Goal: Transaction & Acquisition: Subscribe to service/newsletter

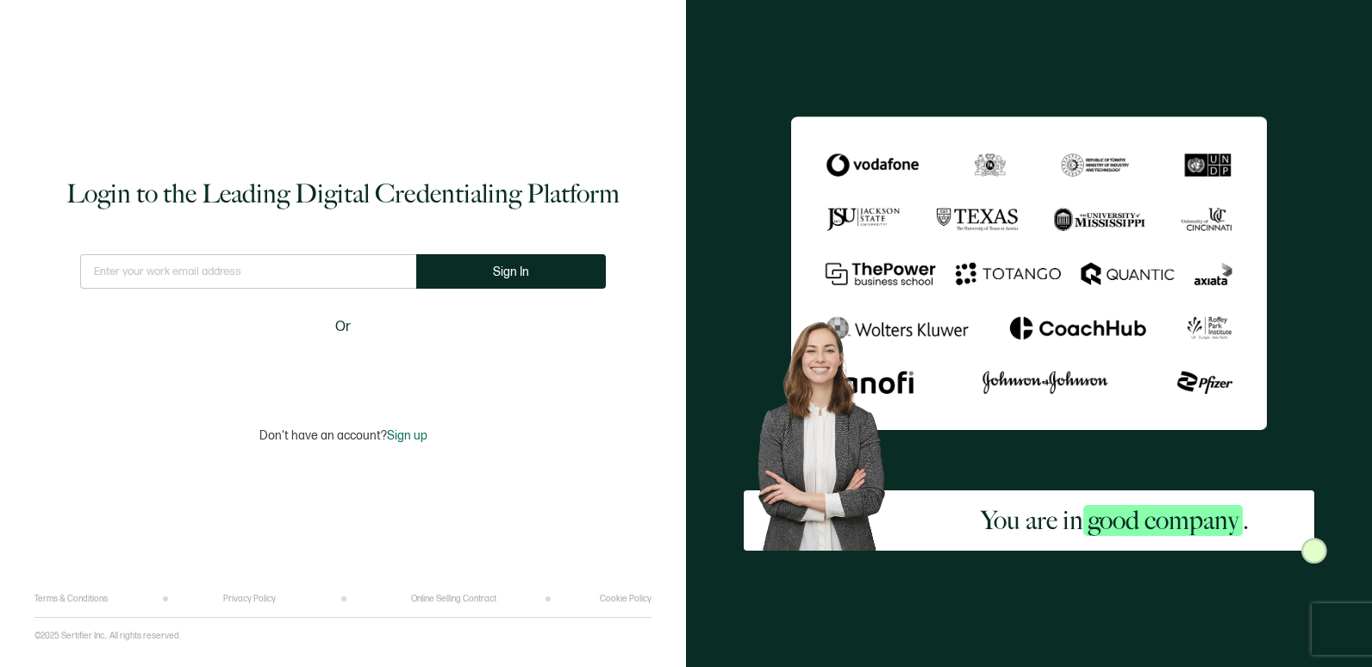
click at [343, 275] on input "text" at bounding box center [248, 271] width 336 height 34
type input "B"
type input "[PERSON_NAME][EMAIL_ADDRESS][PERSON_NAME][DOMAIN_NAME]"
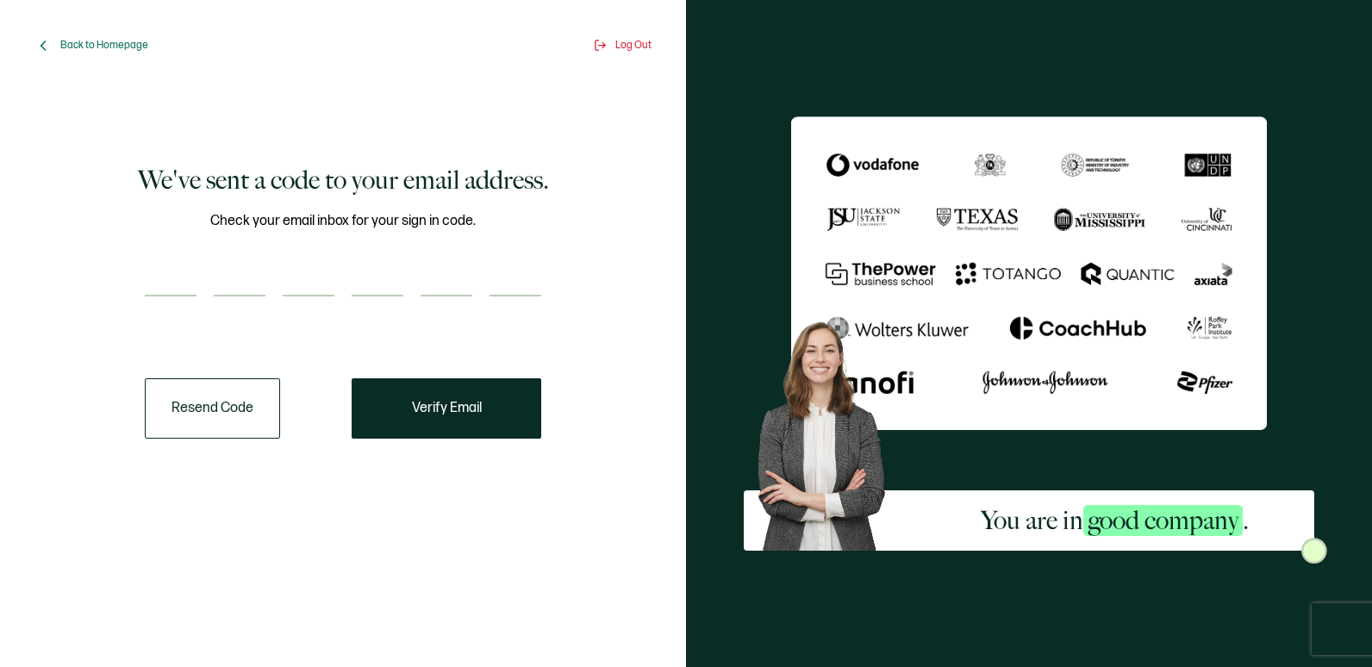
click at [192, 288] on input "number" at bounding box center [171, 279] width 52 height 34
type input "2"
type input "4"
type input "3"
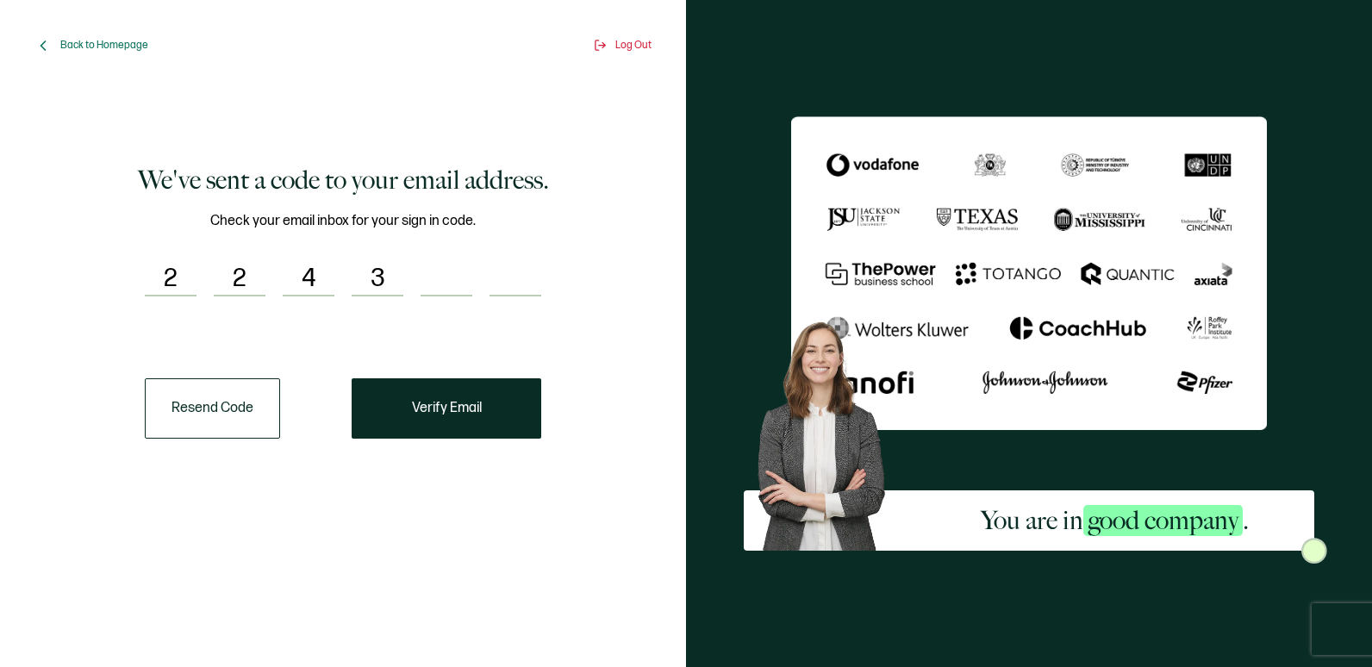
type input "5"
type input "6"
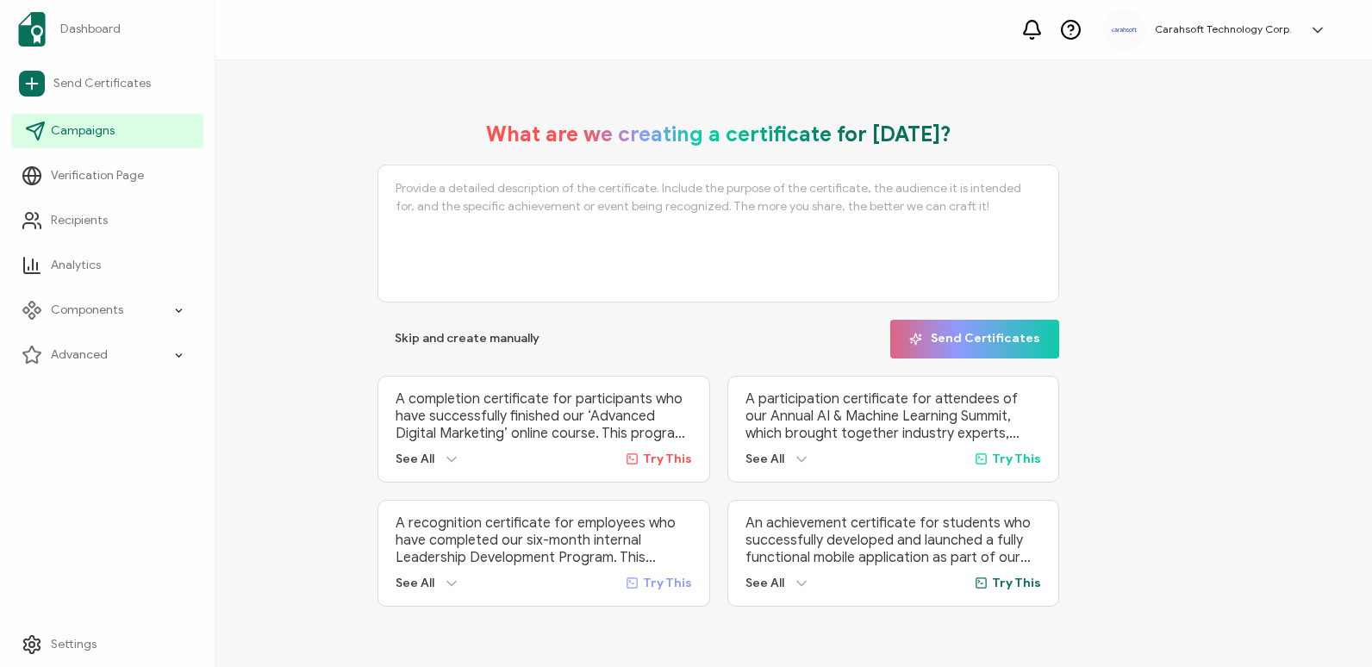
click at [122, 129] on link "Campaigns" at bounding box center [107, 131] width 192 height 34
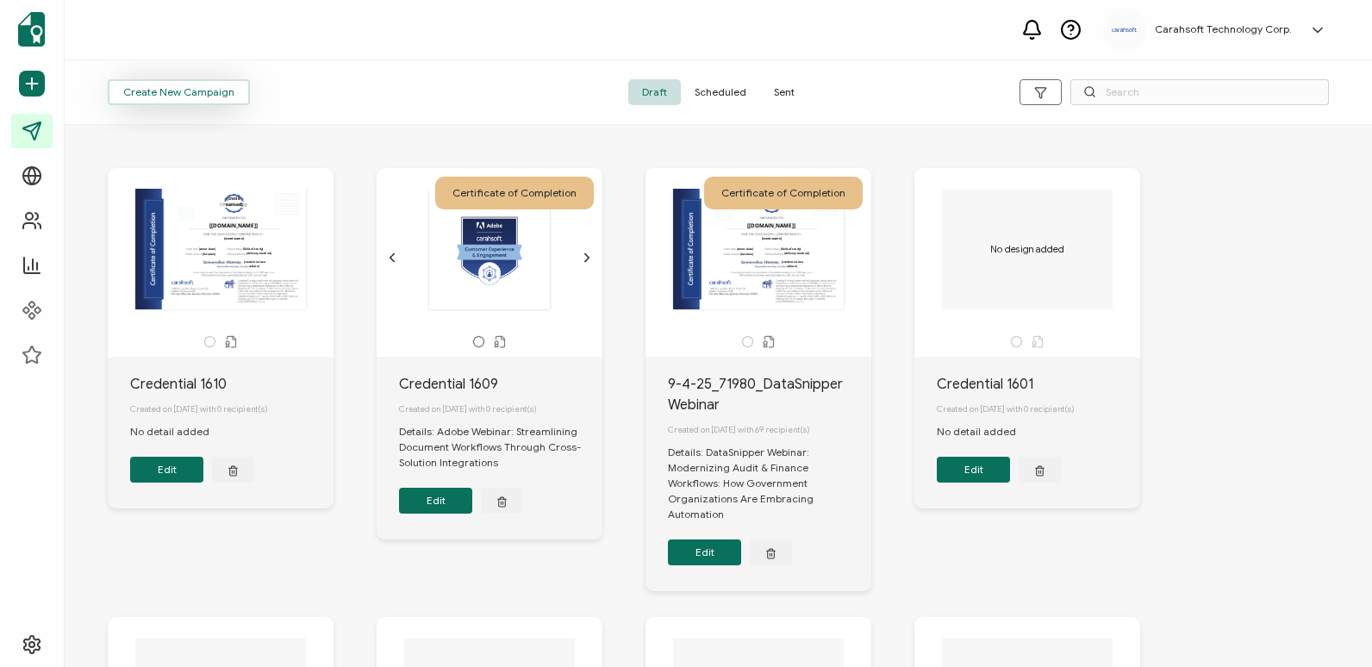
click at [210, 83] on button "Create New Campaign" at bounding box center [179, 92] width 142 height 26
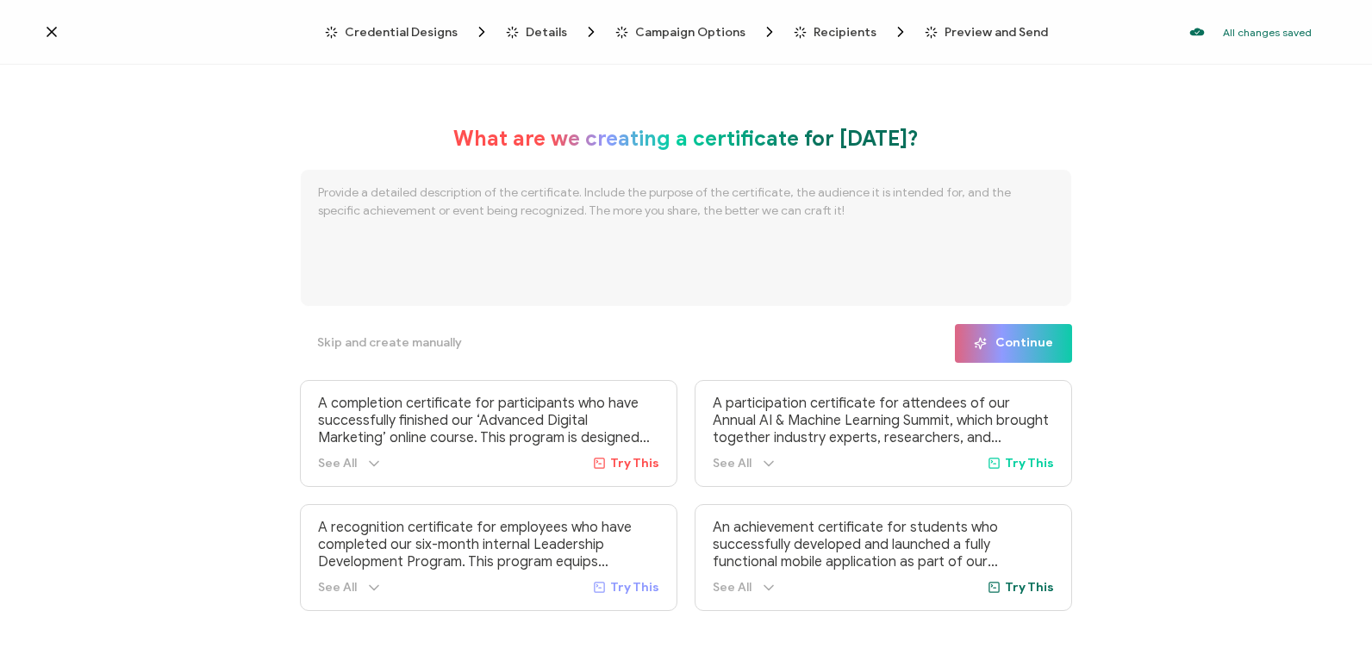
click at [367, 30] on span "Credential Designs" at bounding box center [401, 32] width 113 height 13
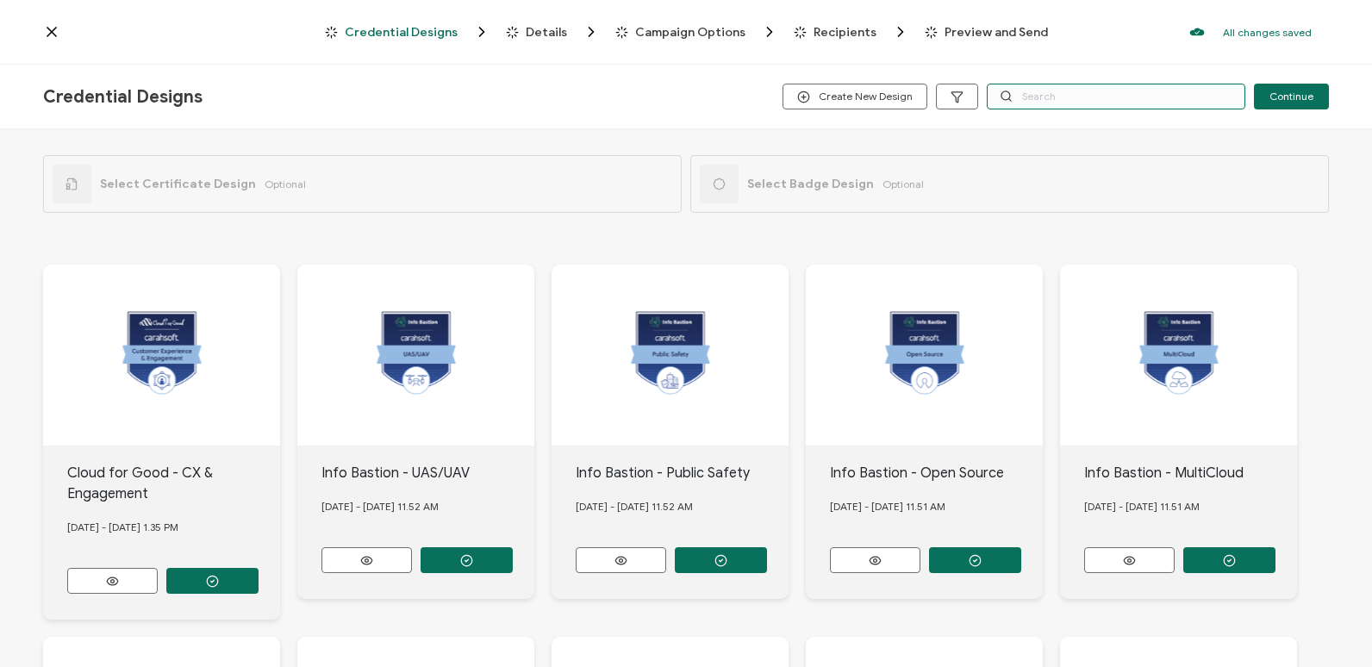
click at [1138, 96] on input "text" at bounding box center [1116, 97] width 259 height 26
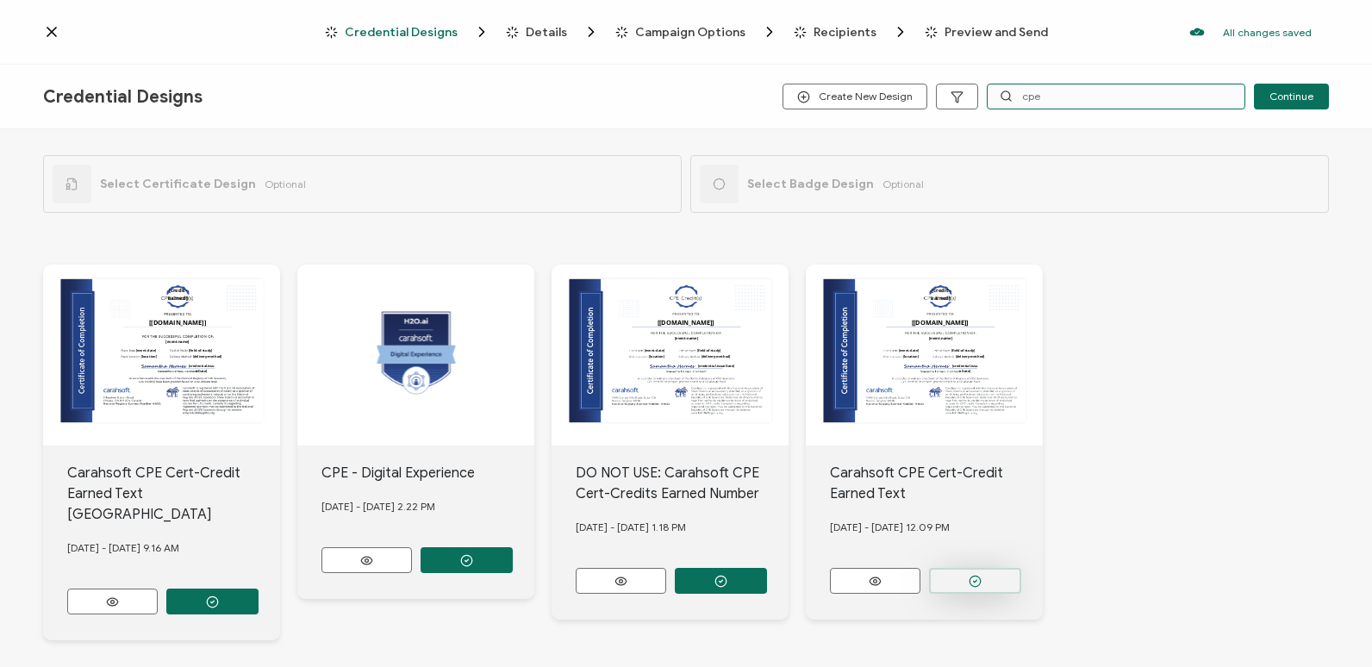
type input "cpe"
click at [944, 573] on button "button" at bounding box center [975, 581] width 92 height 26
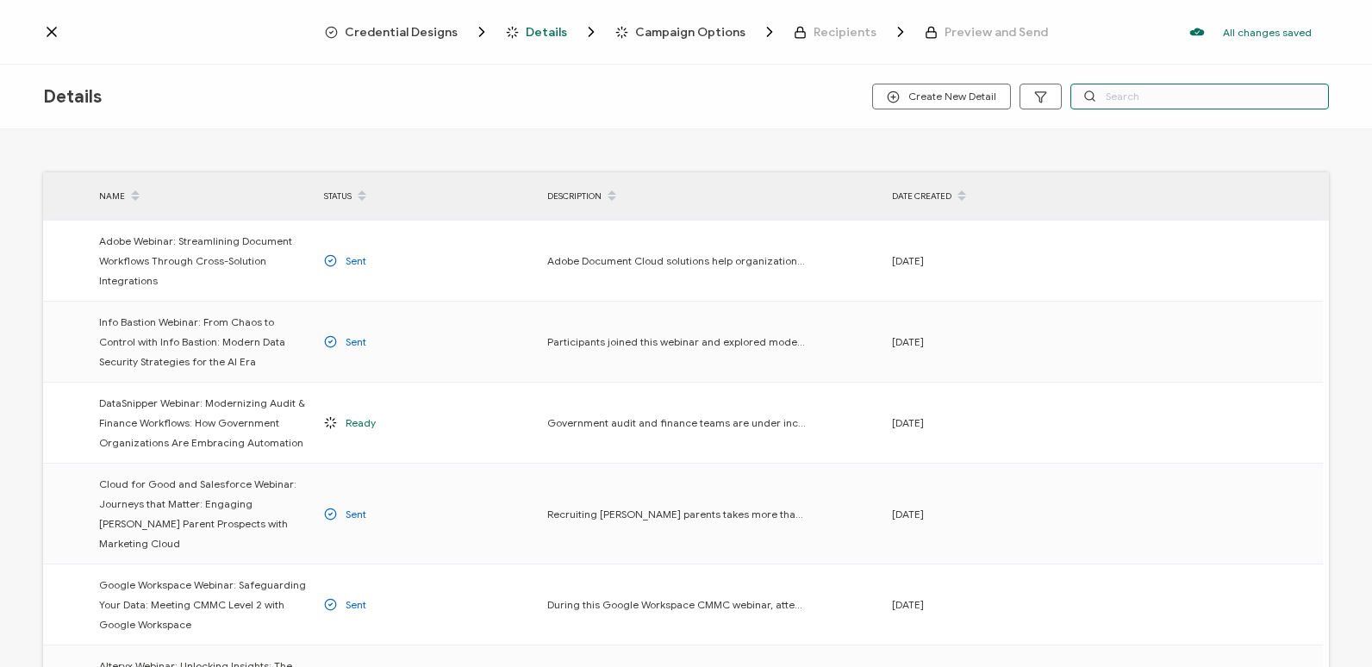
click at [1138, 96] on input "text" at bounding box center [1199, 97] width 259 height 26
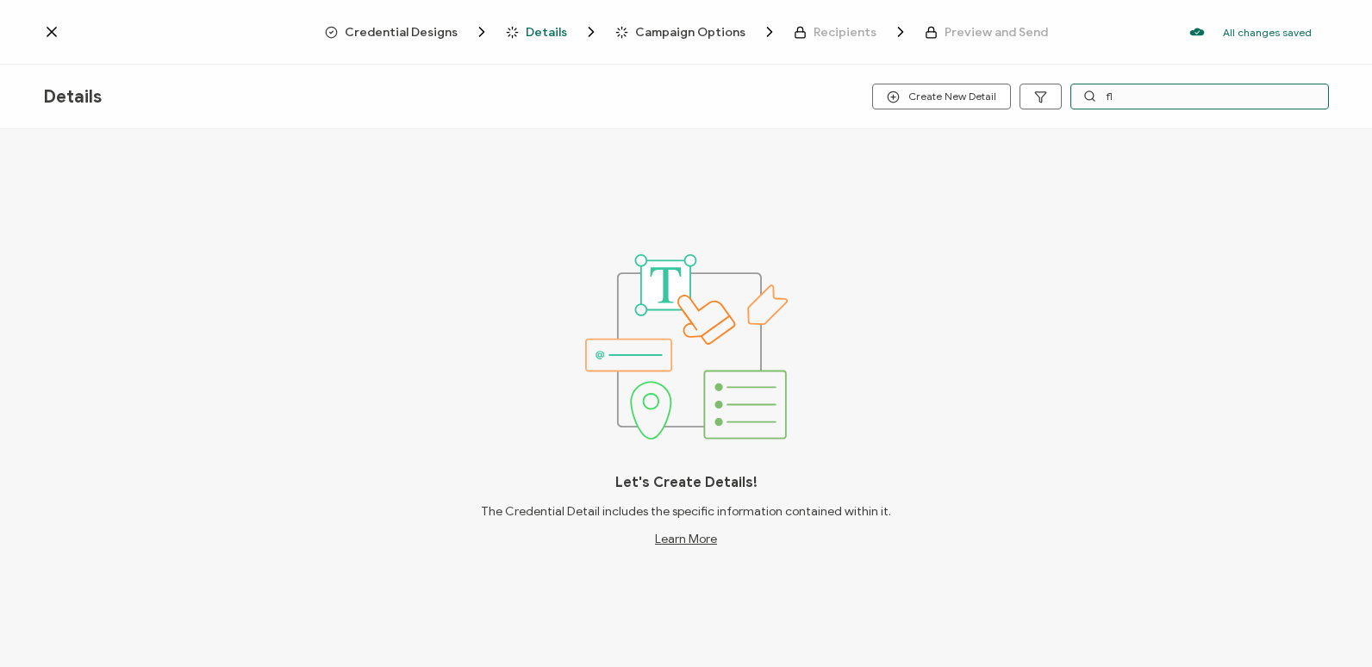
type input "f"
type input "Flexera"
drag, startPoint x: 1147, startPoint y: 94, endPoint x: 1107, endPoint y: 96, distance: 40.5
click at [1107, 96] on input "Flexera" at bounding box center [1199, 97] width 259 height 26
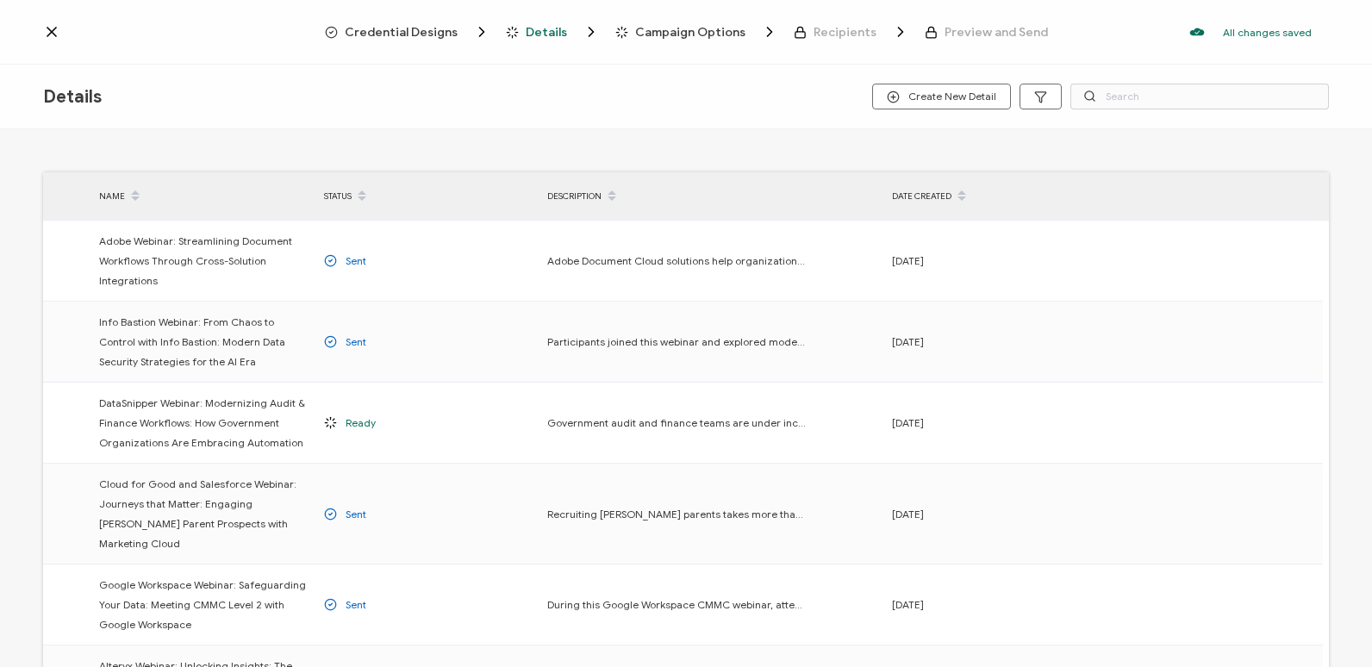
click at [159, 47] on div "Credential Designs Details Campaign Options Recipients Preview and Send All cha…" at bounding box center [686, 32] width 1372 height 65
click at [408, 26] on span "Credential Designs" at bounding box center [401, 32] width 113 height 13
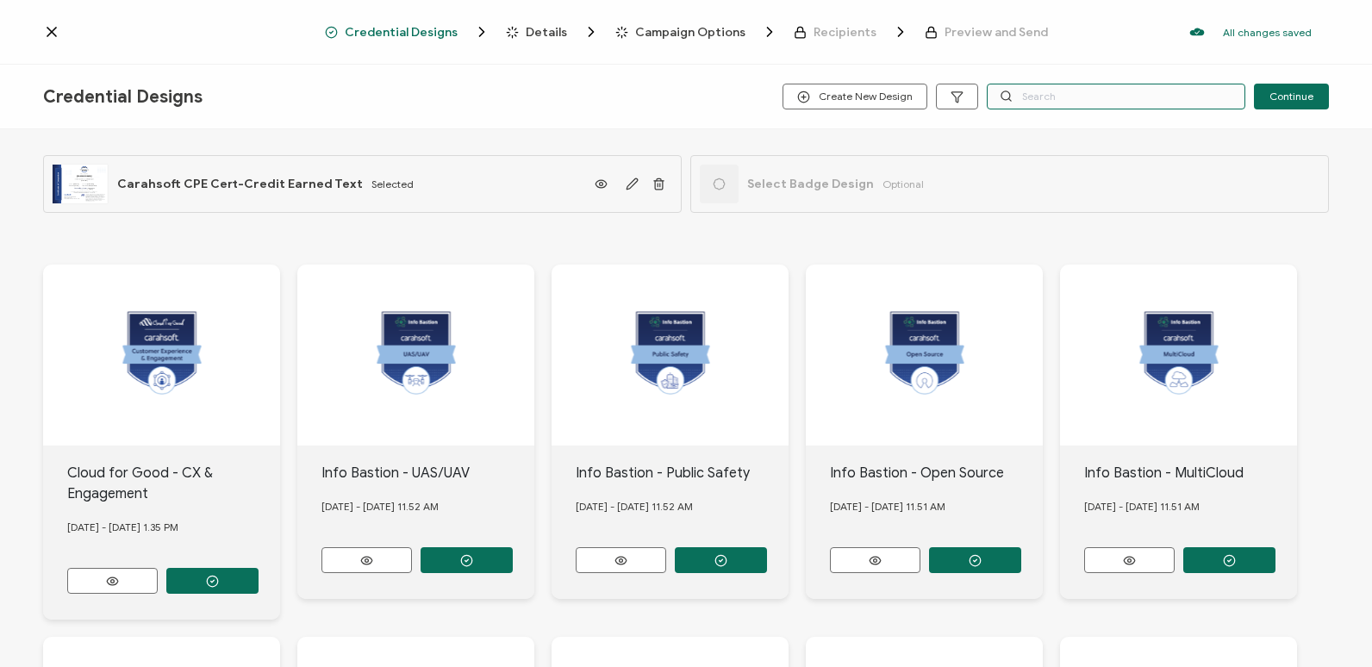
click at [1082, 88] on input "text" at bounding box center [1116, 97] width 259 height 26
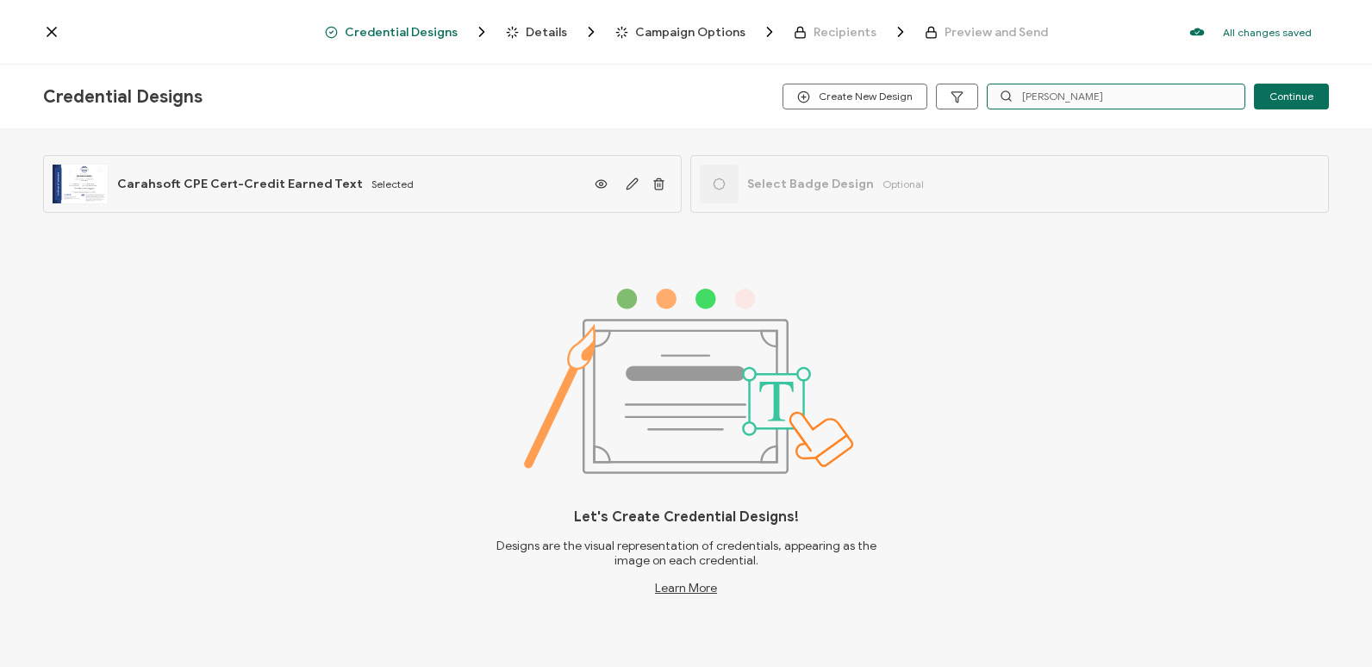
type input "Flexera"
drag, startPoint x: 1076, startPoint y: 101, endPoint x: 996, endPoint y: 92, distance: 80.6
click at [996, 92] on input "Flexera" at bounding box center [1116, 97] width 259 height 26
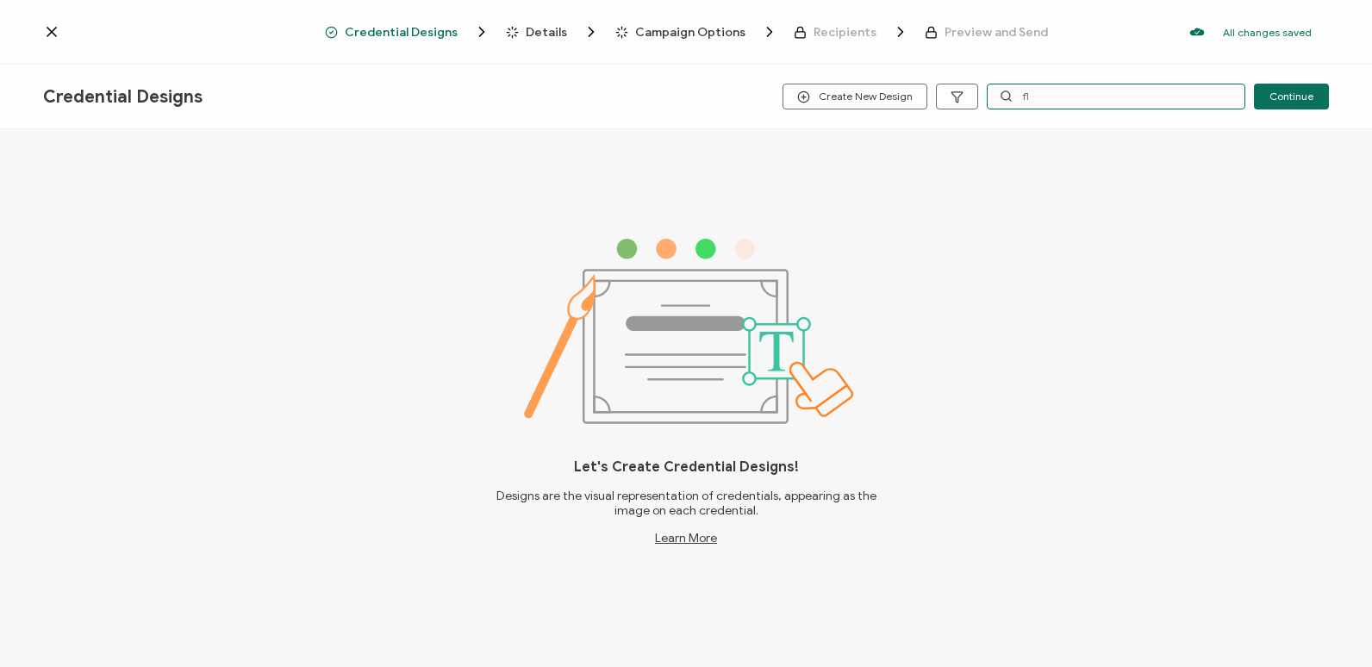
type input "f"
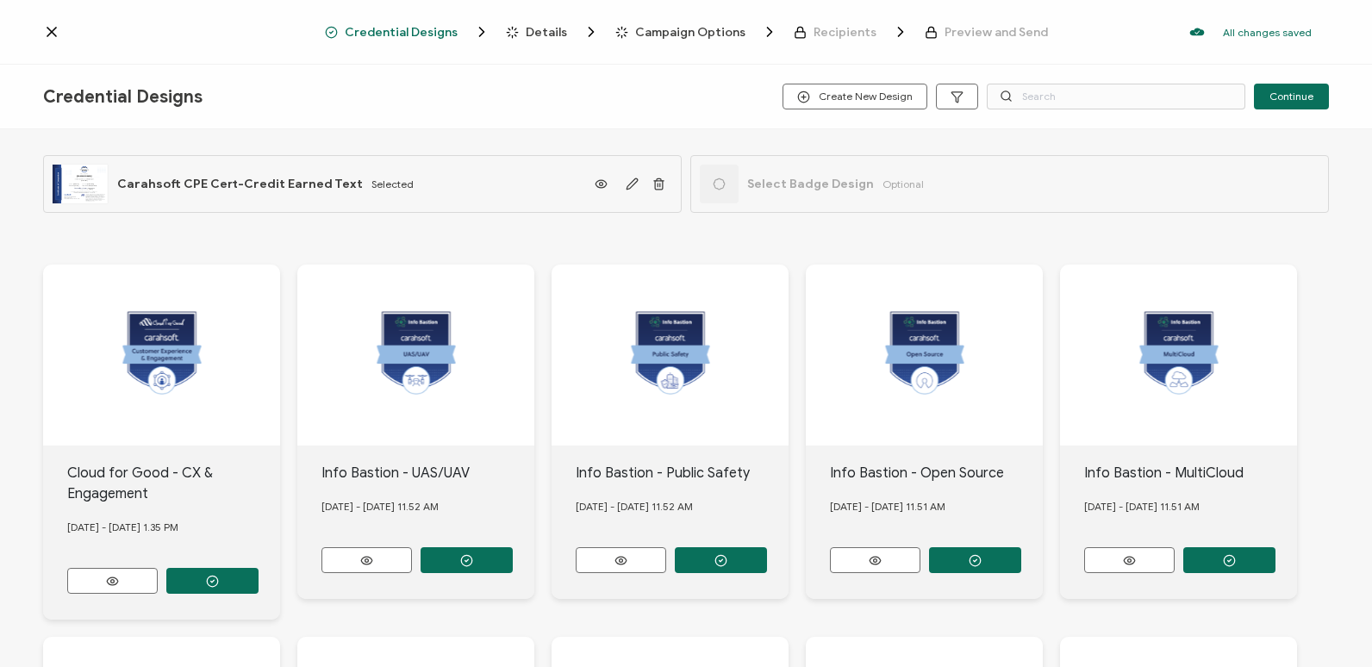
click at [639, 95] on div "Credential Designs Create New Design Continue" at bounding box center [686, 97] width 1372 height 65
click at [1057, 99] on input "text" at bounding box center [1116, 97] width 259 height 26
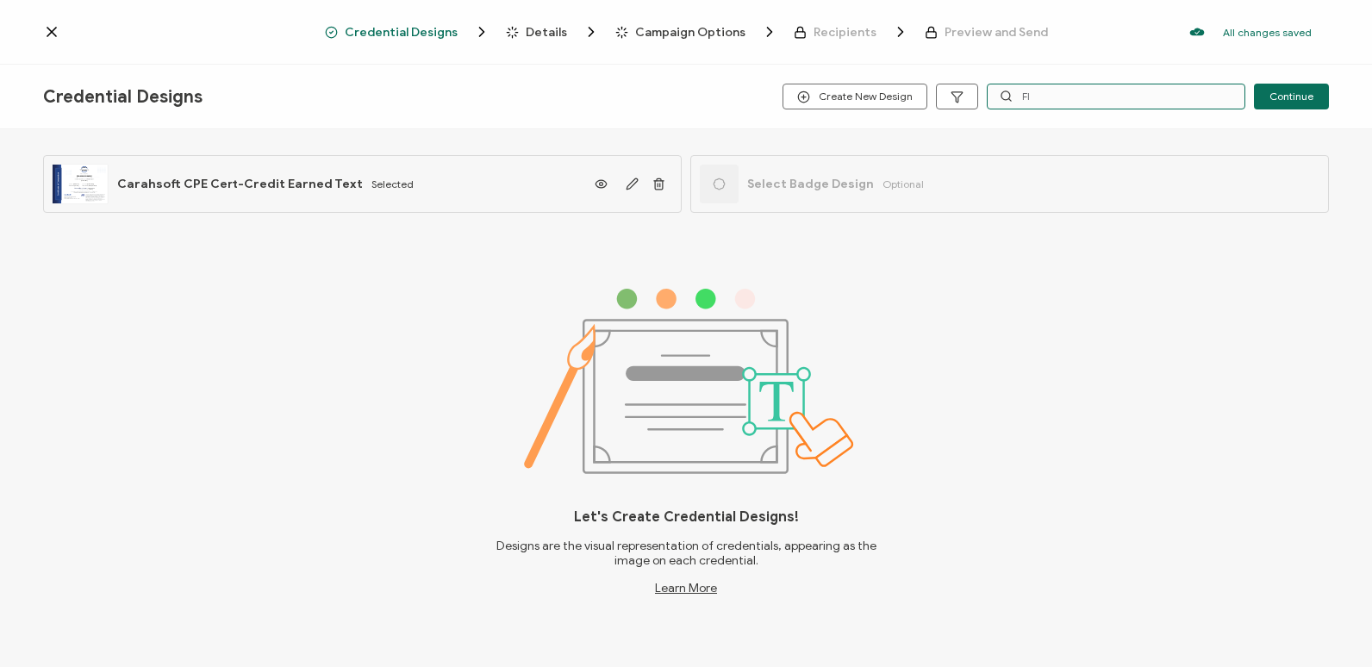
type input "F"
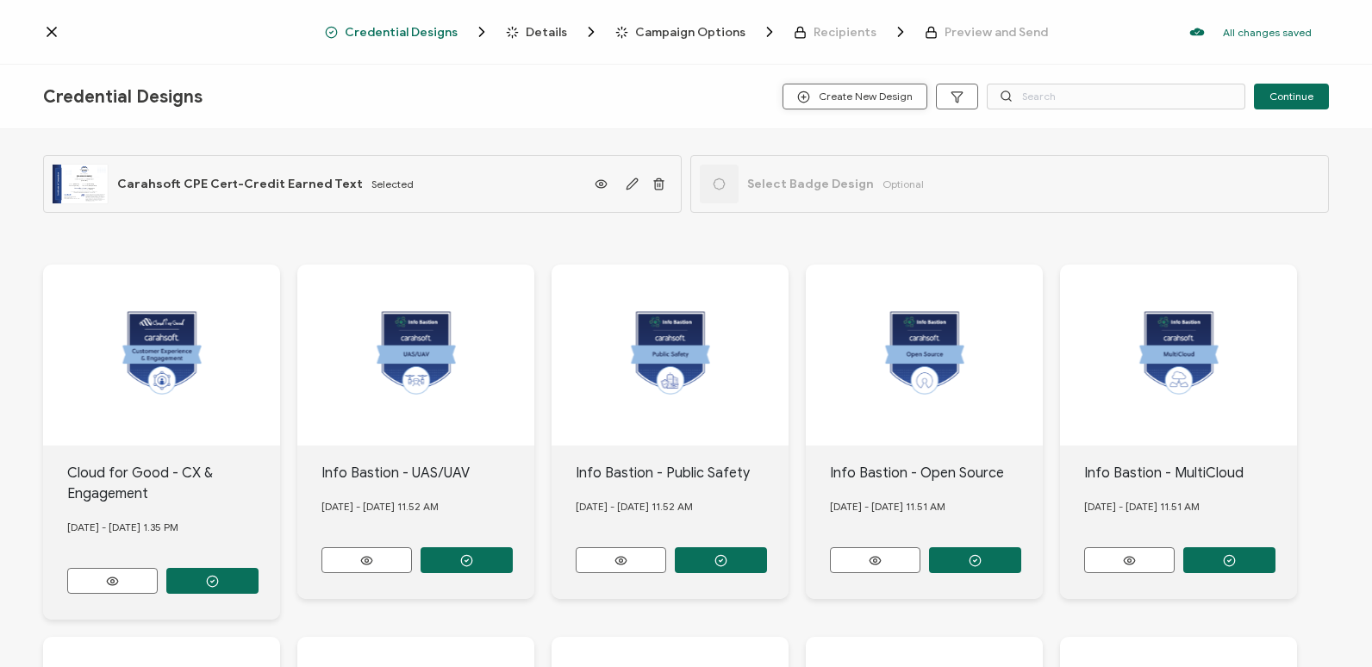
click at [834, 102] on span "Create New Design" at bounding box center [854, 96] width 115 height 13
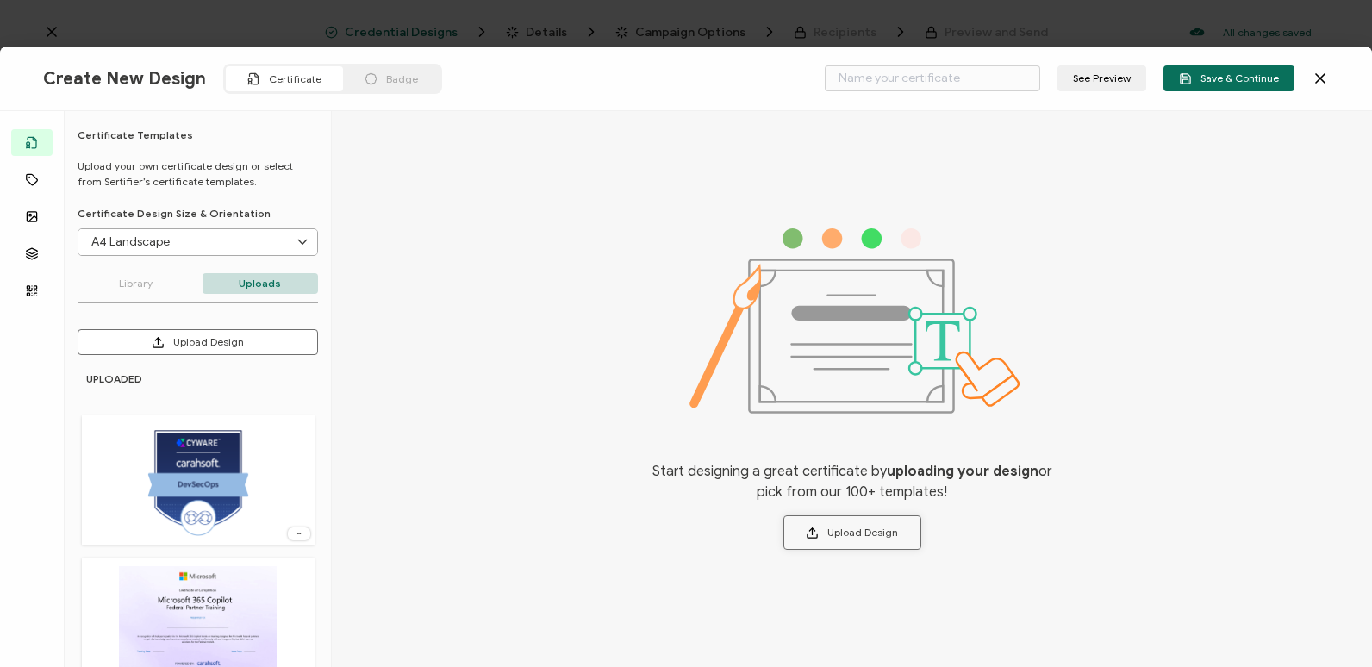
click at [815, 536] on icon at bounding box center [812, 533] width 13 height 13
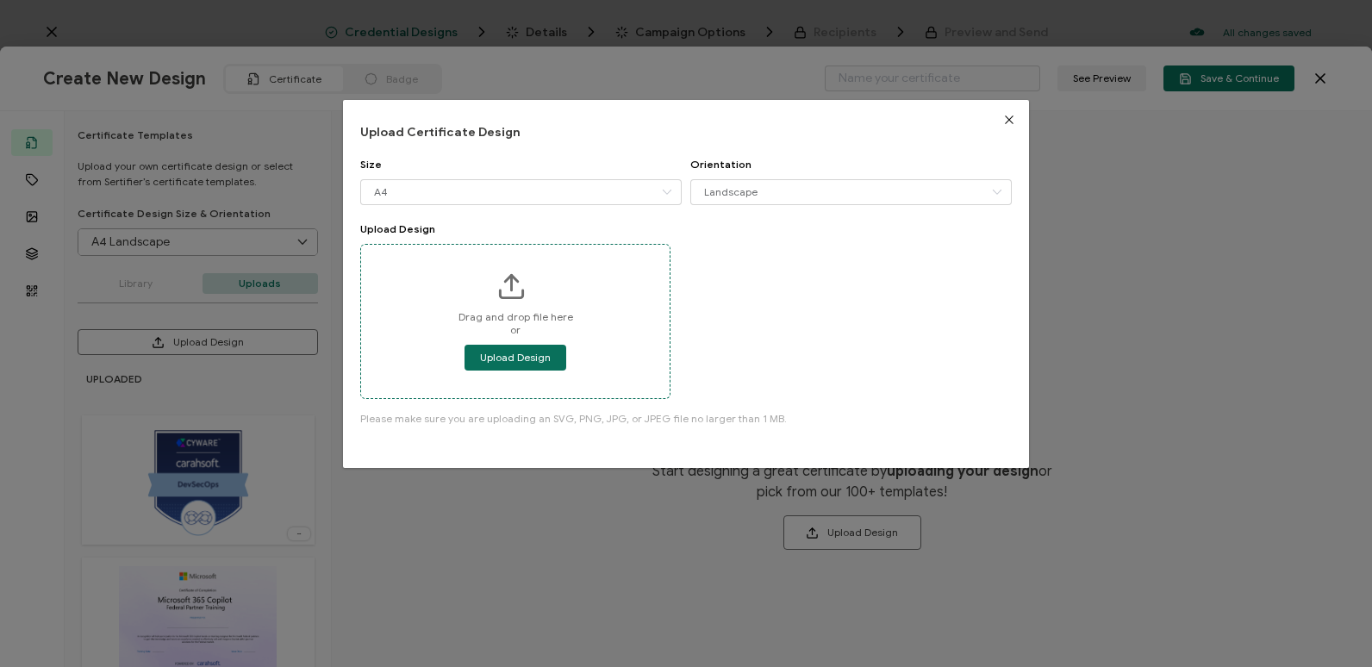
click at [546, 371] on div "Drag and drop file here or Upload Design" at bounding box center [515, 321] width 309 height 153
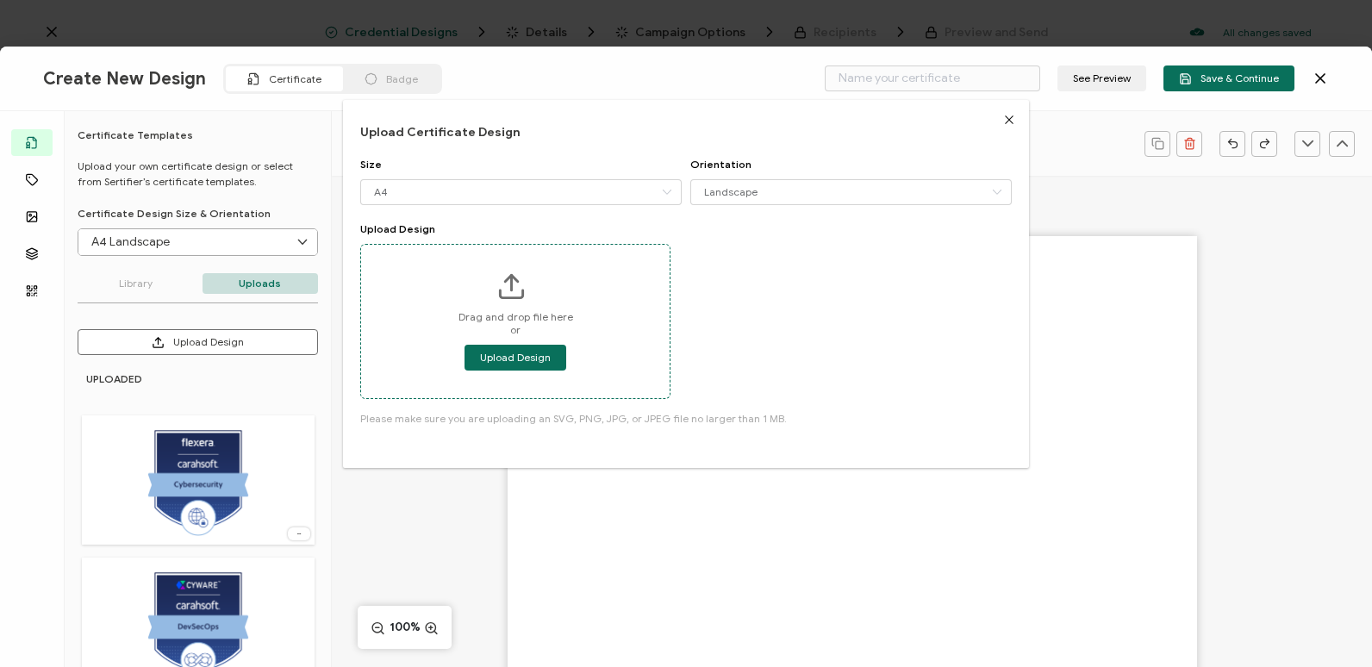
type input "Blank"
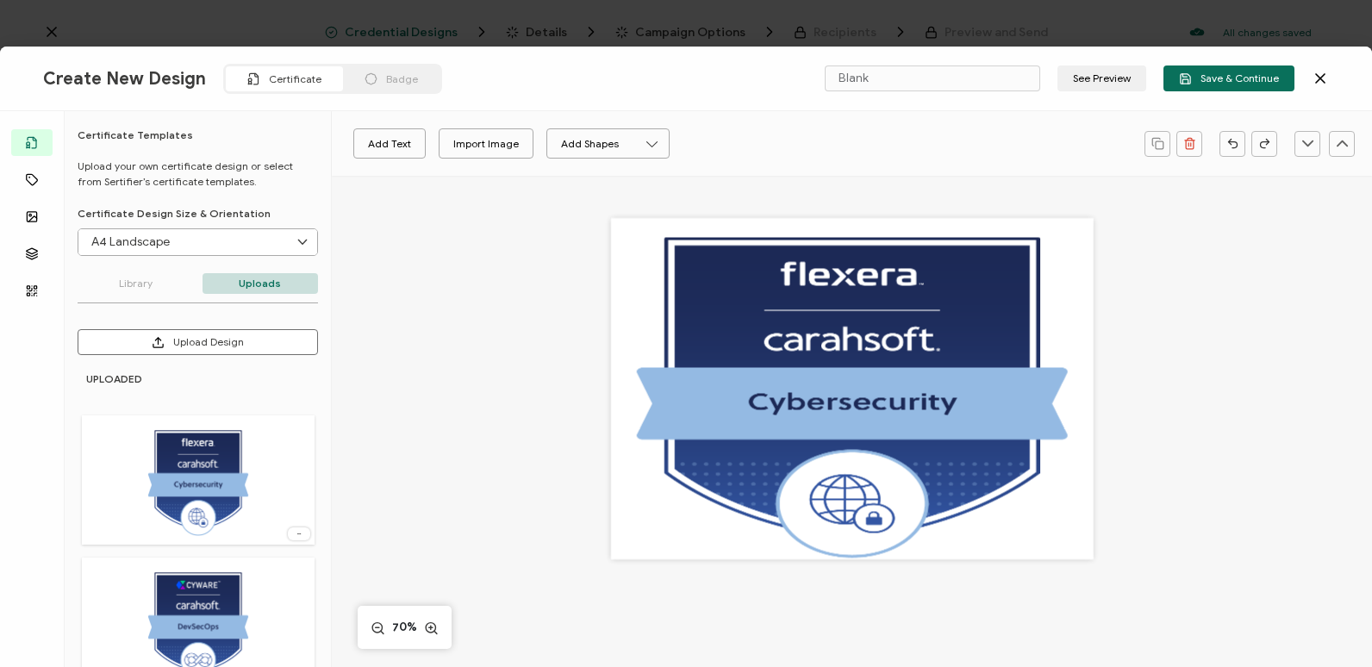
click at [259, 246] on input "A4 Landscape" at bounding box center [197, 242] width 239 height 26
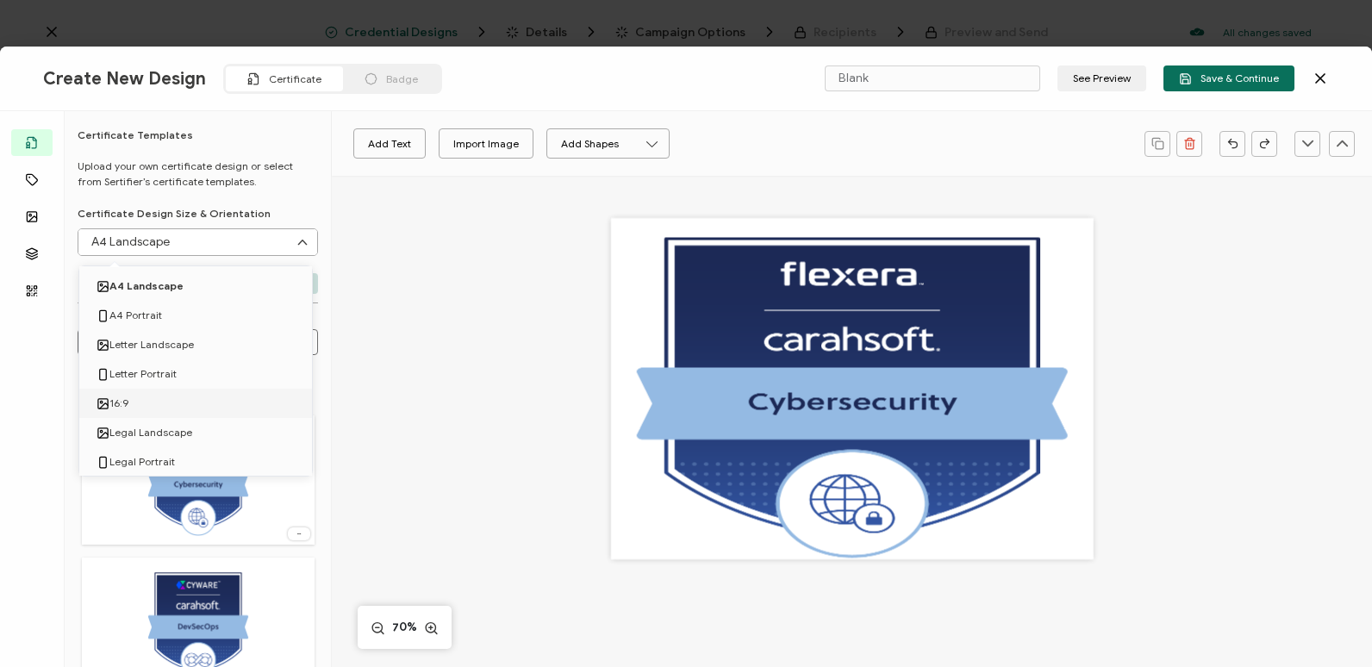
click at [280, 400] on li "16:9" at bounding box center [198, 403] width 239 height 29
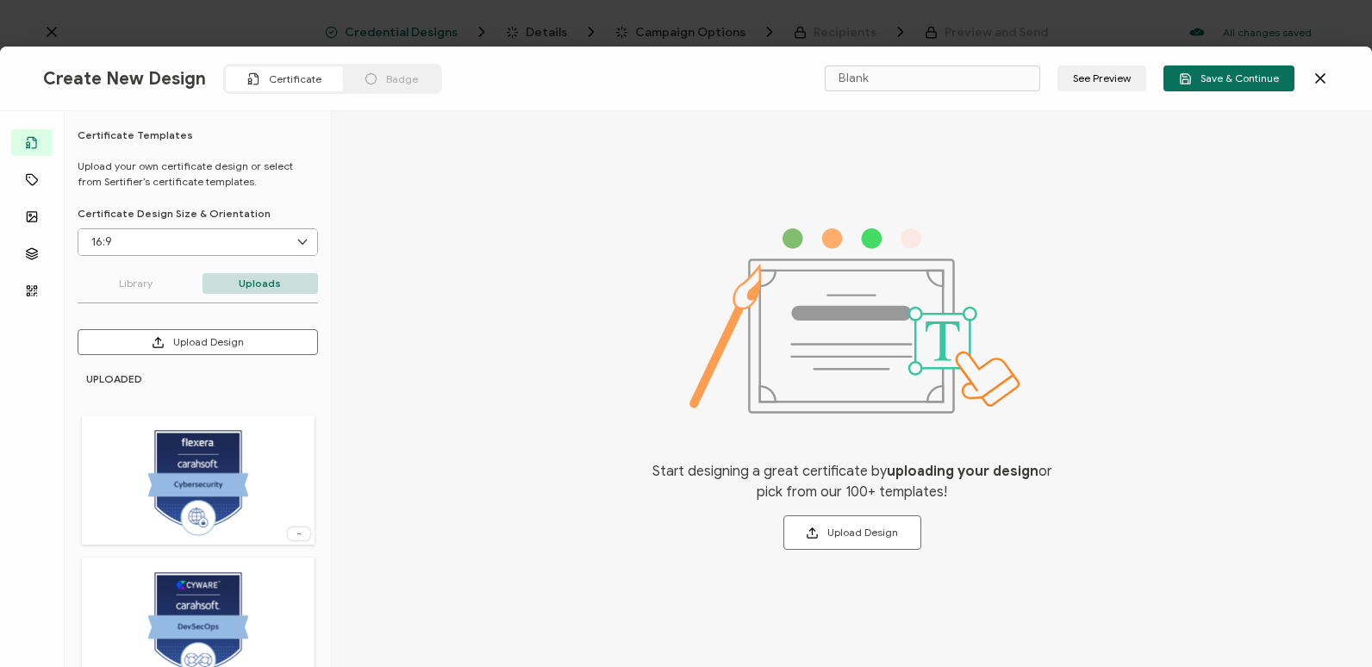
click at [221, 245] on input "16:9" at bounding box center [197, 242] width 239 height 26
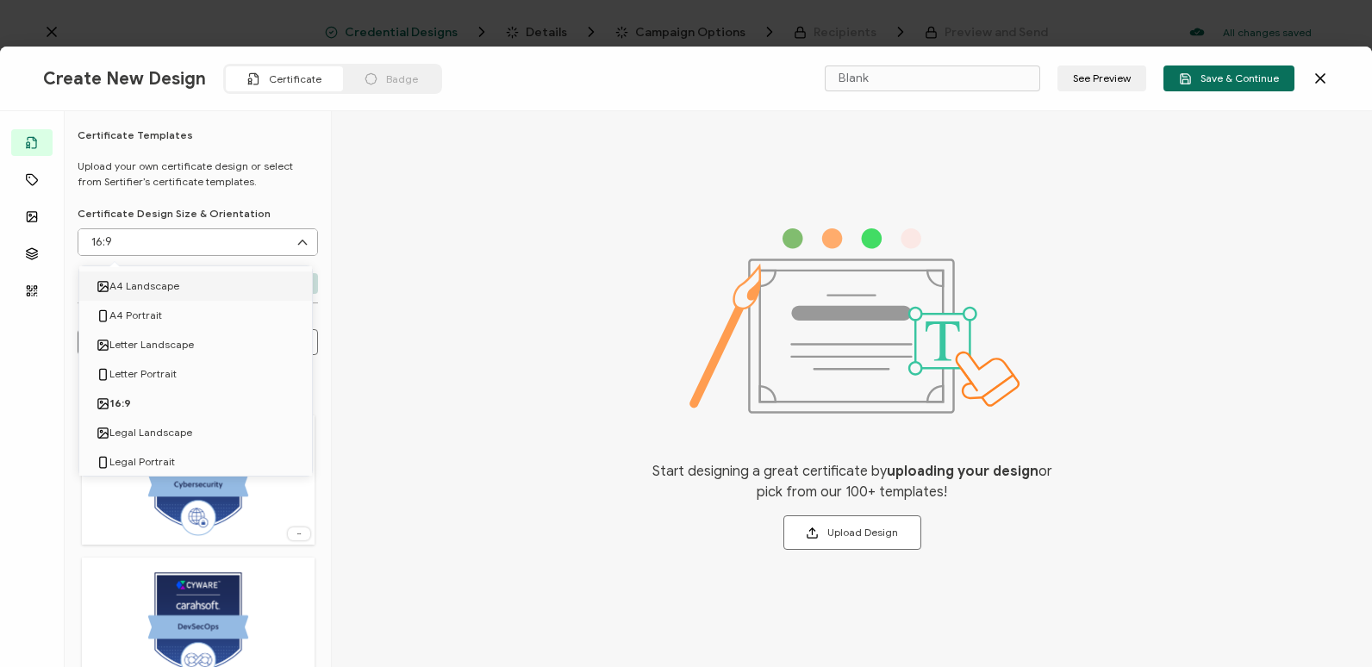
click at [239, 278] on li "A4 Landscape" at bounding box center [198, 285] width 239 height 29
type input "A4 Landscape"
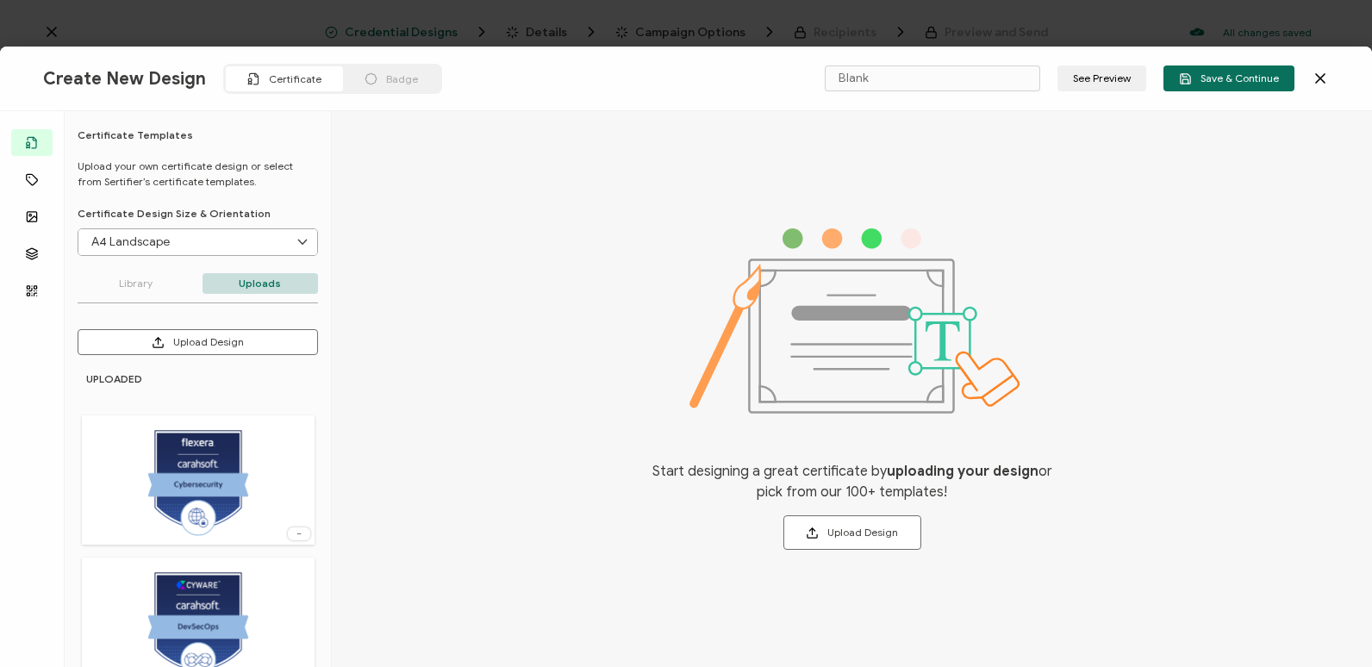
click at [278, 437] on div at bounding box center [198, 479] width 233 height 129
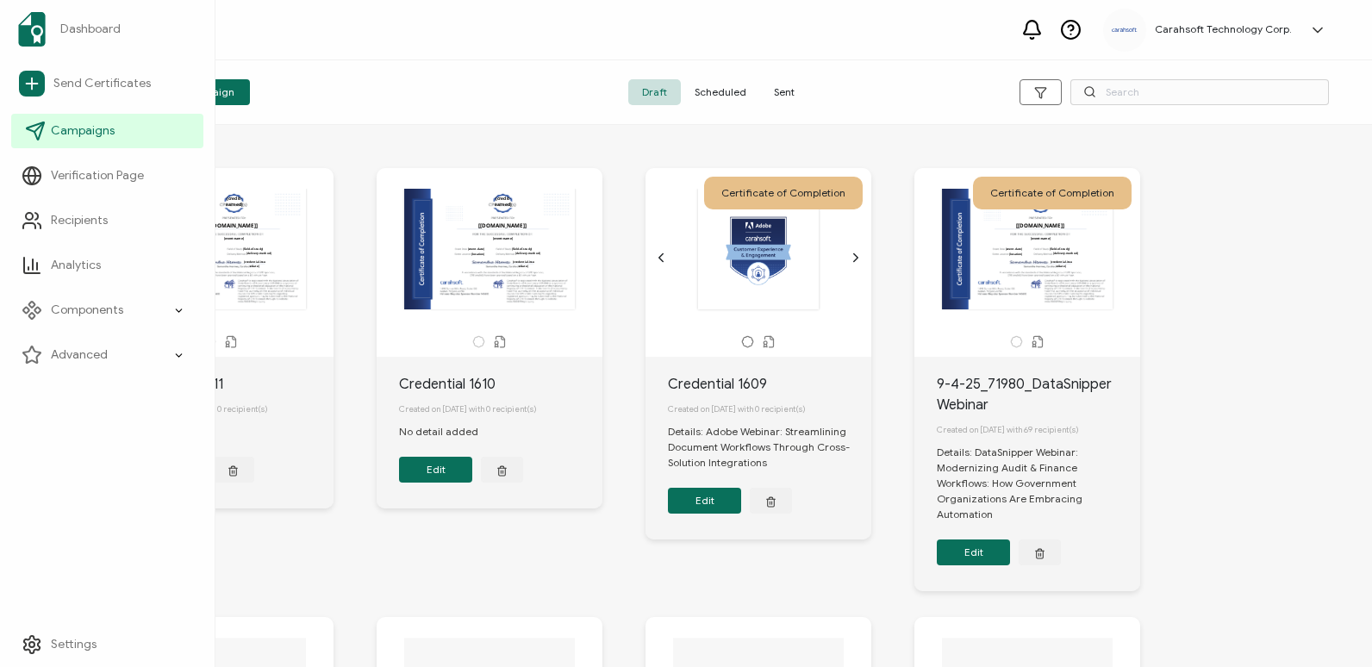
click at [68, 140] on link "Campaigns" at bounding box center [107, 131] width 192 height 34
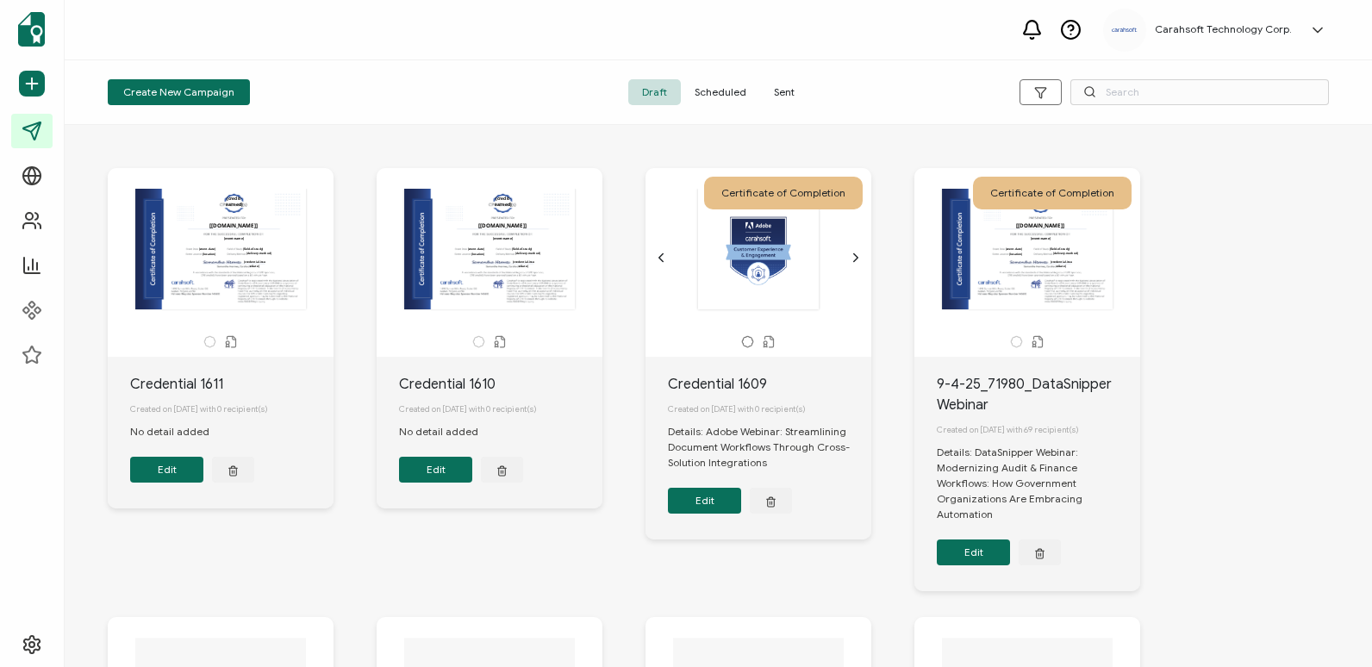
click at [458, 300] on div "The recipient’s full name, which will be automatically filled based on the info…" at bounding box center [489, 249] width 181 height 121
click at [459, 483] on button "Edit" at bounding box center [435, 470] width 73 height 26
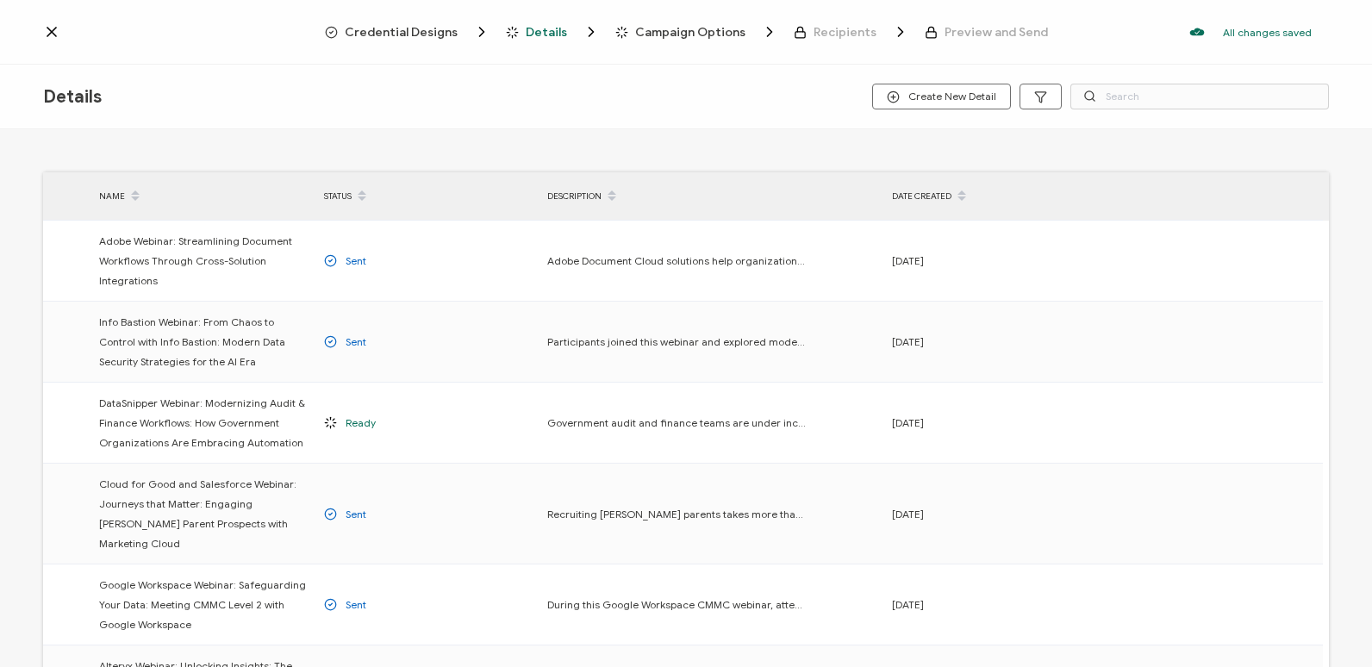
click at [385, 34] on span "Credential Designs" at bounding box center [401, 32] width 113 height 13
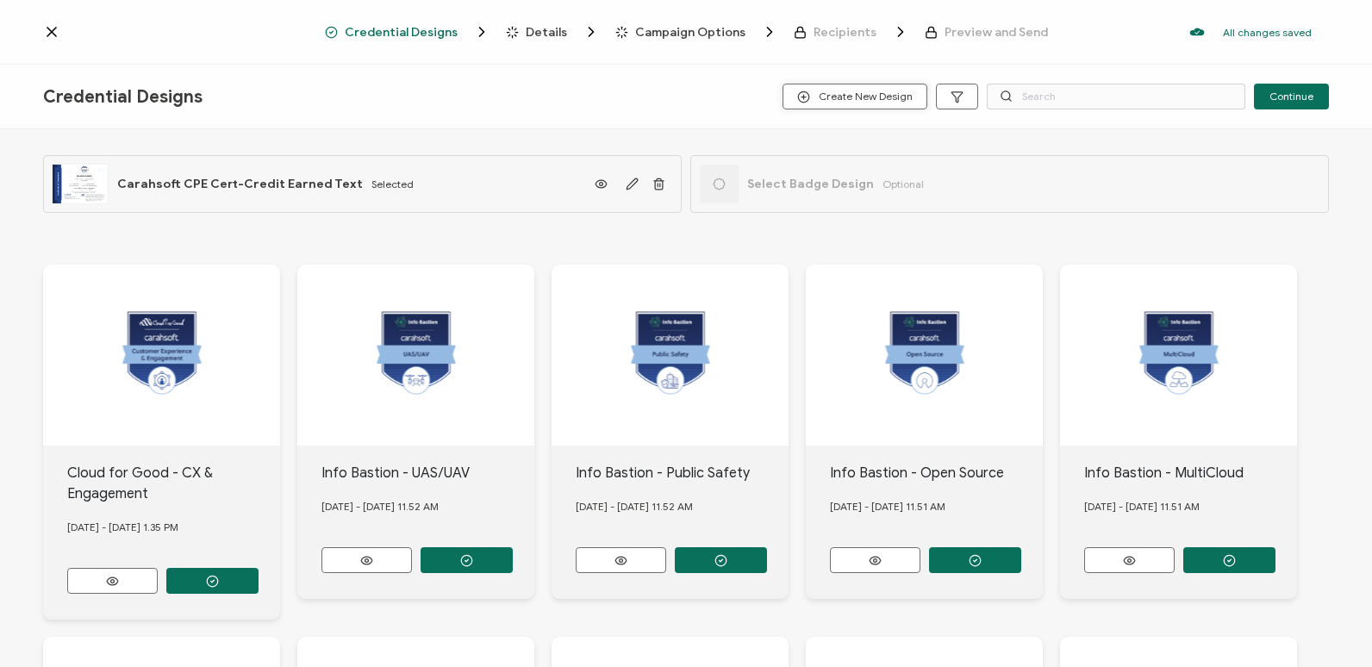
click at [866, 101] on span "Create New Design" at bounding box center [854, 96] width 115 height 13
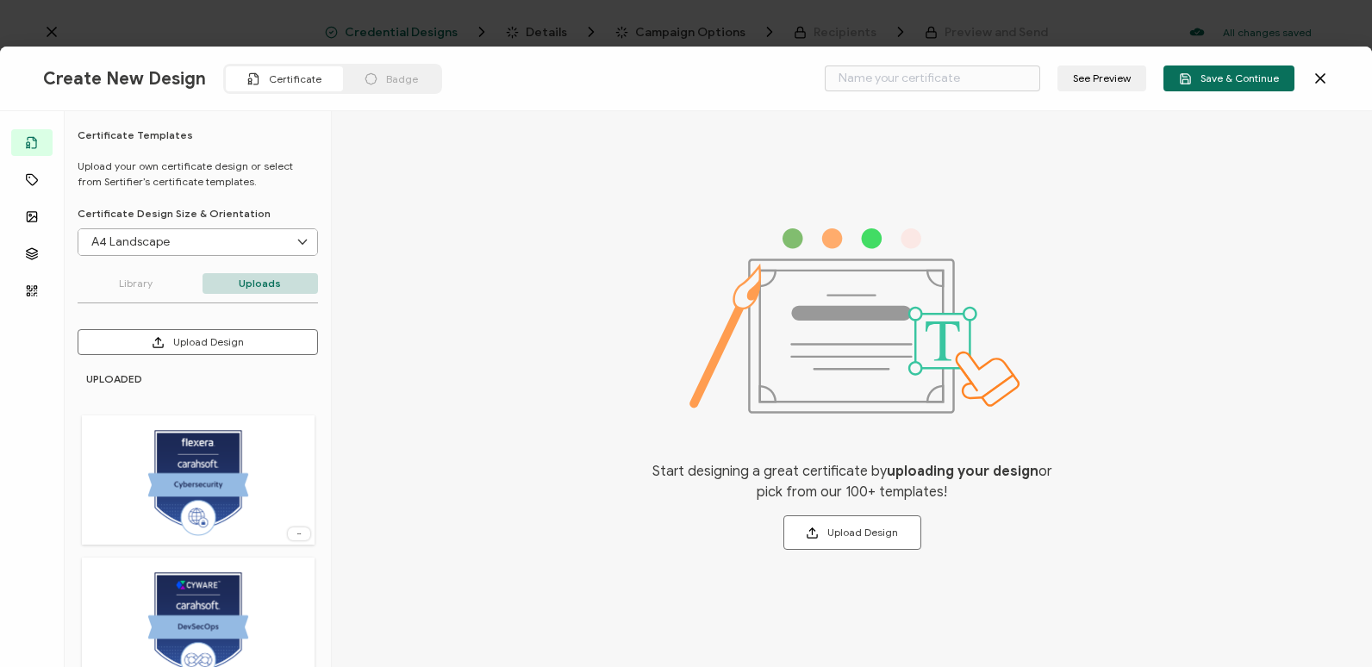
click at [386, 84] on span "Badge" at bounding box center [402, 78] width 32 height 13
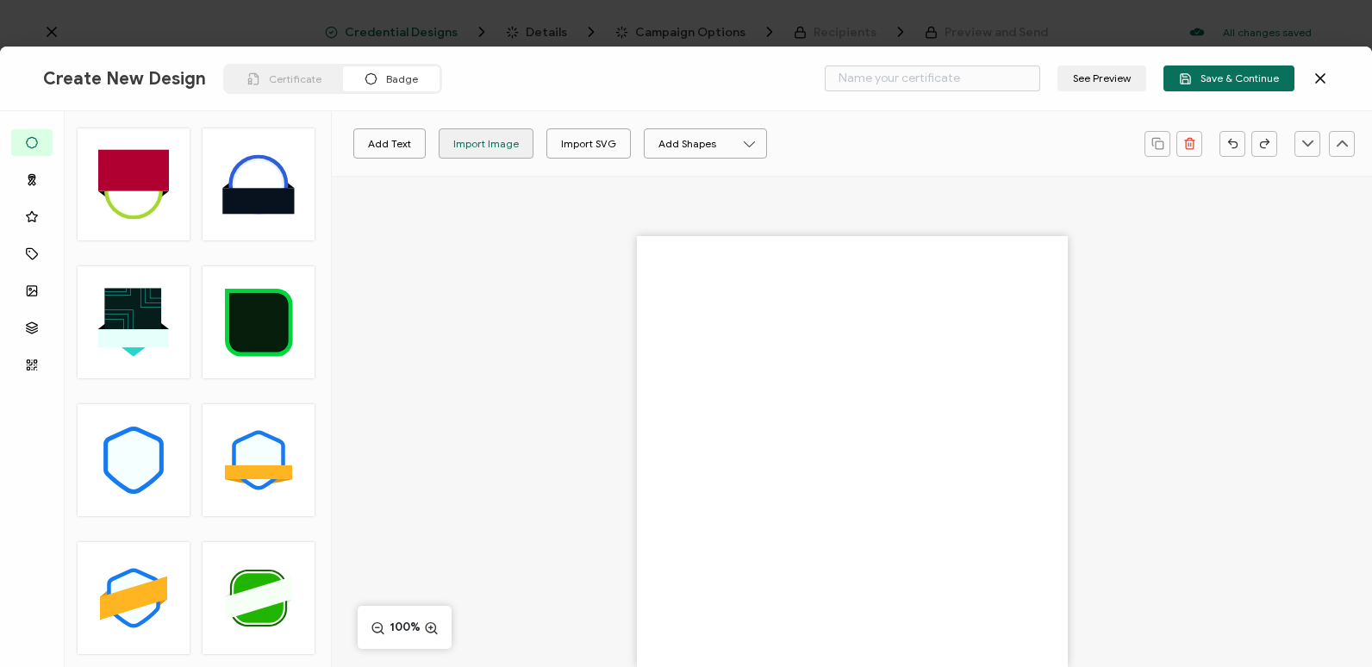
click at [516, 149] on div "Import Image" at bounding box center [486, 143] width 93 height 30
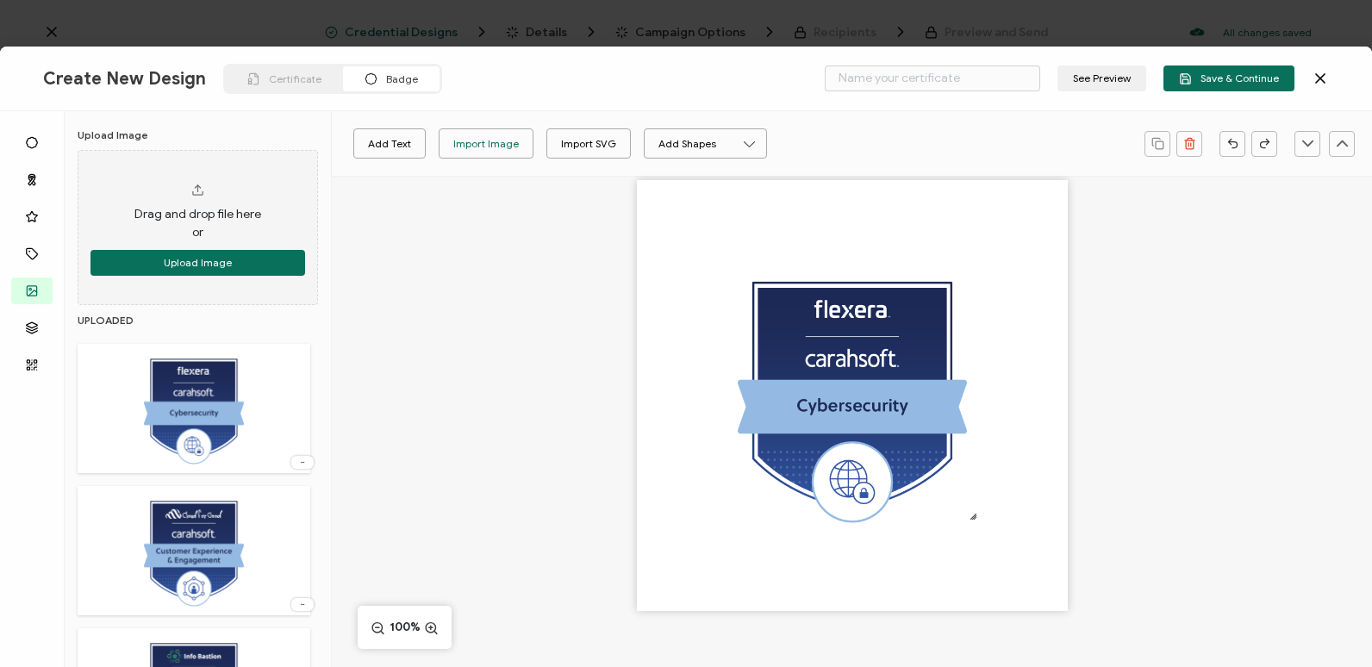
scroll to position [86, 0]
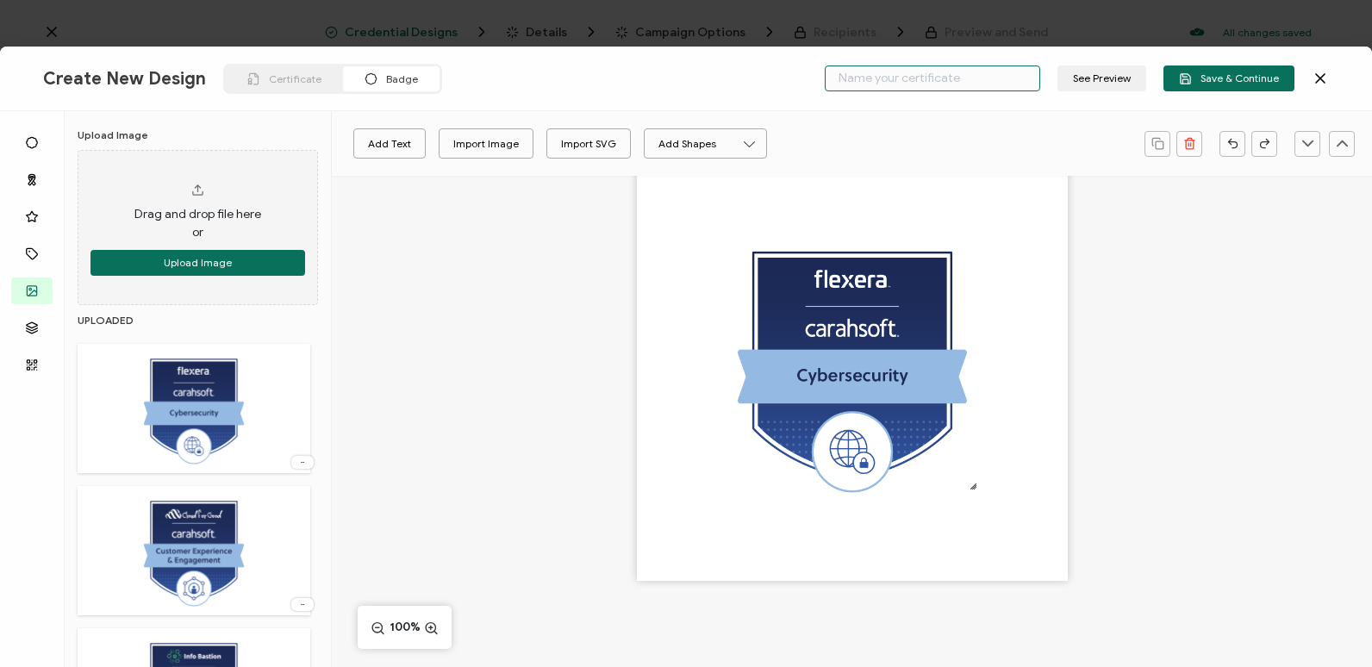
click at [995, 90] on input "text" at bounding box center [932, 78] width 215 height 26
type input "Flexera - Cybersecurity"
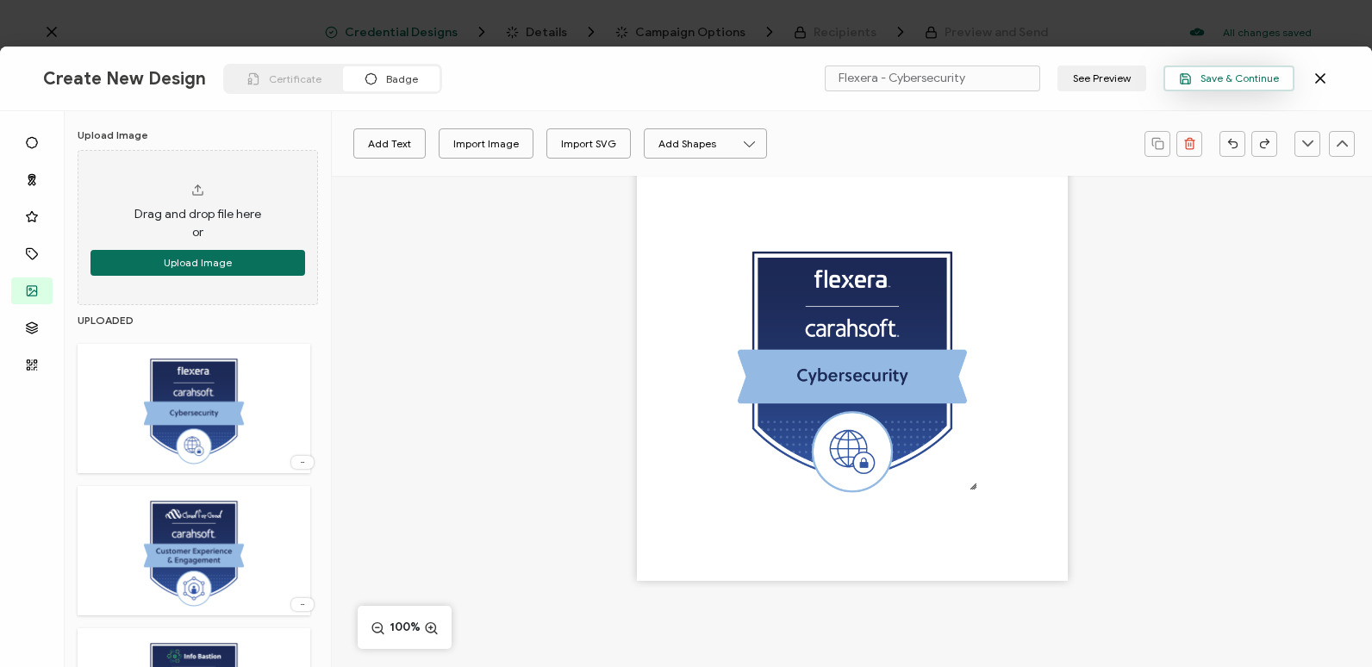
click at [1209, 86] on button "Save & Continue" at bounding box center [1228, 78] width 131 height 26
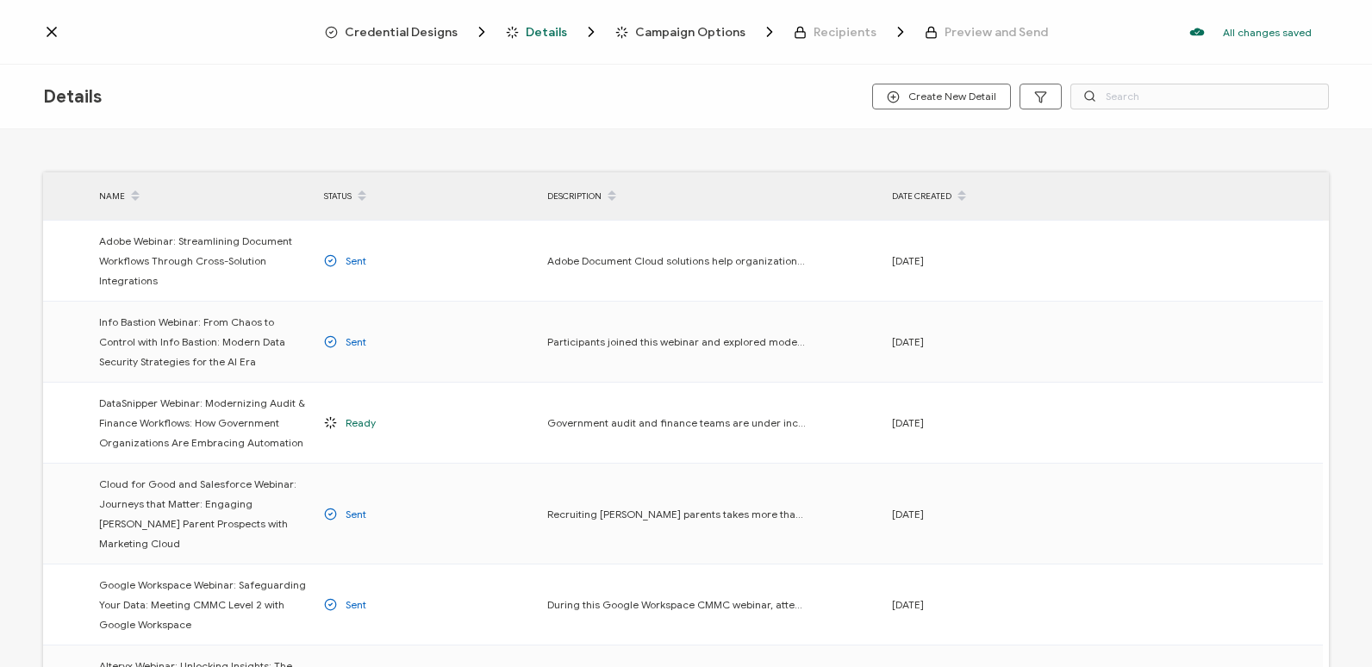
click at [452, 35] on span "Credential Designs" at bounding box center [401, 32] width 113 height 13
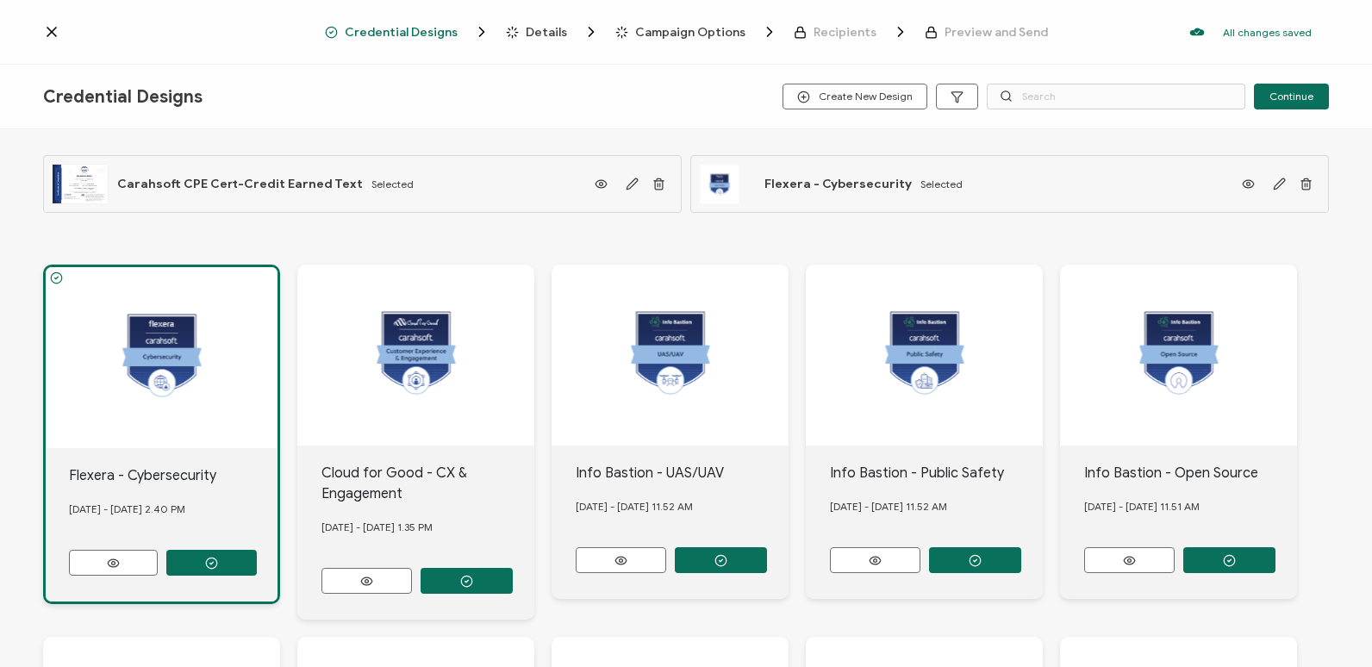
click at [526, 37] on div "Details" at bounding box center [534, 31] width 56 height 17
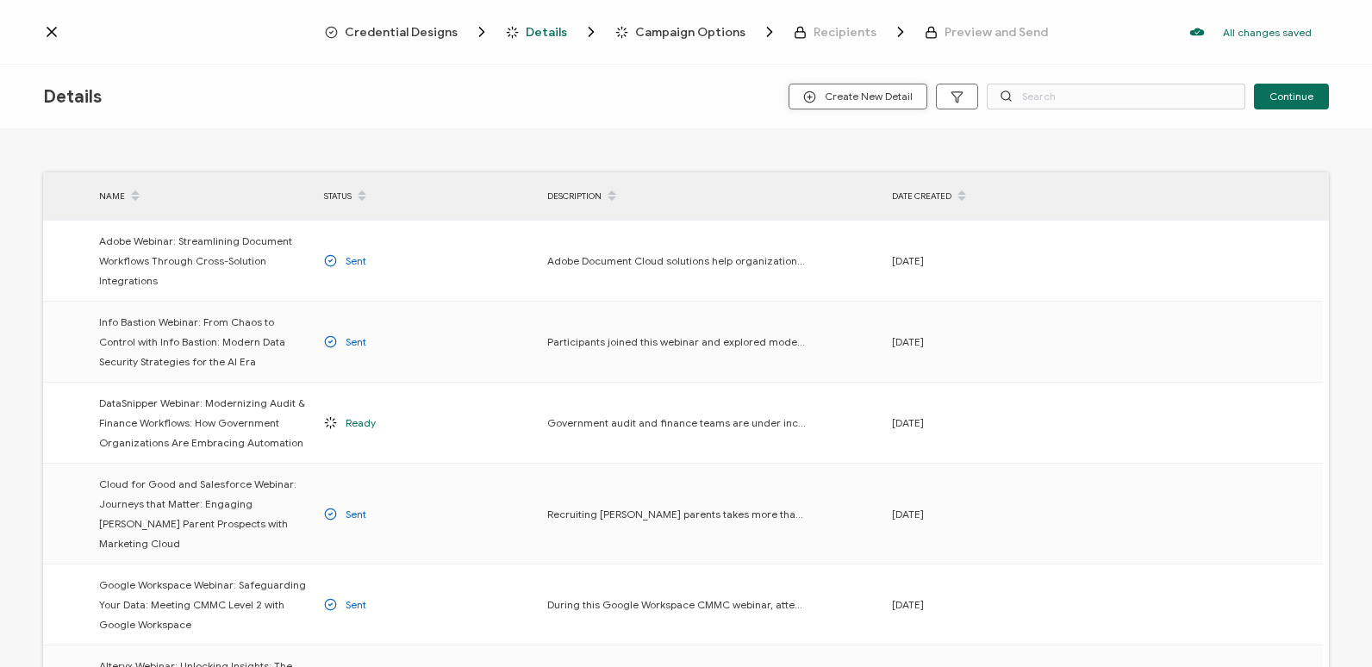
click at [874, 99] on span "Create New Detail" at bounding box center [857, 96] width 109 height 13
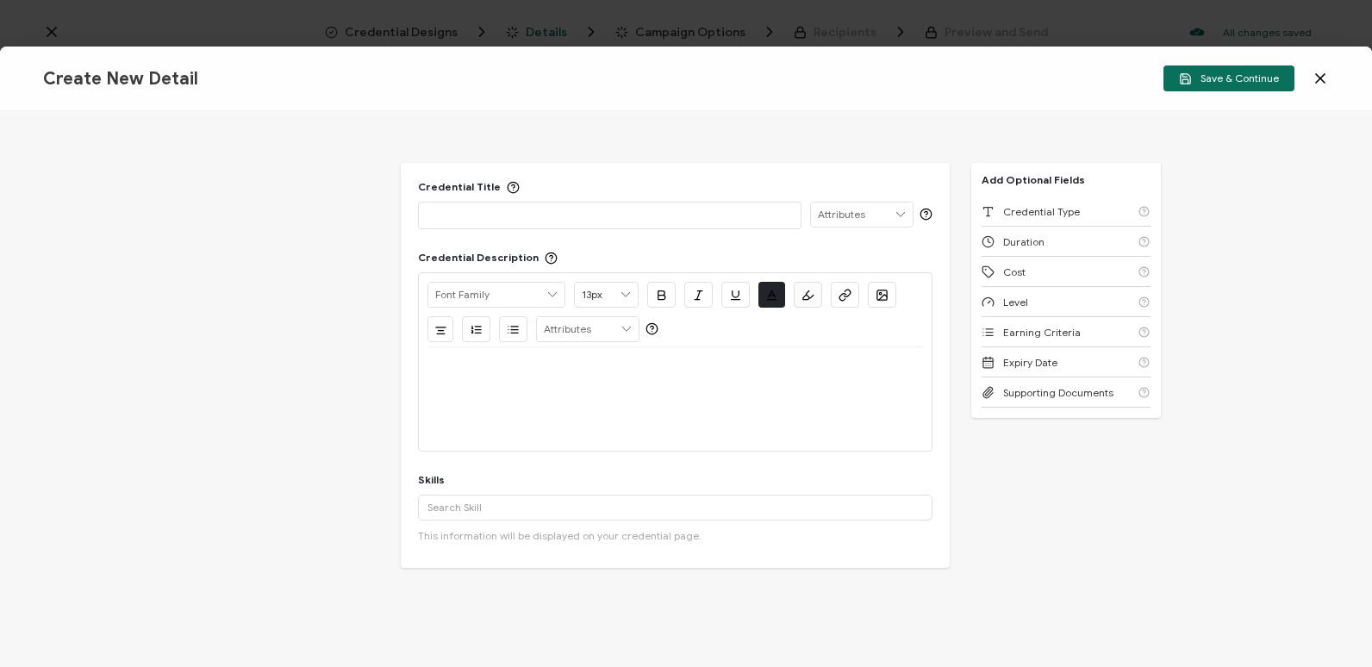
click at [642, 214] on p at bounding box center [609, 214] width 365 height 17
click at [659, 406] on div at bounding box center [675, 398] width 496 height 103
click at [681, 379] on div at bounding box center [675, 367] width 496 height 41
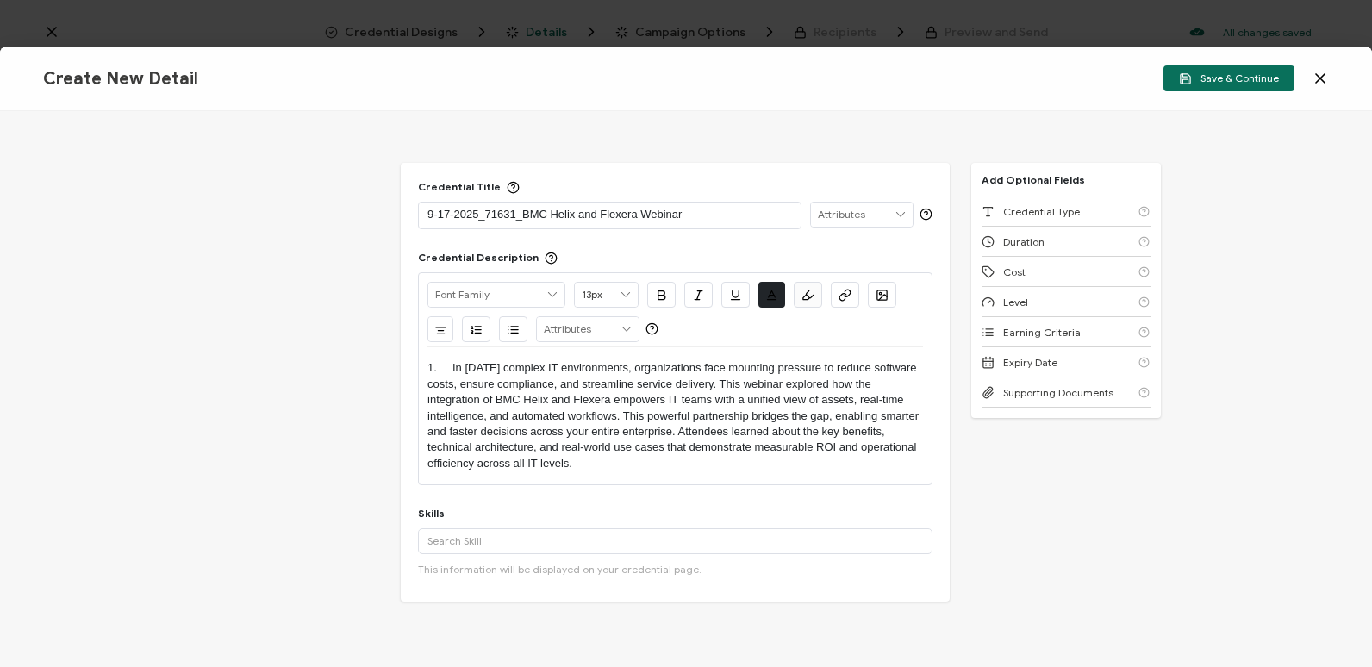
click at [440, 373] on p "1. In [DATE] complex IT environments, organizations face mounting pressure to r…" at bounding box center [675, 415] width 496 height 111
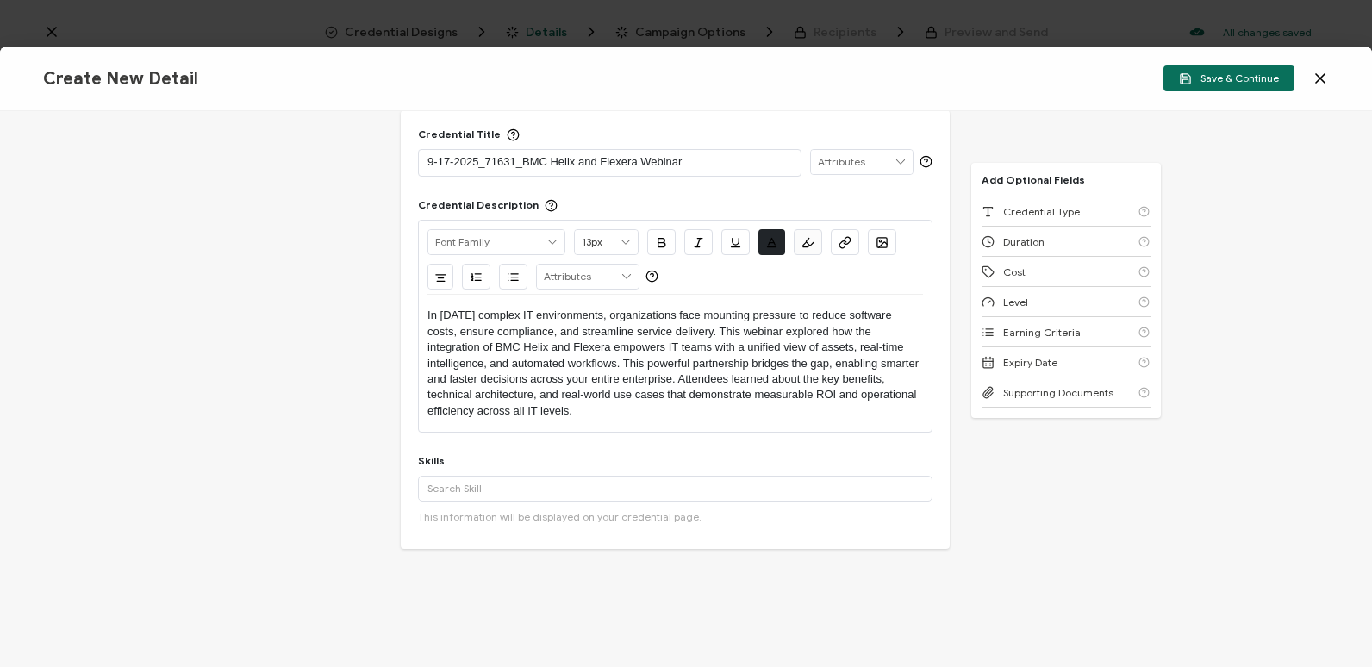
scroll to position [141, 0]
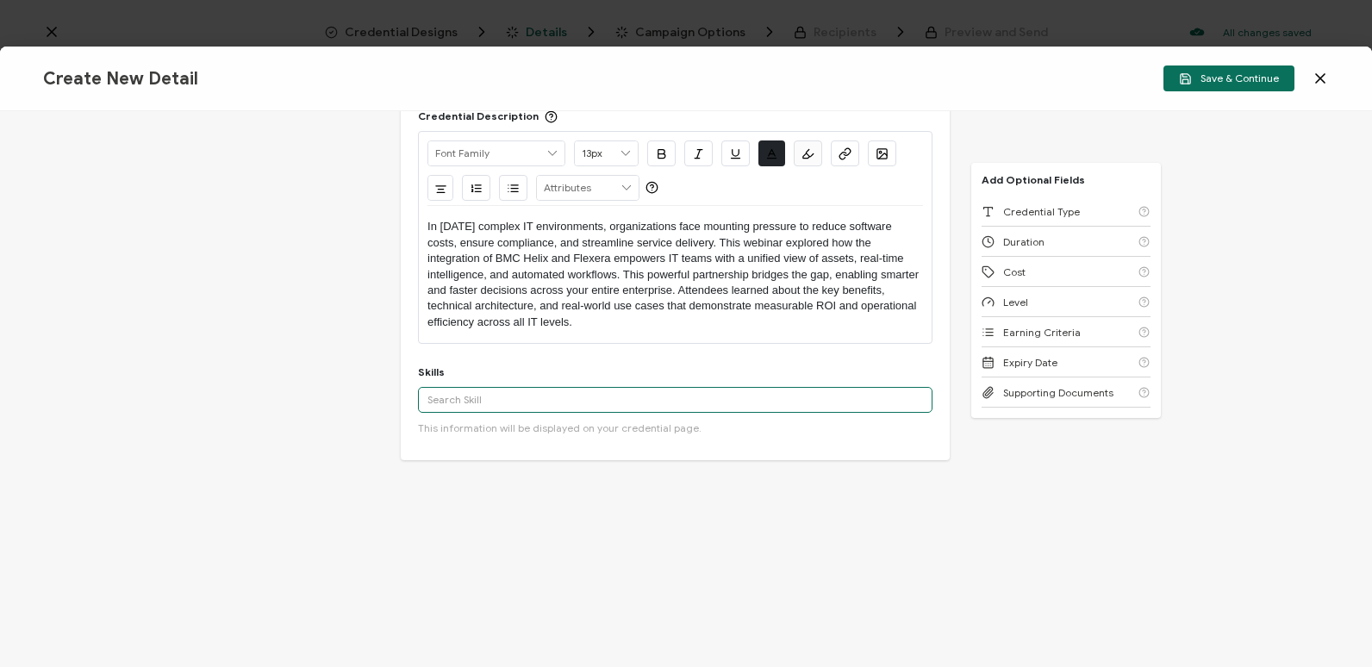
click at [558, 408] on input "text" at bounding box center [675, 400] width 514 height 26
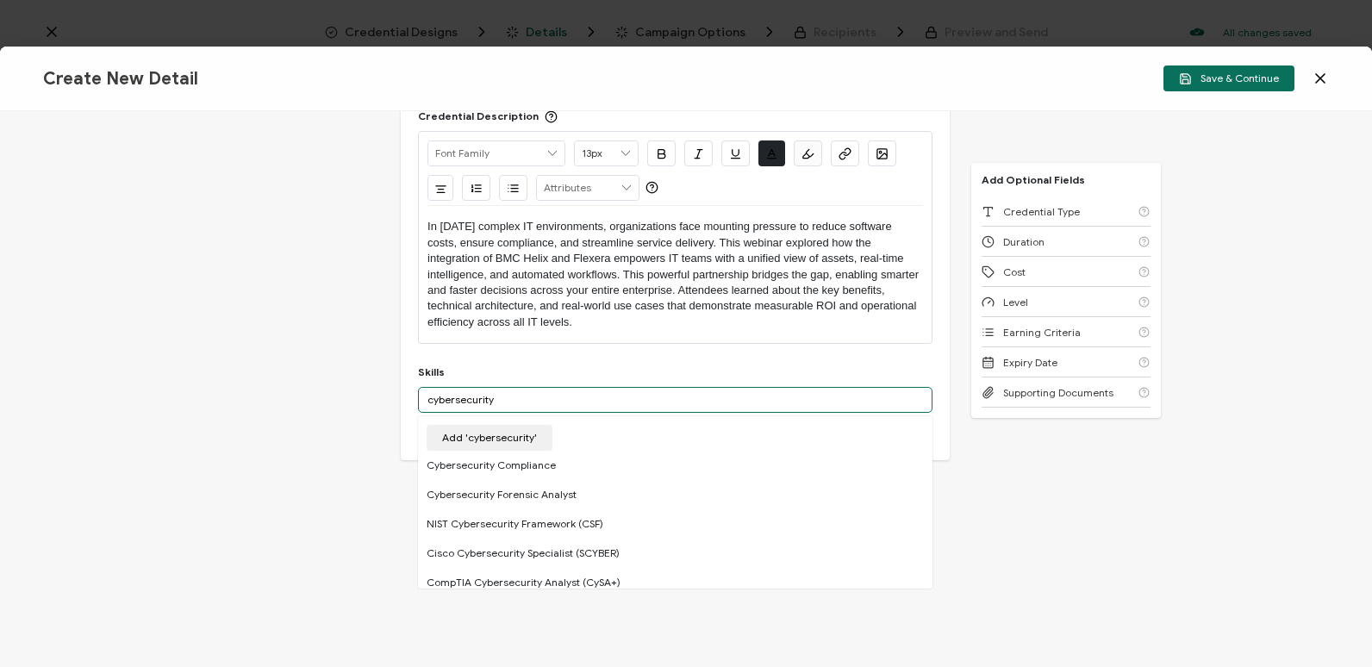
click at [452, 396] on input "cybersecurity" at bounding box center [675, 400] width 514 height 26
click at [515, 396] on input "cybersecurity" at bounding box center [675, 400] width 514 height 26
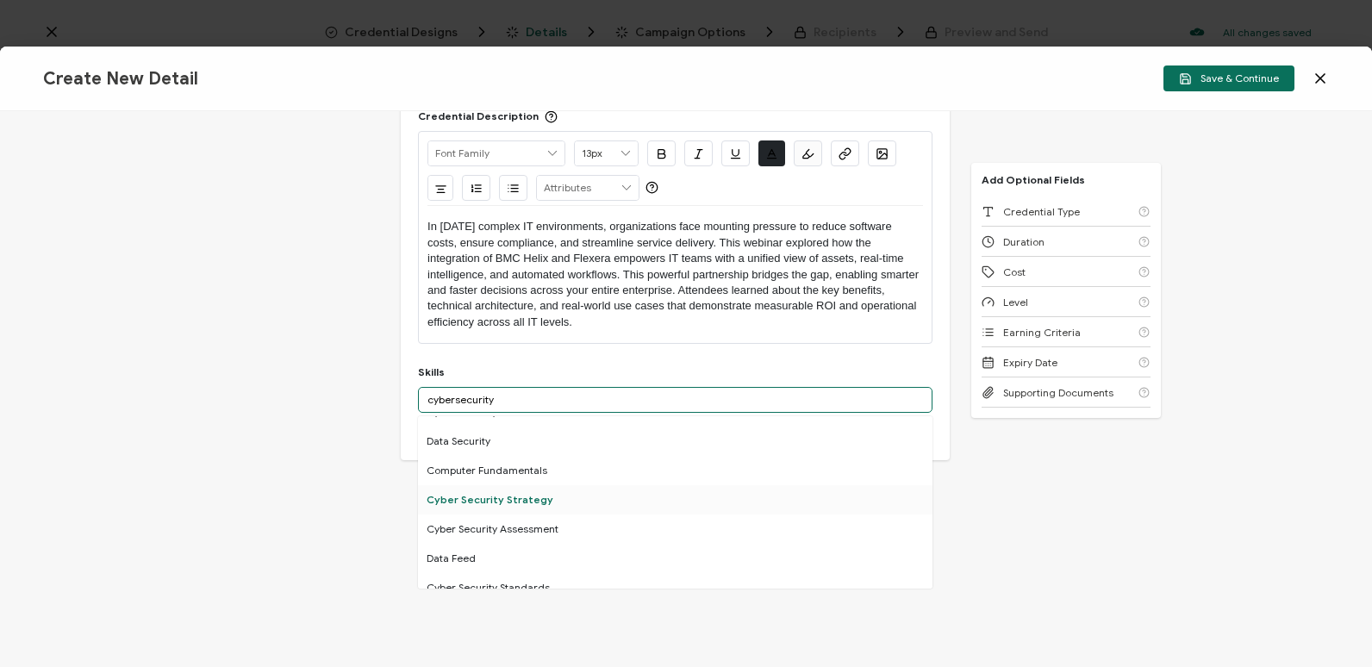
scroll to position [172, 0]
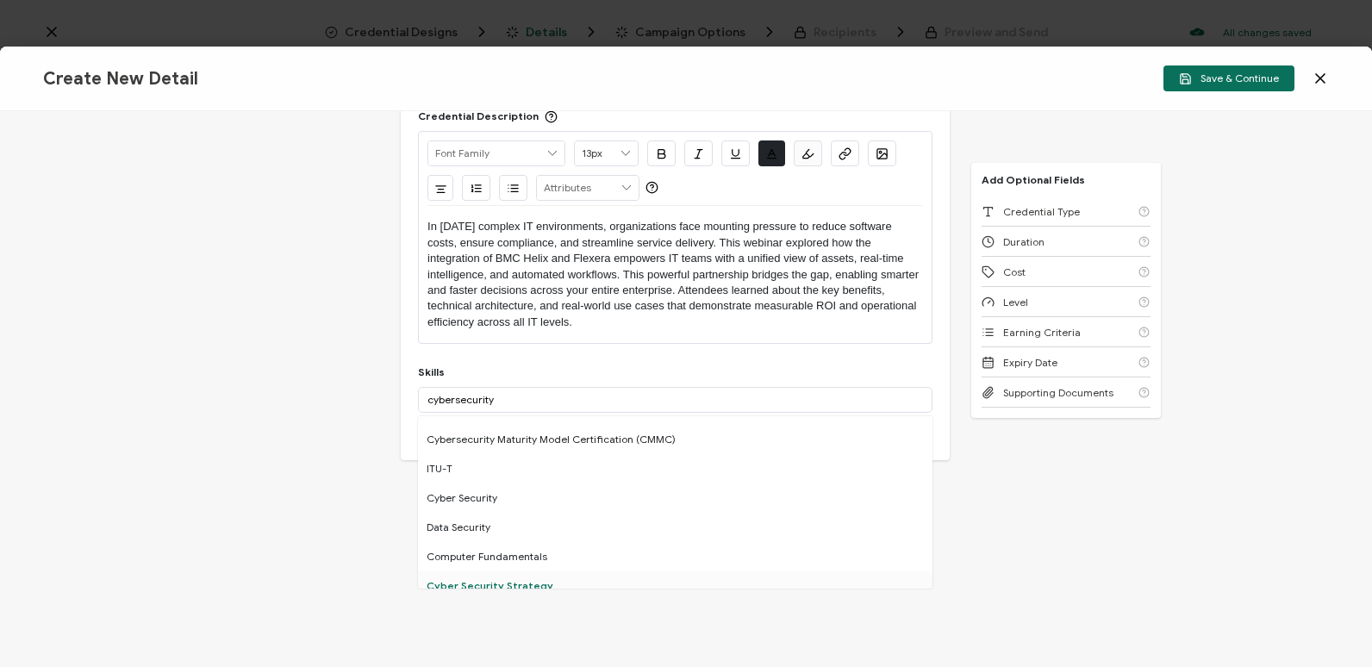
click at [712, 496] on div "Cyber Security" at bounding box center [675, 497] width 514 height 29
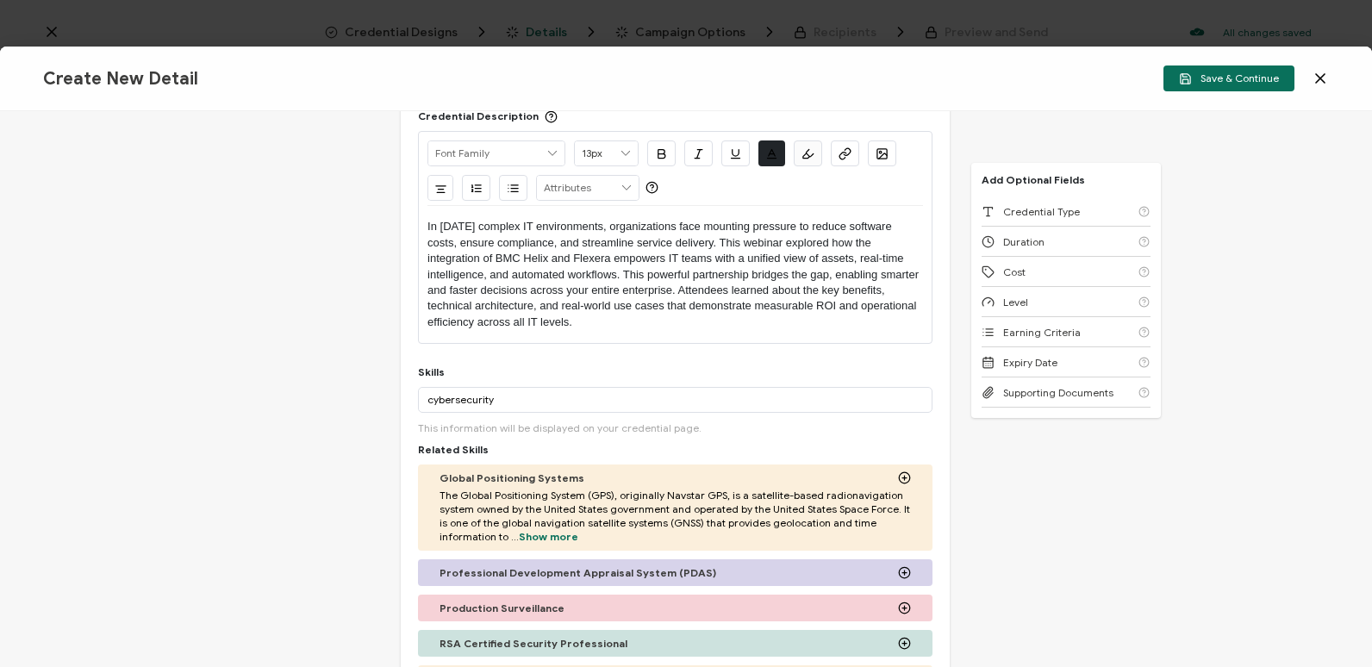
scroll to position [314, 0]
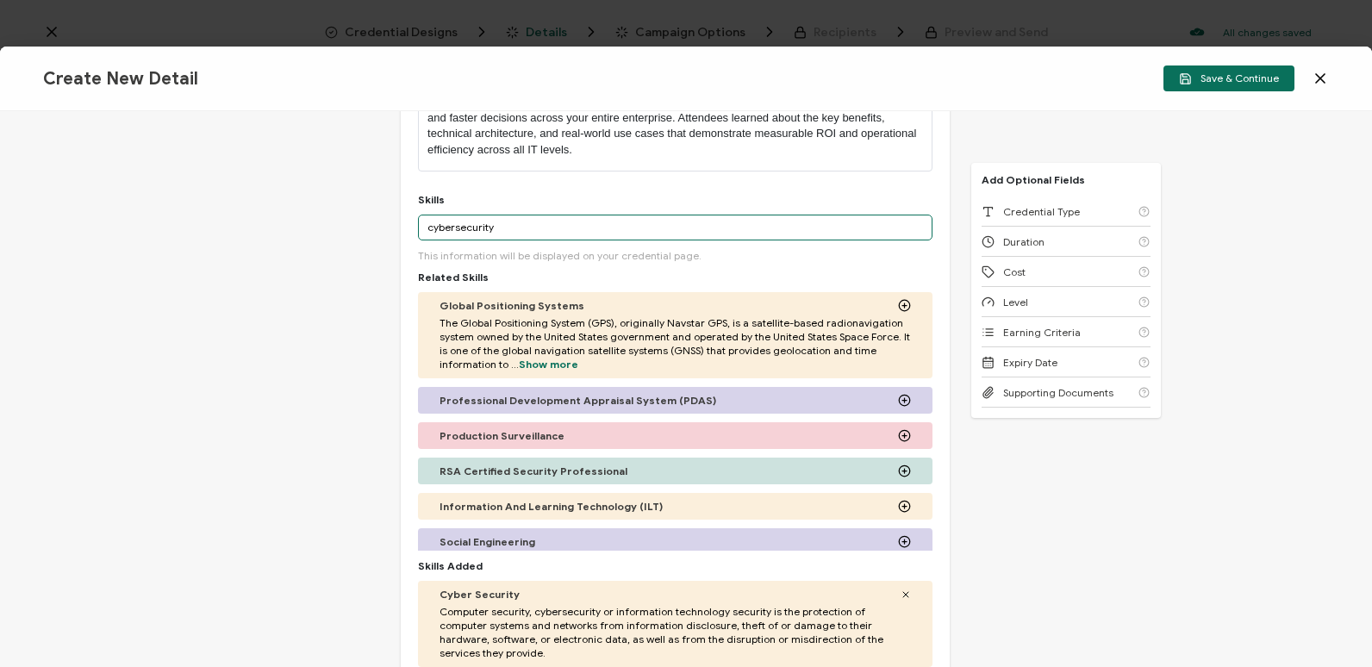
click at [655, 226] on input "cybersecurity" at bounding box center [675, 228] width 514 height 26
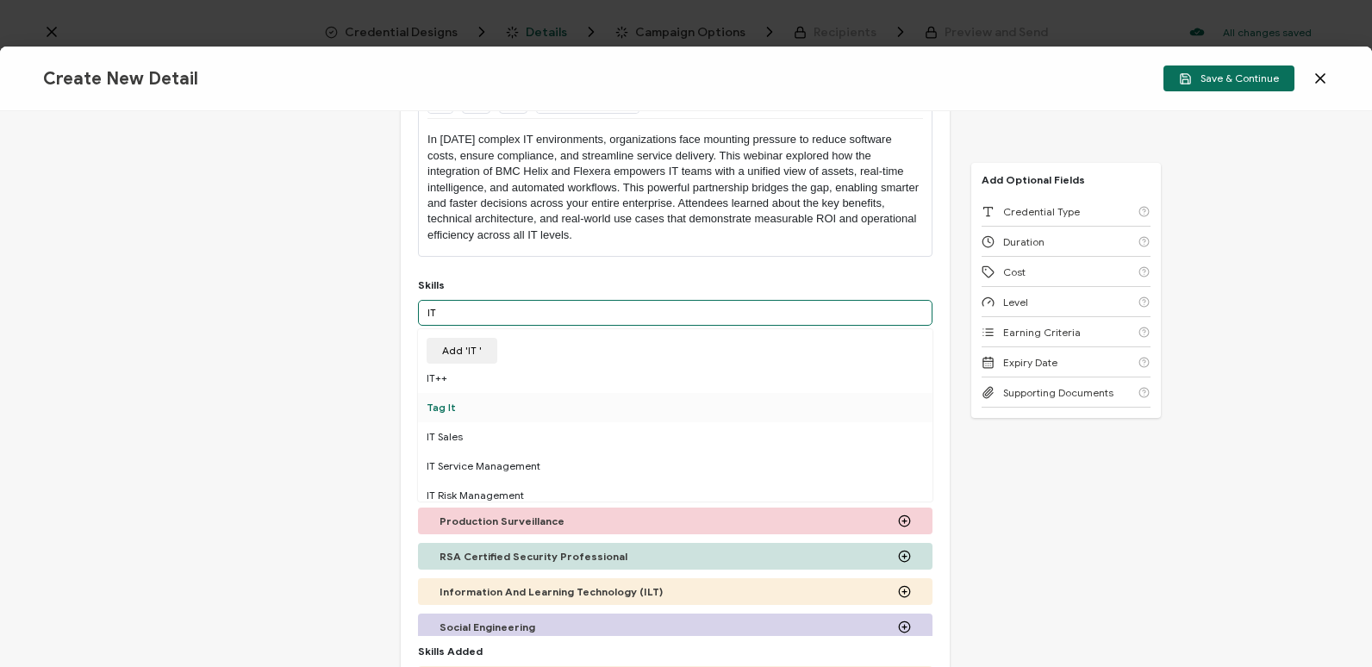
scroll to position [228, 0]
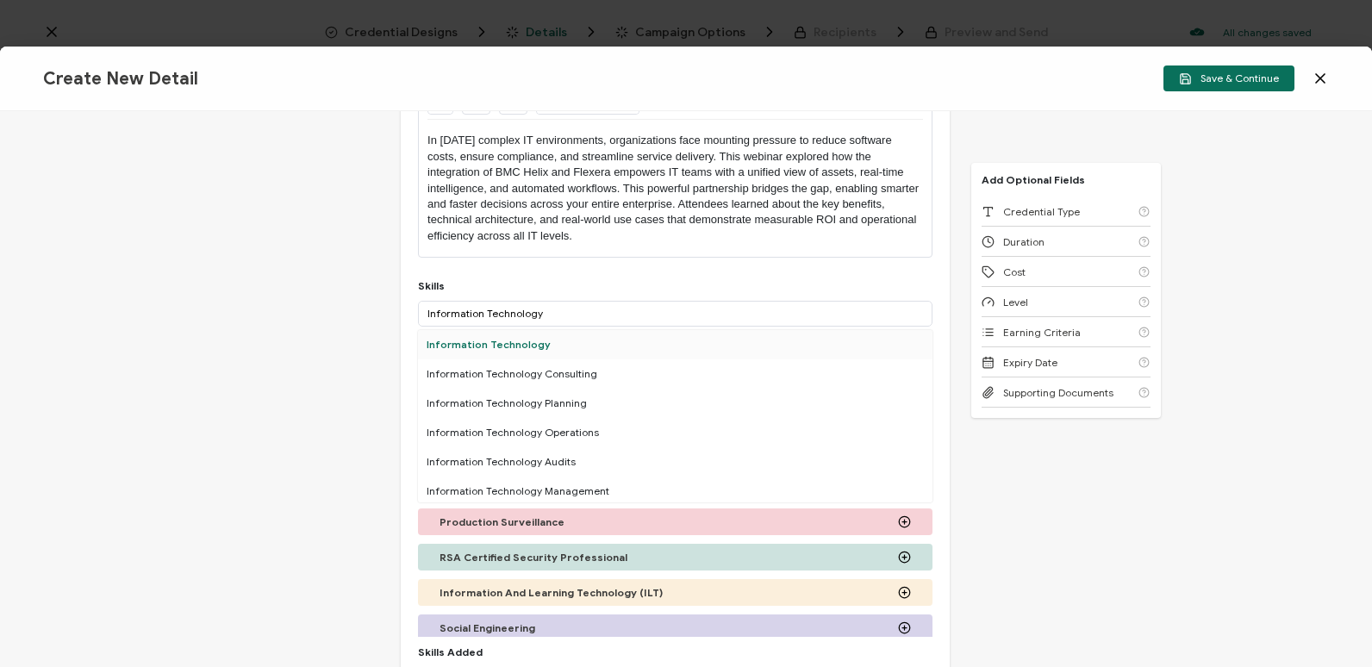
click at [851, 352] on div "Information Technology" at bounding box center [675, 344] width 514 height 29
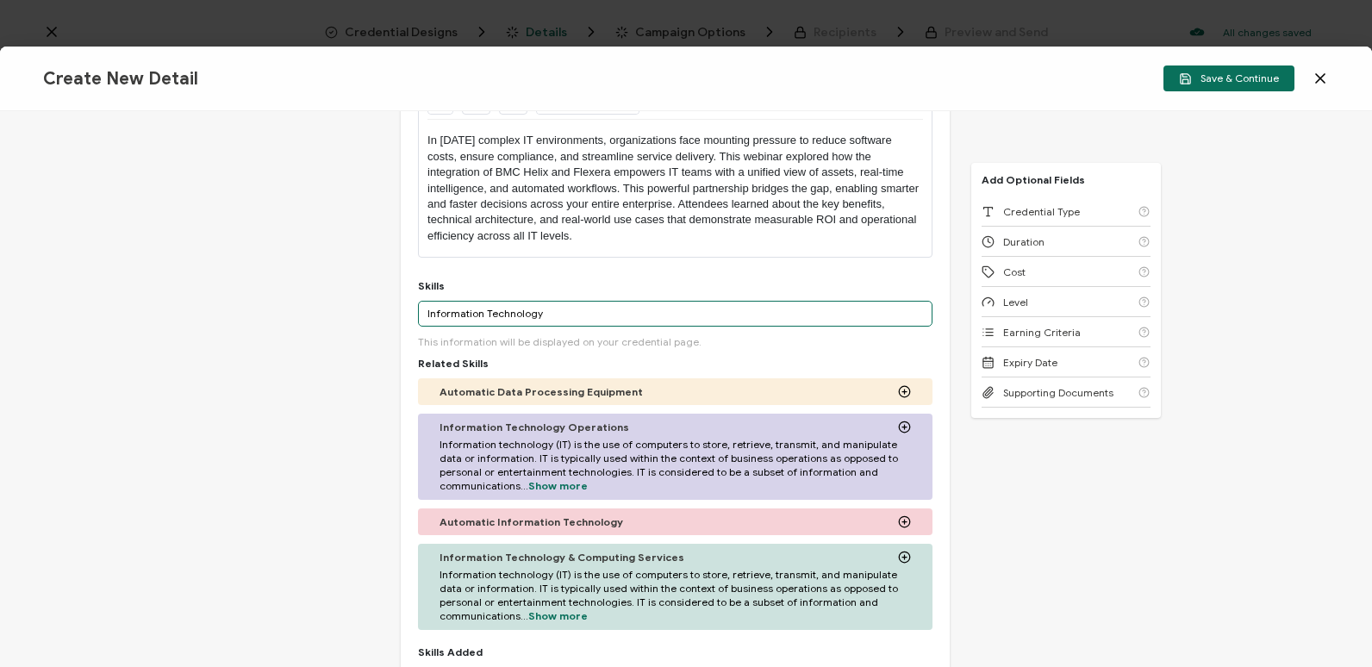
click at [762, 312] on input "Information Technology" at bounding box center [675, 314] width 514 height 26
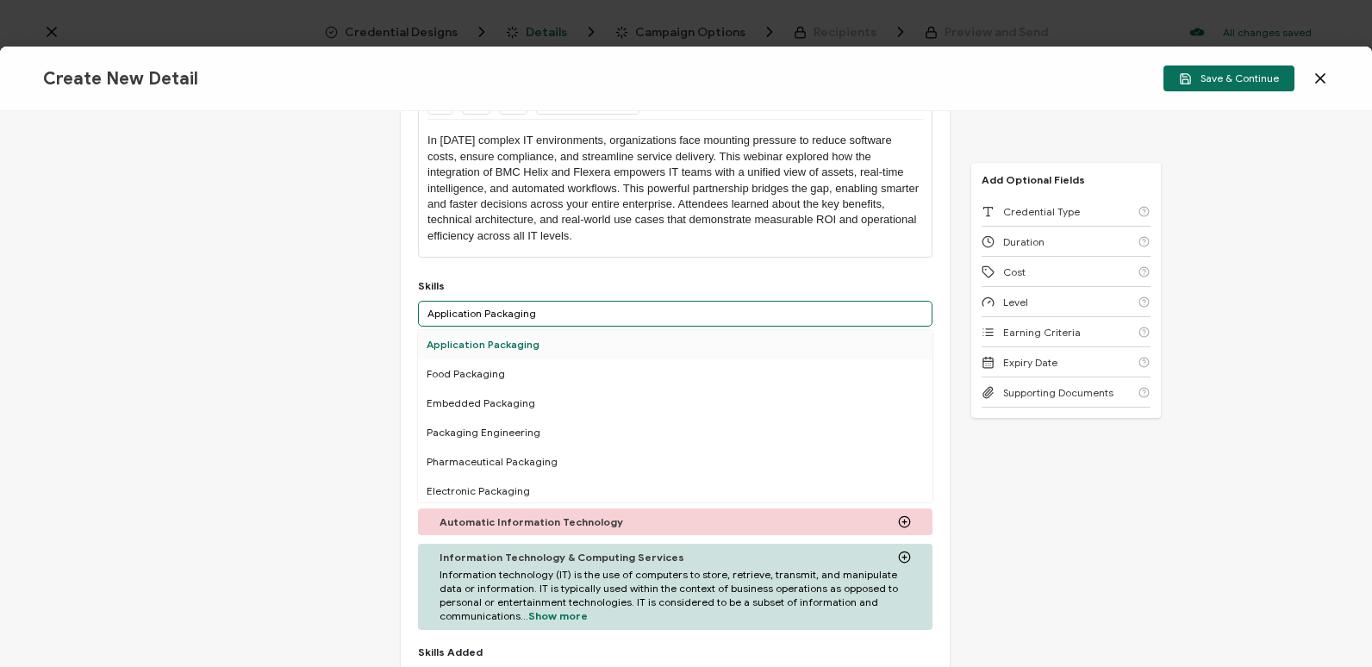
type input "Application Packaging"
click at [841, 346] on div "Application Packaging" at bounding box center [675, 344] width 514 height 29
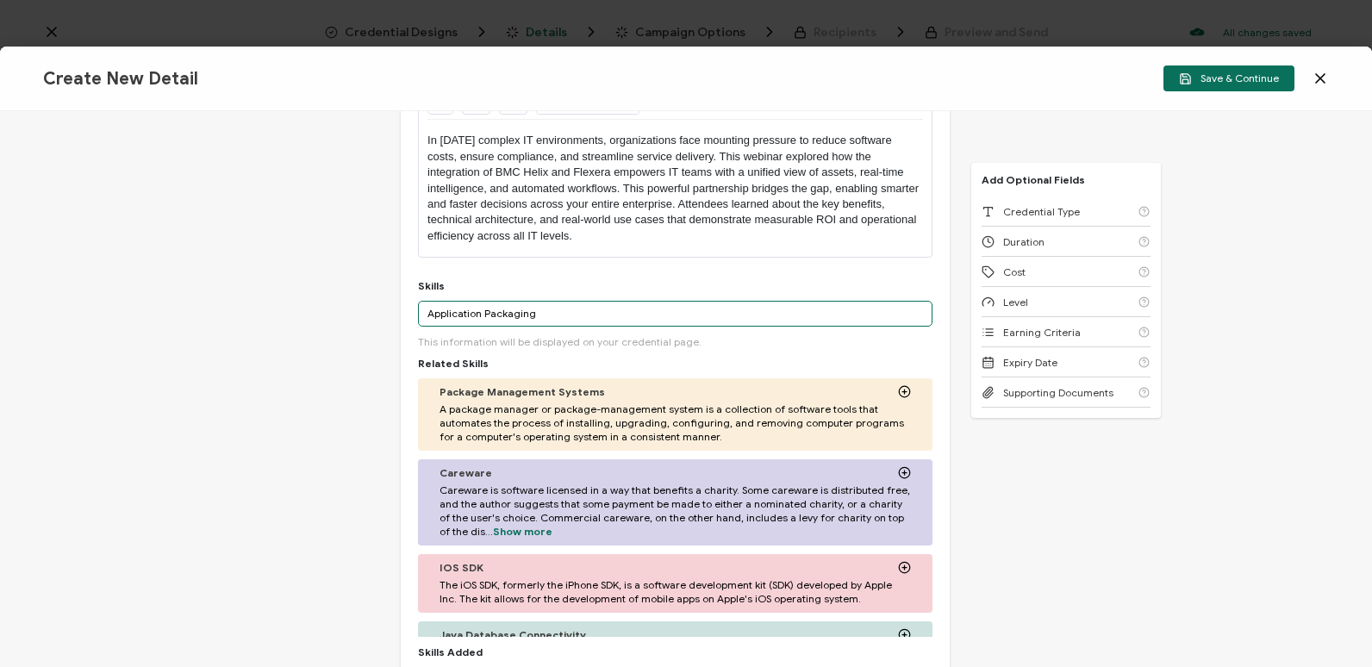
click at [699, 312] on input "Application Packaging" at bounding box center [675, 314] width 514 height 26
click at [937, 260] on div "Credential Title 9-17-2025_71631_BMC Helix and Flexera Webinar ISSUER Issuer Na…" at bounding box center [675, 422] width 549 height 974
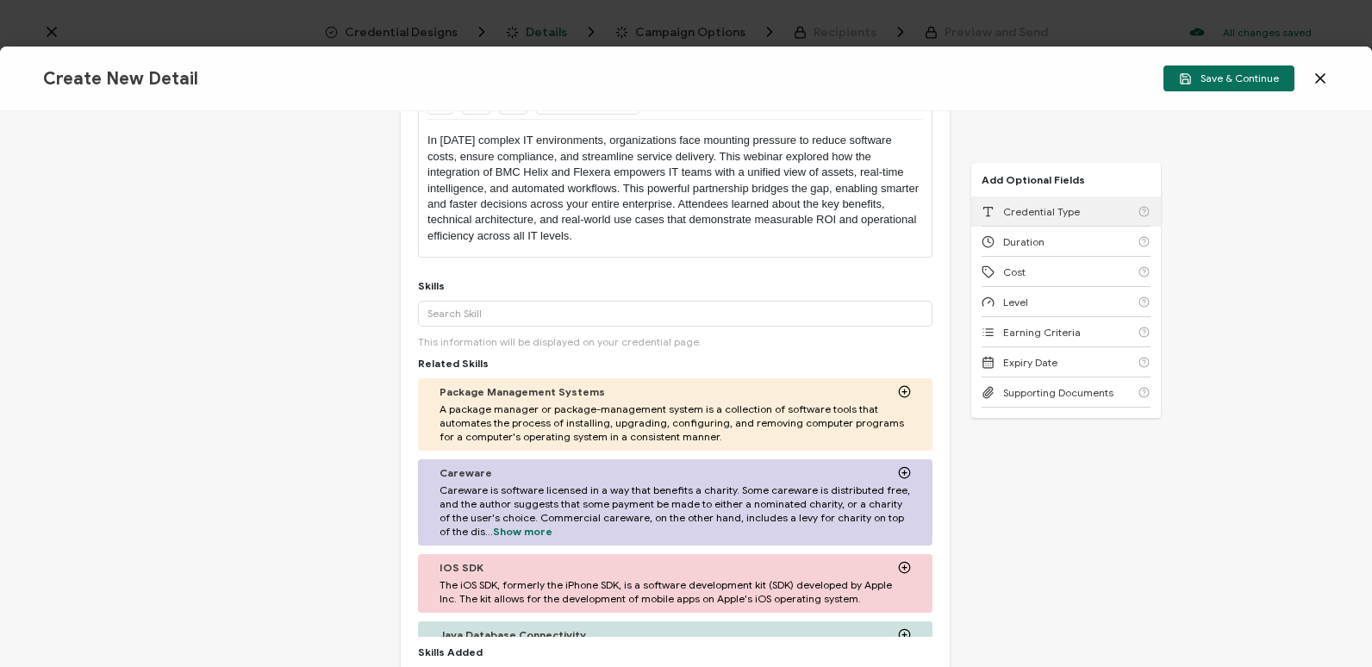
click at [1027, 211] on span "Credential Type" at bounding box center [1041, 211] width 77 height 13
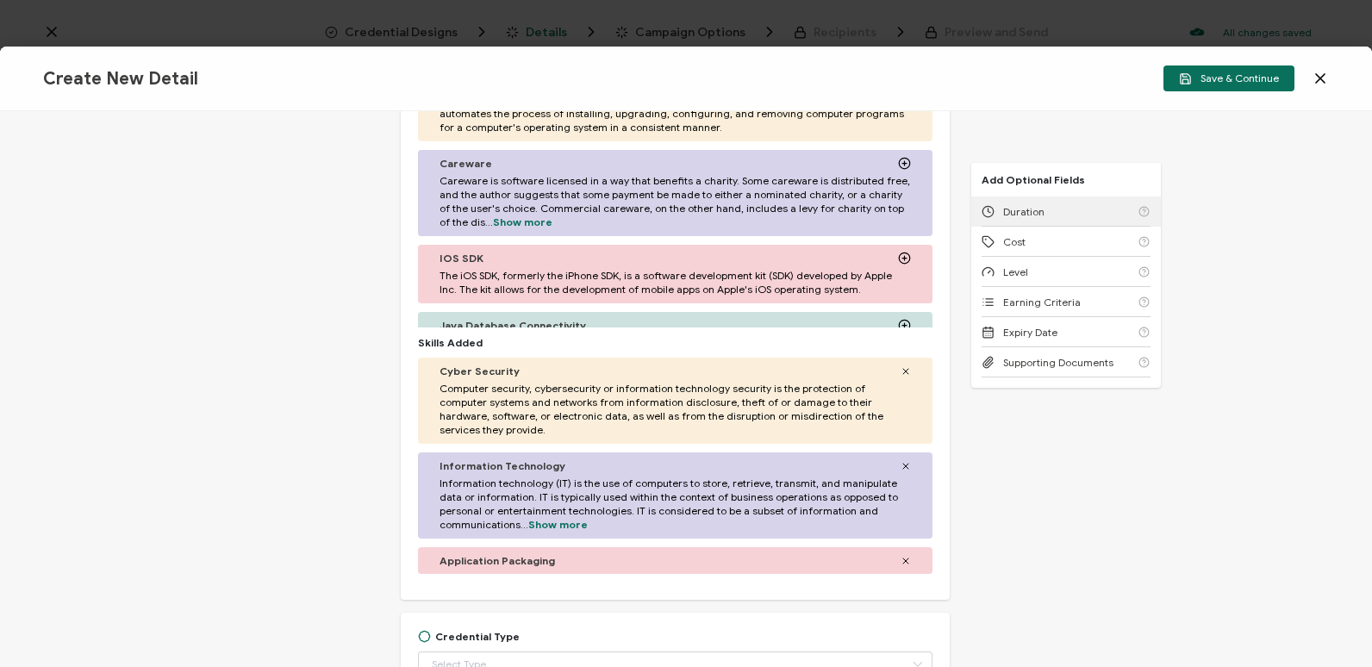
scroll to position [676, 0]
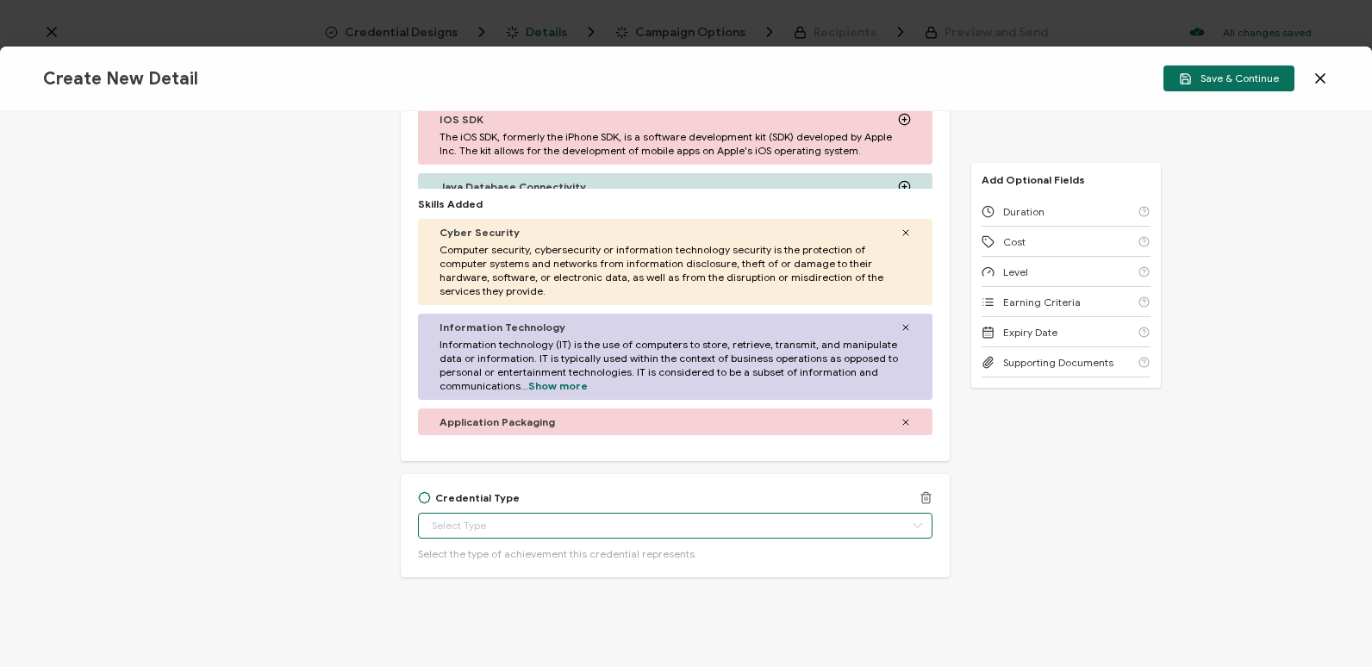
click at [499, 513] on input "text" at bounding box center [675, 526] width 514 height 26
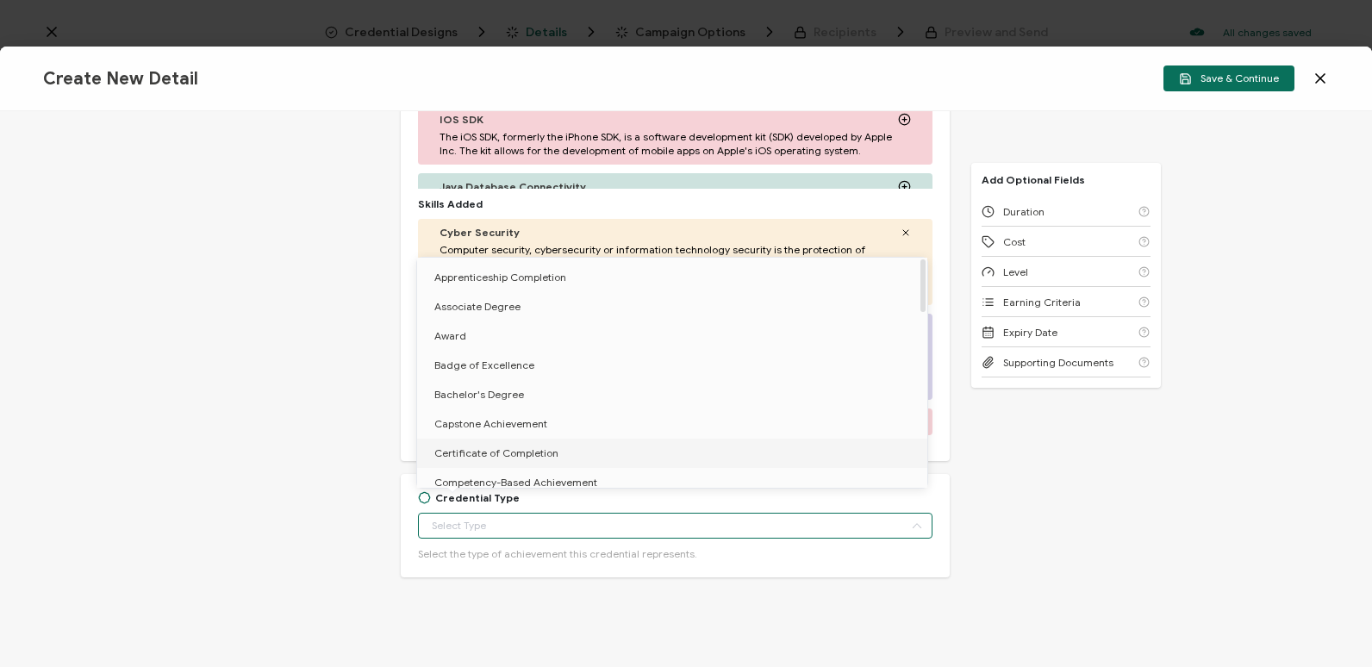
click at [502, 460] on li "Certificate of Completion" at bounding box center [675, 453] width 516 height 29
type input "Certificate of Completion"
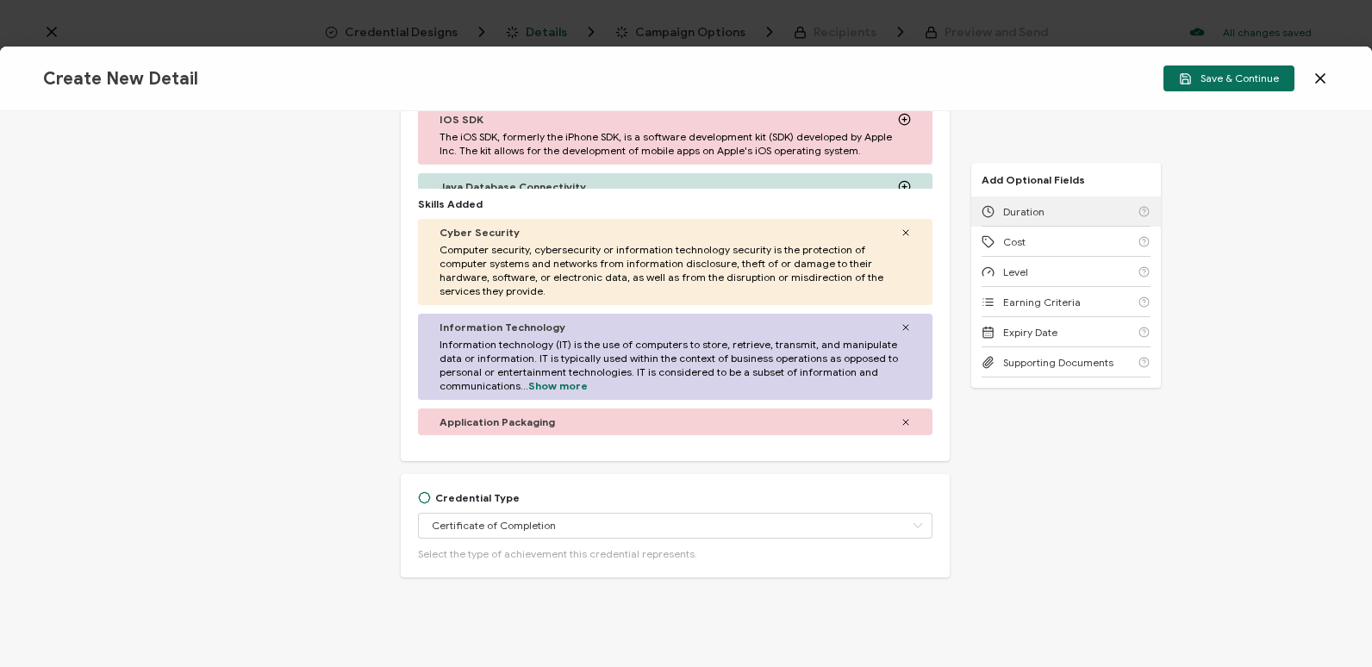
click at [1086, 209] on div "Duration" at bounding box center [1066, 211] width 169 height 30
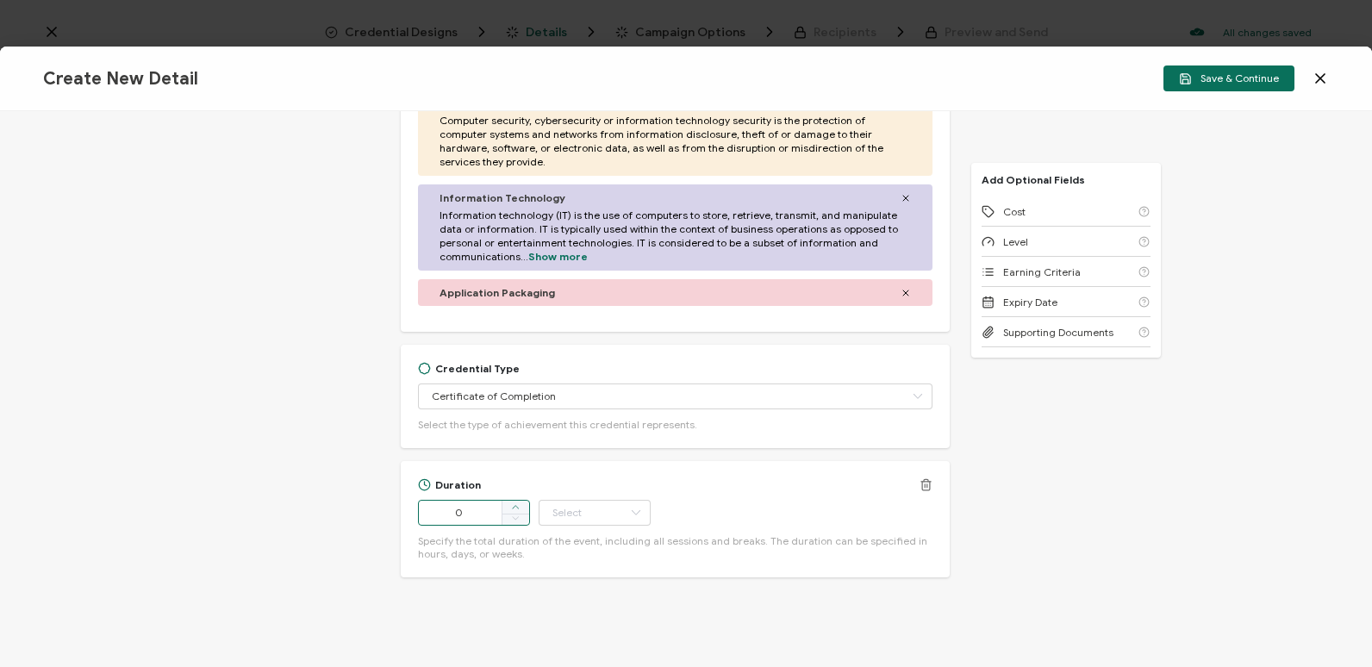
click at [513, 503] on icon at bounding box center [515, 507] width 9 height 9
type input "1"
click at [608, 500] on input "text" at bounding box center [595, 513] width 112 height 26
click at [480, 500] on input "1" at bounding box center [474, 513] width 112 height 26
click at [635, 500] on icon at bounding box center [636, 513] width 22 height 26
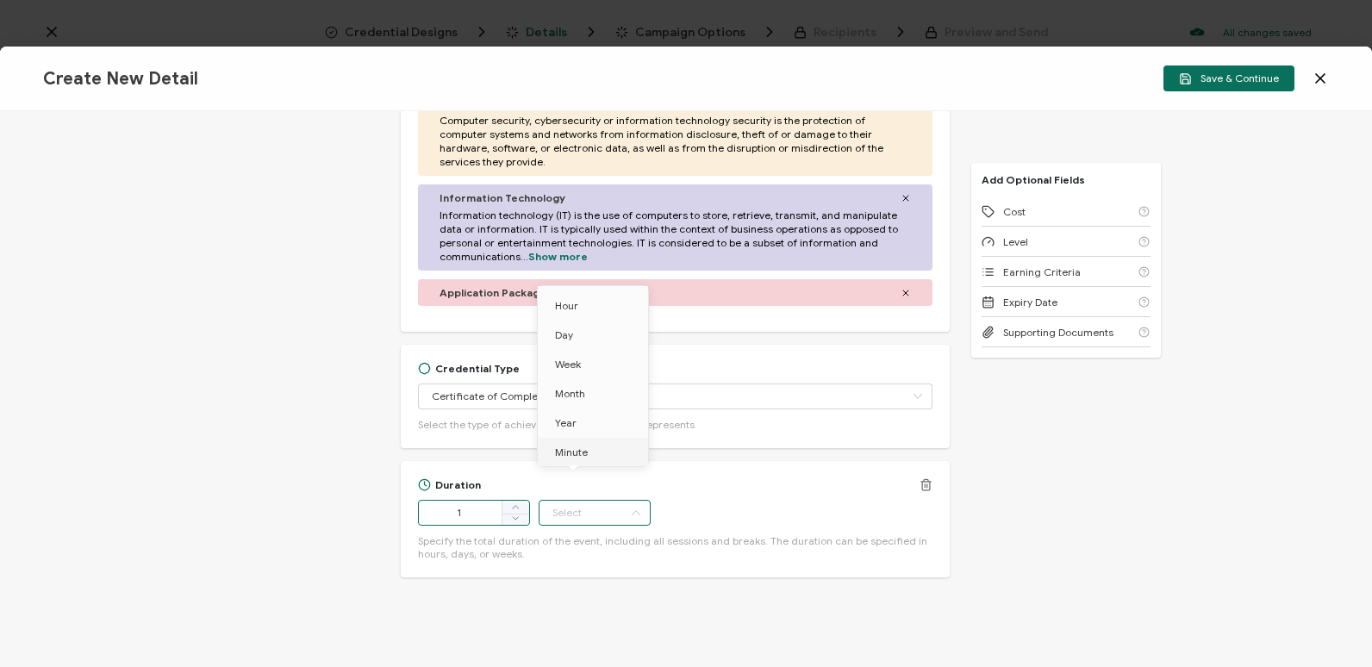
click at [479, 500] on input "1" at bounding box center [474, 513] width 112 height 26
type input "50"
click at [571, 505] on input "text" at bounding box center [595, 513] width 112 height 26
click at [600, 457] on li "Minute" at bounding box center [596, 452] width 116 height 29
type input "Minute"
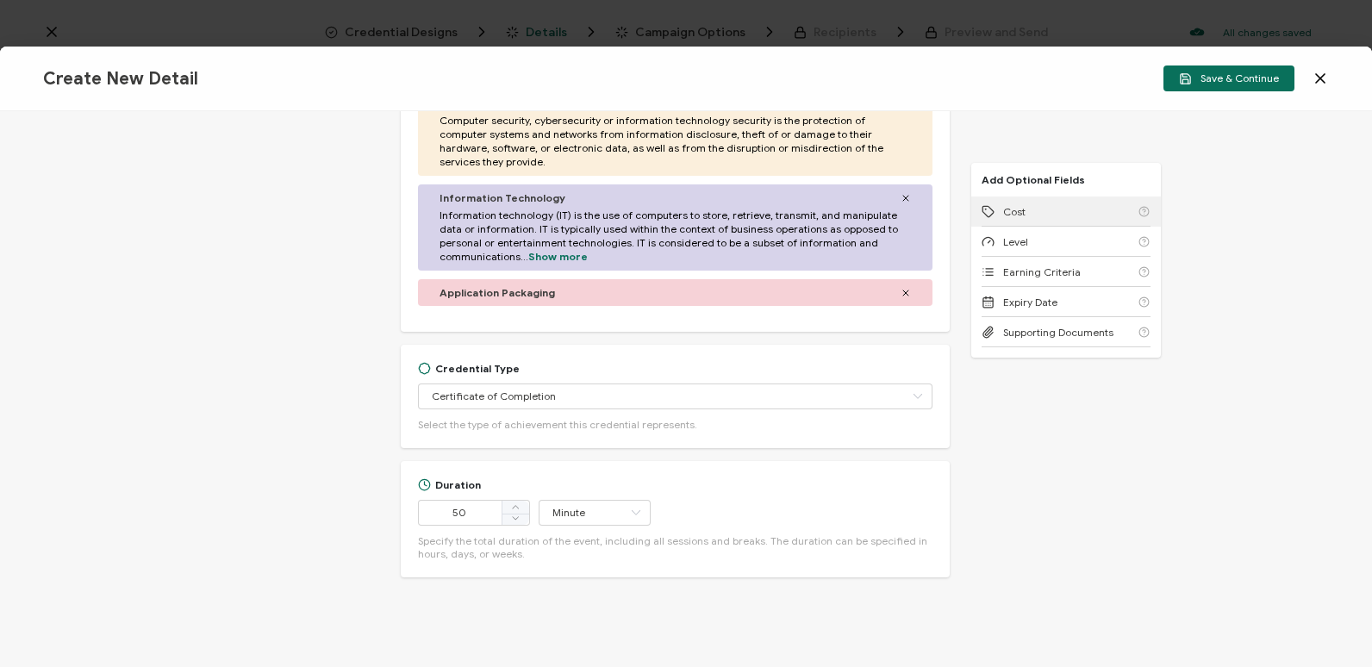
click at [1079, 209] on div "Cost" at bounding box center [1066, 211] width 169 height 30
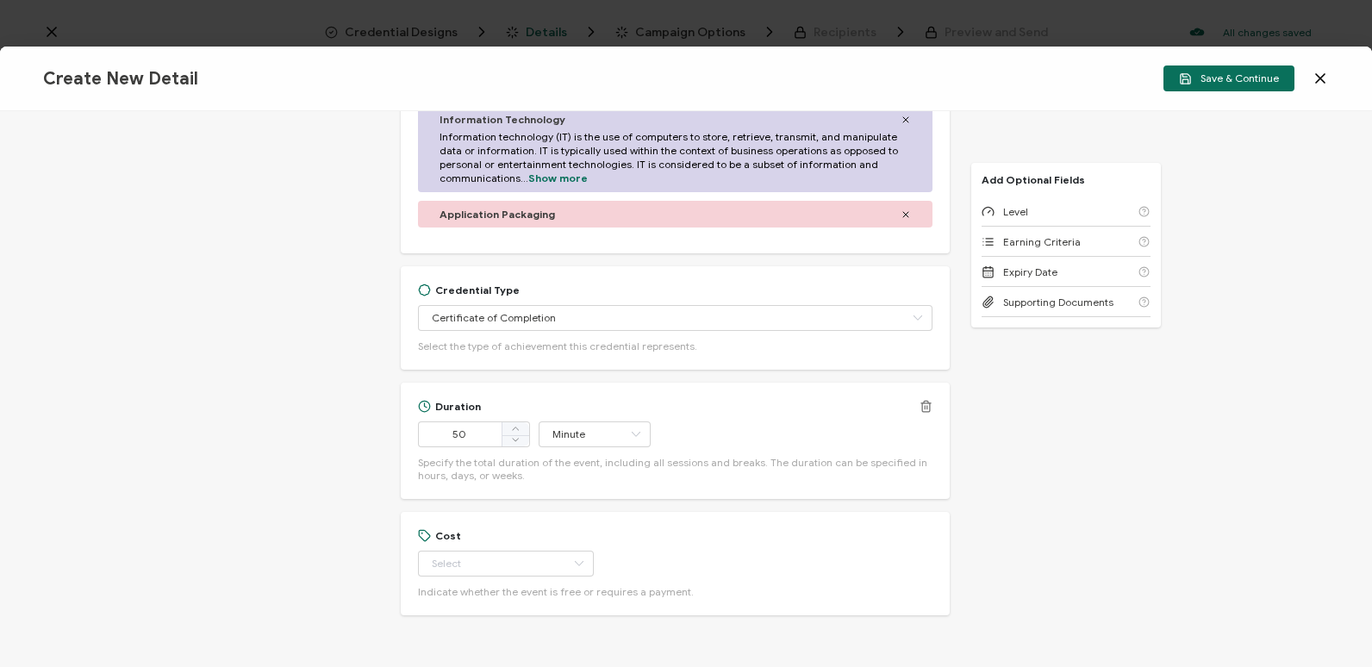
scroll to position [921, 0]
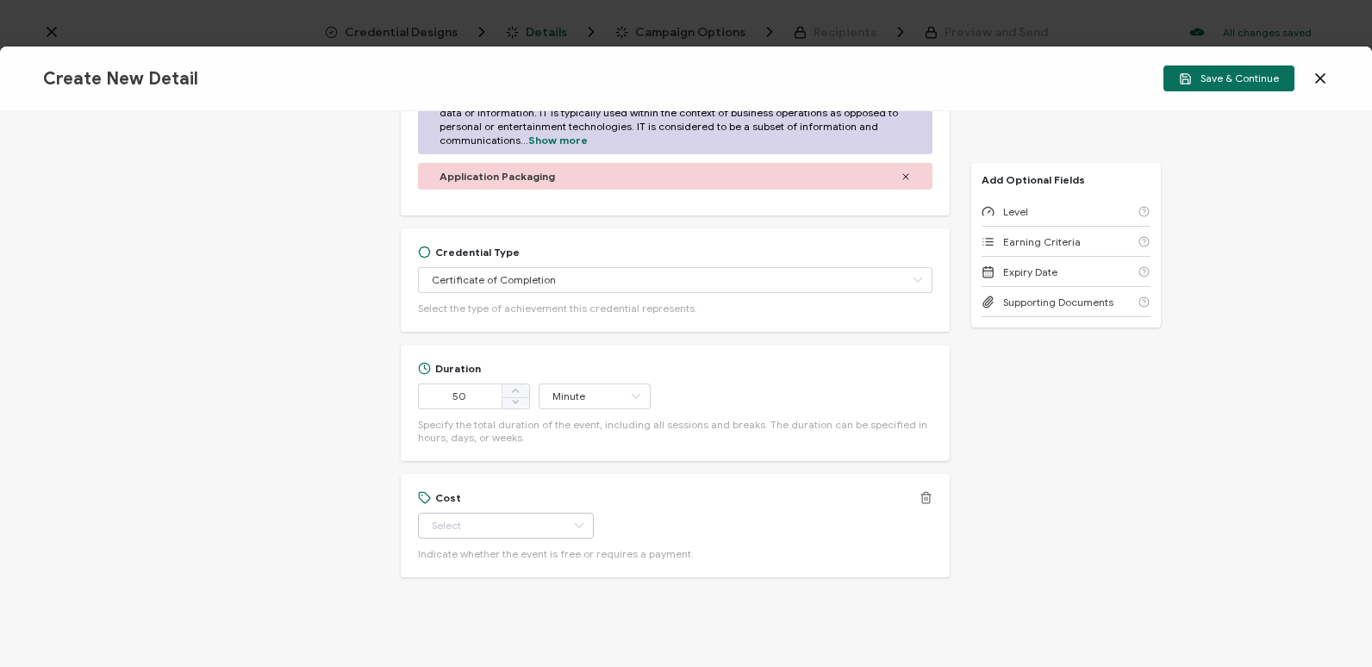
click at [568, 518] on icon at bounding box center [579, 526] width 22 height 26
click at [545, 556] on li "Free" at bounding box center [498, 555] width 162 height 29
type input "Free"
click at [1072, 218] on div "Level" at bounding box center [1066, 211] width 169 height 30
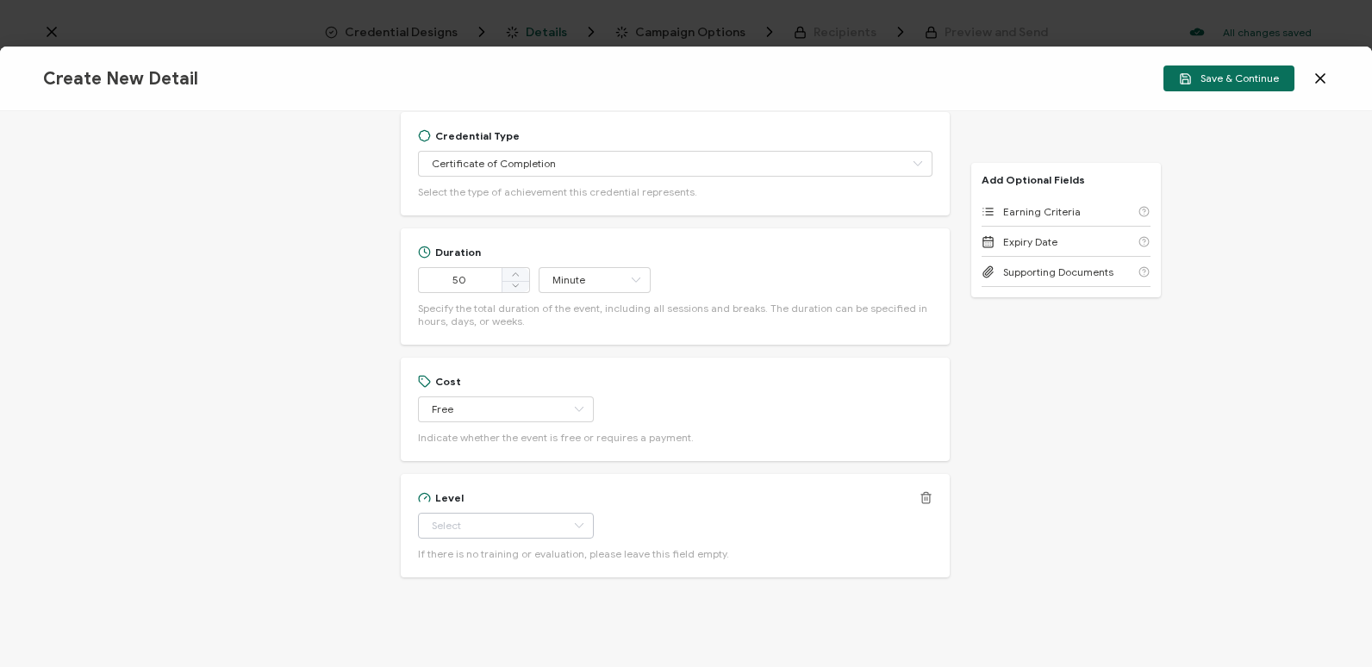
click at [568, 515] on icon at bounding box center [579, 526] width 22 height 26
click at [509, 346] on li "Beginner" at bounding box center [498, 348] width 162 height 29
type input "Beginner"
click at [1038, 206] on span "Earning Criteria" at bounding box center [1042, 211] width 78 height 13
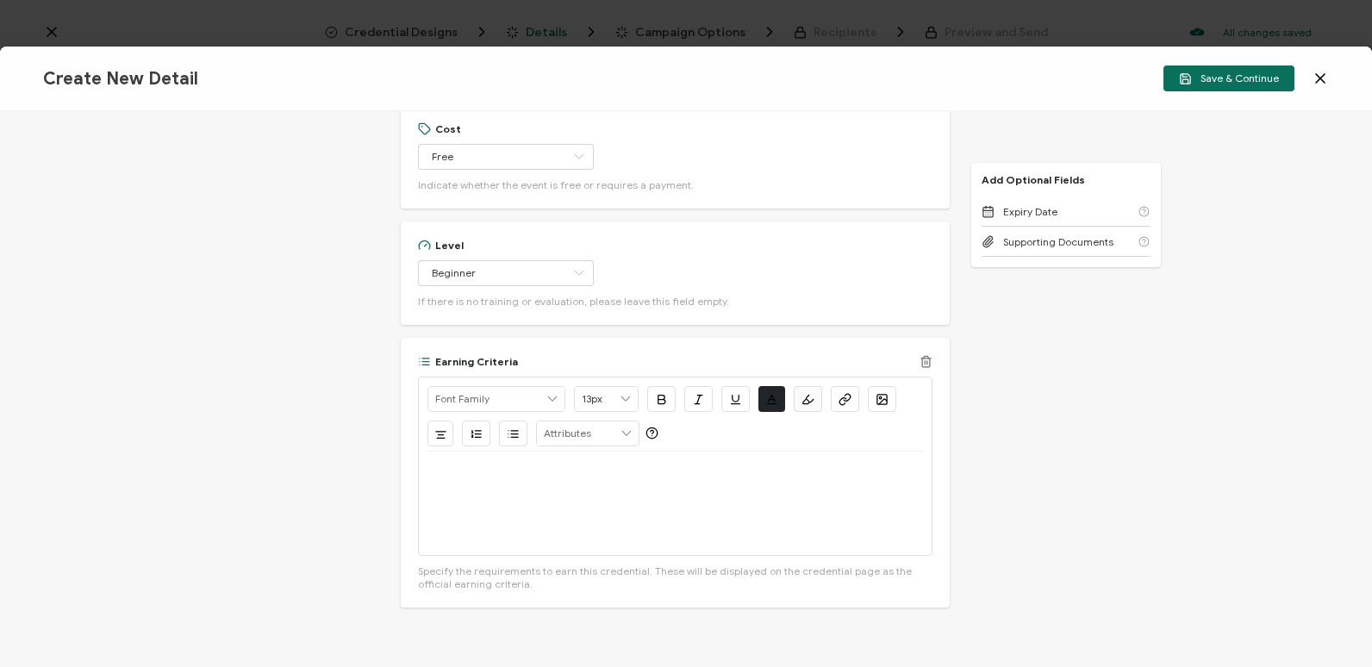
scroll to position [1320, 0]
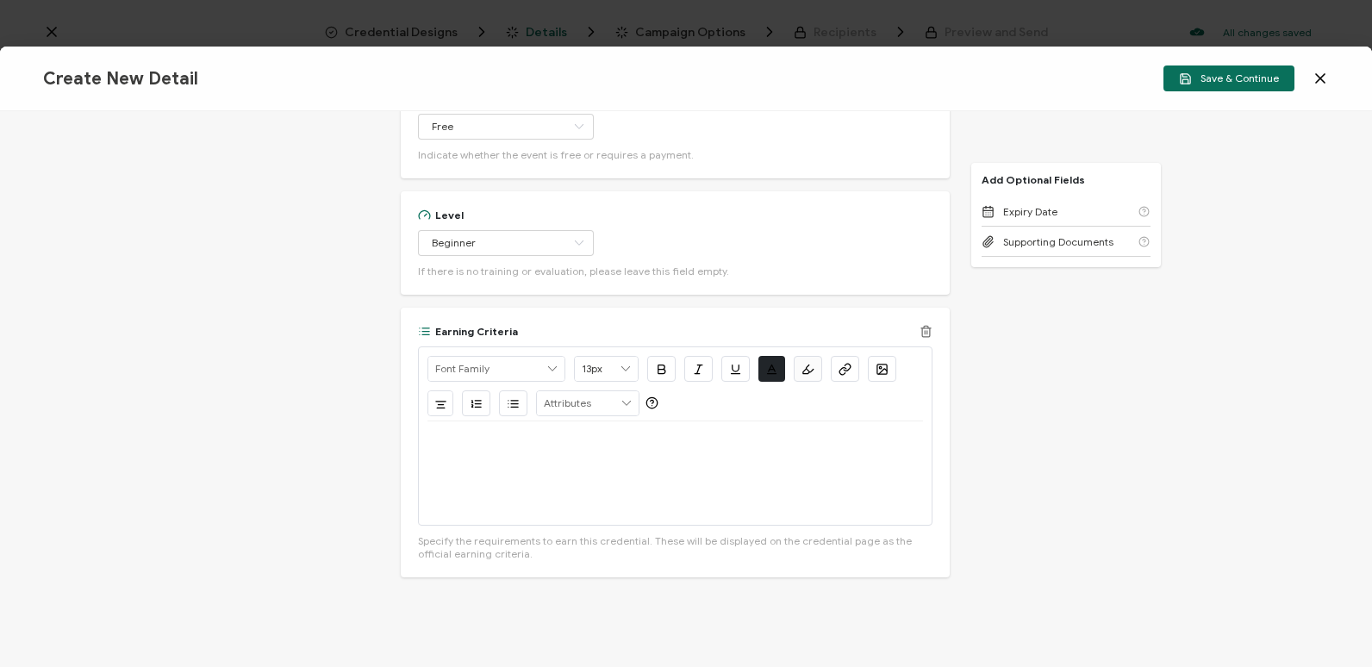
click at [760, 421] on div at bounding box center [675, 472] width 496 height 103
click at [427, 434] on p "[URL][DOMAIN_NAME]" at bounding box center [675, 442] width 496 height 16
drag, startPoint x: 821, startPoint y: 430, endPoint x: 584, endPoint y: 416, distance: 237.4
click at [584, 421] on div "View the on-demand recording: [URL][DOMAIN_NAME]" at bounding box center [675, 472] width 496 height 103
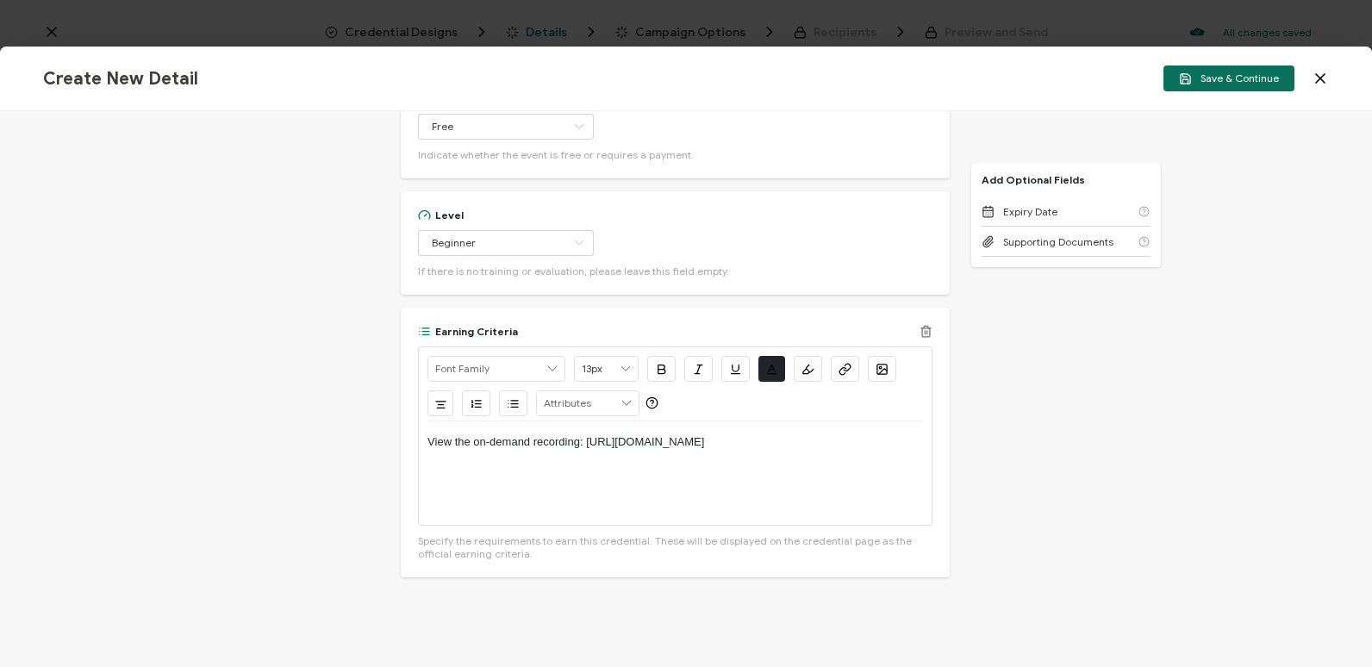
copy p "[URL][DOMAIN_NAME]"
click at [844, 364] on icon "button" at bounding box center [847, 367] width 6 height 7
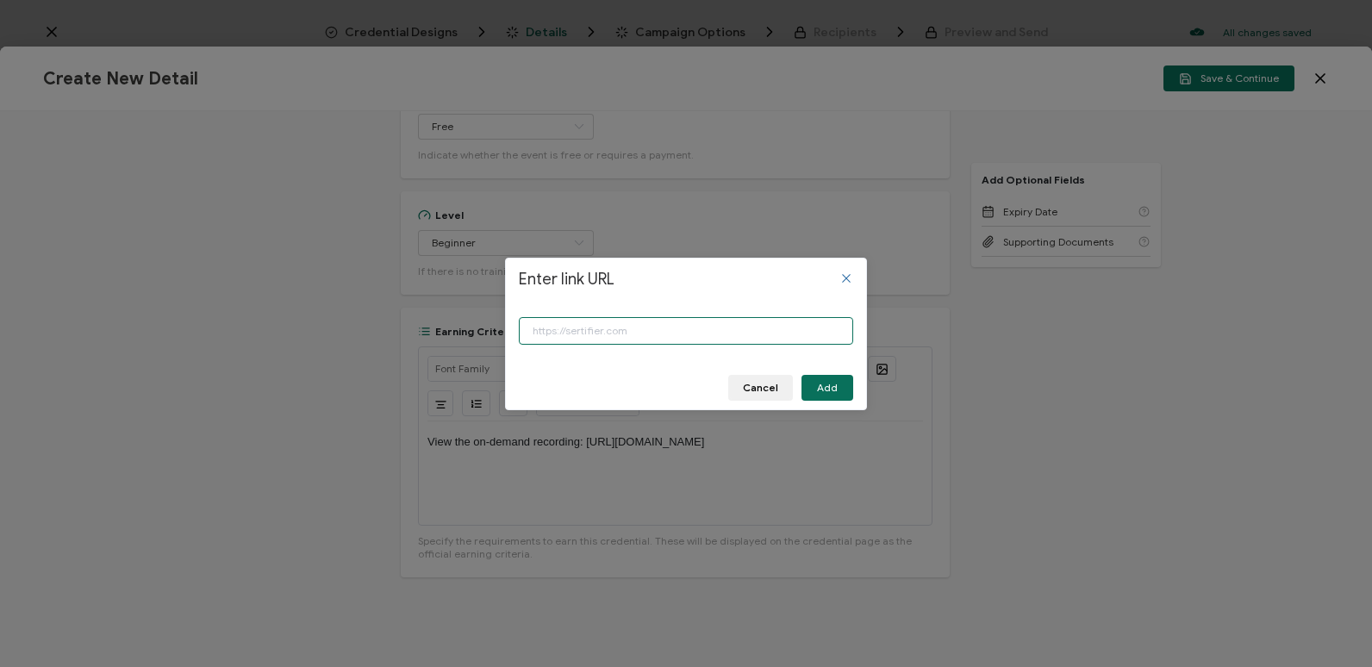
paste input "[URL][DOMAIN_NAME]"
type input "[URL][DOMAIN_NAME]"
click at [830, 385] on span "Add" at bounding box center [827, 388] width 21 height 10
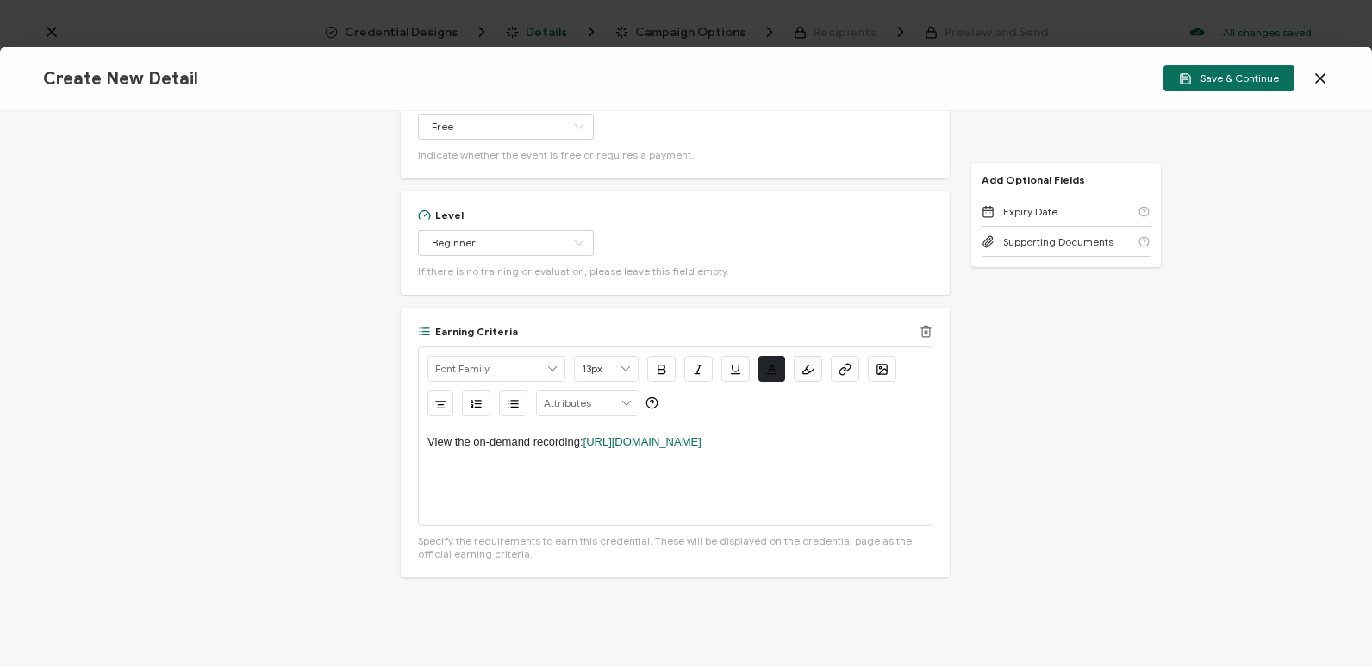
click at [845, 434] on p "View the on-demand recording: [URL][DOMAIN_NAME]" at bounding box center [675, 442] width 496 height 16
click at [846, 434] on p "View the on-demand recording: [URL][DOMAIN_NAME]" at bounding box center [675, 442] width 496 height 16
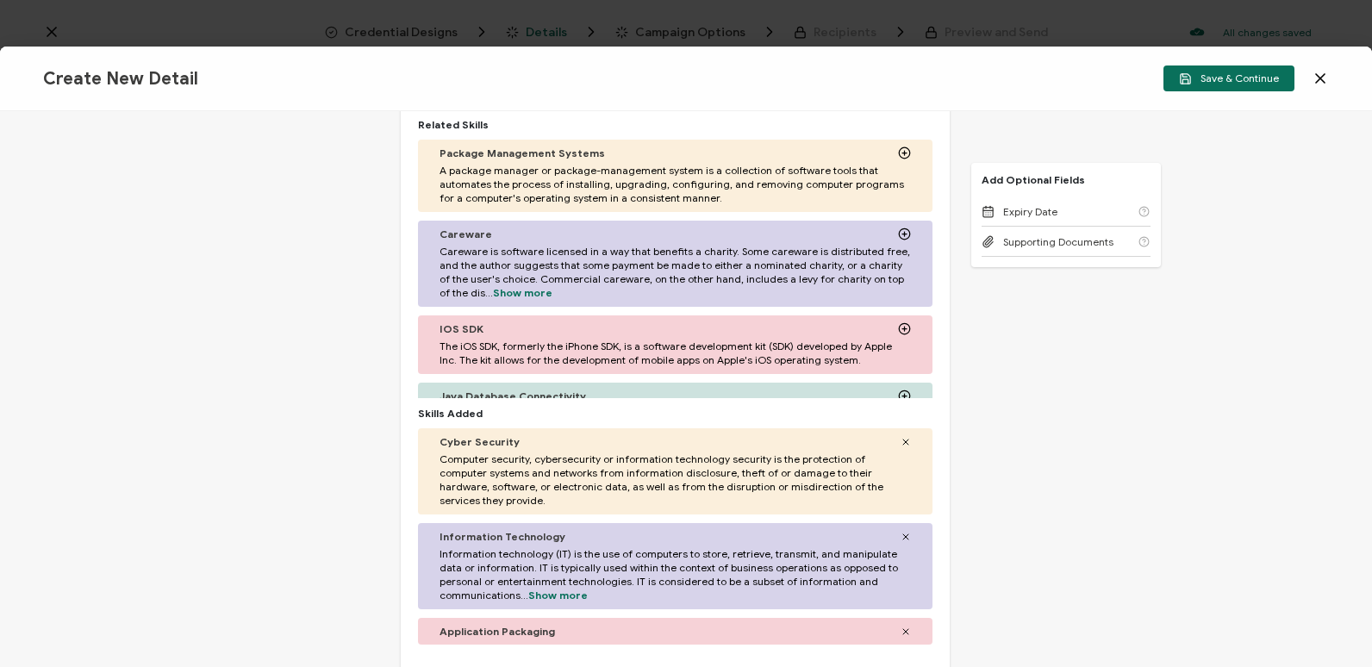
scroll to position [303, 0]
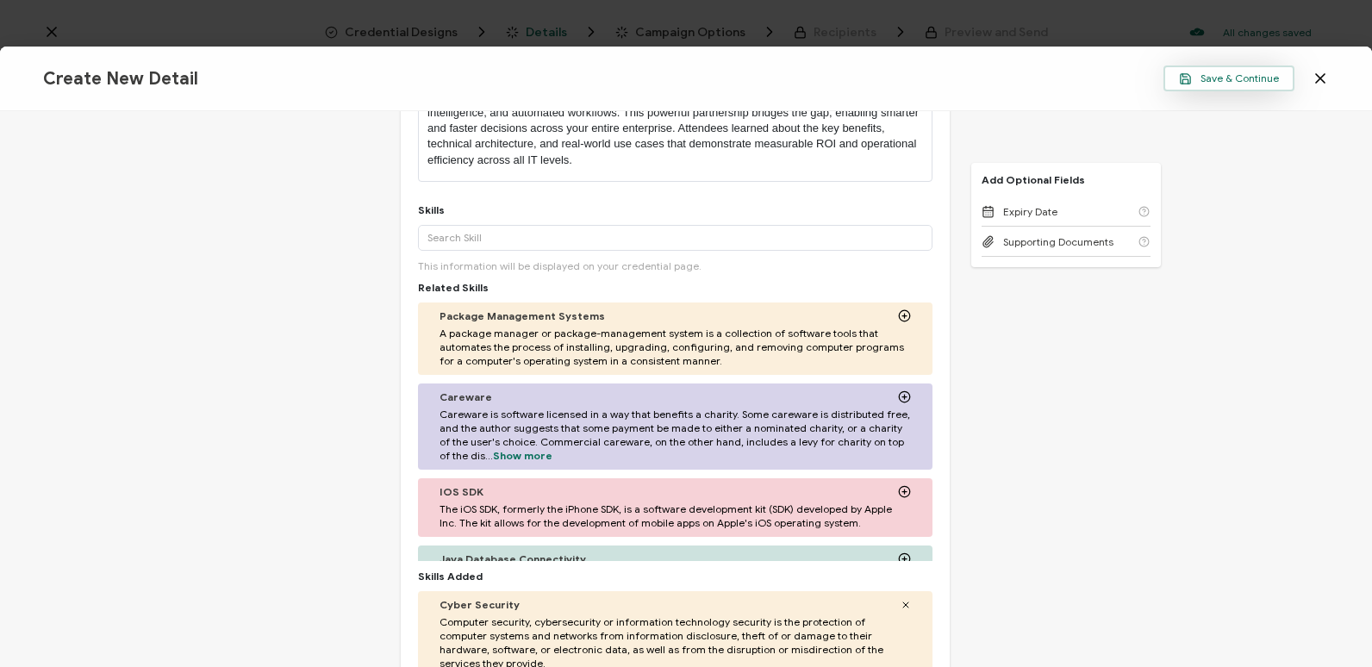
click at [1209, 75] on span "Save & Continue" at bounding box center [1229, 78] width 100 height 13
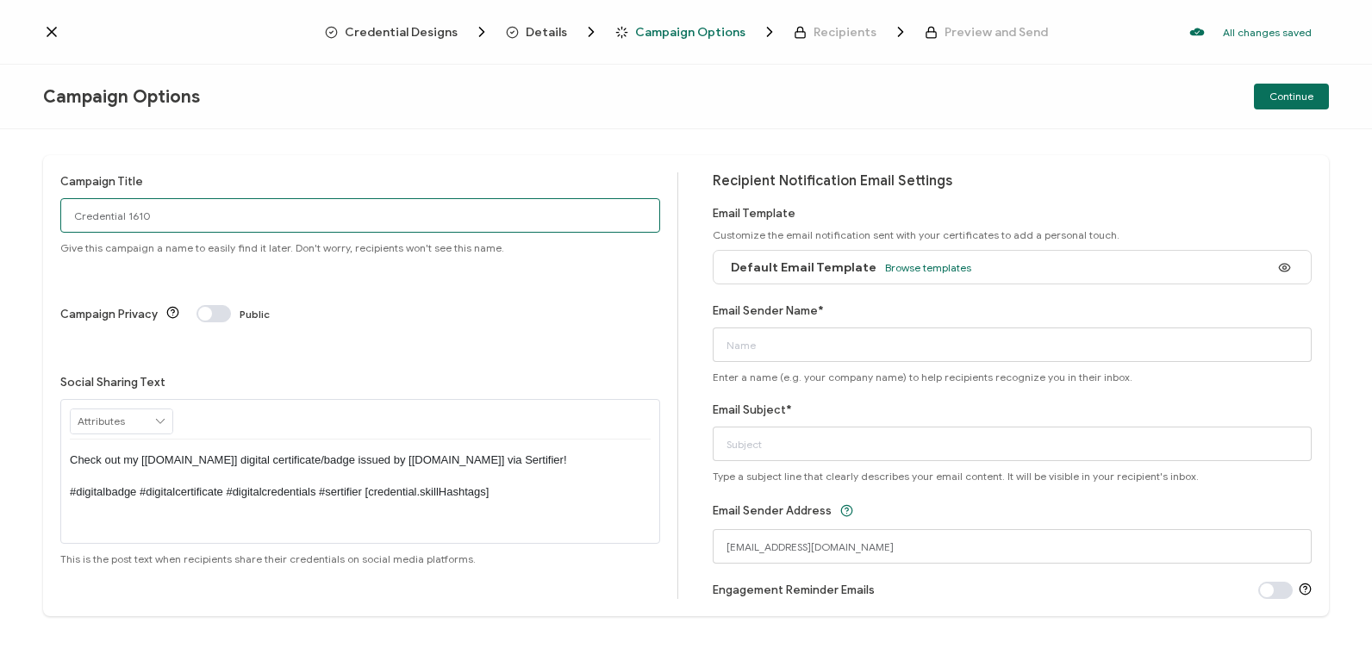
click at [228, 214] on input "Credential 1610" at bounding box center [360, 215] width 600 height 34
drag, startPoint x: 228, startPoint y: 214, endPoint x: 87, endPoint y: 217, distance: 141.4
click at [87, 217] on input "Credential 1610" at bounding box center [360, 215] width 600 height 34
type input "9-17-2025_71631_BMC Helix and Flexera Webinar"
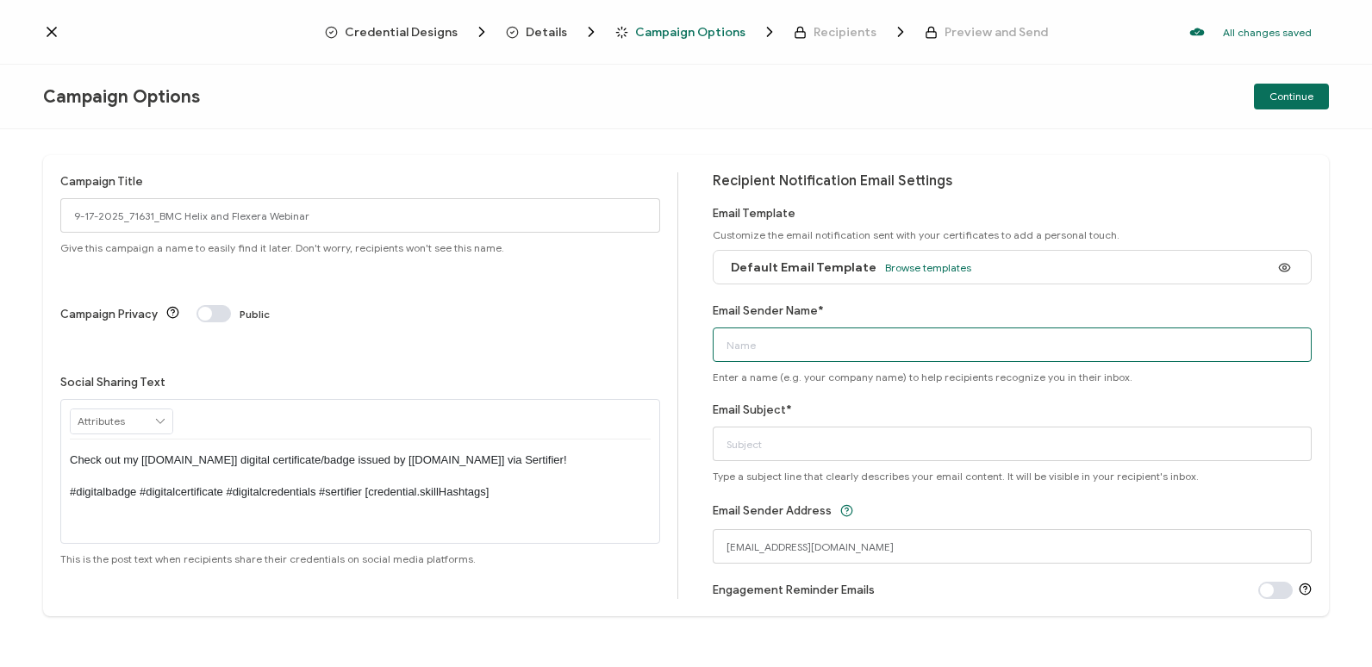
click at [988, 340] on input "Email Sender Name*" at bounding box center [1013, 344] width 600 height 34
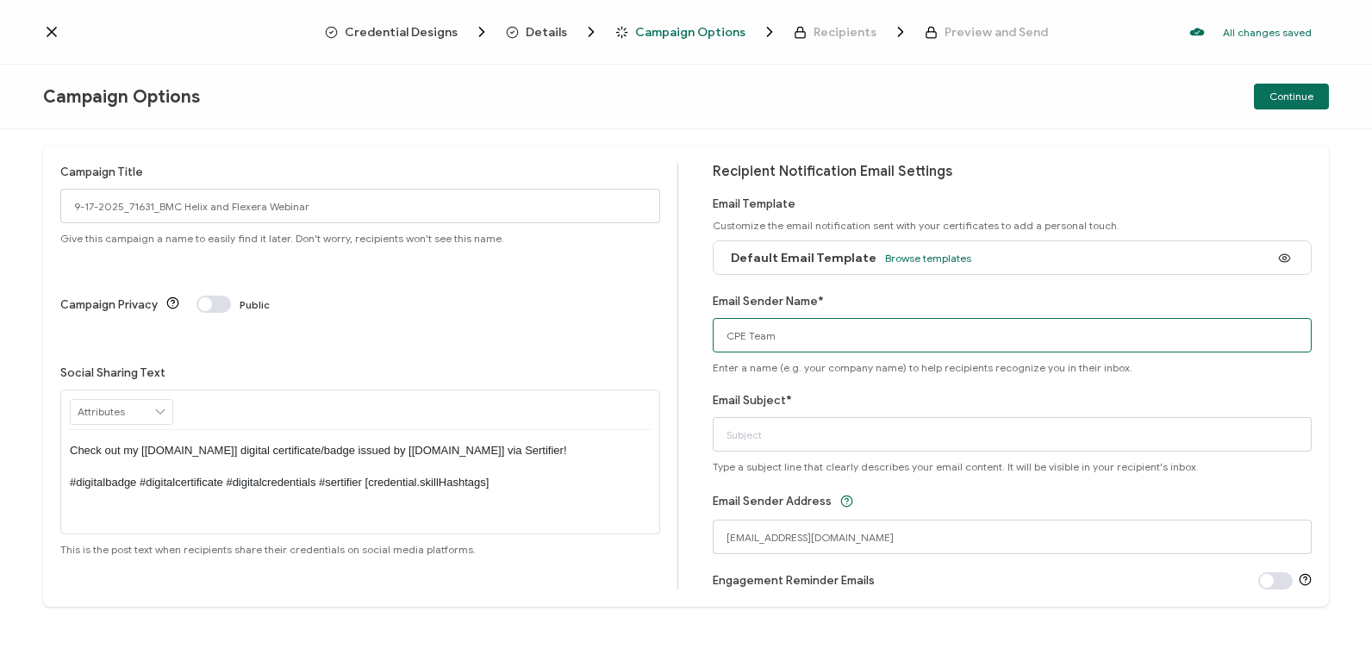
type input "CPE Team"
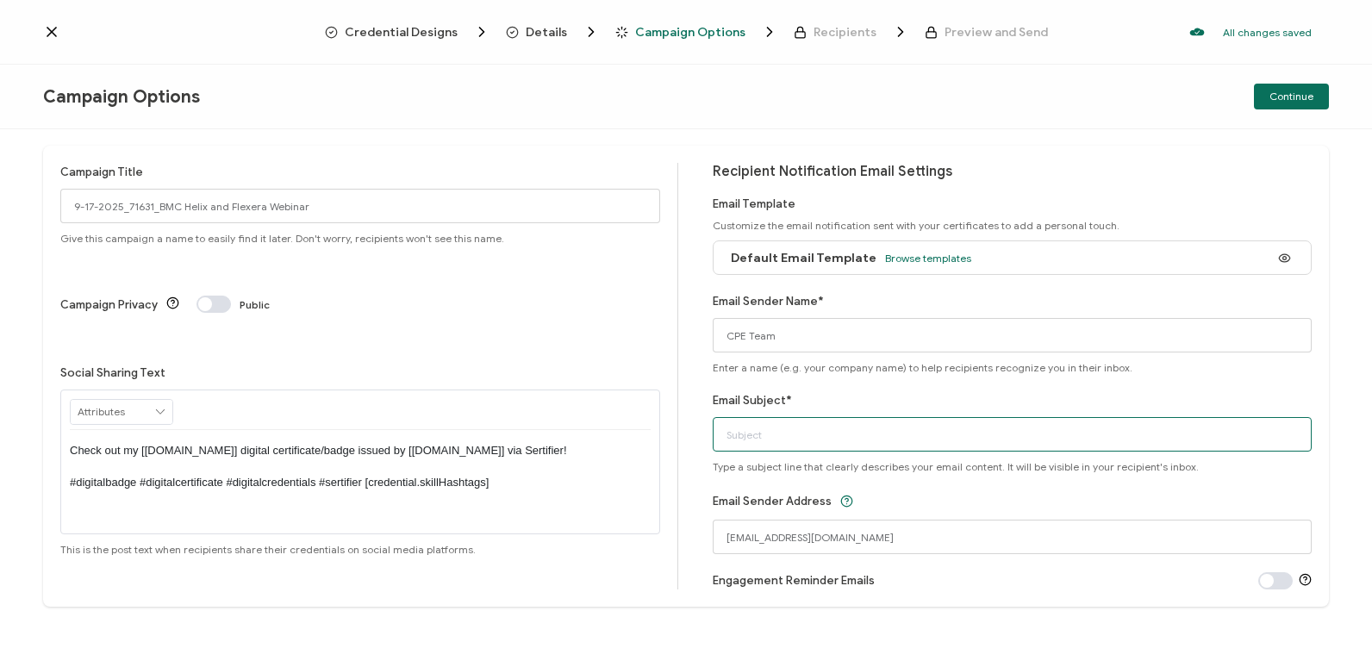
click at [1113, 425] on input "Email Subject*" at bounding box center [1013, 434] width 600 height 34
paste input "BMC Helix & Flexera Webinar: Empowering IT Teams with Unified Insights"
type input "BMC Helix & Flexera Webinar: Empowering IT Teams with Unified Insights"
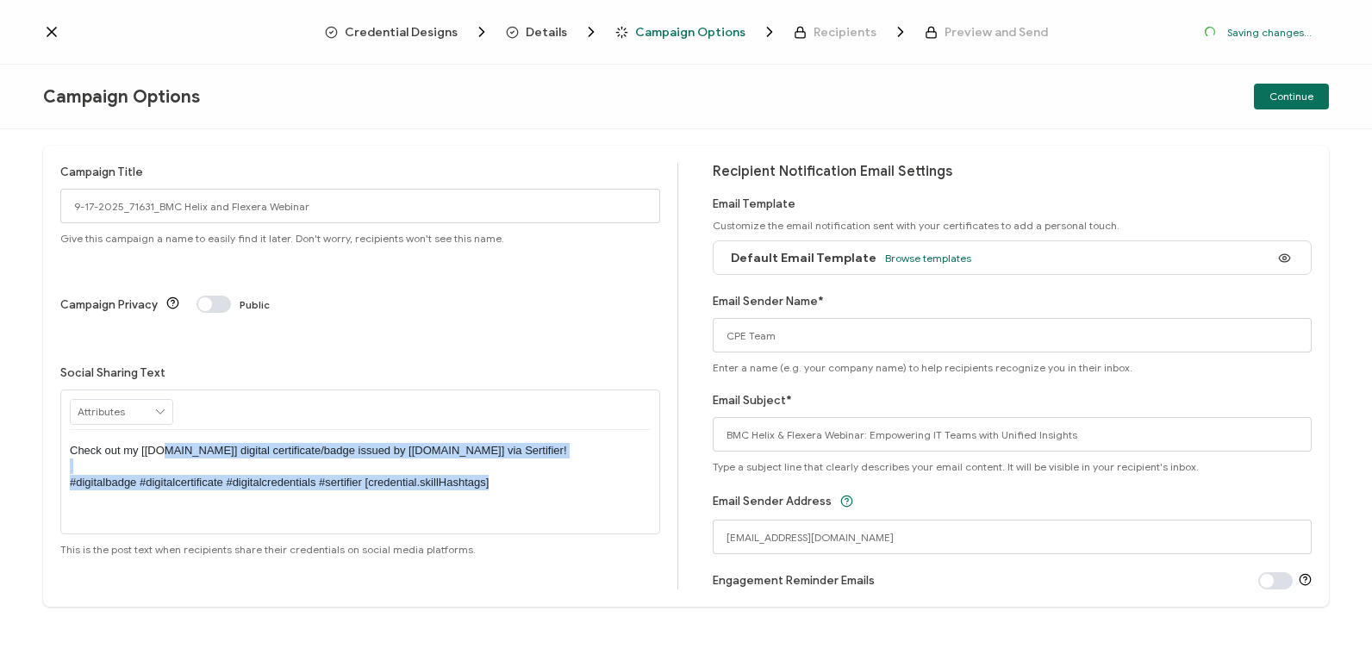
drag, startPoint x: 515, startPoint y: 415, endPoint x: 159, endPoint y: 386, distance: 357.1
click at [159, 443] on p "Check out my [[DOMAIN_NAME]] digital certificate/badge issued by [[DOMAIN_NAME]…" at bounding box center [360, 466] width 581 height 47
click at [539, 432] on div "Check out my [[DOMAIN_NAME]] digital certificate/badge issued by [[DOMAIN_NAME]…" at bounding box center [360, 466] width 581 height 73
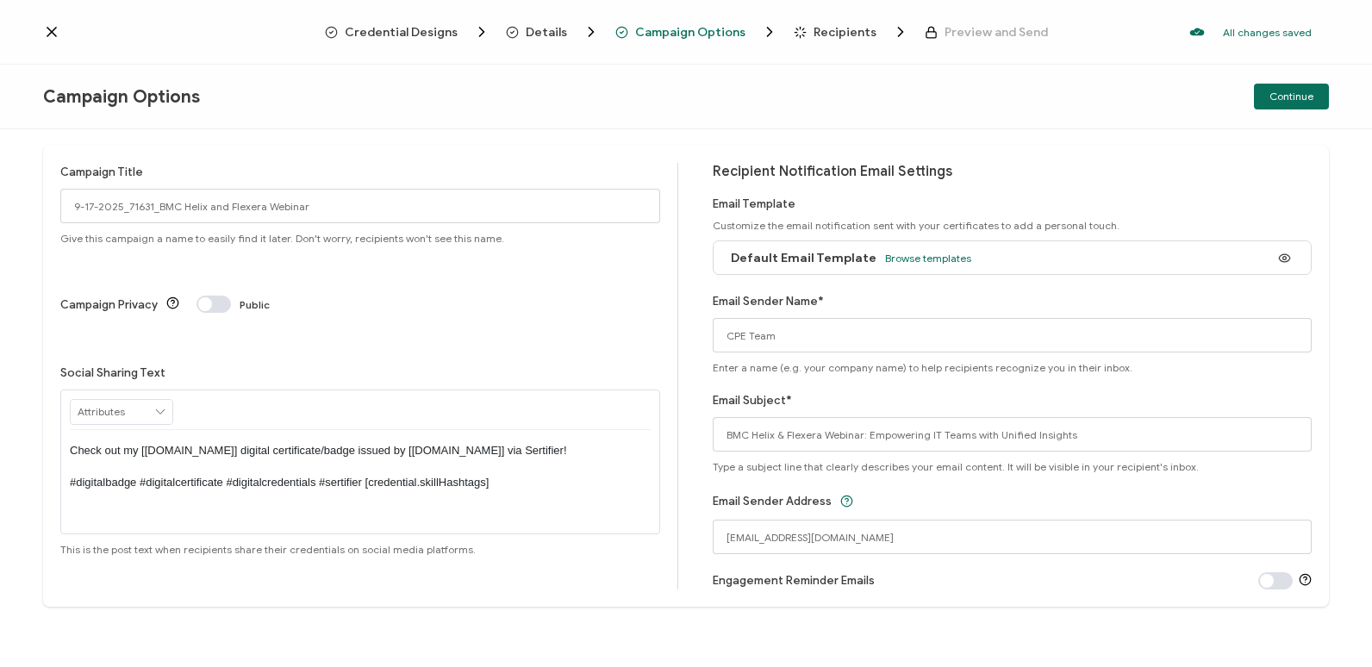
click at [1175, 121] on div "Campaign Options Continue" at bounding box center [686, 97] width 1372 height 65
click at [1269, 96] on button "Continue" at bounding box center [1291, 97] width 75 height 26
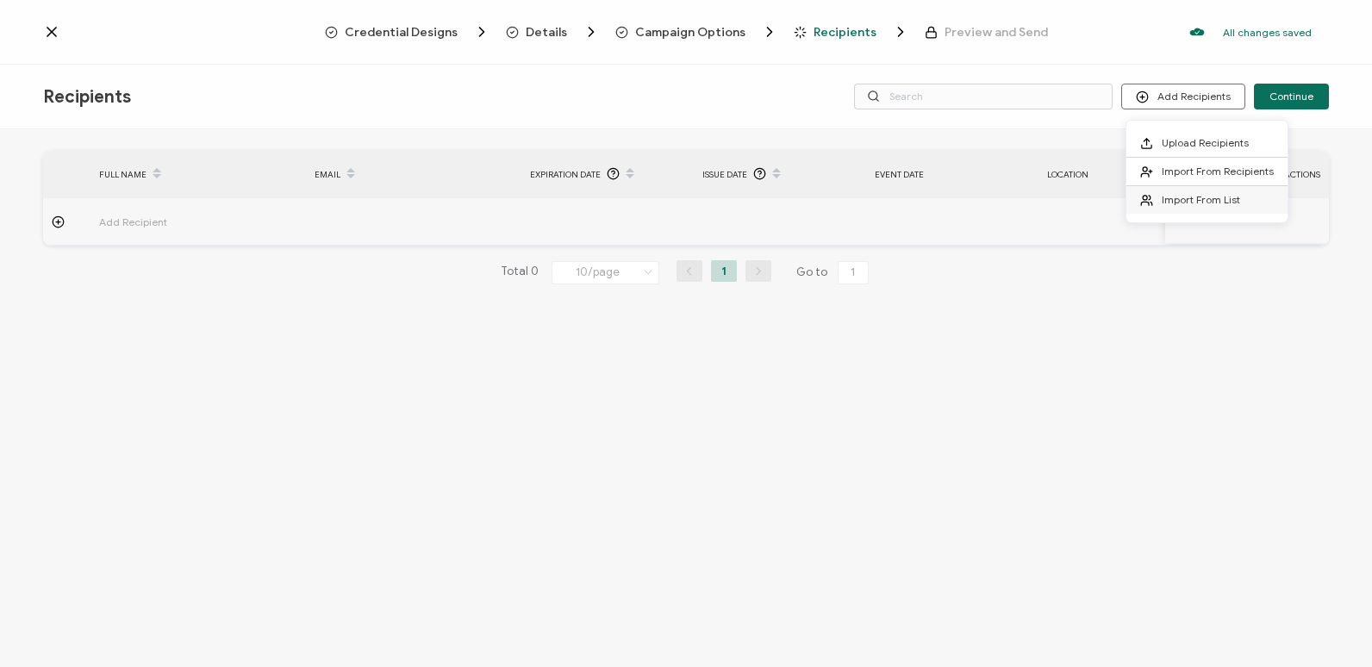
click at [1221, 193] on span "Import From List" at bounding box center [1201, 199] width 78 height 13
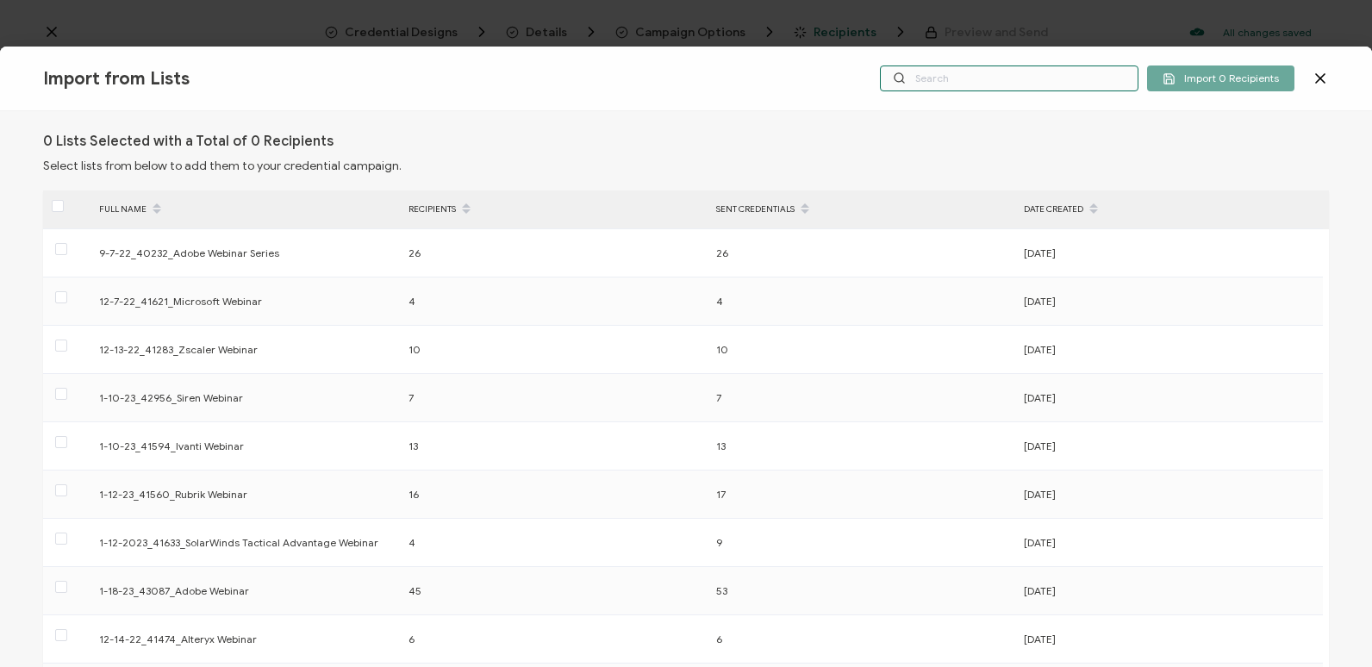
click at [1022, 89] on input "text" at bounding box center [1009, 78] width 259 height 26
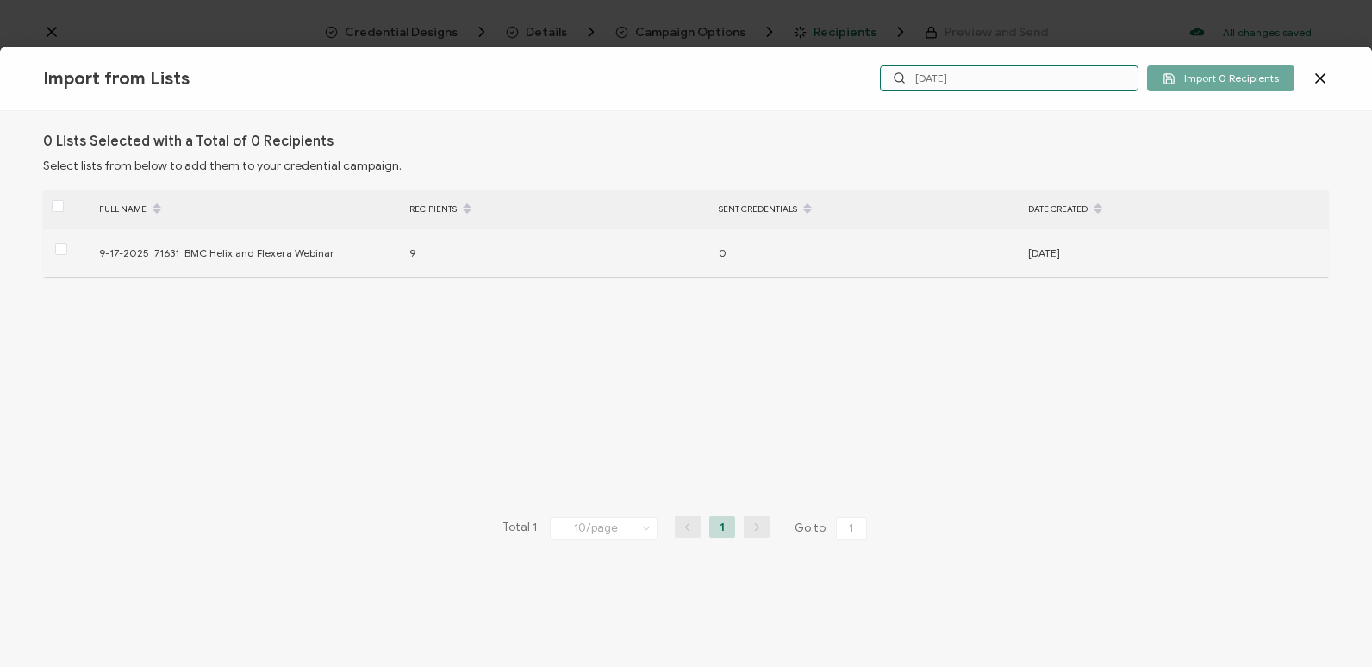
type input "[DATE]"
click at [112, 246] on div "9-17-2025_71631_BMC Helix and Flexera Webinar" at bounding box center [245, 253] width 310 height 20
click at [59, 256] on span at bounding box center [61, 250] width 12 height 15
click at [67, 243] on input "checkbox" at bounding box center [67, 243] width 0 height 0
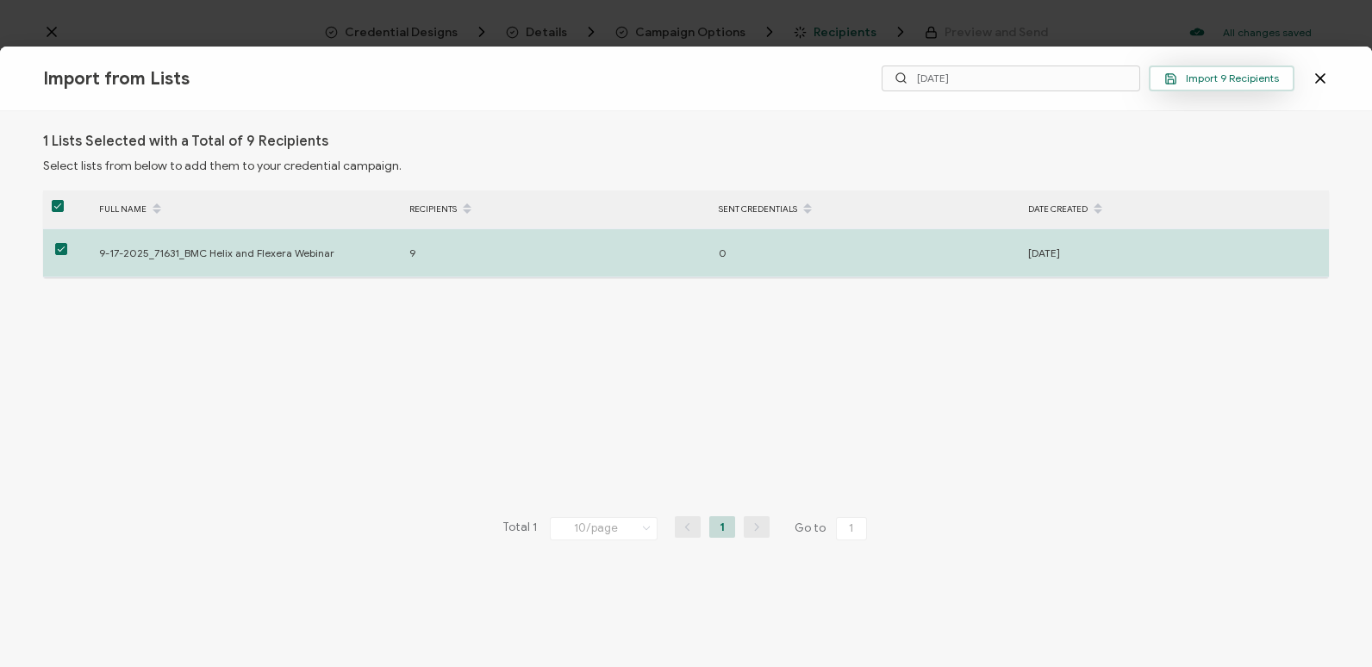
click at [1287, 67] on button "Import 9 Recipients" at bounding box center [1222, 78] width 146 height 26
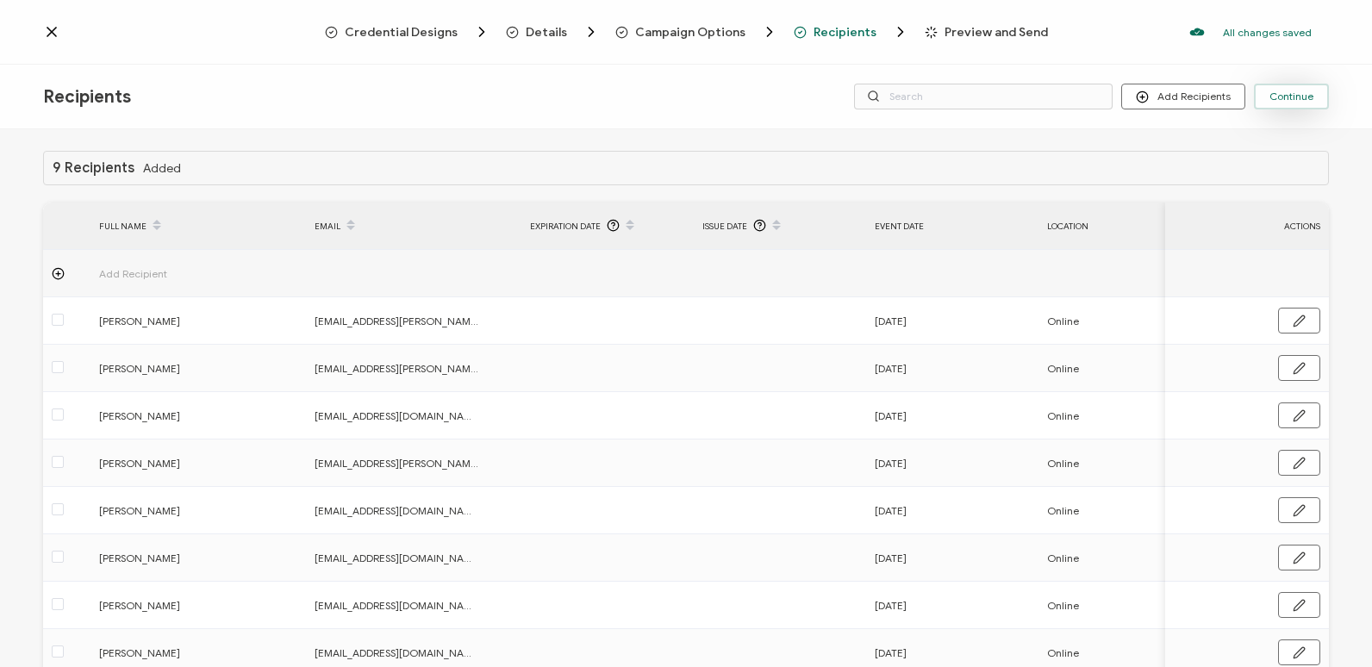
click at [1262, 86] on button "Continue" at bounding box center [1291, 97] width 75 height 26
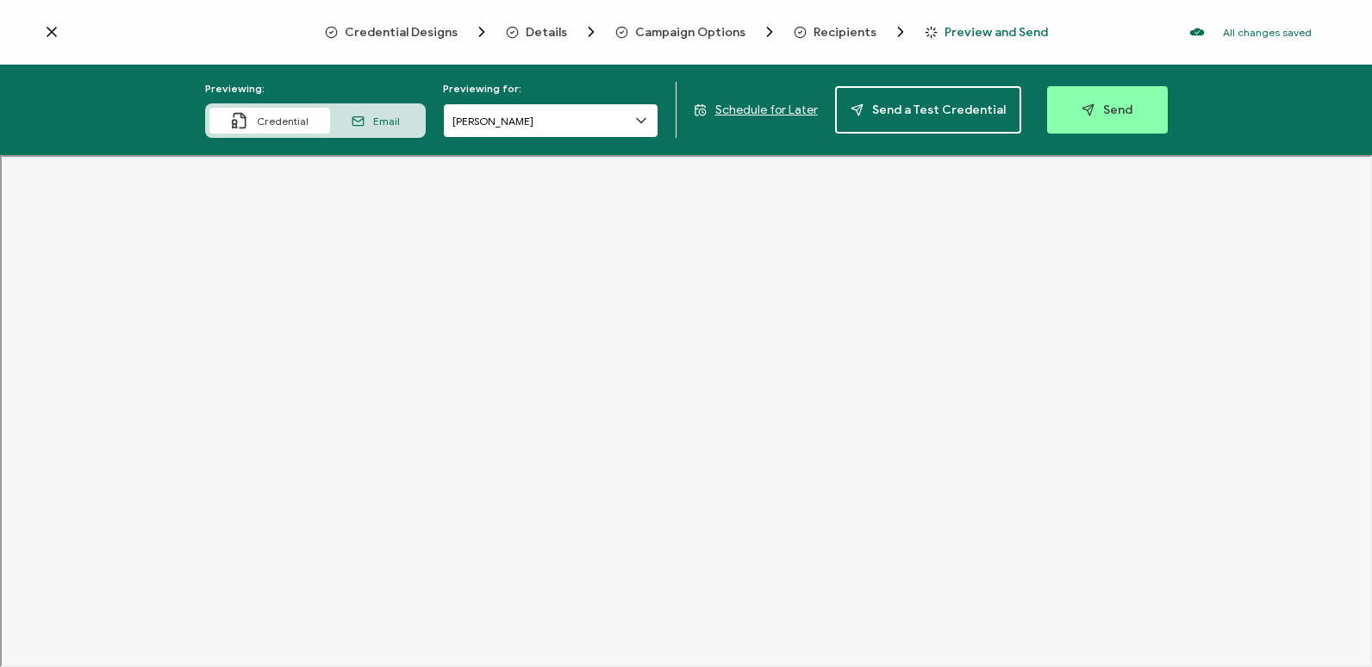
click at [633, 115] on input "[PERSON_NAME]" at bounding box center [550, 120] width 215 height 34
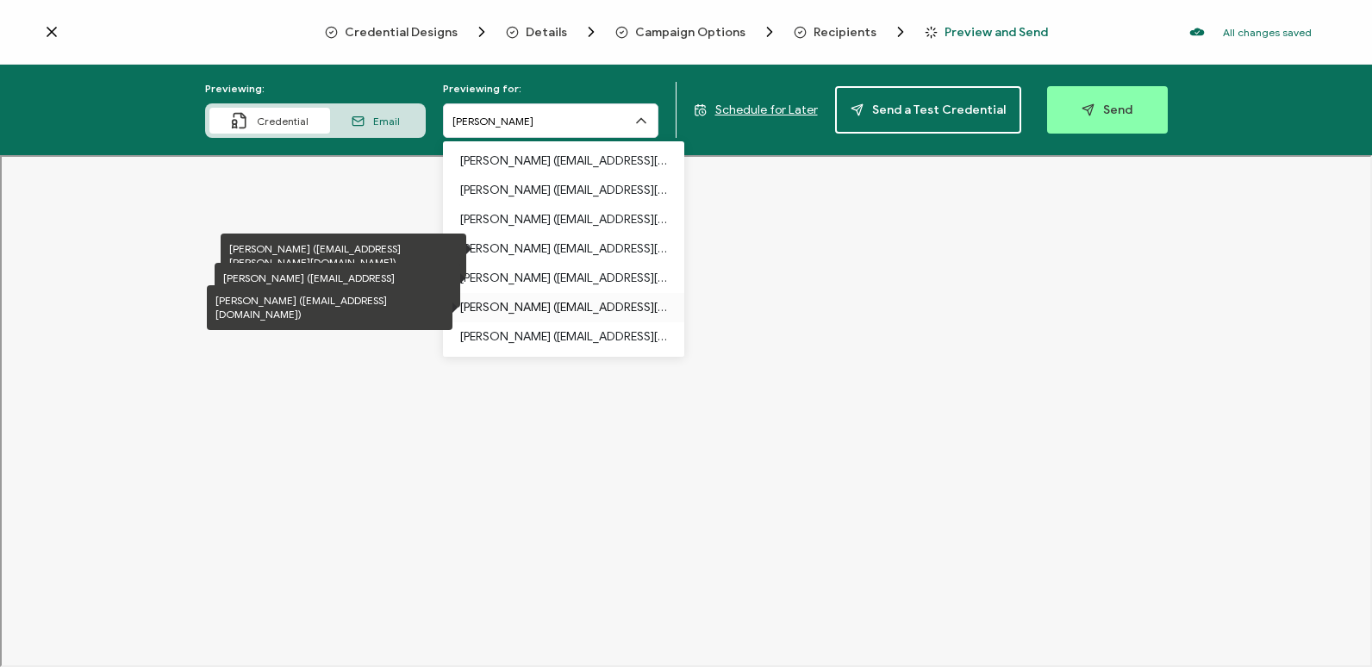
click at [578, 300] on p "[PERSON_NAME] ([EMAIL_ADDRESS][DOMAIN_NAME])" at bounding box center [563, 307] width 207 height 29
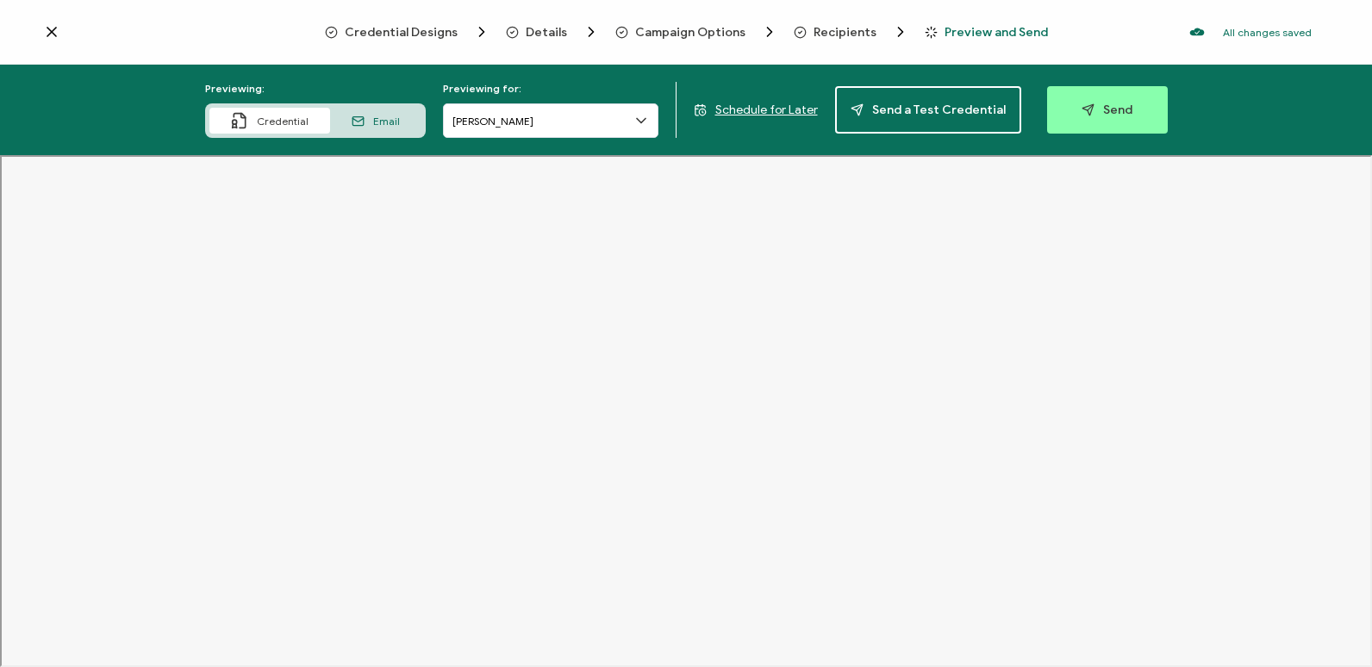
click at [639, 122] on icon at bounding box center [641, 120] width 17 height 17
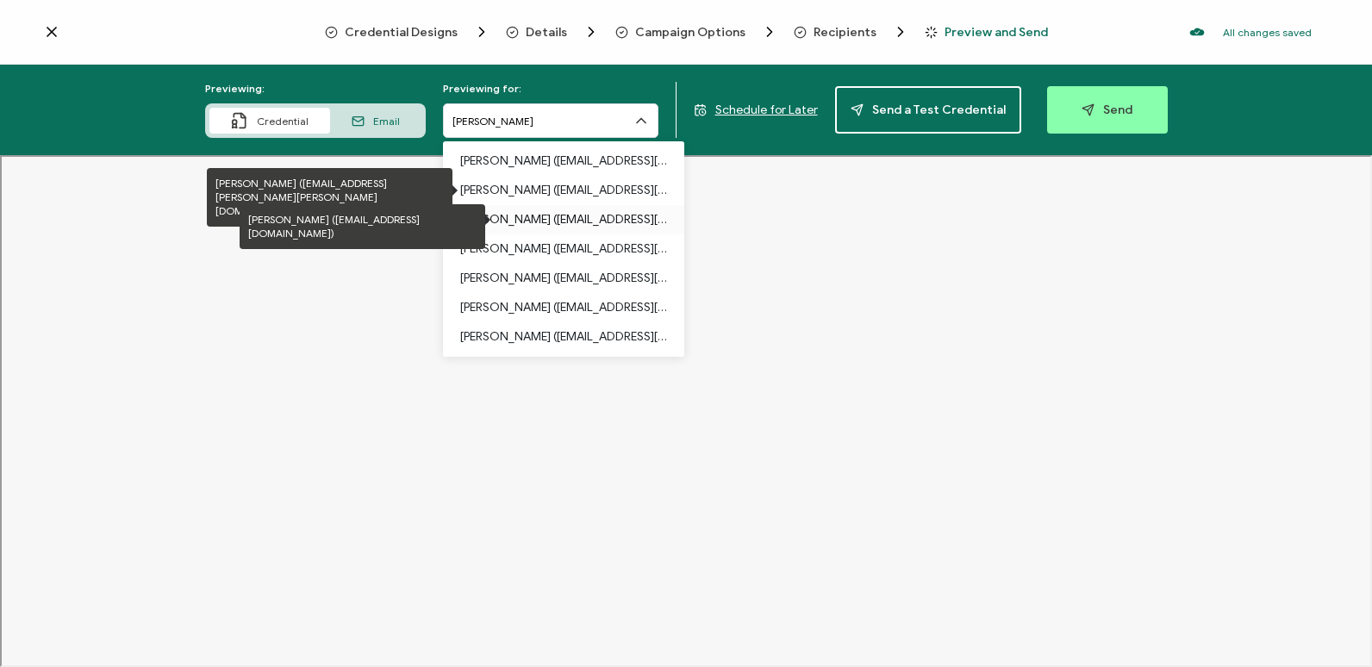
click at [520, 230] on p "[PERSON_NAME] ([EMAIL_ADDRESS][DOMAIN_NAME])" at bounding box center [563, 219] width 207 height 29
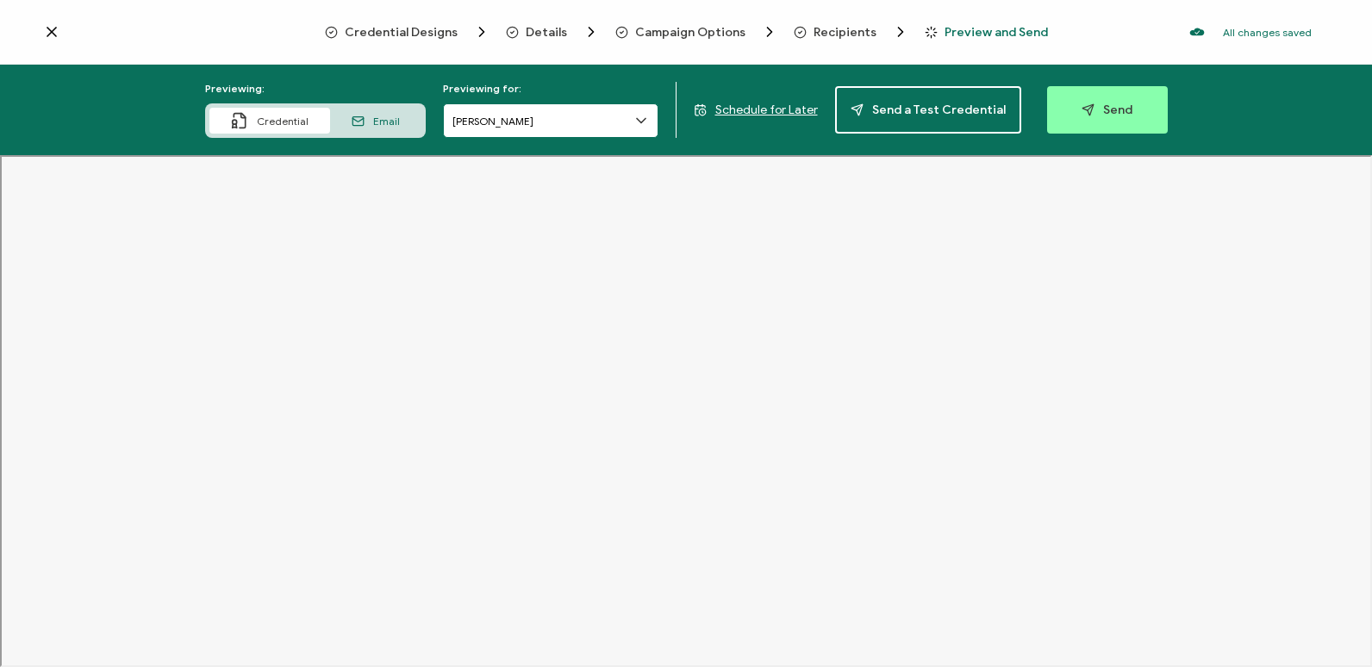
click at [580, 125] on input "[PERSON_NAME]" at bounding box center [550, 120] width 215 height 34
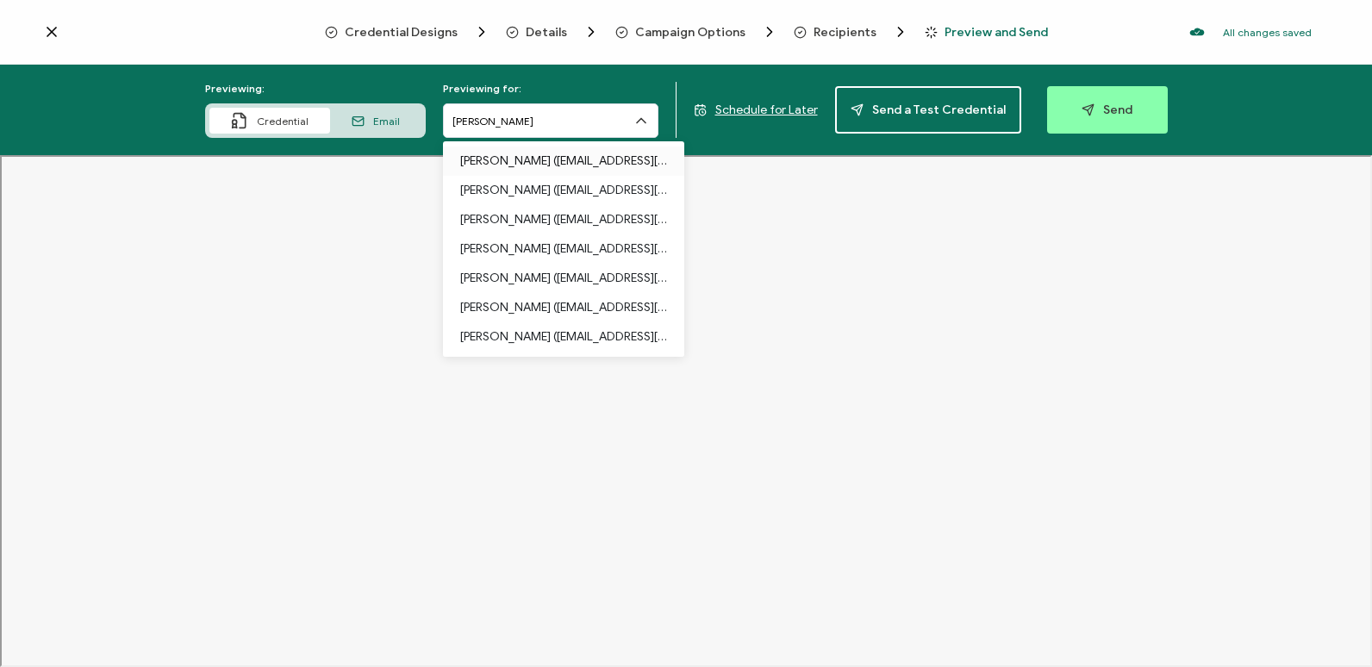
click at [566, 159] on p "[PERSON_NAME] ([EMAIL_ADDRESS][PERSON_NAME][DOMAIN_NAME])" at bounding box center [563, 161] width 207 height 29
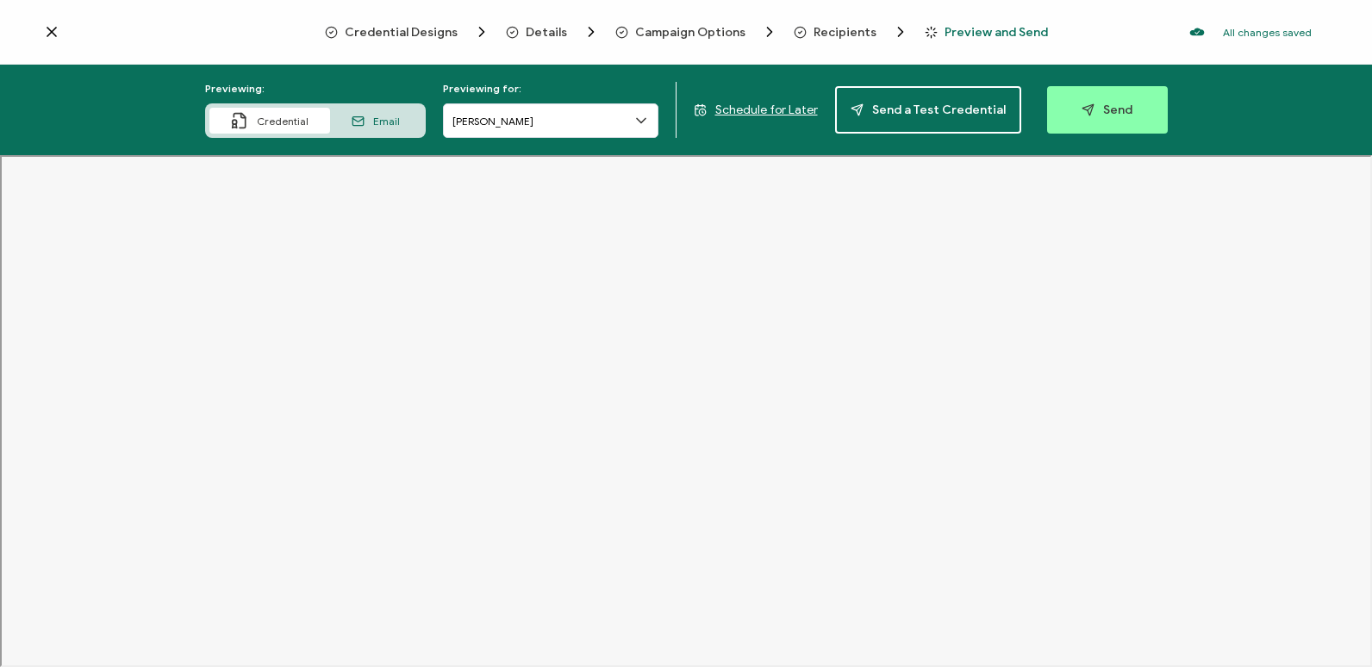
click at [645, 123] on icon at bounding box center [641, 120] width 17 height 17
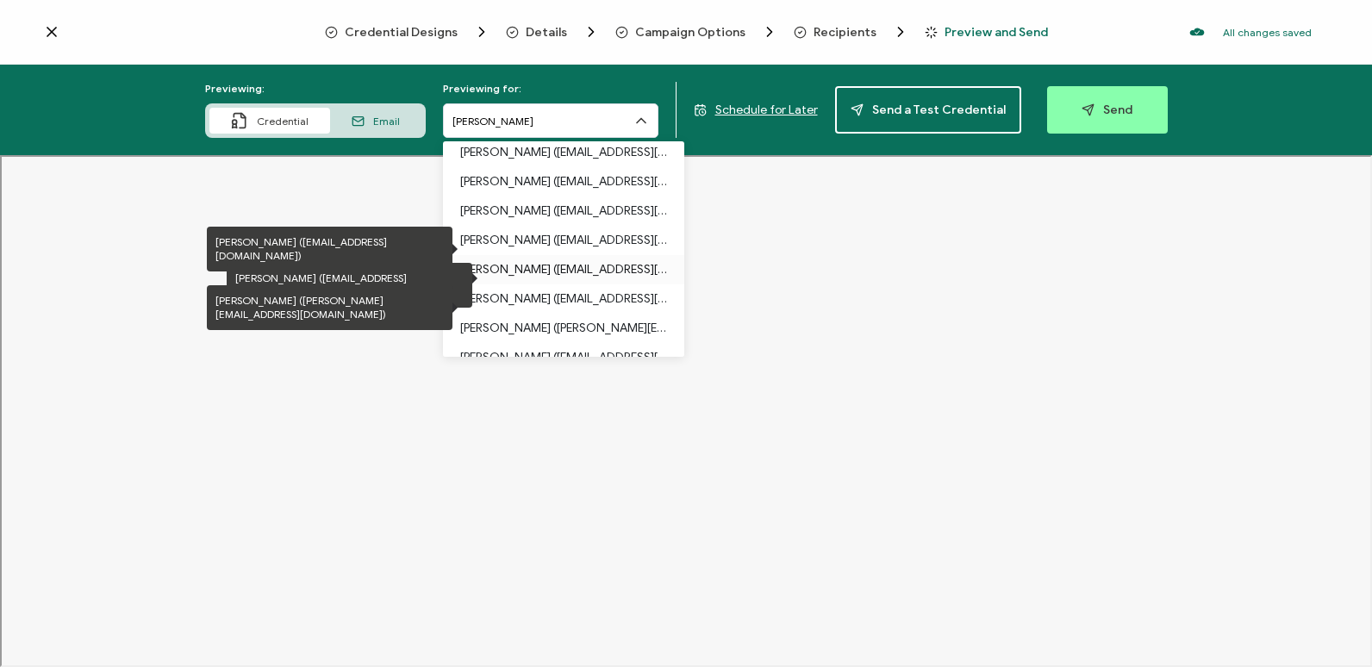
scroll to position [59, 0]
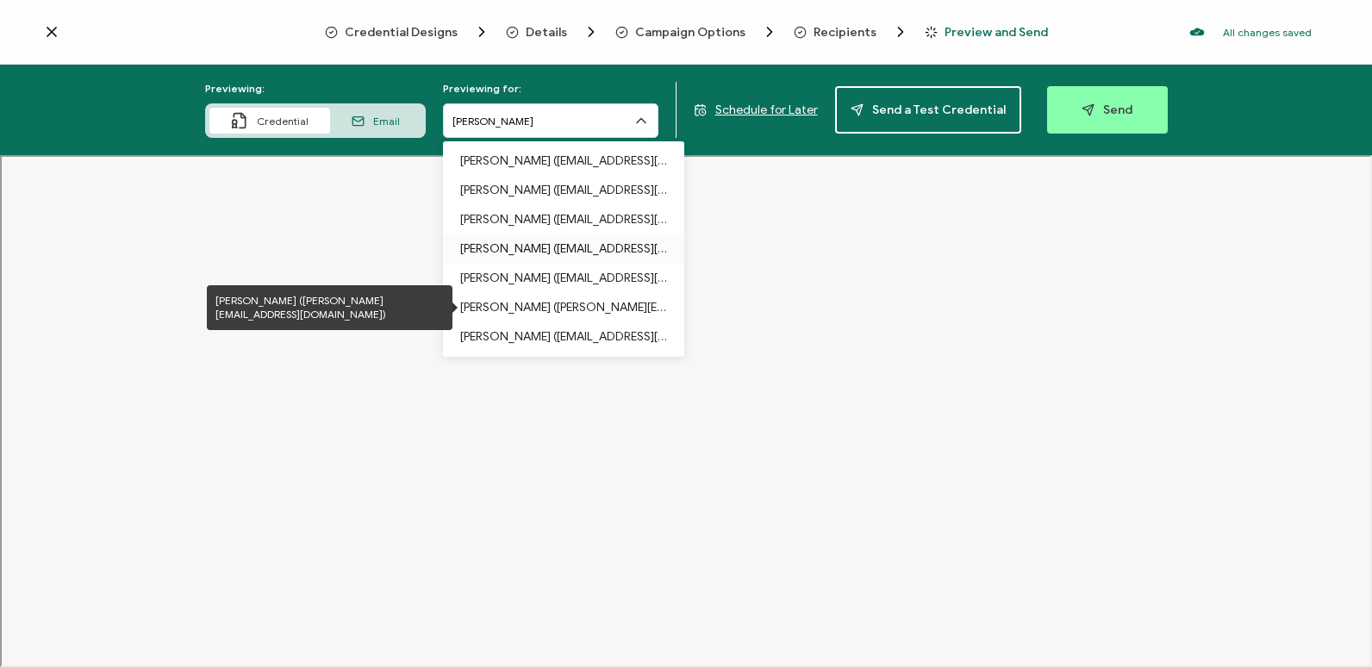
click at [577, 305] on p "[PERSON_NAME] ([PERSON_NAME][EMAIL_ADDRESS][DOMAIN_NAME])" at bounding box center [563, 307] width 207 height 29
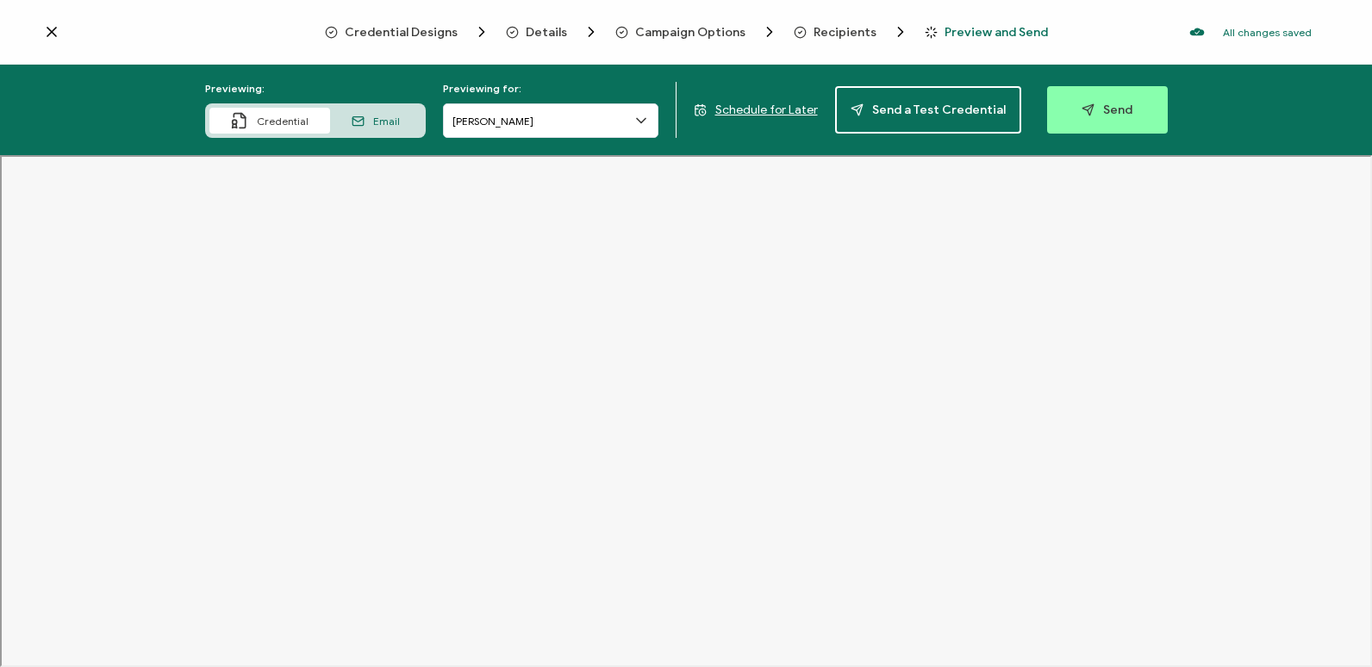
click at [640, 125] on icon at bounding box center [641, 120] width 17 height 17
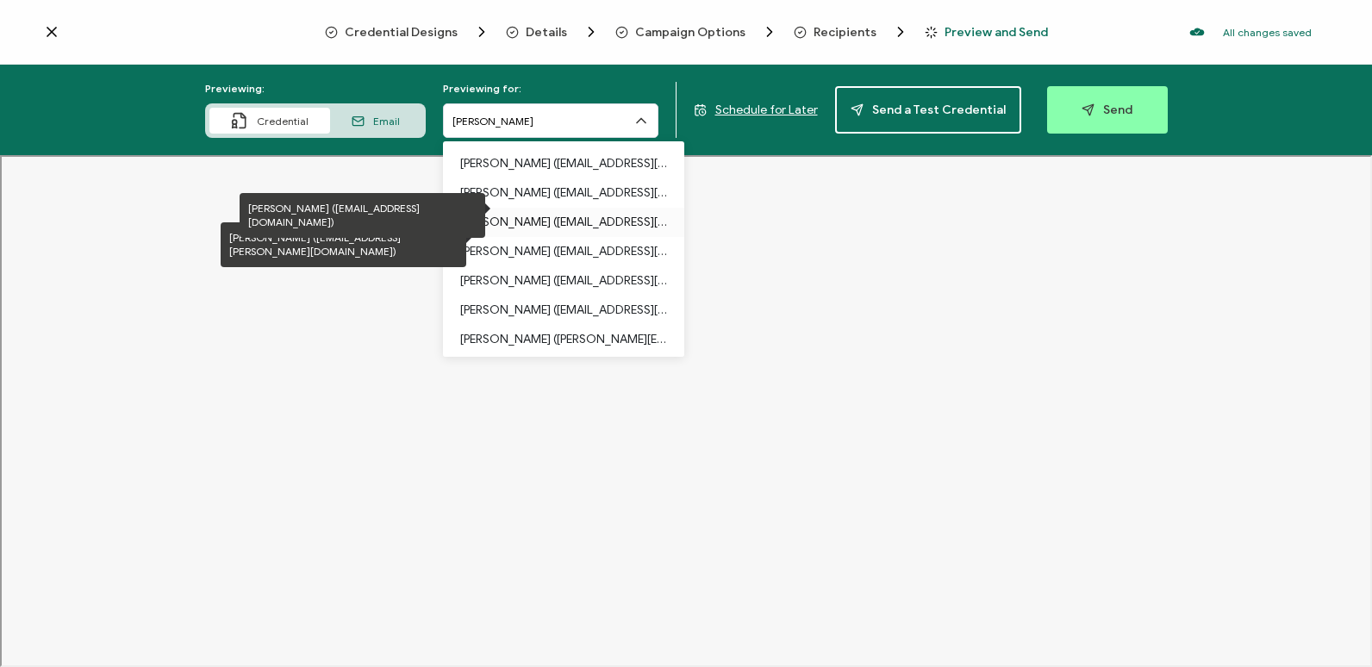
scroll to position [0, 0]
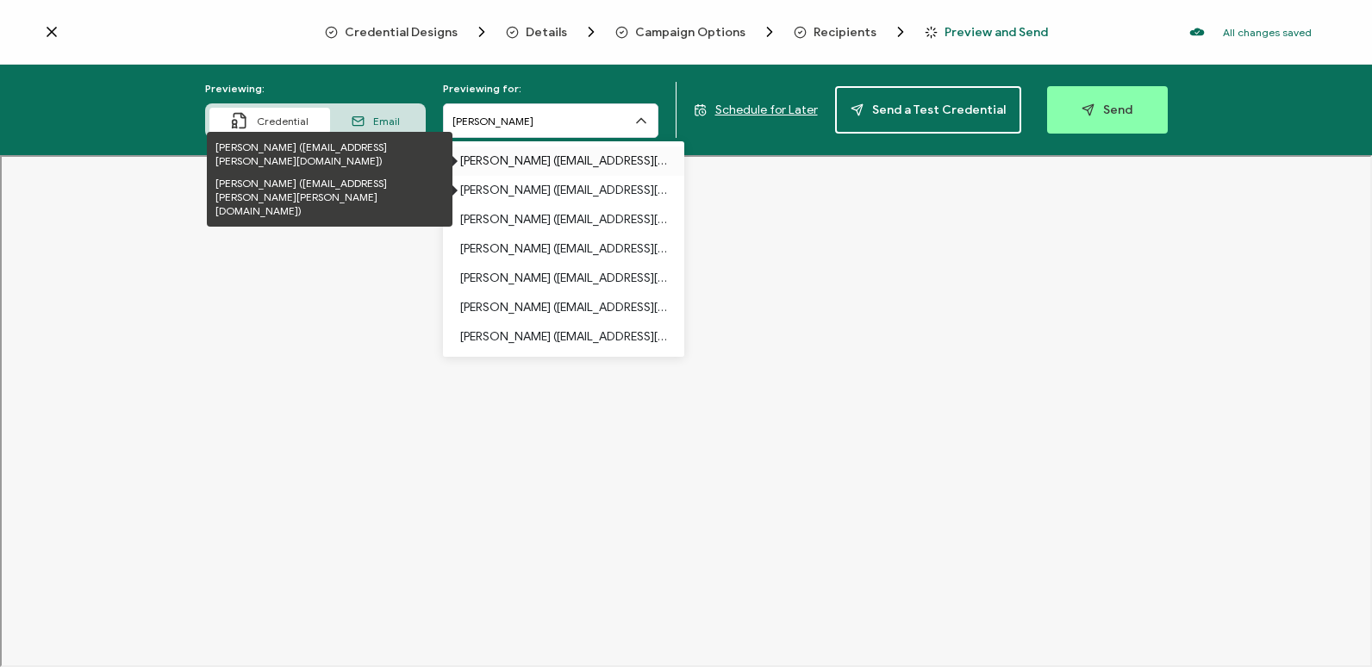
click at [587, 153] on p "[PERSON_NAME] ([EMAIL_ADDRESS][PERSON_NAME][DOMAIN_NAME])" at bounding box center [563, 161] width 207 height 29
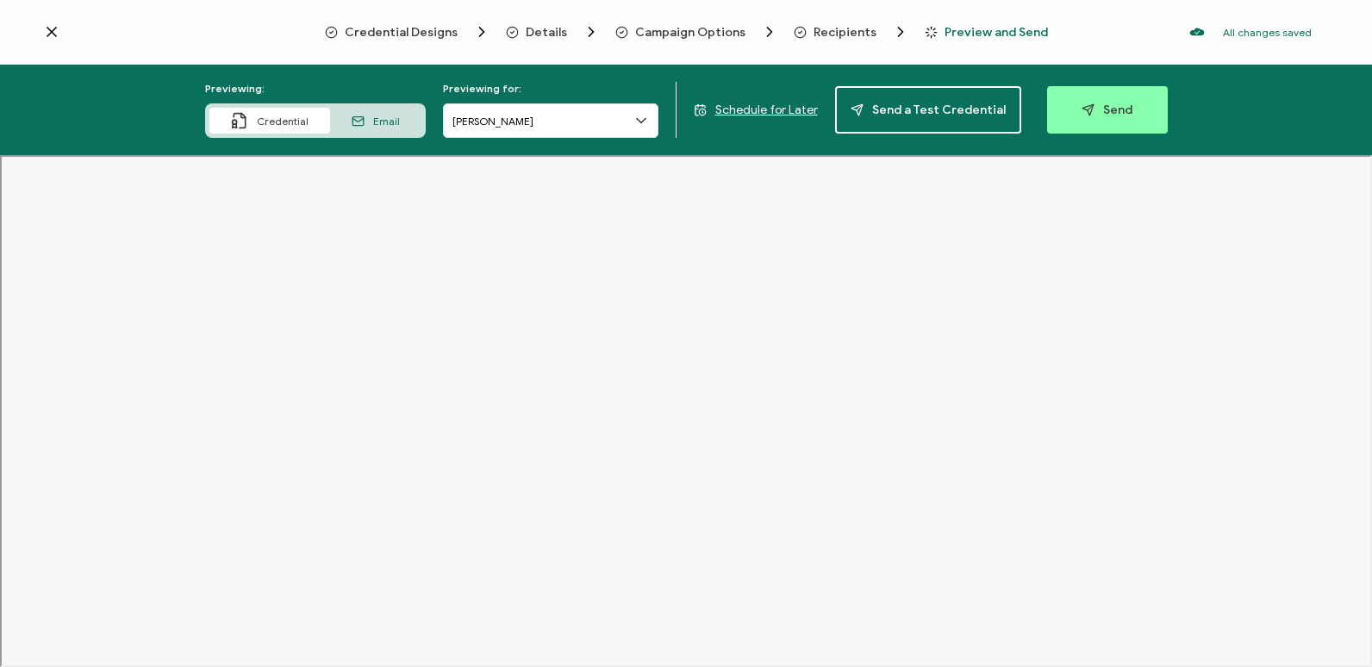
click at [808, 36] on div "Recipients" at bounding box center [828, 31] width 69 height 17
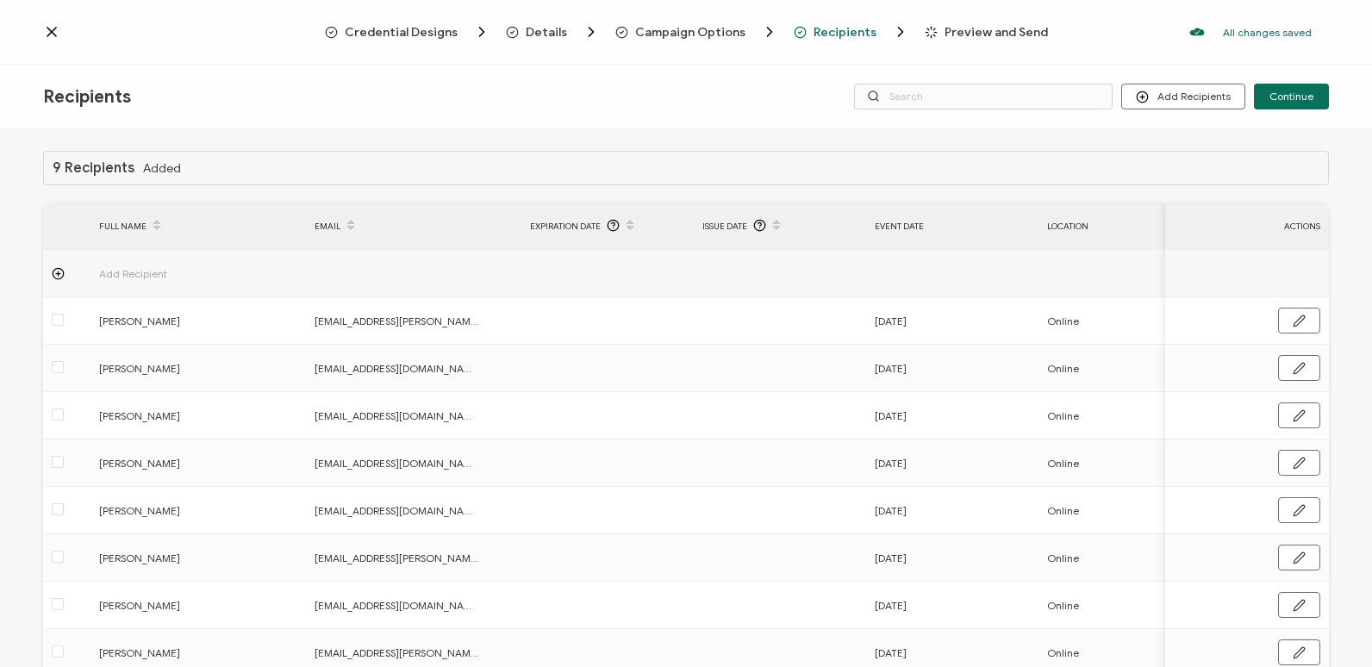
click at [929, 38] on icon "Breadcrumb" at bounding box center [931, 32] width 13 height 13
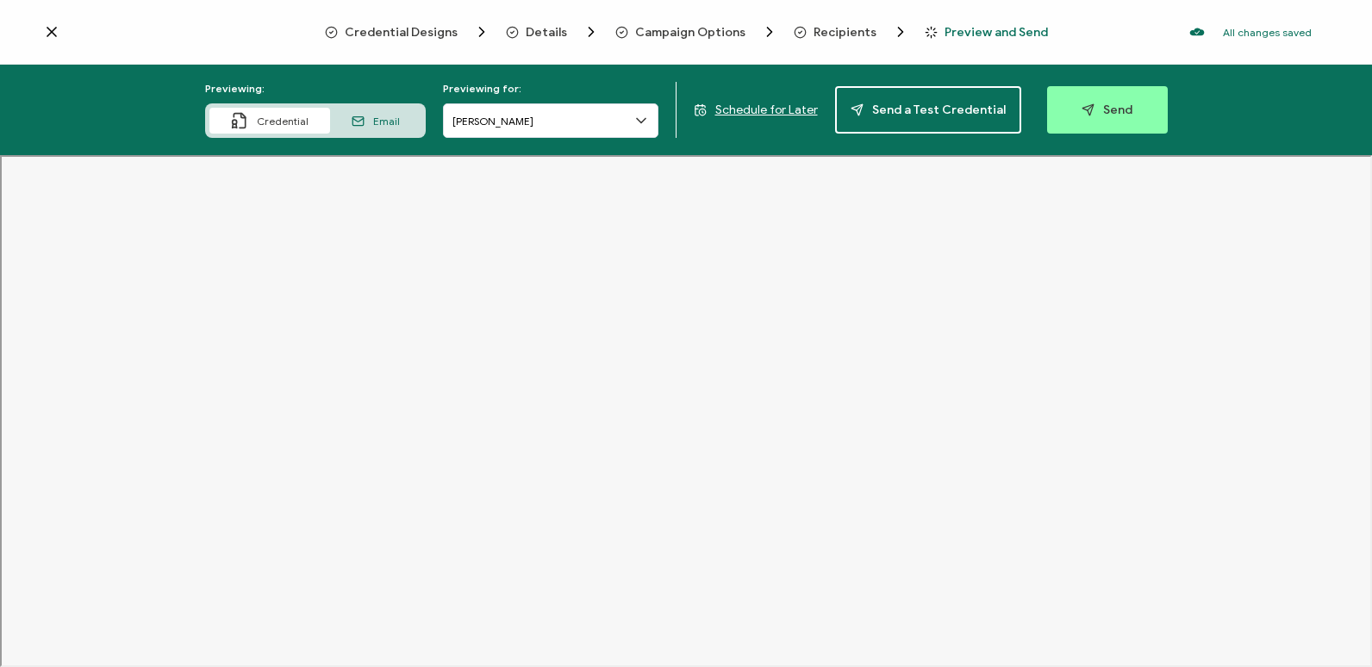
click at [858, 34] on span "Recipients" at bounding box center [845, 32] width 63 height 13
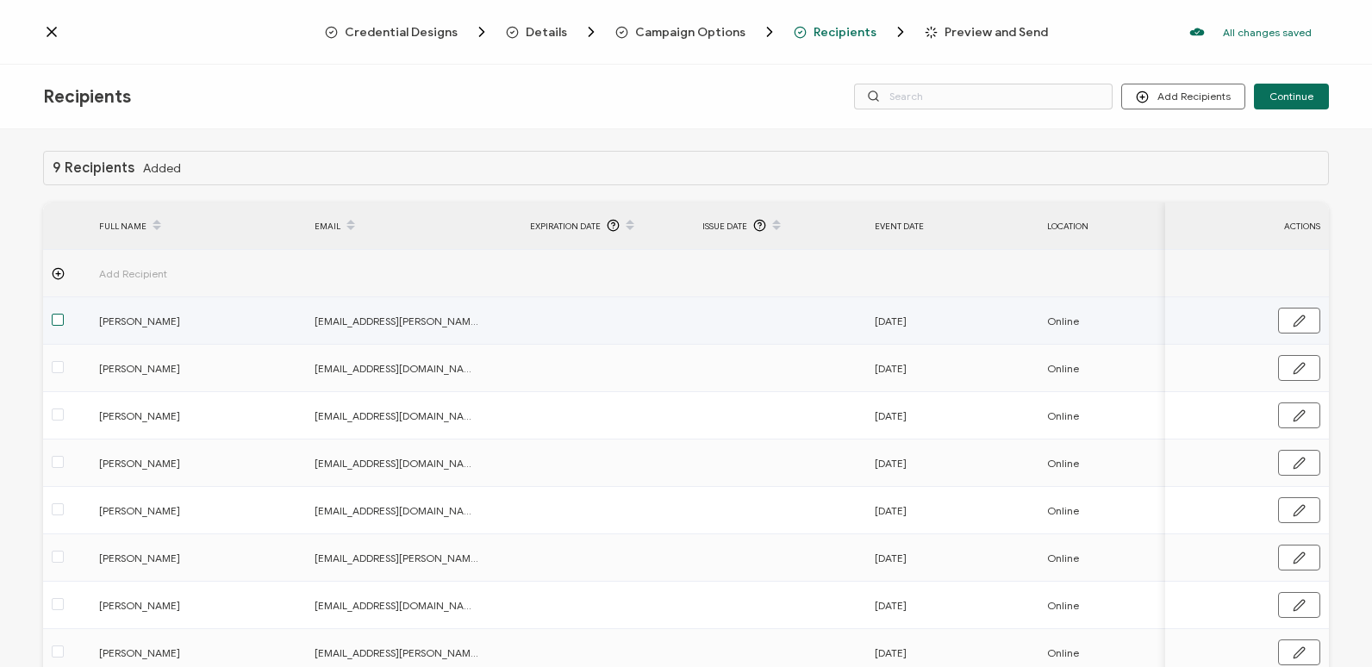
click at [59, 319] on span at bounding box center [58, 320] width 12 height 12
click at [64, 314] on input "checkbox" at bounding box center [64, 314] width 0 height 0
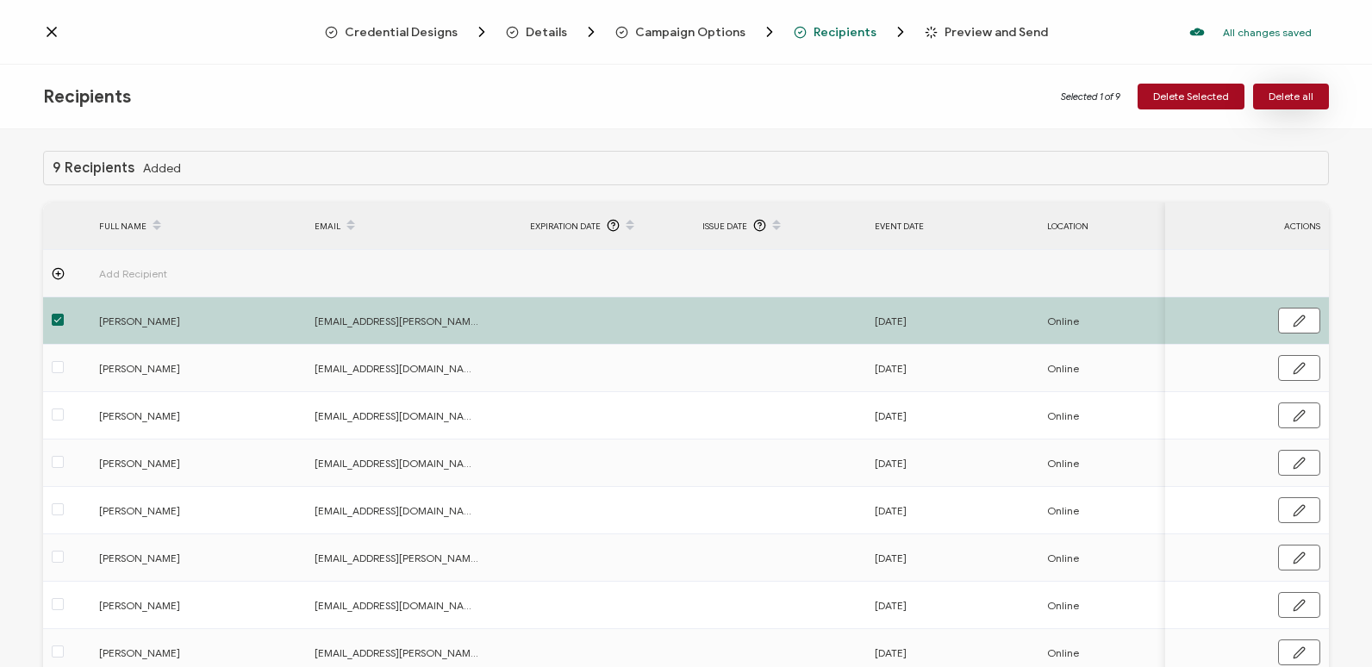
click at [1300, 91] on span "Delete all" at bounding box center [1291, 96] width 45 height 10
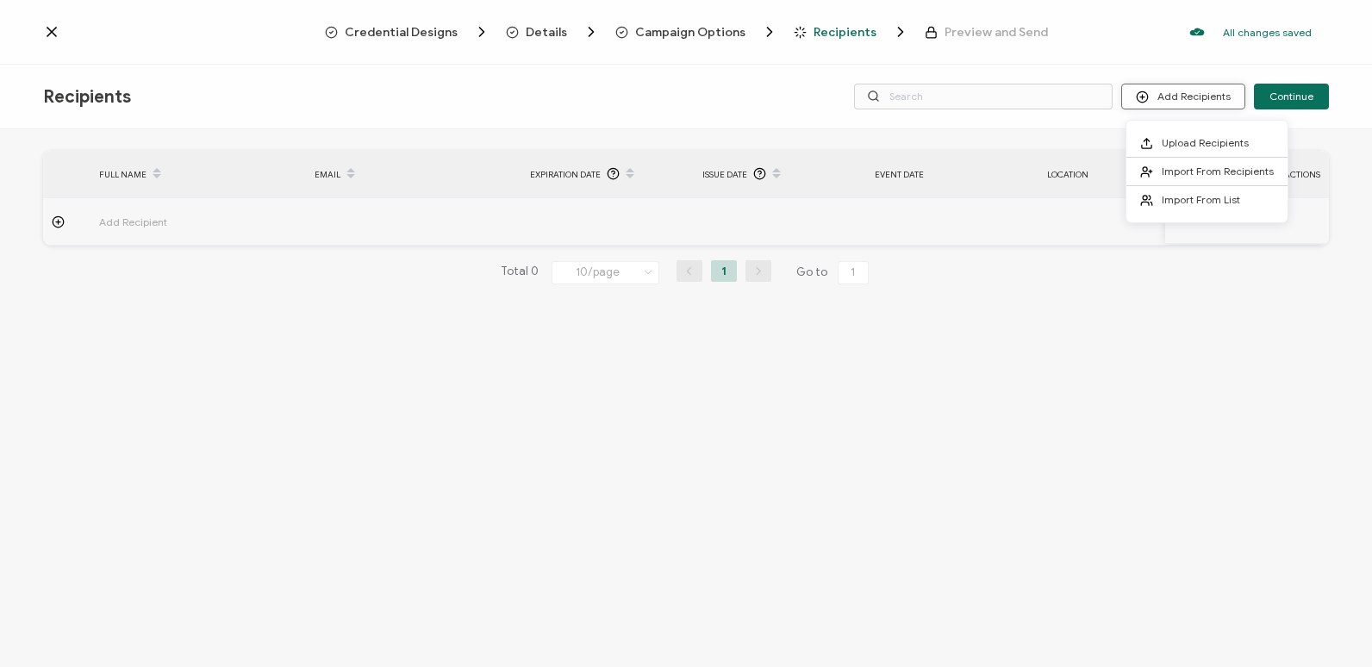
click at [1208, 105] on button "Add Recipients" at bounding box center [1183, 97] width 124 height 26
click at [1192, 190] on li "Import From List" at bounding box center [1206, 200] width 161 height 28
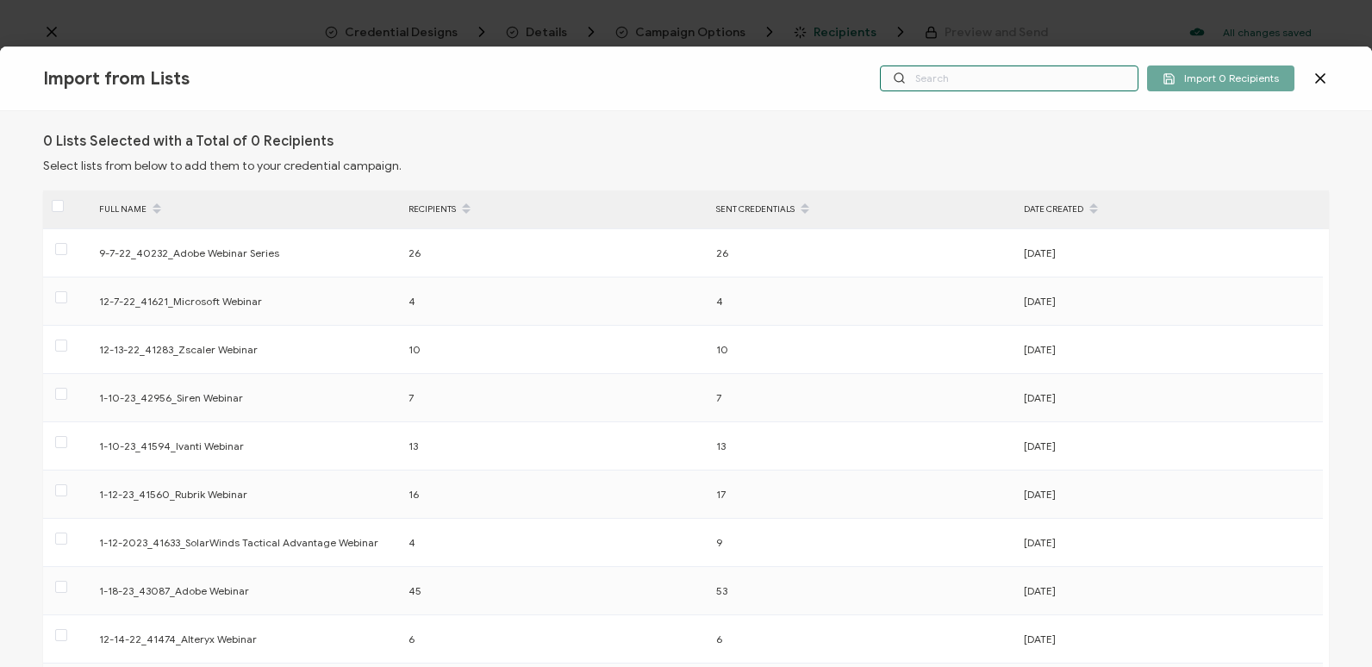
click at [1021, 90] on input "text" at bounding box center [1009, 78] width 259 height 26
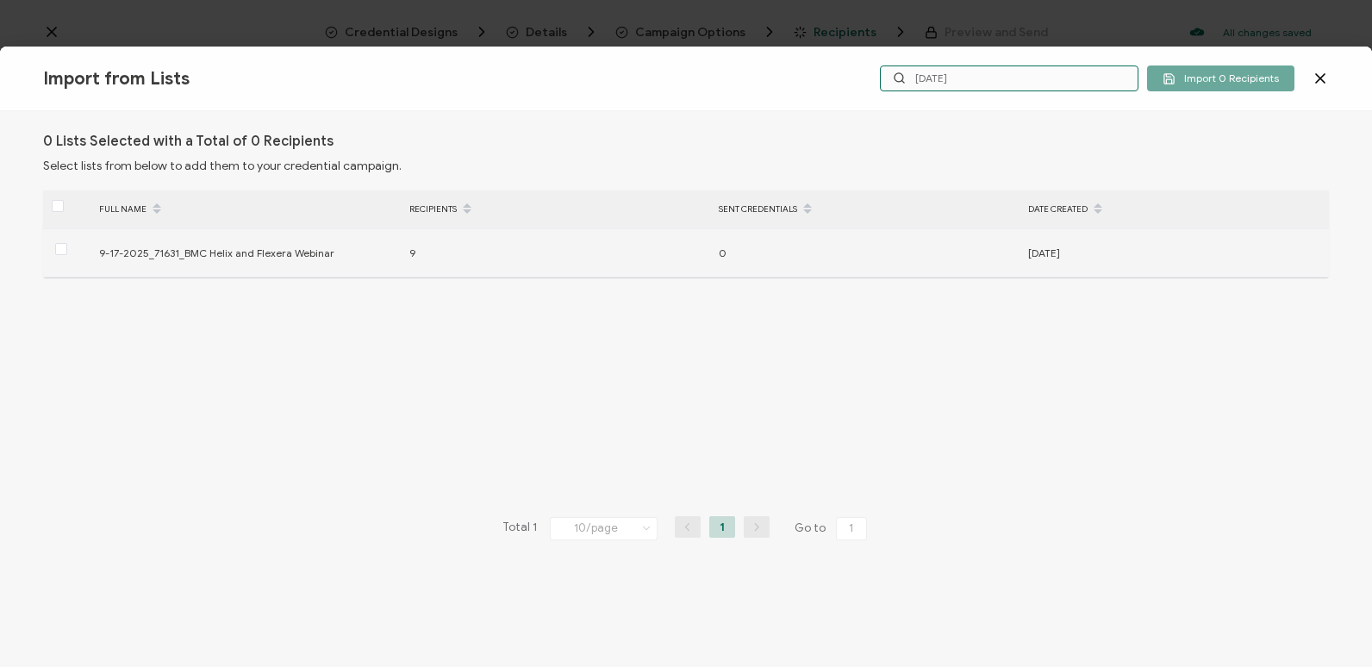
type input "[DATE]"
click at [217, 256] on div "9-17-2025_71631_BMC Helix and Flexera Webinar" at bounding box center [245, 253] width 310 height 20
click at [64, 247] on span at bounding box center [61, 249] width 12 height 12
click at [67, 243] on input "checkbox" at bounding box center [67, 243] width 0 height 0
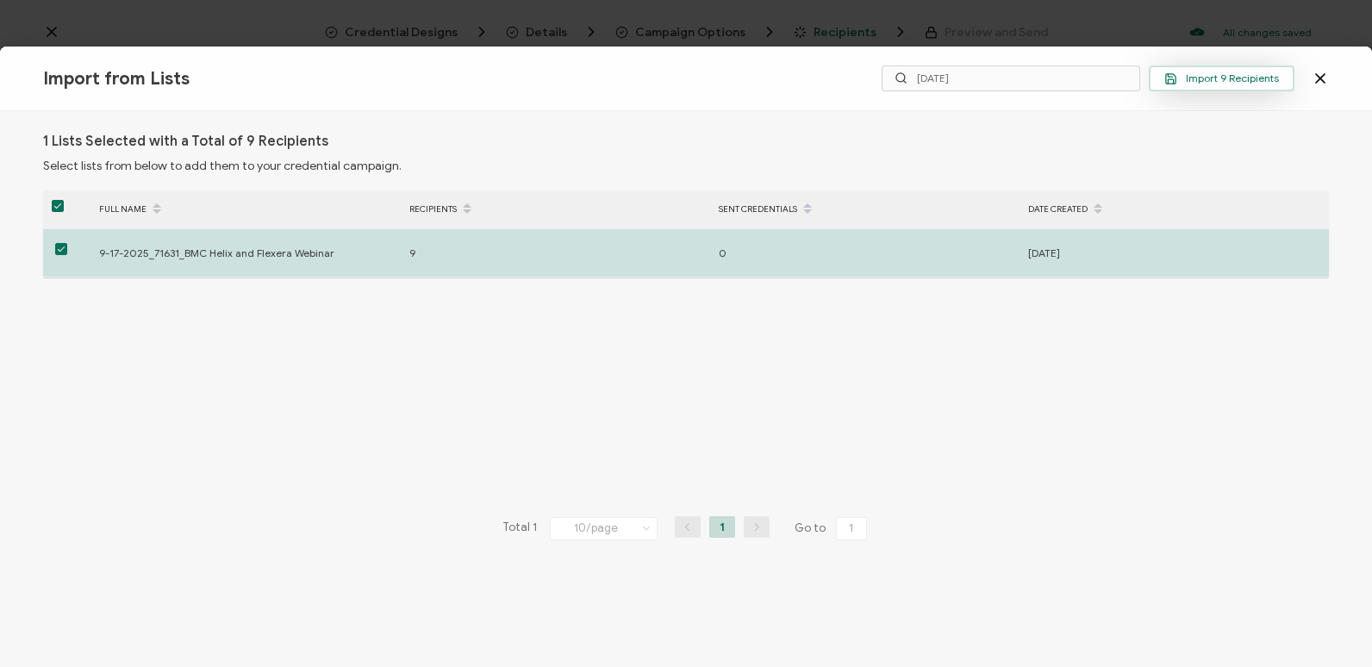
click at [1240, 73] on span "Import 9 Recipients" at bounding box center [1221, 78] width 115 height 13
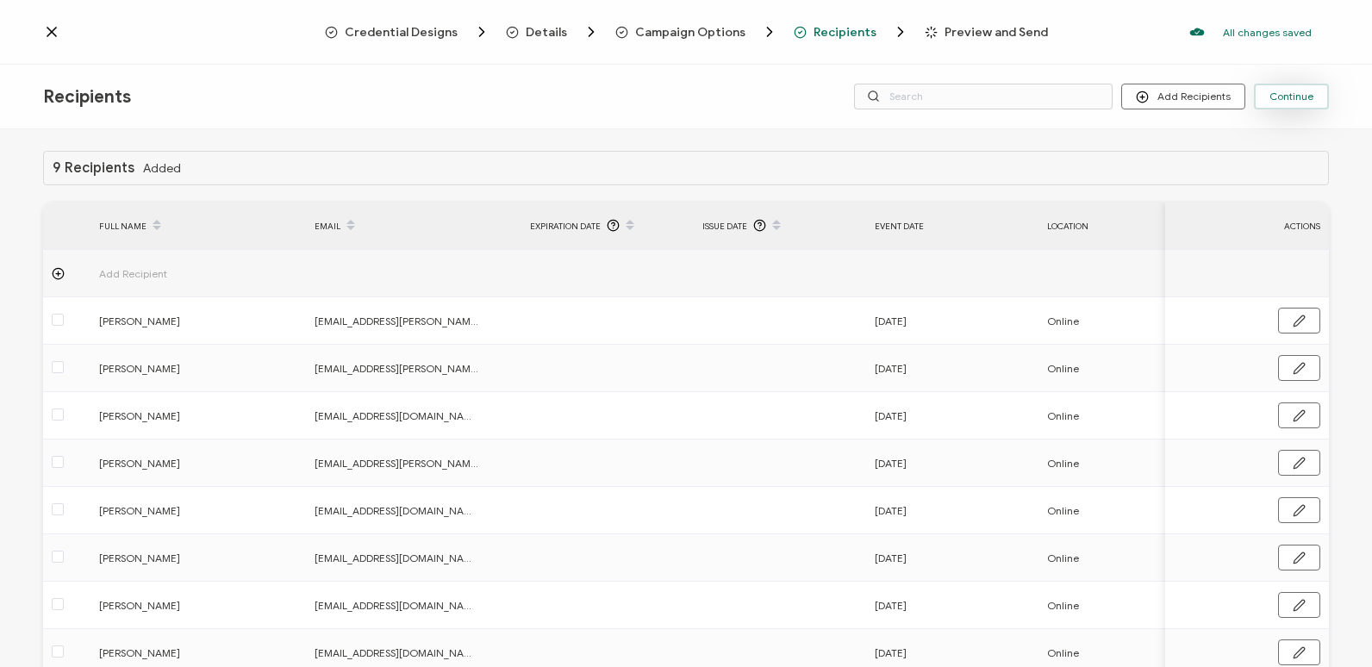
click at [1291, 96] on span "Continue" at bounding box center [1291, 96] width 44 height 10
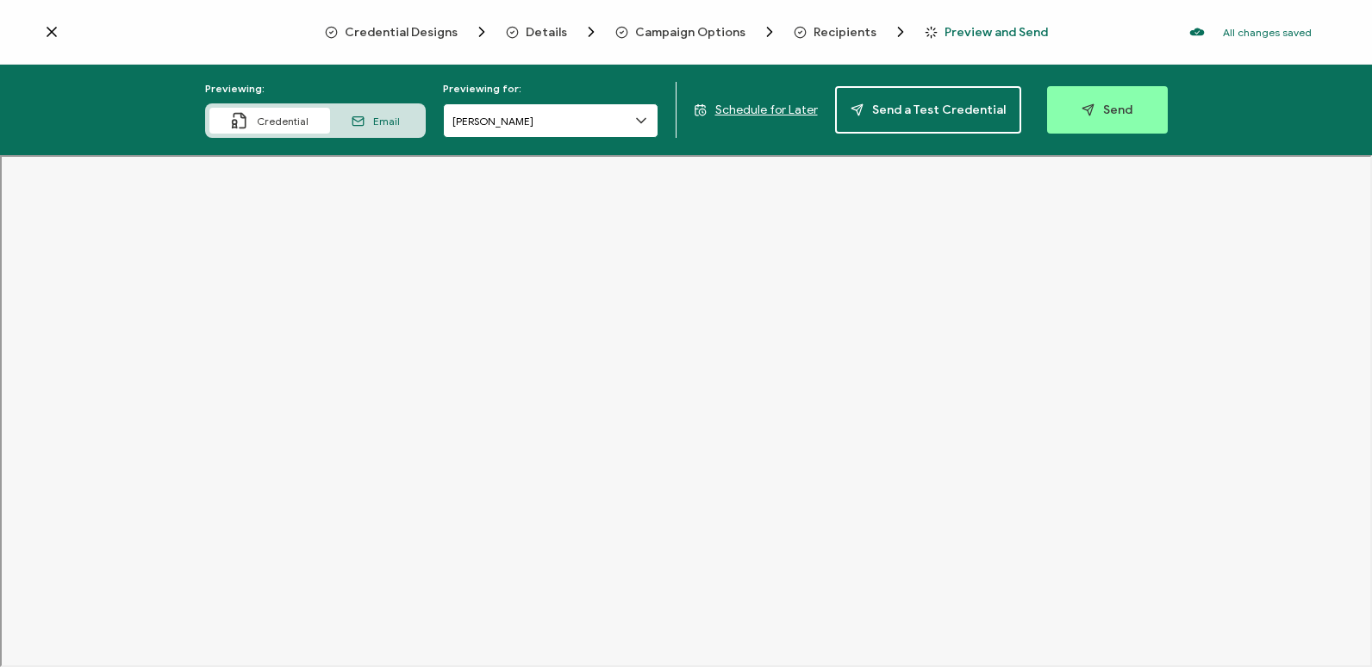
click at [595, 122] on input "[PERSON_NAME]" at bounding box center [550, 120] width 215 height 34
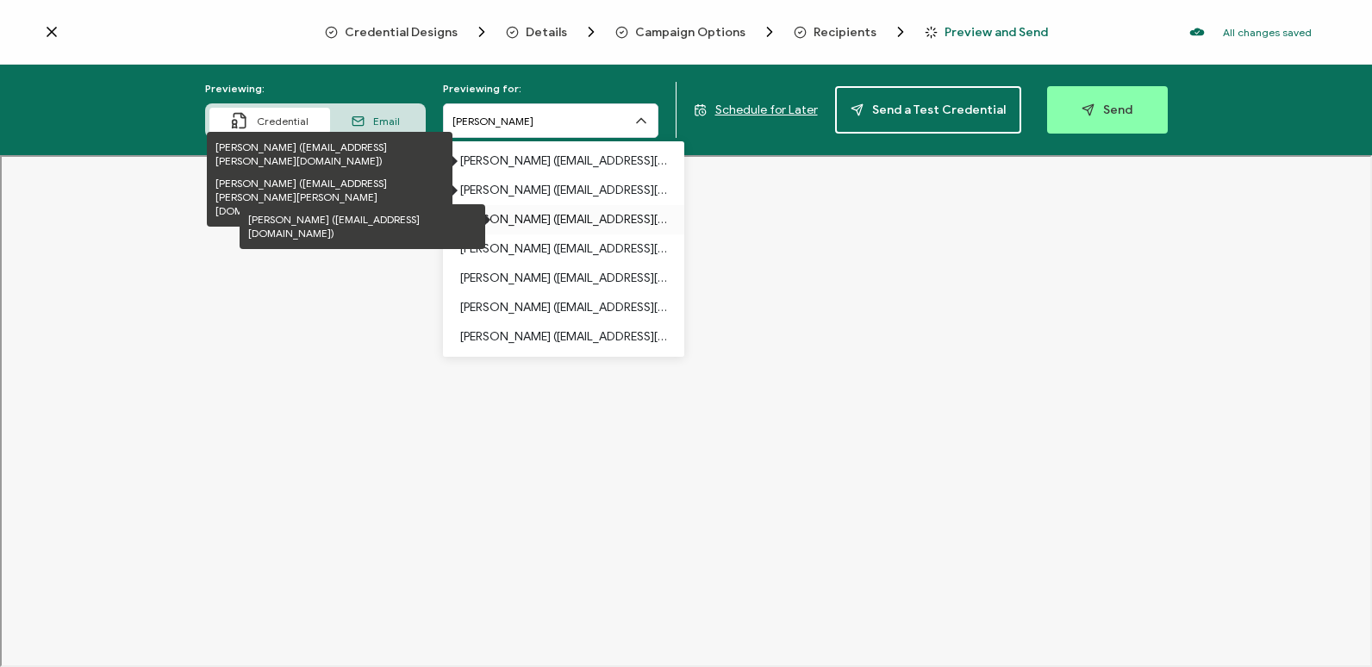
click at [611, 230] on p "[PERSON_NAME] ([EMAIL_ADDRESS][DOMAIN_NAME])" at bounding box center [563, 219] width 207 height 29
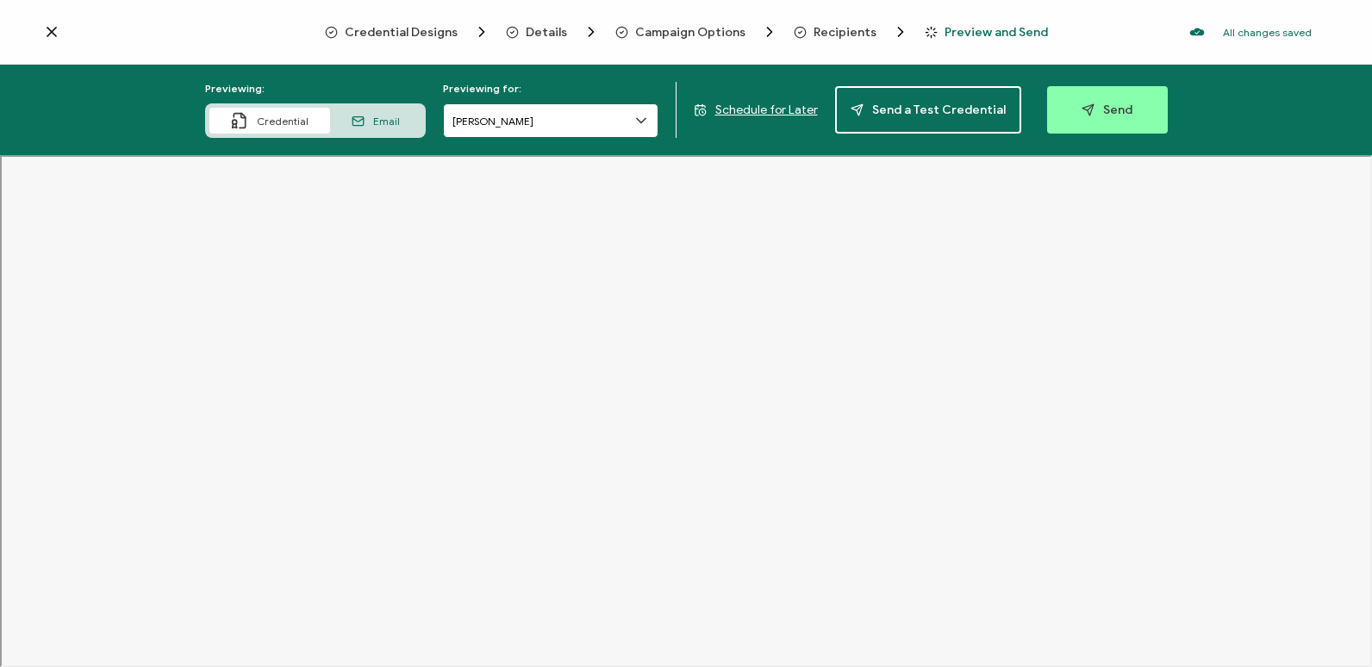
click at [654, 128] on input "[PERSON_NAME]" at bounding box center [550, 120] width 215 height 34
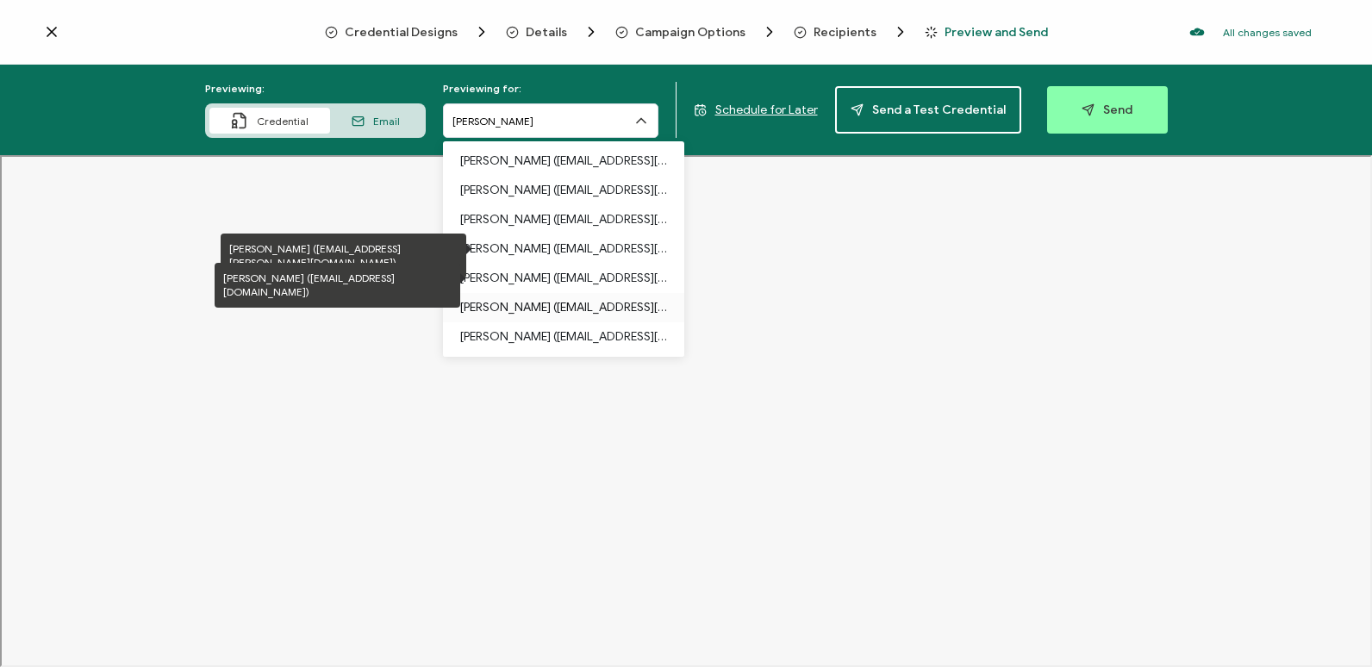
click at [515, 294] on p "[PERSON_NAME] ([EMAIL_ADDRESS][DOMAIN_NAME])" at bounding box center [563, 307] width 207 height 29
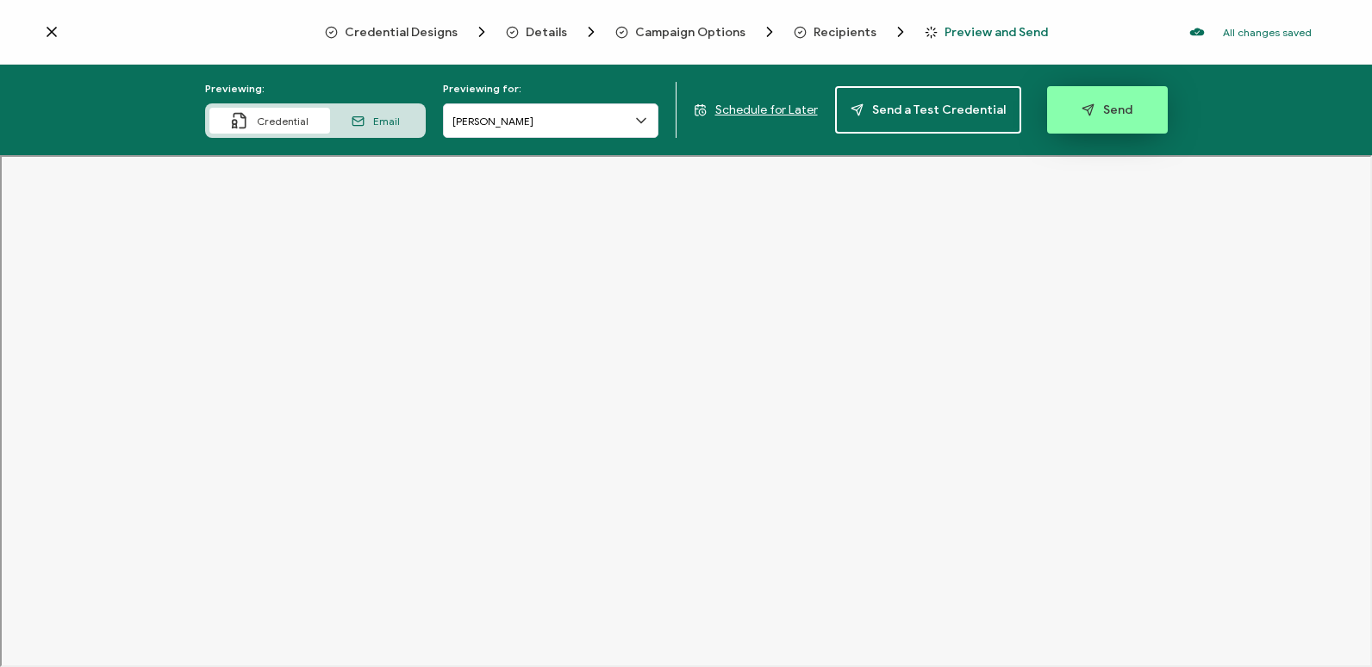
click at [1067, 113] on button "Send" at bounding box center [1107, 109] width 121 height 47
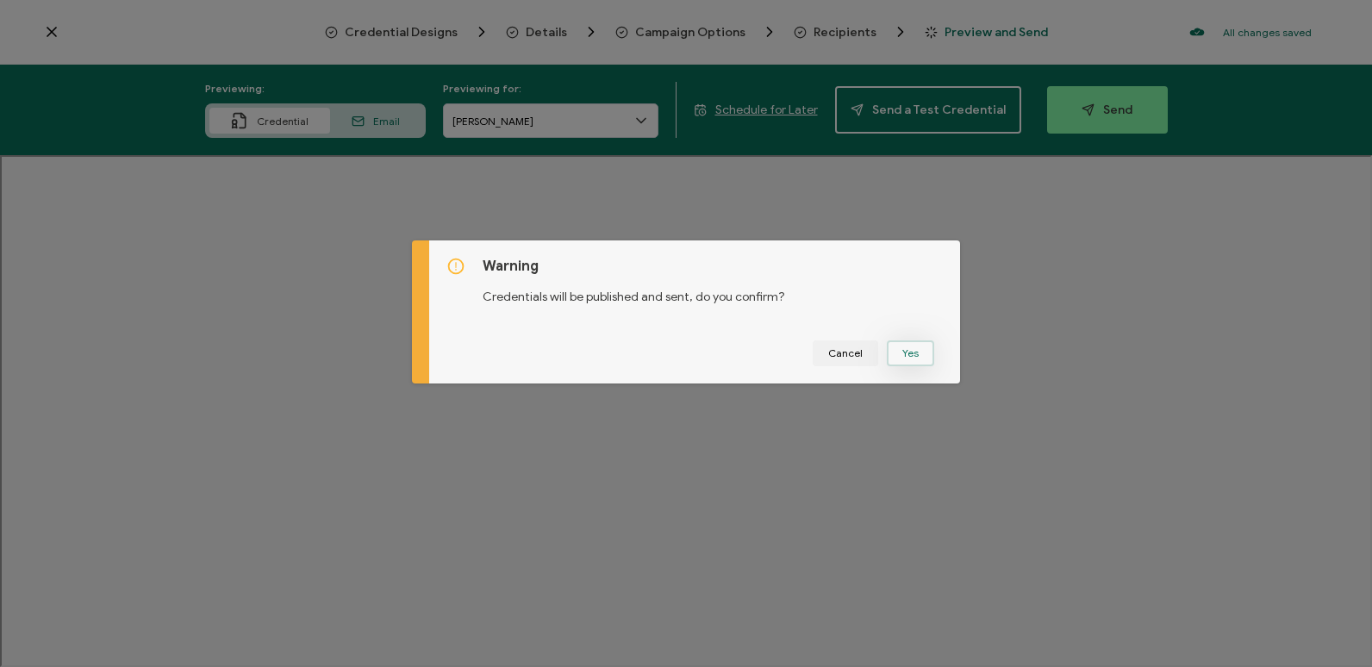
click at [906, 348] on button "Yes" at bounding box center [910, 353] width 47 height 26
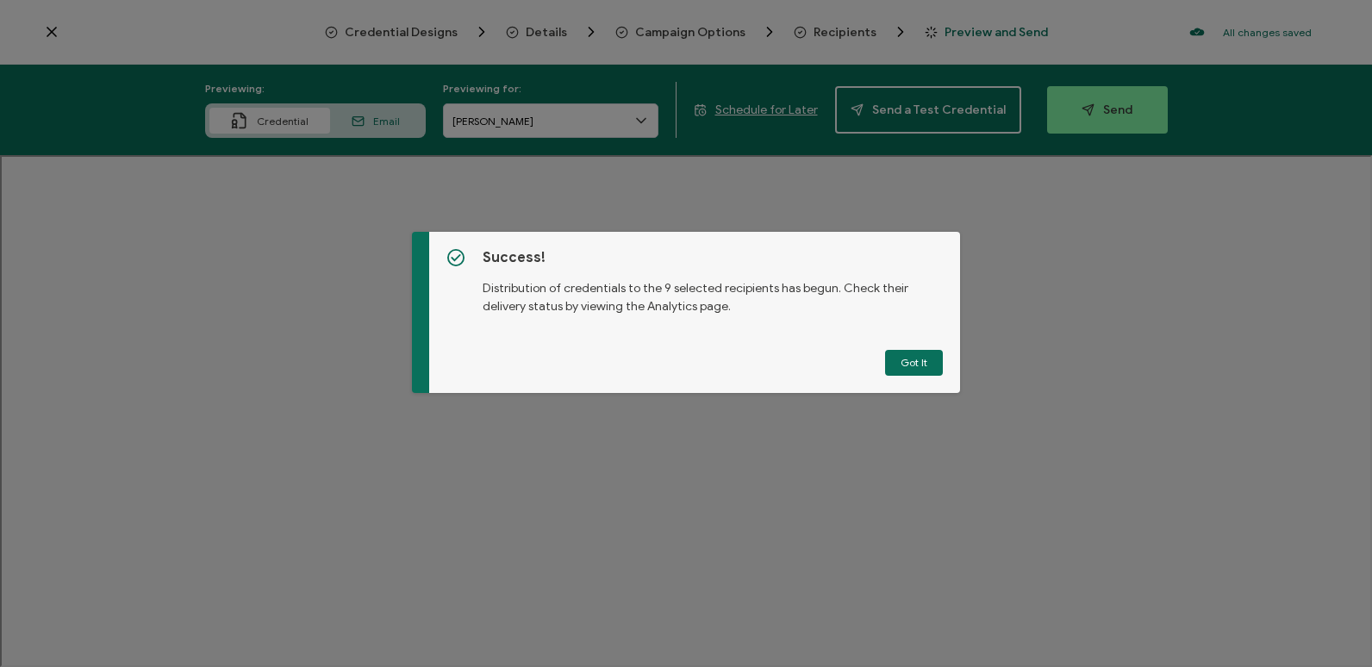
click at [909, 365] on button "Got It" at bounding box center [914, 363] width 58 height 26
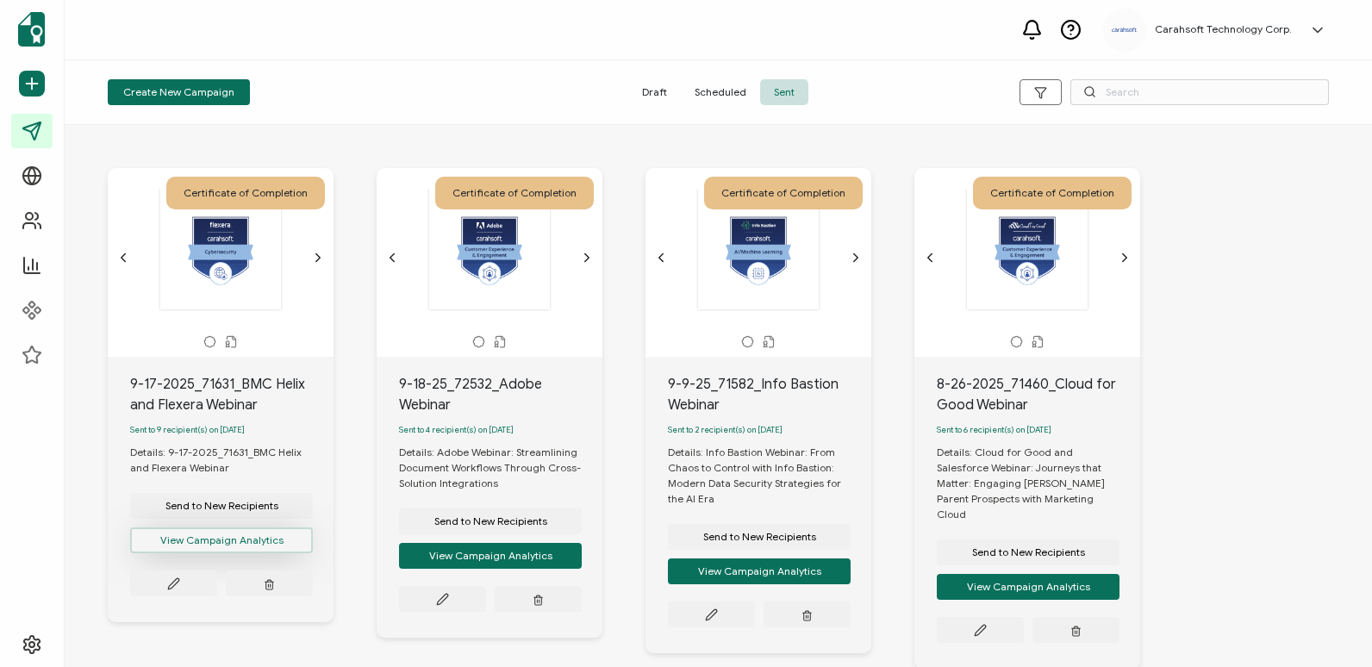
click at [269, 552] on button "View Campaign Analytics" at bounding box center [221, 540] width 183 height 26
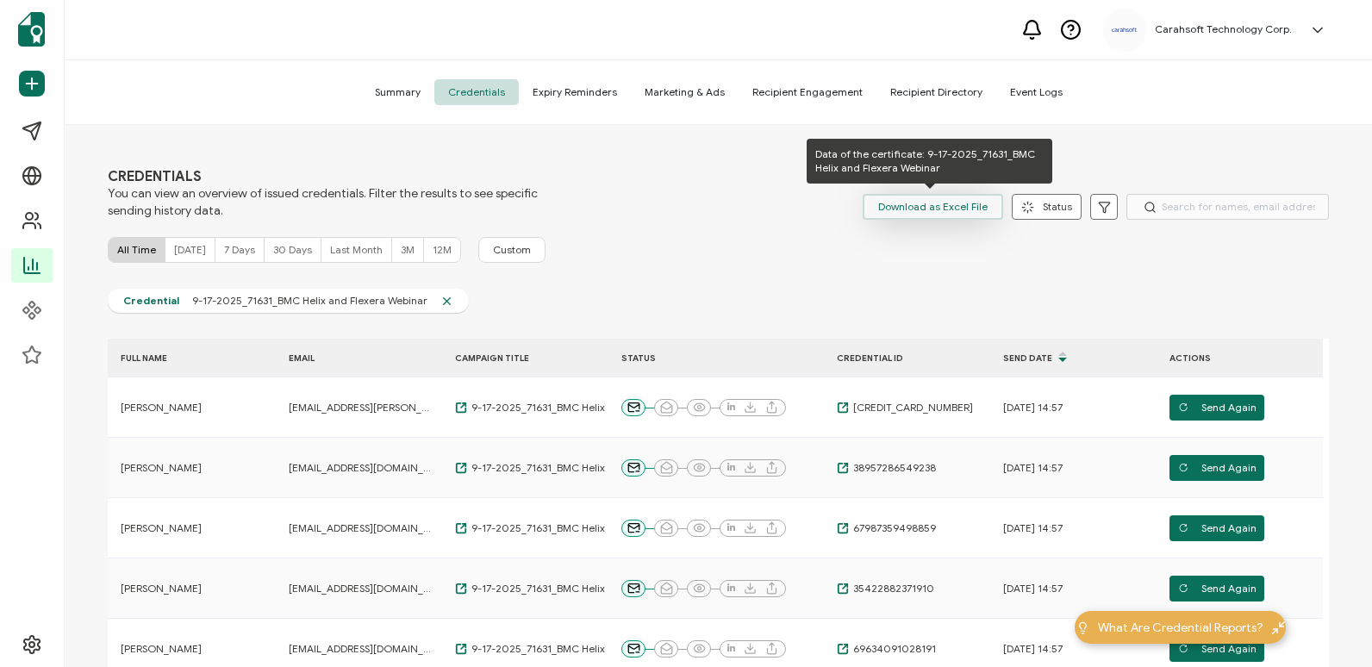
click at [917, 207] on span "Download as Excel File" at bounding box center [932, 207] width 109 height 26
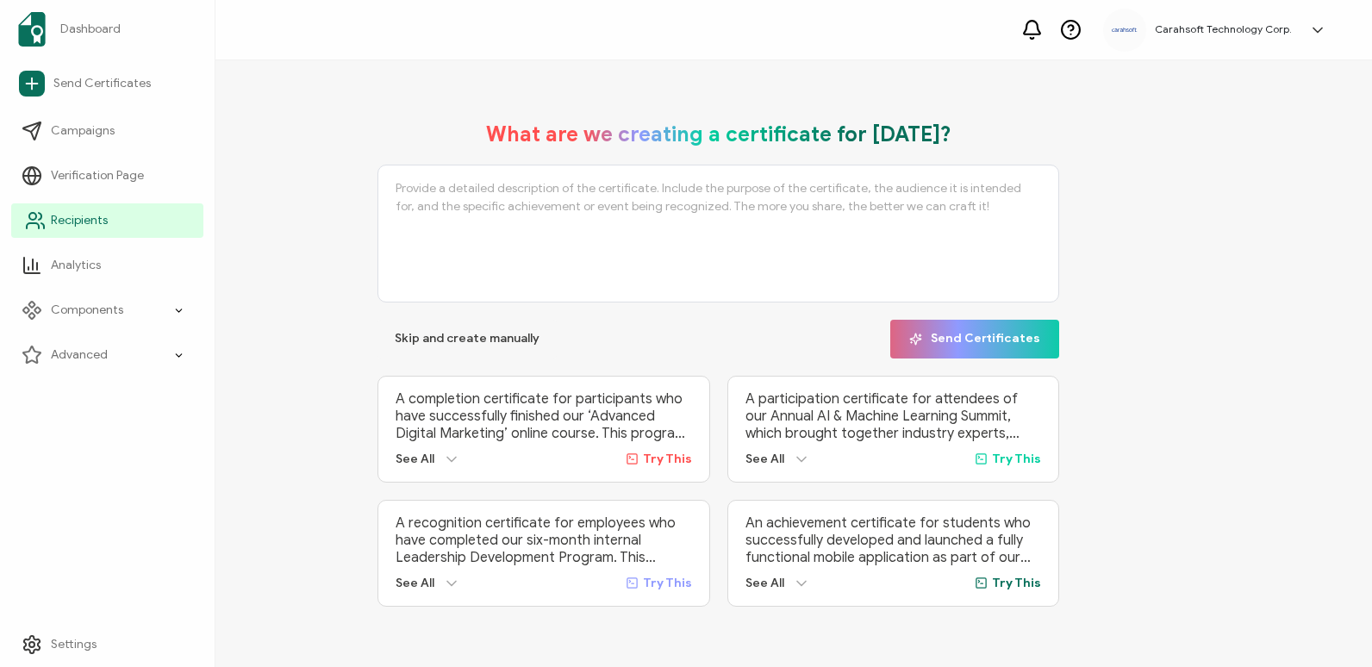
click at [101, 215] on span "Recipients" at bounding box center [79, 220] width 57 height 17
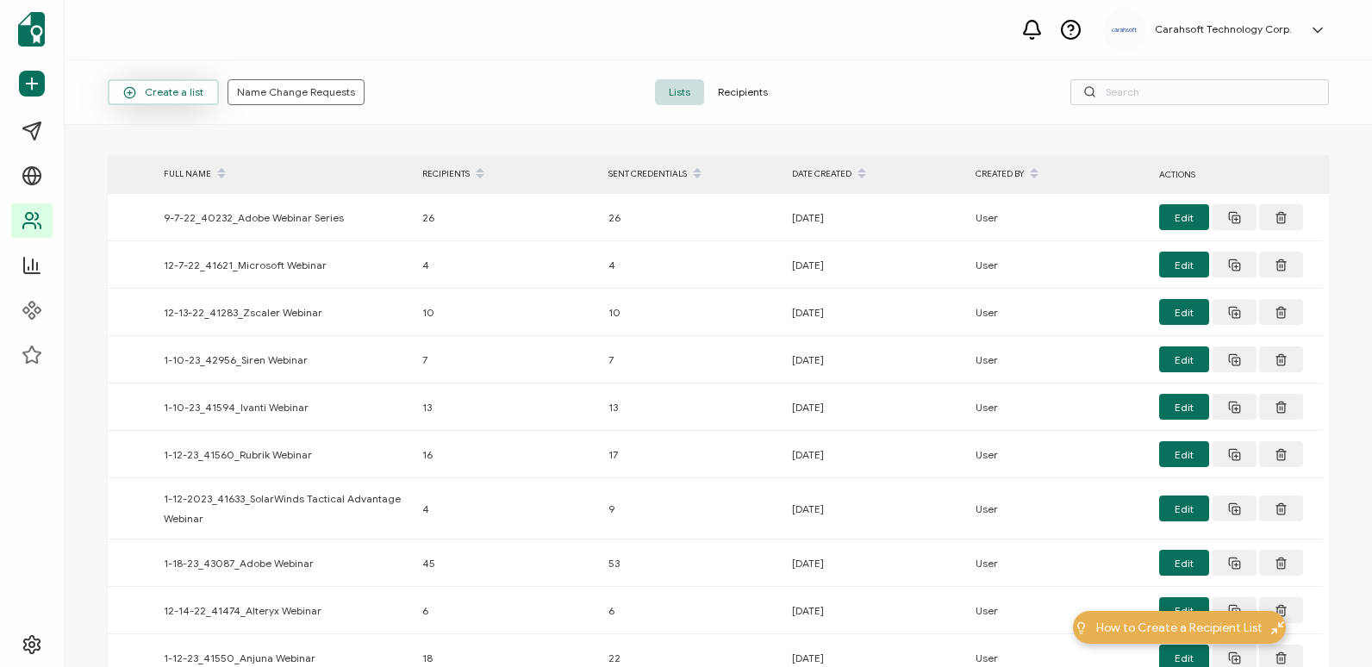
click at [151, 92] on span "Create a list" at bounding box center [163, 92] width 80 height 13
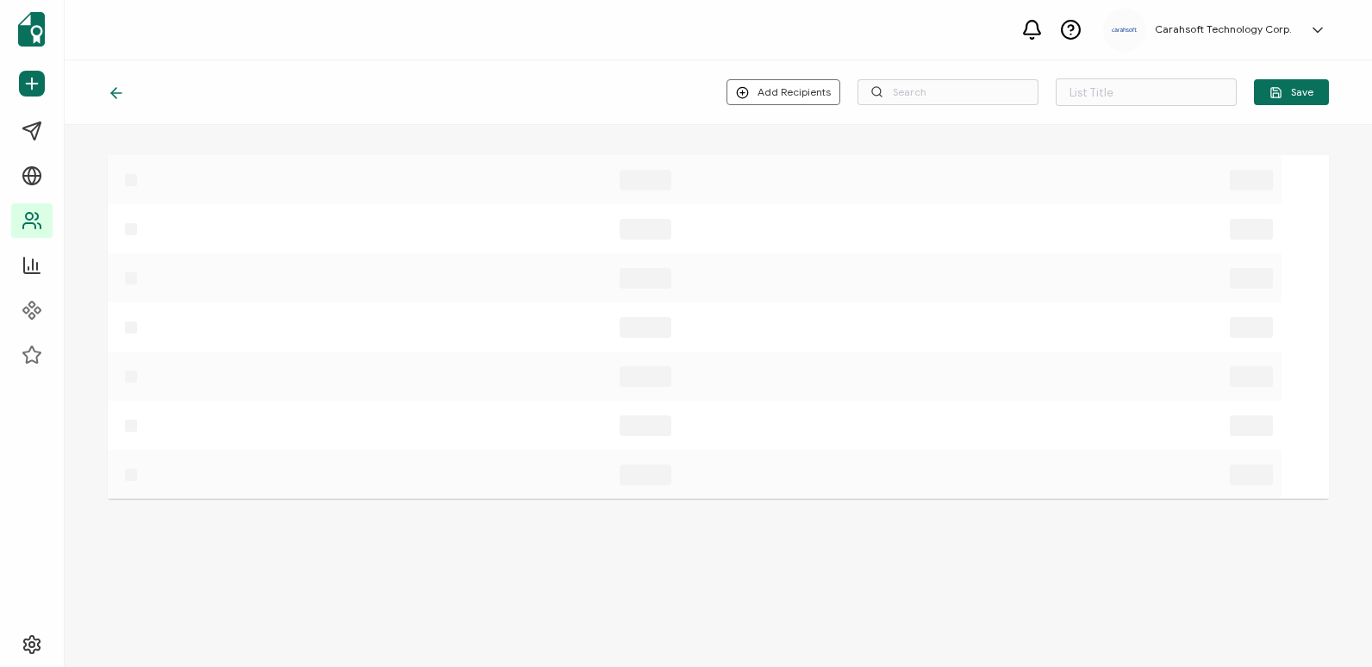
type input "List 1666"
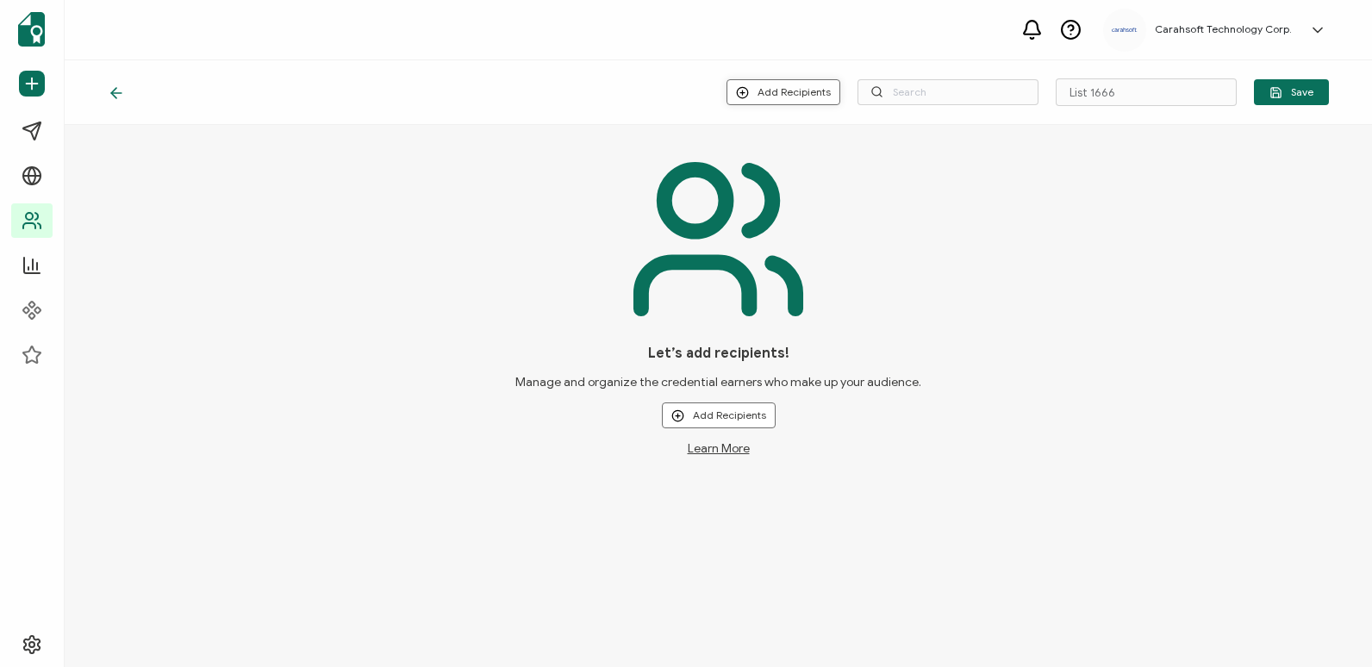
click at [775, 94] on button "Add Recipients" at bounding box center [783, 92] width 114 height 26
click at [796, 142] on span "Upload New Recipients" at bounding box center [821, 138] width 111 height 13
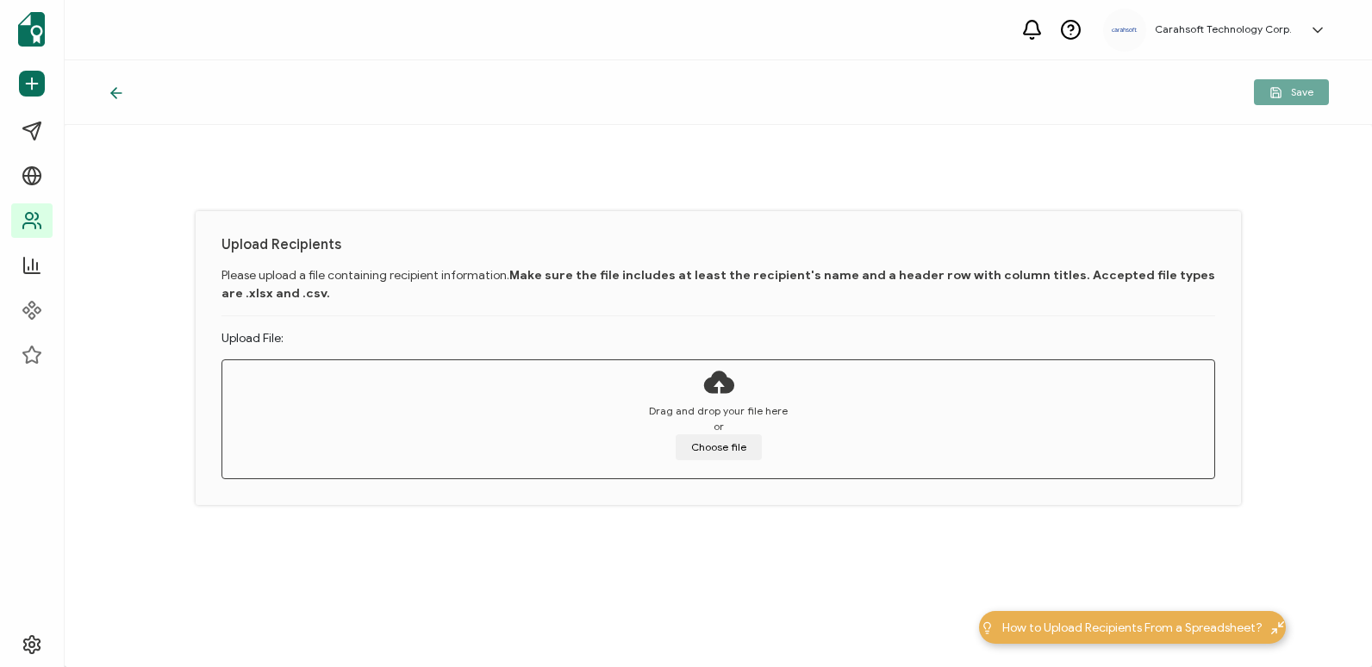
click at [736, 379] on div "Drag and drop your file here or Choose file" at bounding box center [718, 416] width 993 height 112
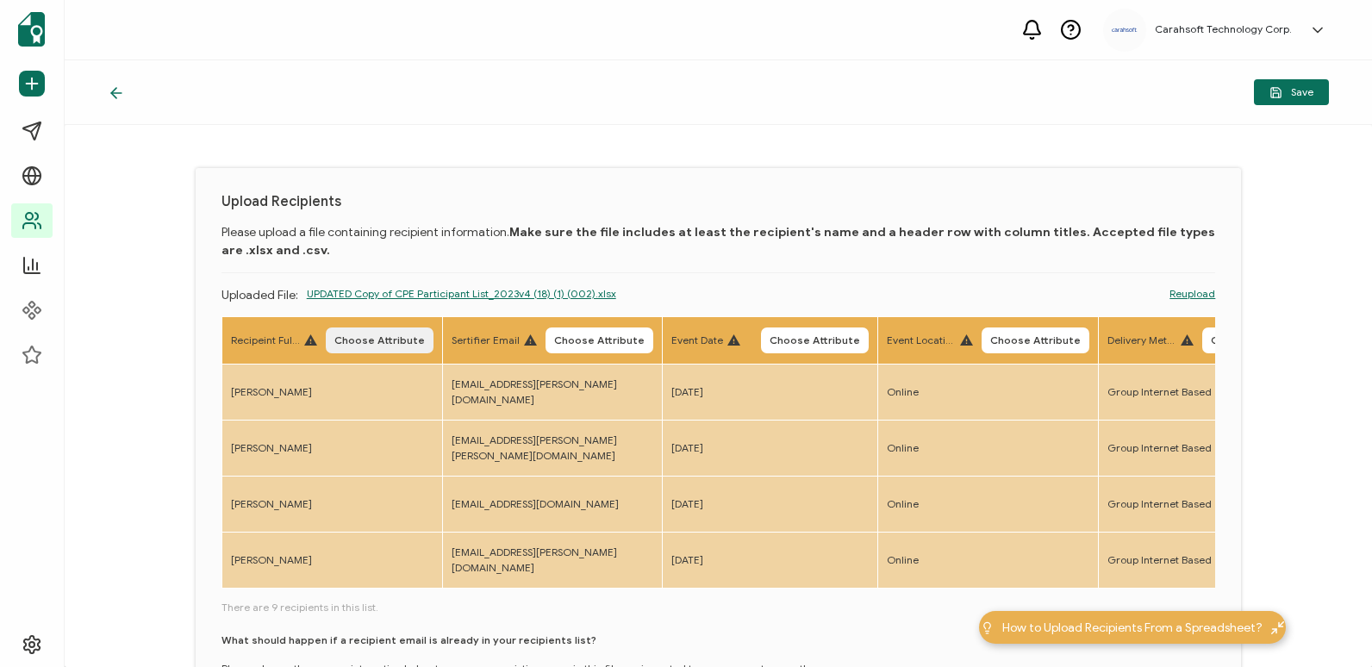
click at [379, 336] on span "Choose Attribute" at bounding box center [379, 340] width 90 height 10
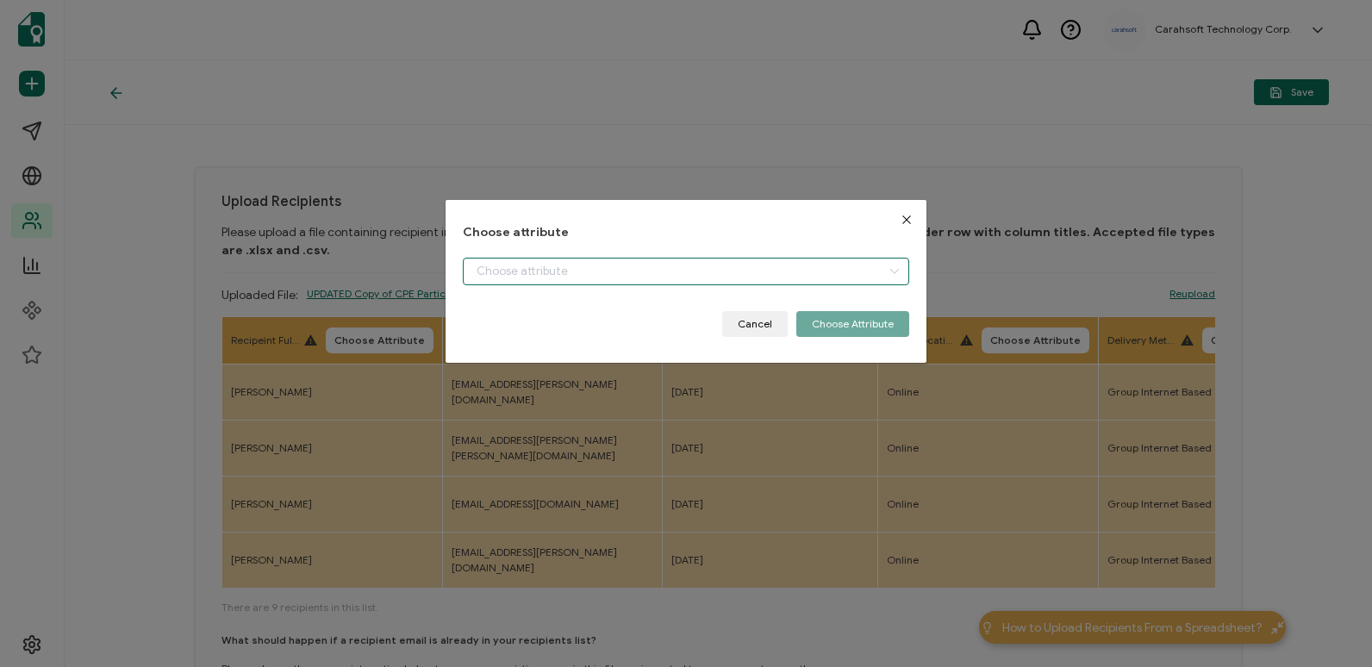
click at [659, 264] on input "dialog" at bounding box center [686, 272] width 446 height 28
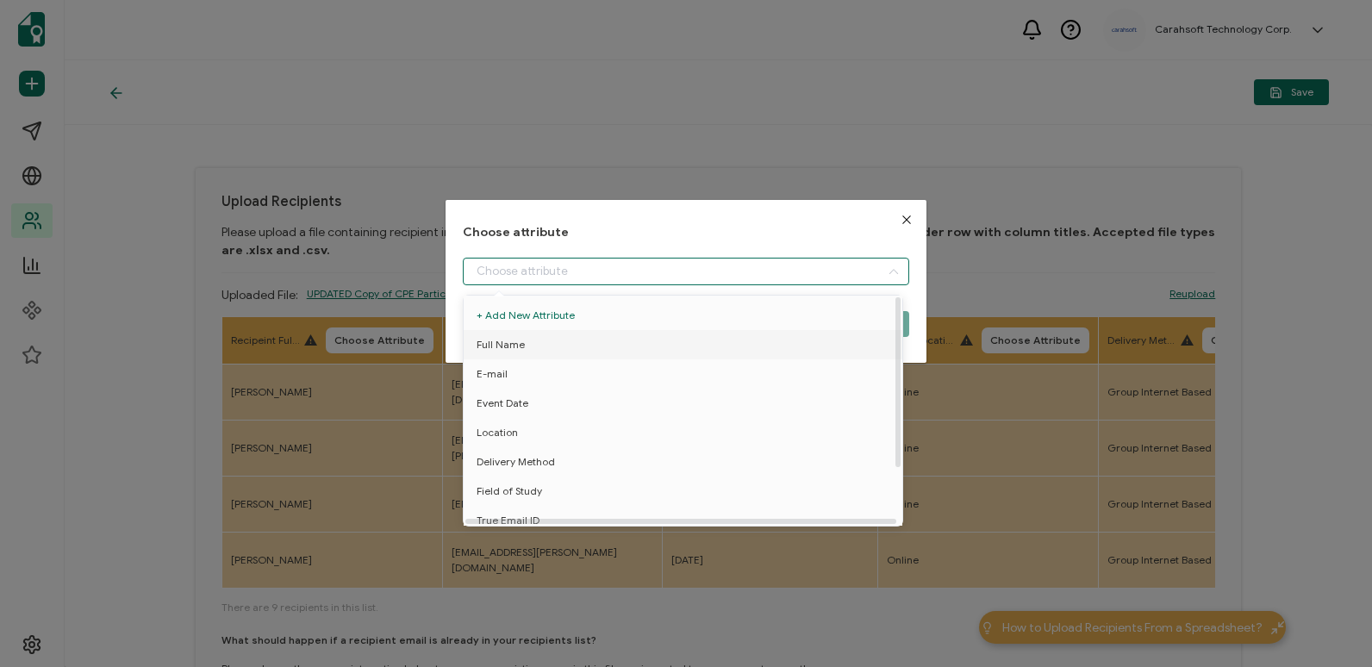
click at [665, 352] on li "Full Name" at bounding box center [685, 344] width 453 height 29
type input "Full Name"
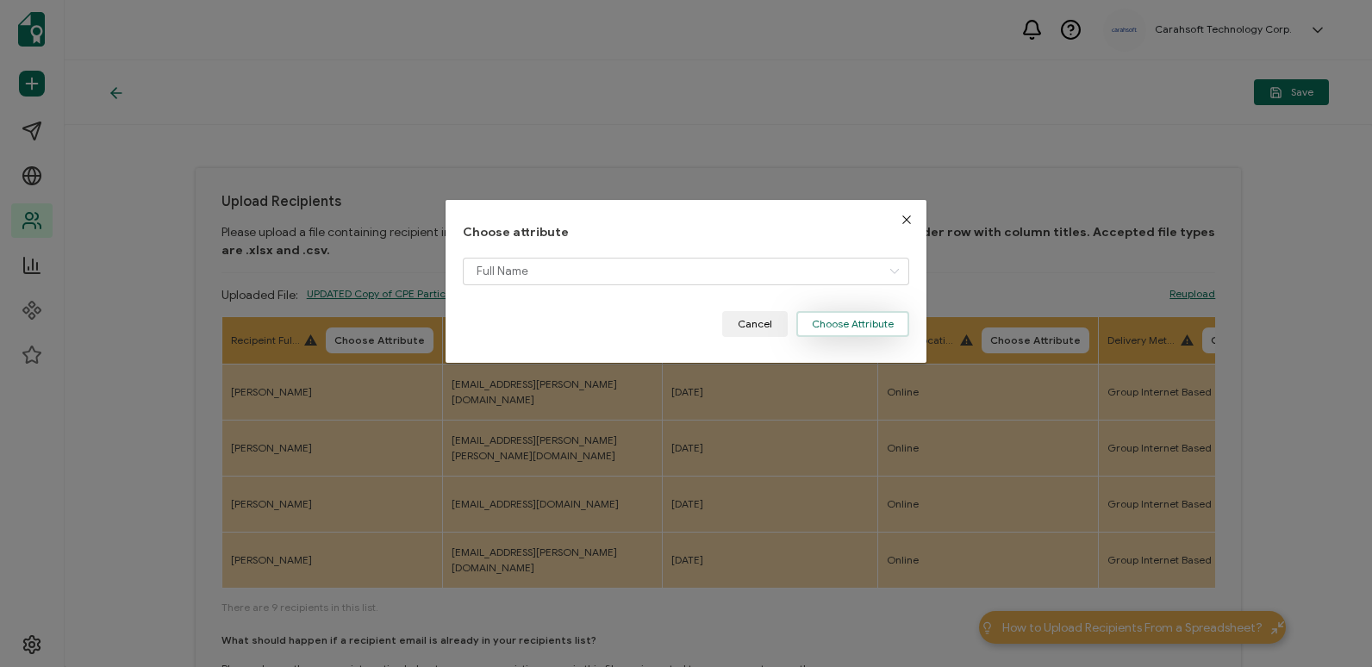
click at [796, 314] on button "Choose Attribute" at bounding box center [852, 324] width 113 height 26
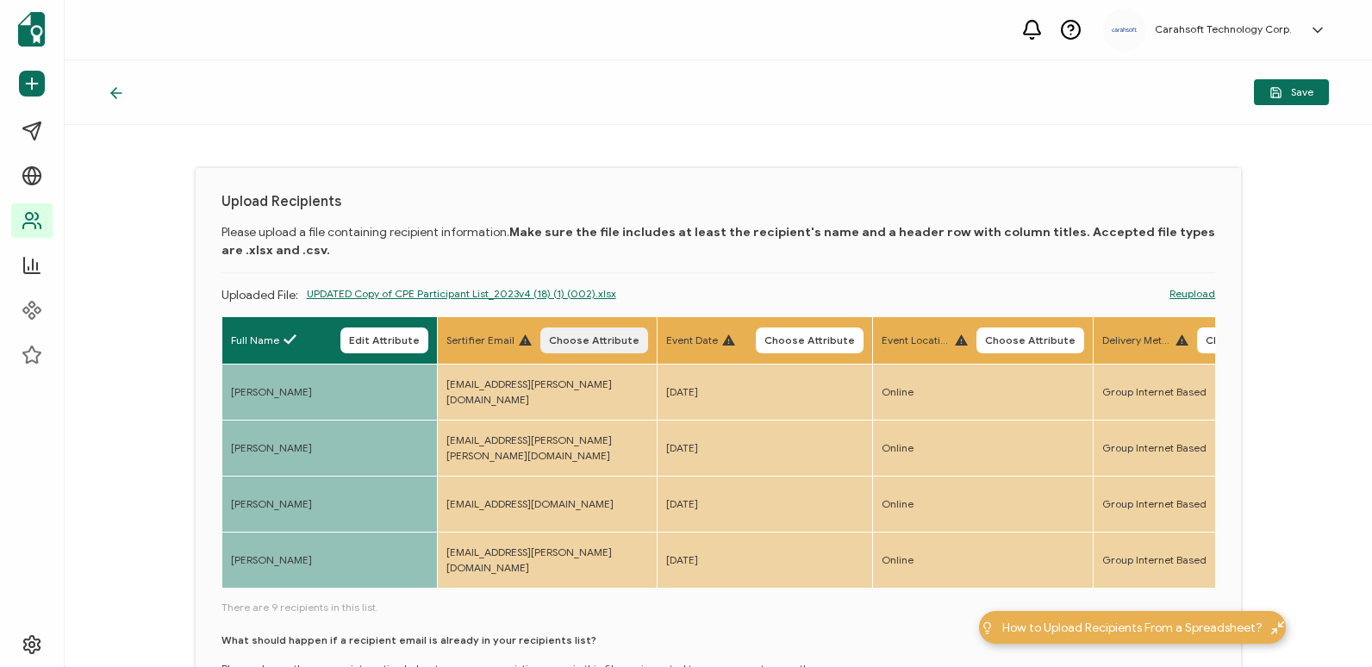
click at [639, 336] on span "Choose Attribute" at bounding box center [594, 340] width 90 height 10
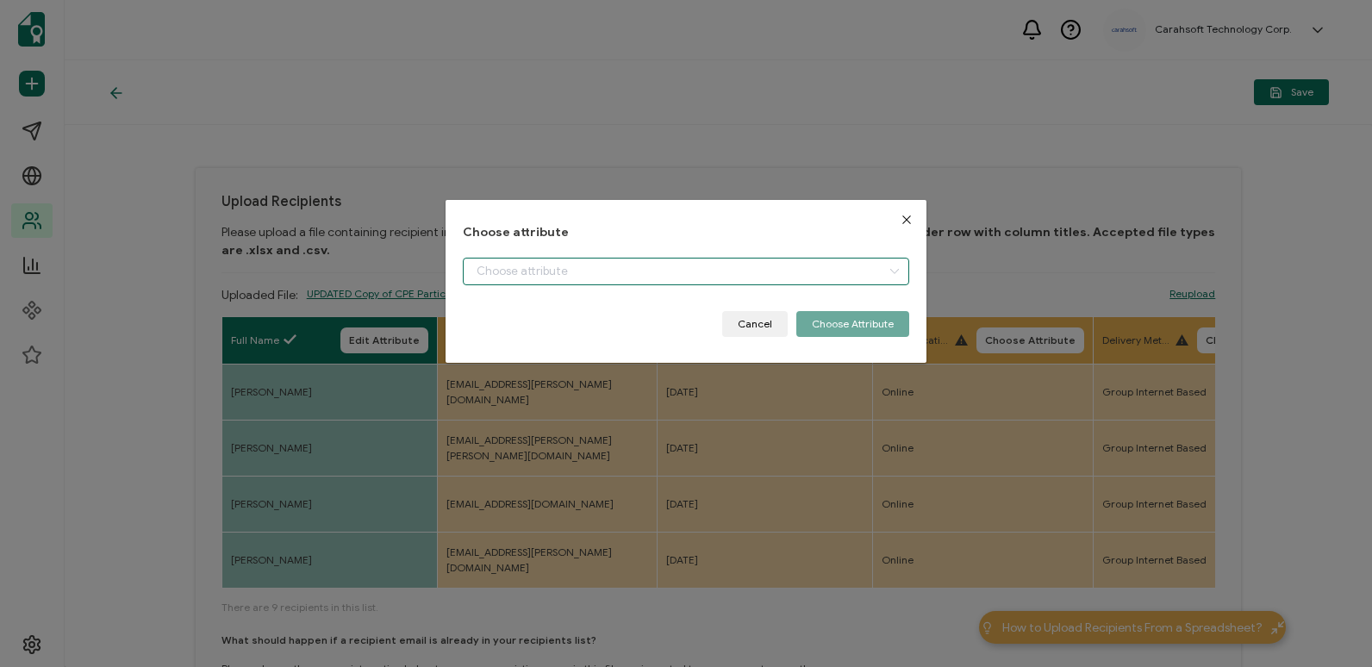
click at [655, 272] on input "dialog" at bounding box center [686, 272] width 446 height 28
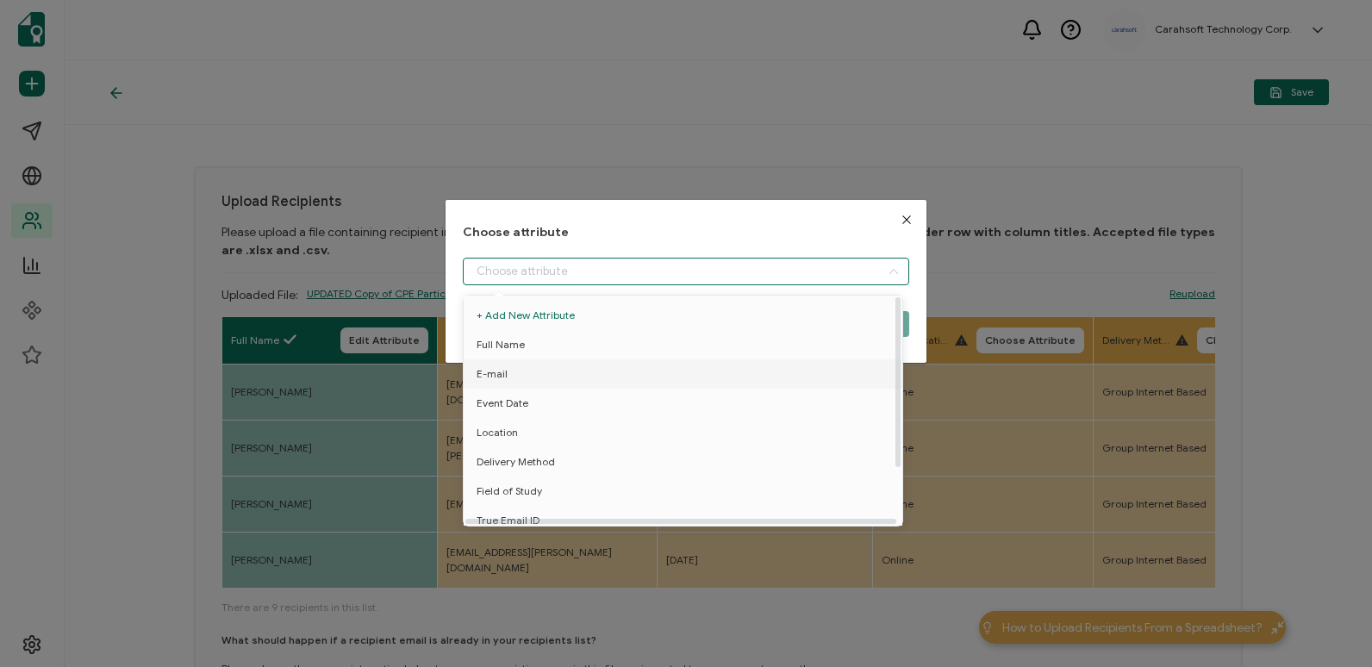
click at [663, 369] on li "E-mail" at bounding box center [685, 373] width 453 height 29
type input "E-mail"
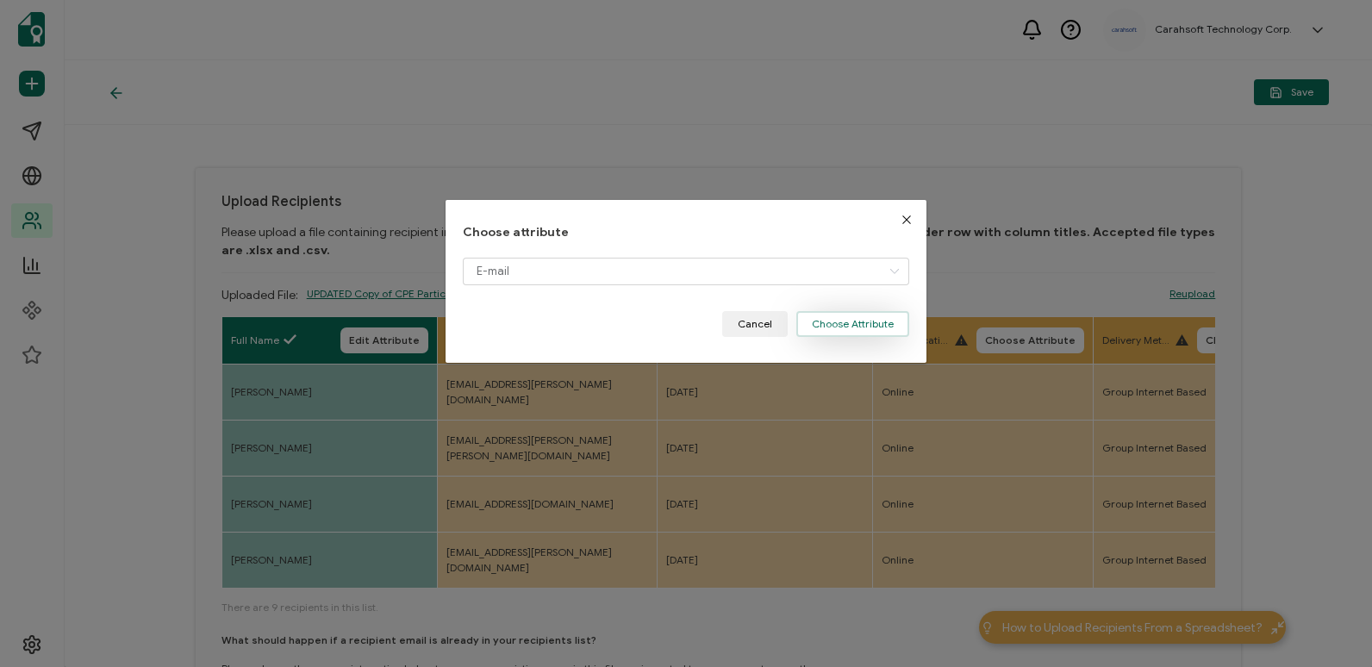
click at [870, 325] on button "Choose Attribute" at bounding box center [852, 324] width 113 height 26
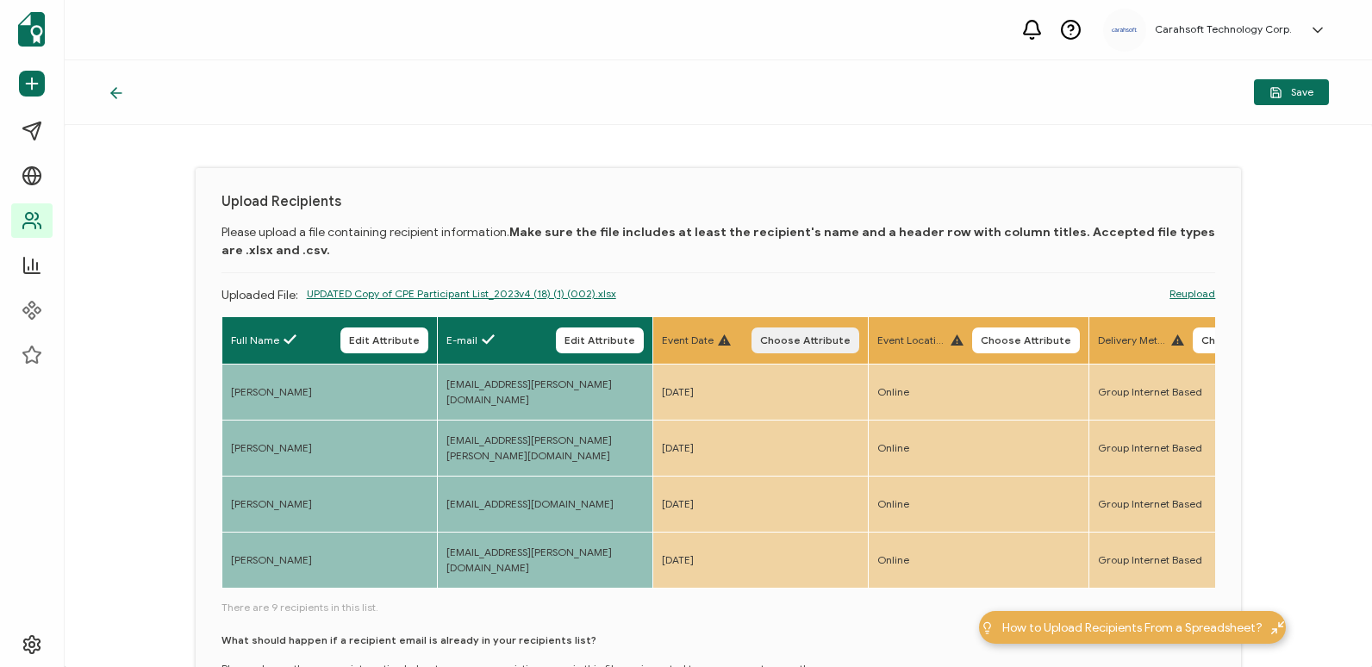
click at [833, 337] on span "Choose Attribute" at bounding box center [805, 340] width 90 height 10
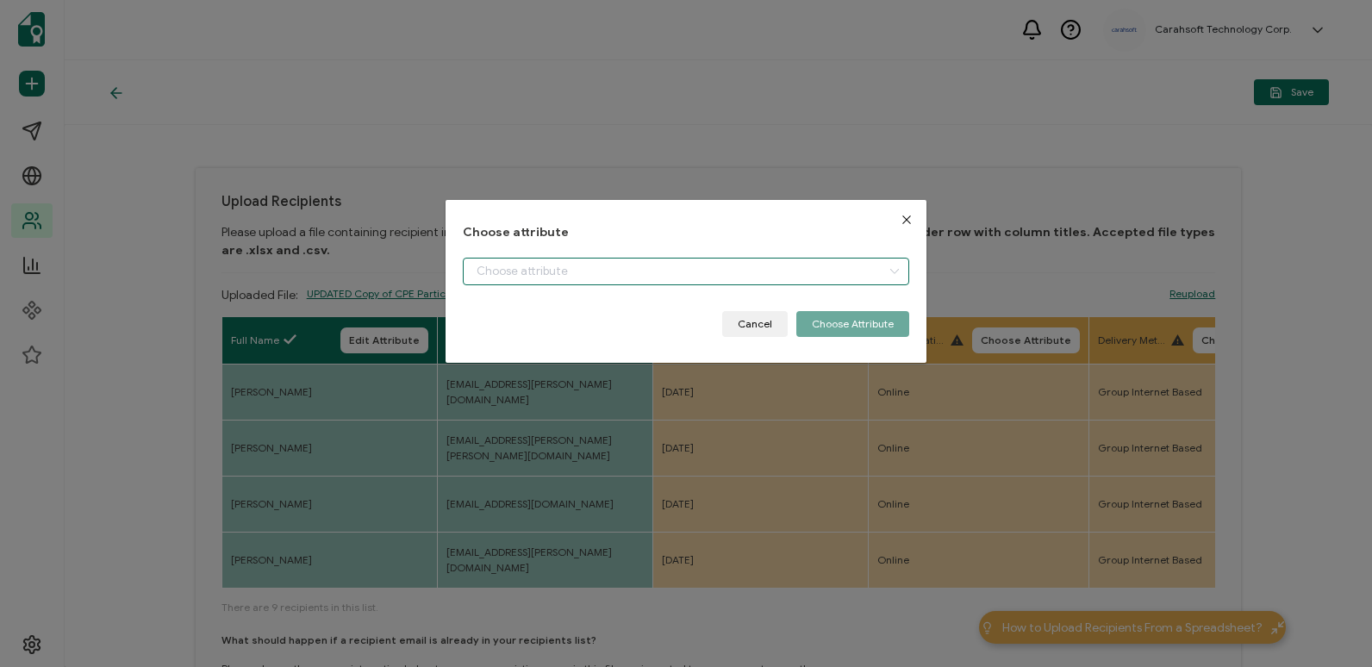
click at [770, 271] on input "dialog" at bounding box center [686, 272] width 446 height 28
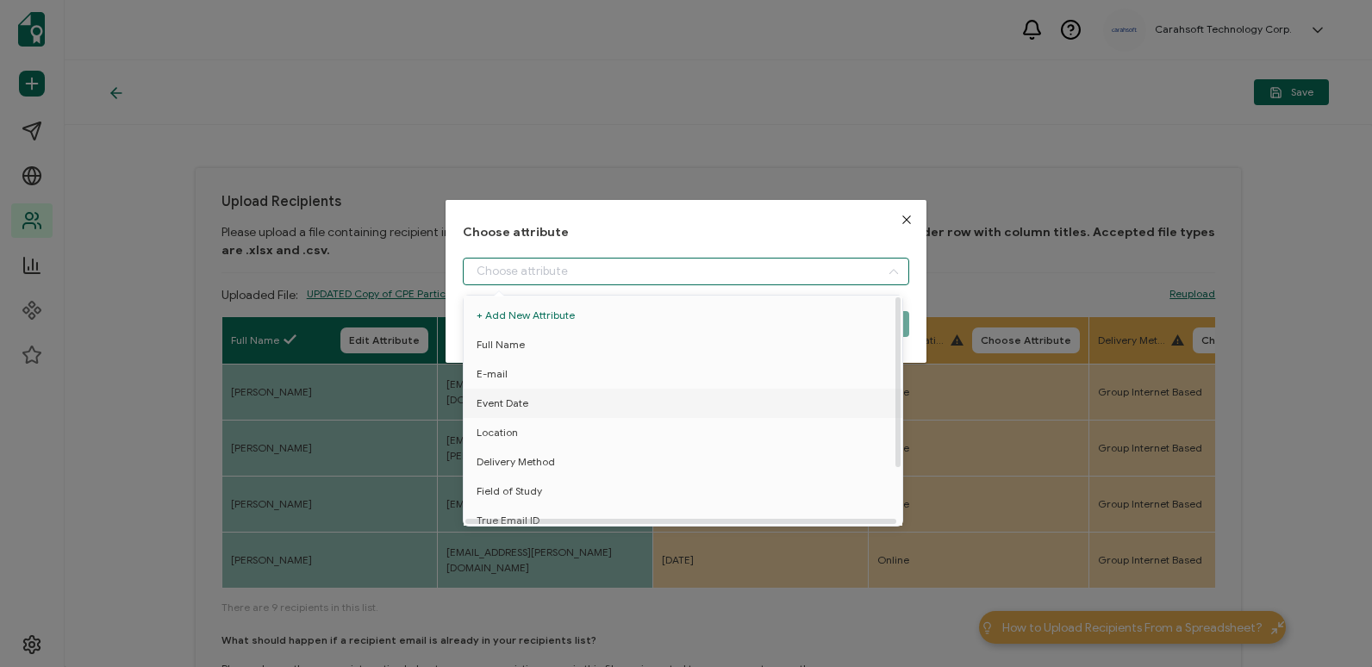
click at [763, 398] on li "Event Date" at bounding box center [685, 403] width 453 height 29
type input "Event Date"
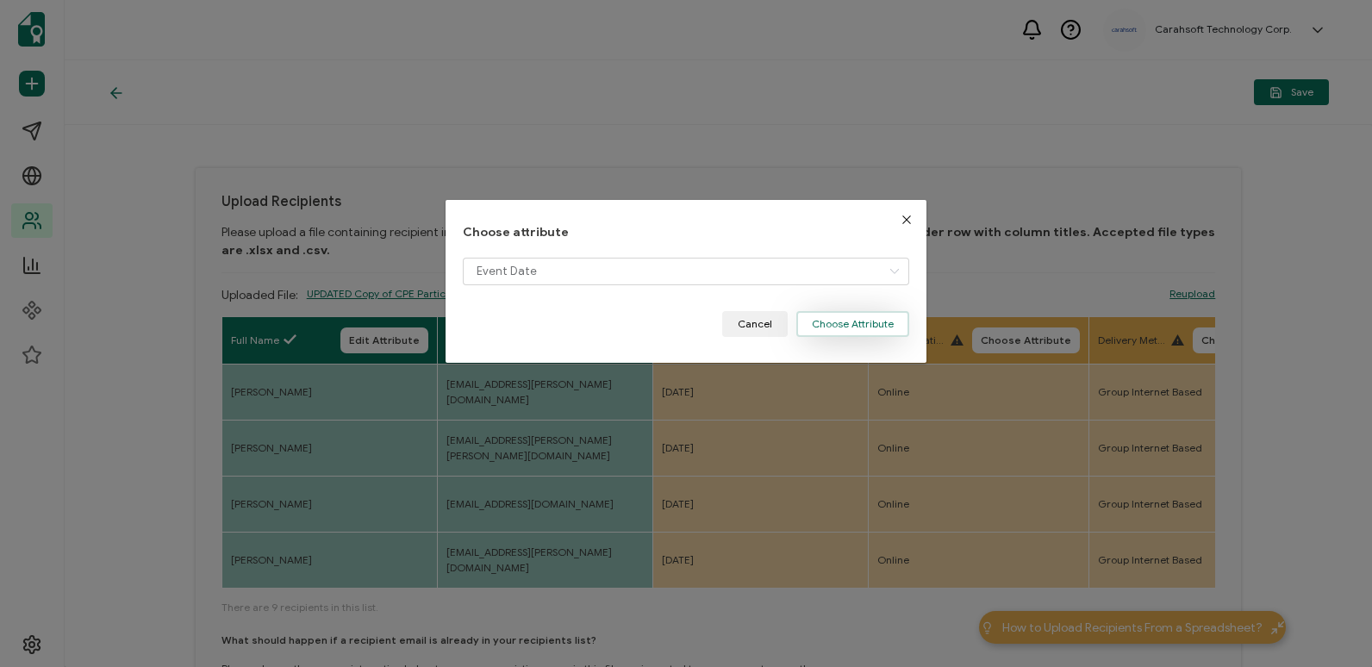
click at [847, 325] on button "Choose Attribute" at bounding box center [852, 324] width 113 height 26
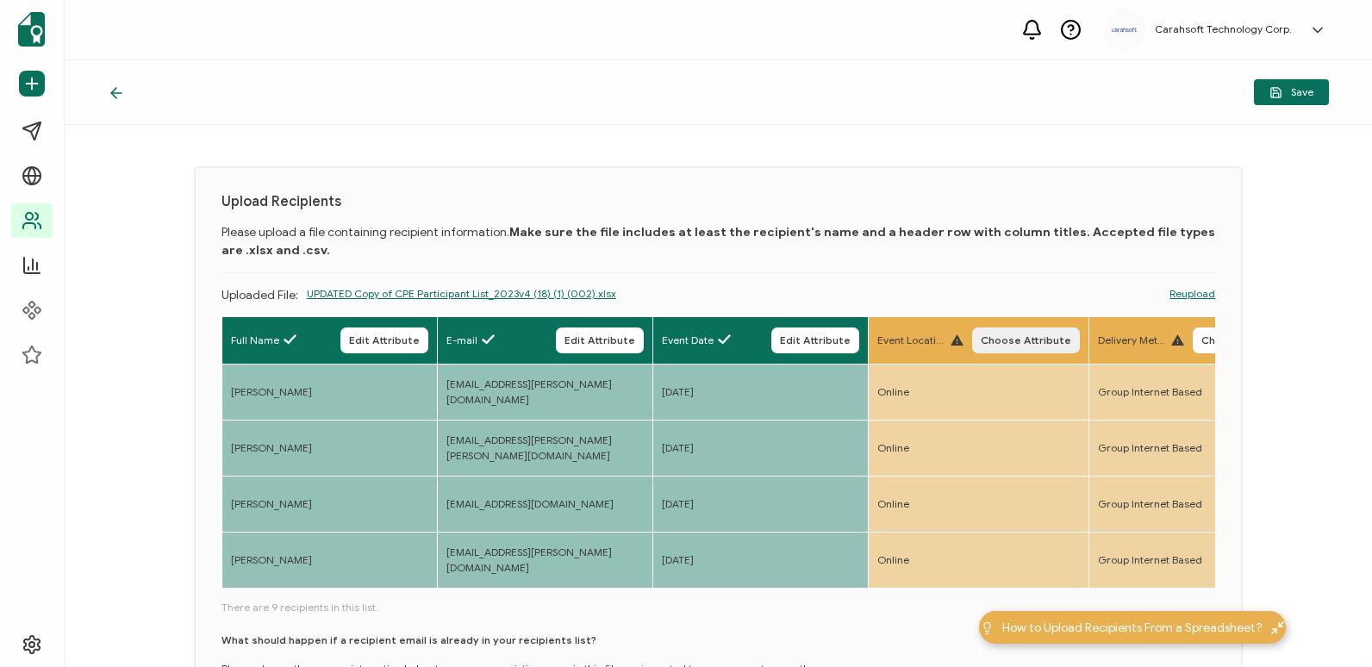
click at [1071, 336] on span "Choose Attribute" at bounding box center [1026, 340] width 90 height 10
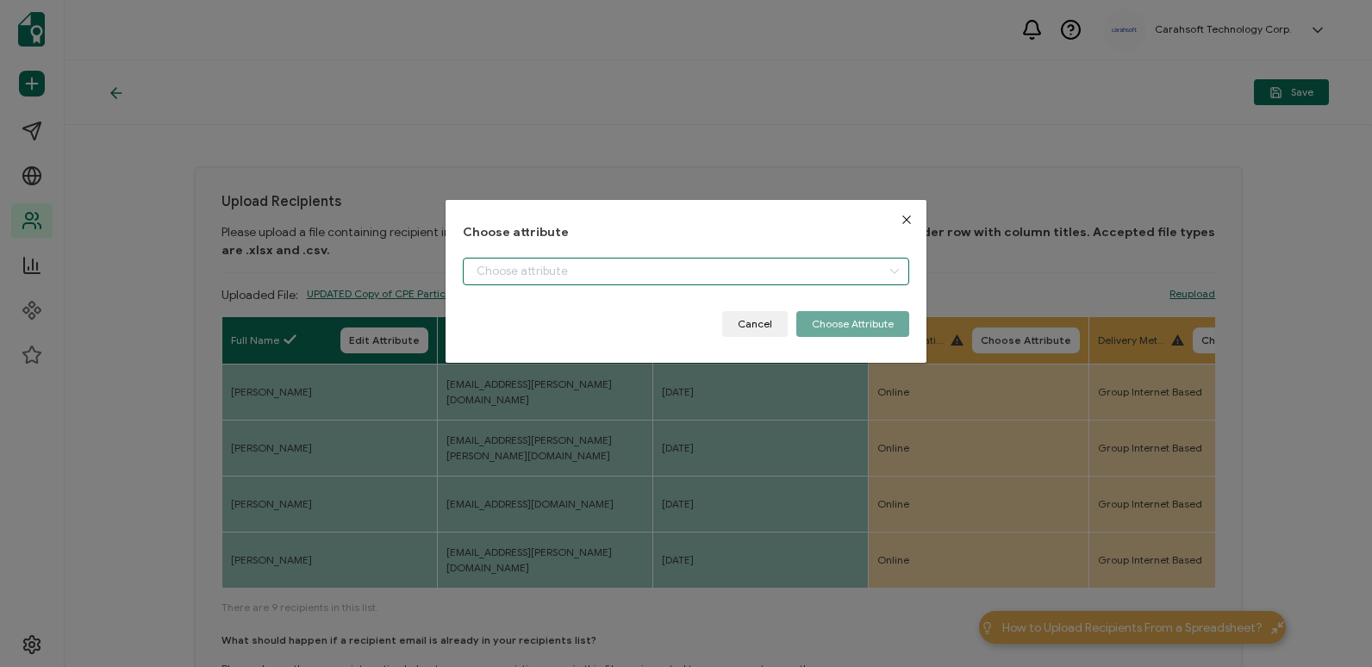
click at [827, 276] on input "dialog" at bounding box center [686, 272] width 446 height 28
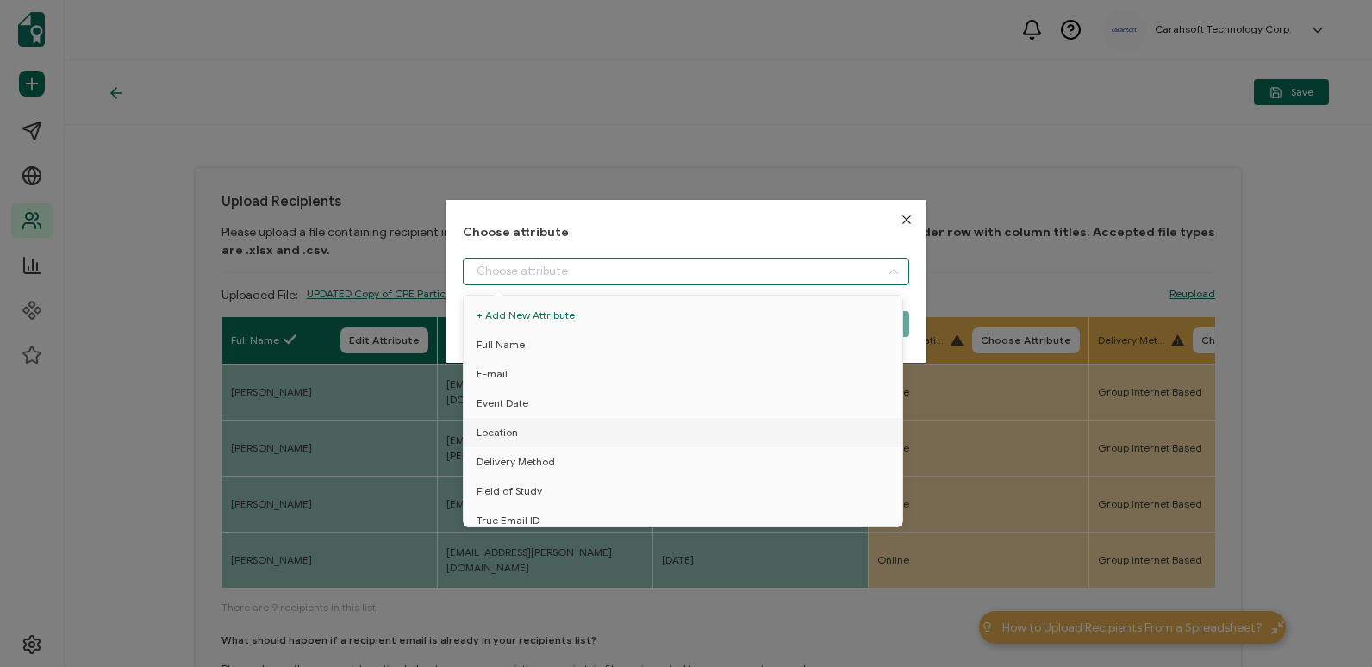
click at [834, 421] on li "Location" at bounding box center [685, 432] width 453 height 29
type input "Location"
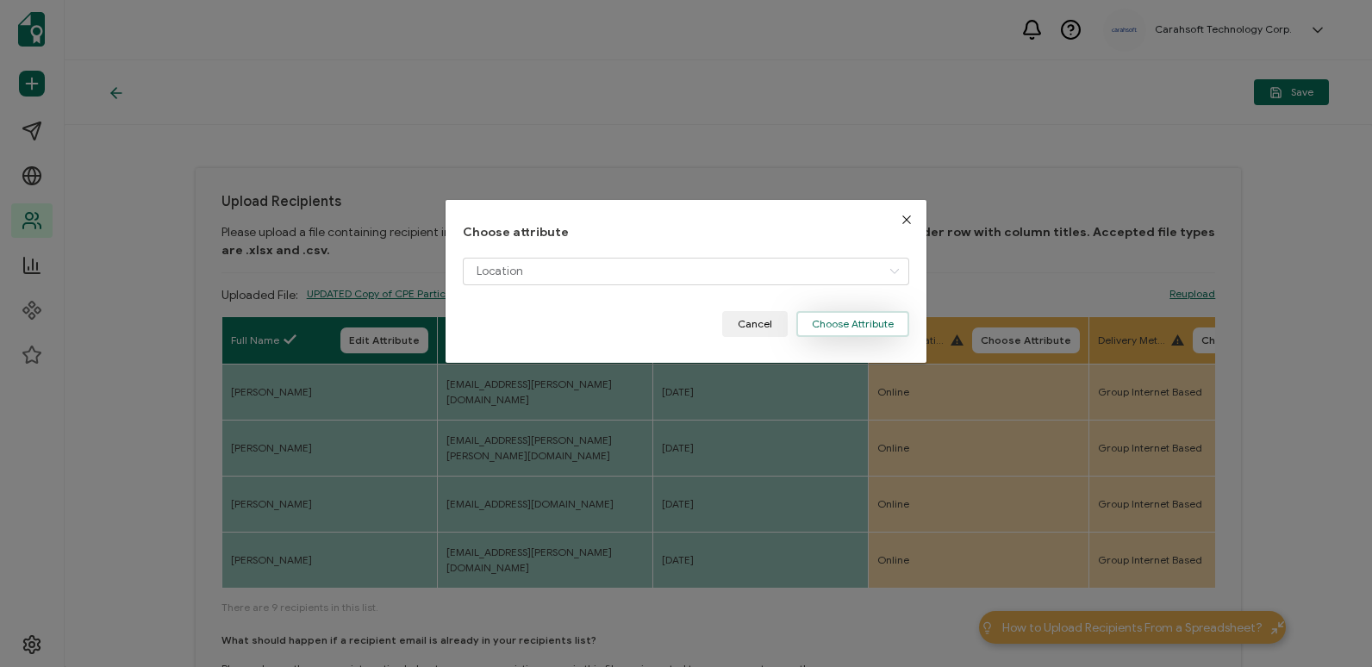
click at [845, 327] on button "Choose Attribute" at bounding box center [852, 324] width 113 height 26
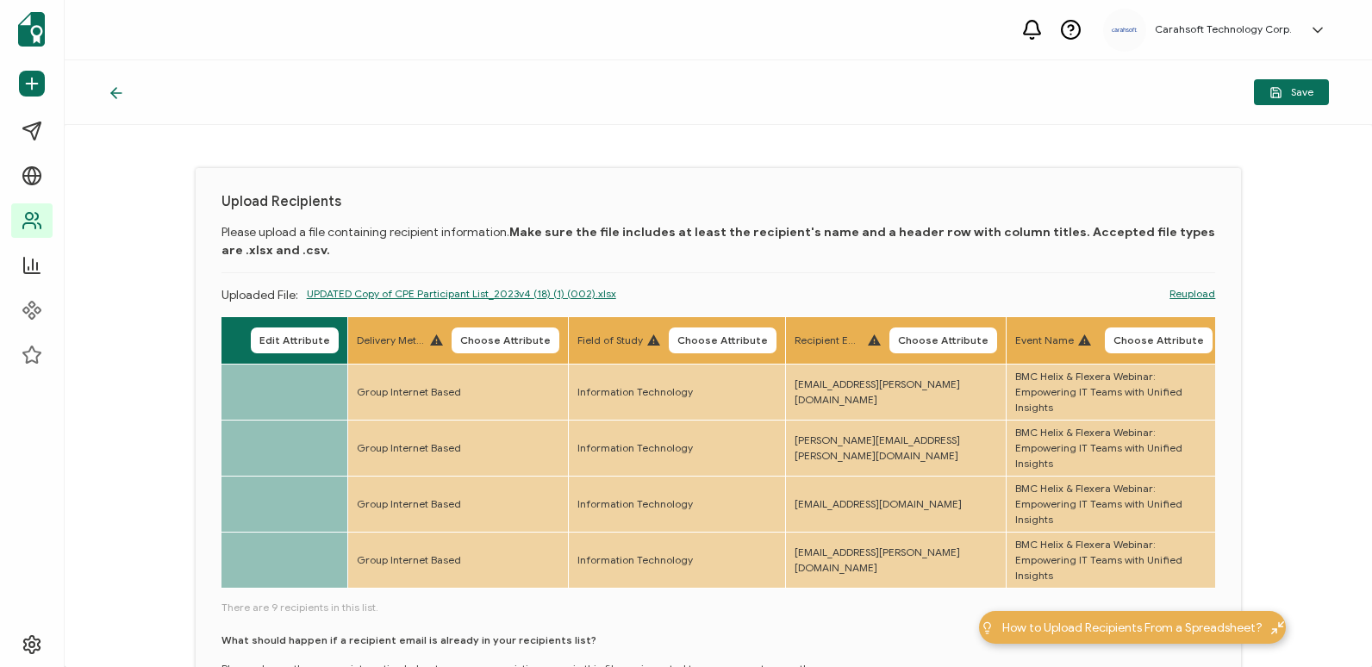
scroll to position [0, 828]
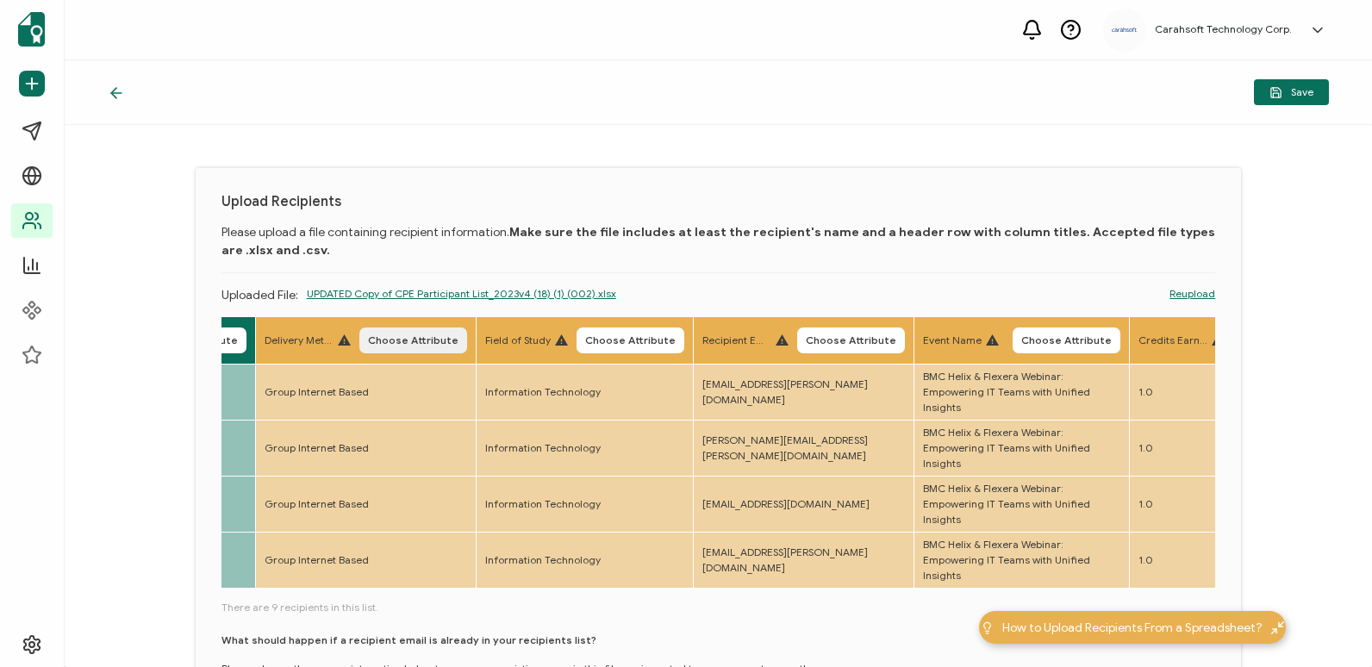
click at [458, 340] on span "Choose Attribute" at bounding box center [413, 340] width 90 height 10
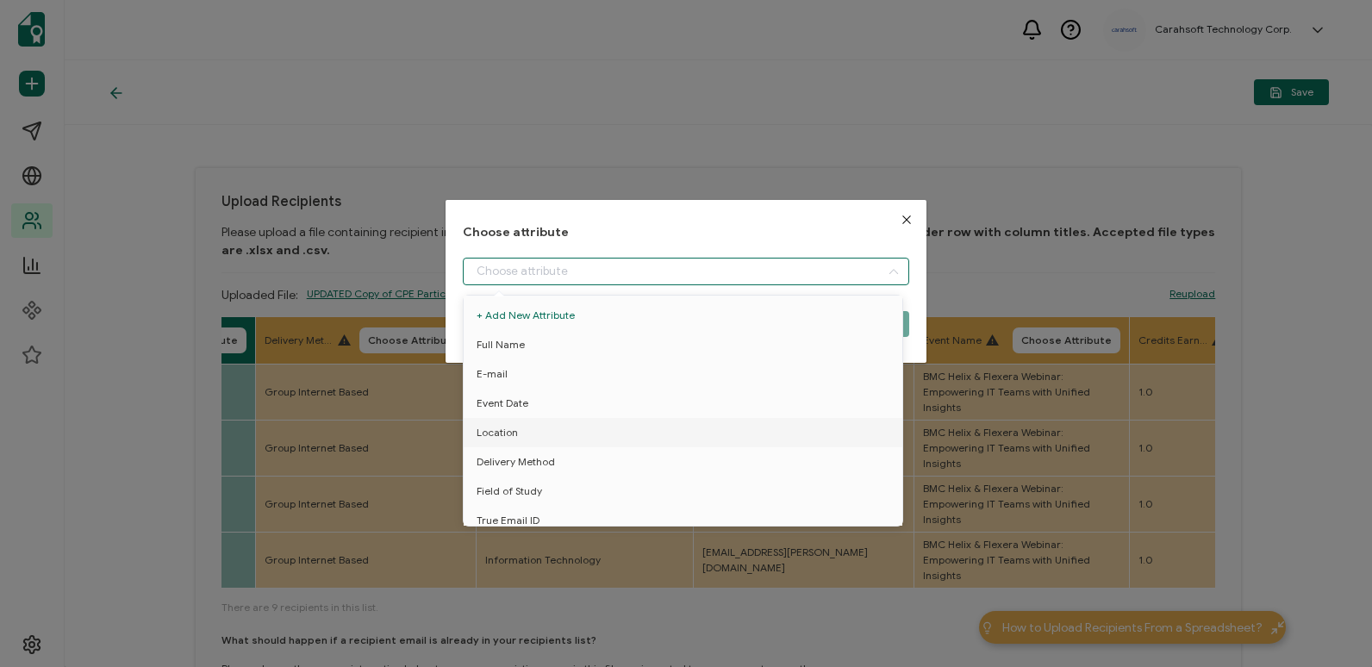
click at [691, 265] on input "dialog" at bounding box center [686, 272] width 446 height 28
click at [691, 458] on li "Delivery Method" at bounding box center [685, 461] width 453 height 29
type input "Delivery Method"
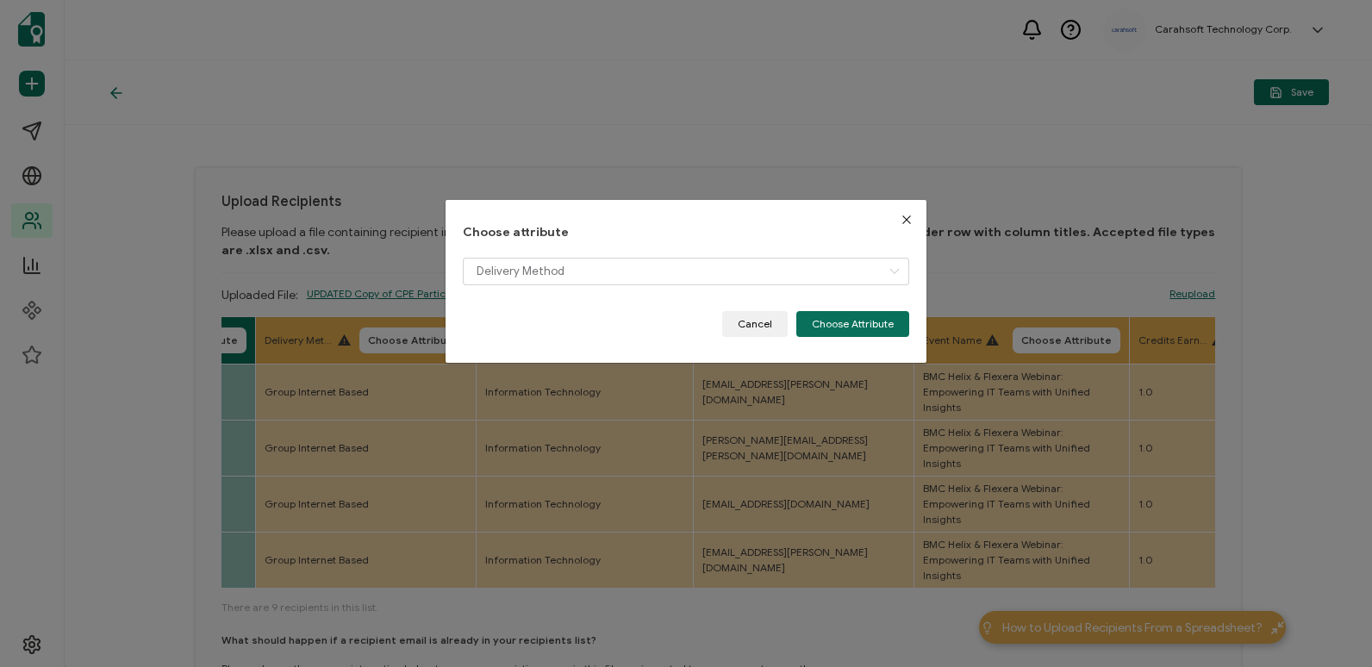
click at [851, 337] on div "Choose attribute Delivery Method Cancel Choose Attribute" at bounding box center [686, 281] width 480 height 163
click at [851, 320] on button "Choose Attribute" at bounding box center [852, 324] width 113 height 26
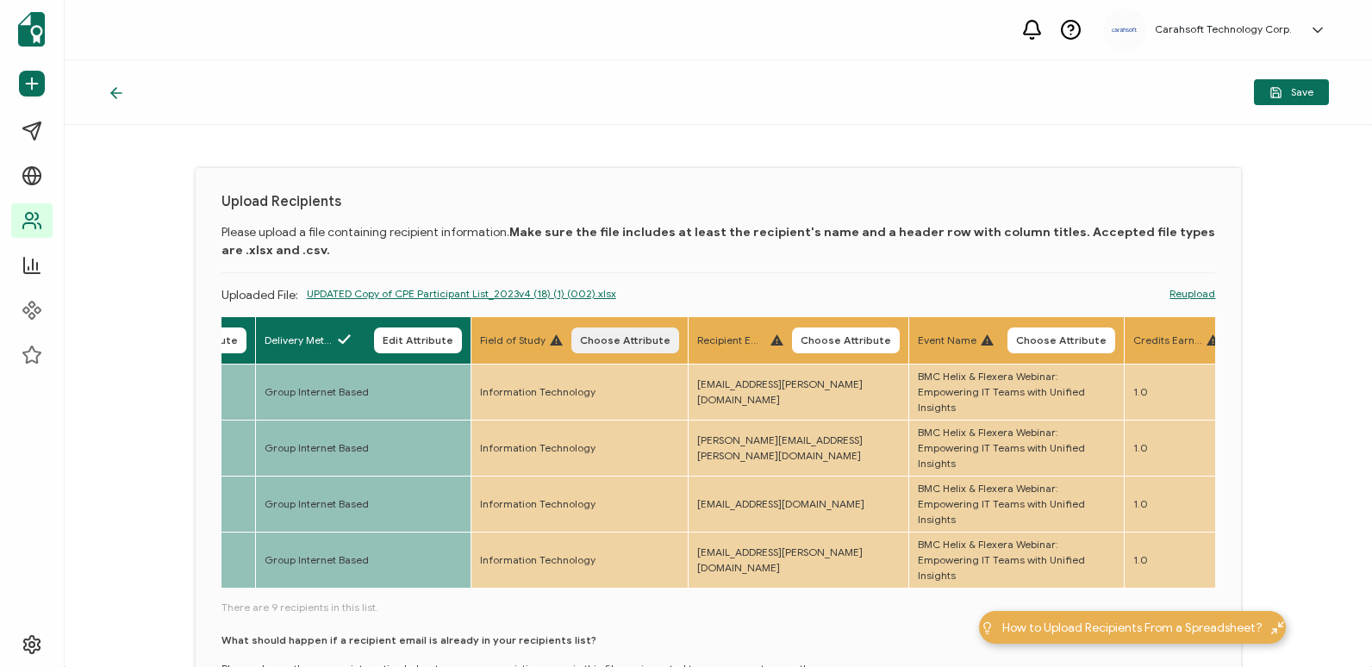
click at [679, 333] on button "Choose Attribute" at bounding box center [625, 340] width 108 height 26
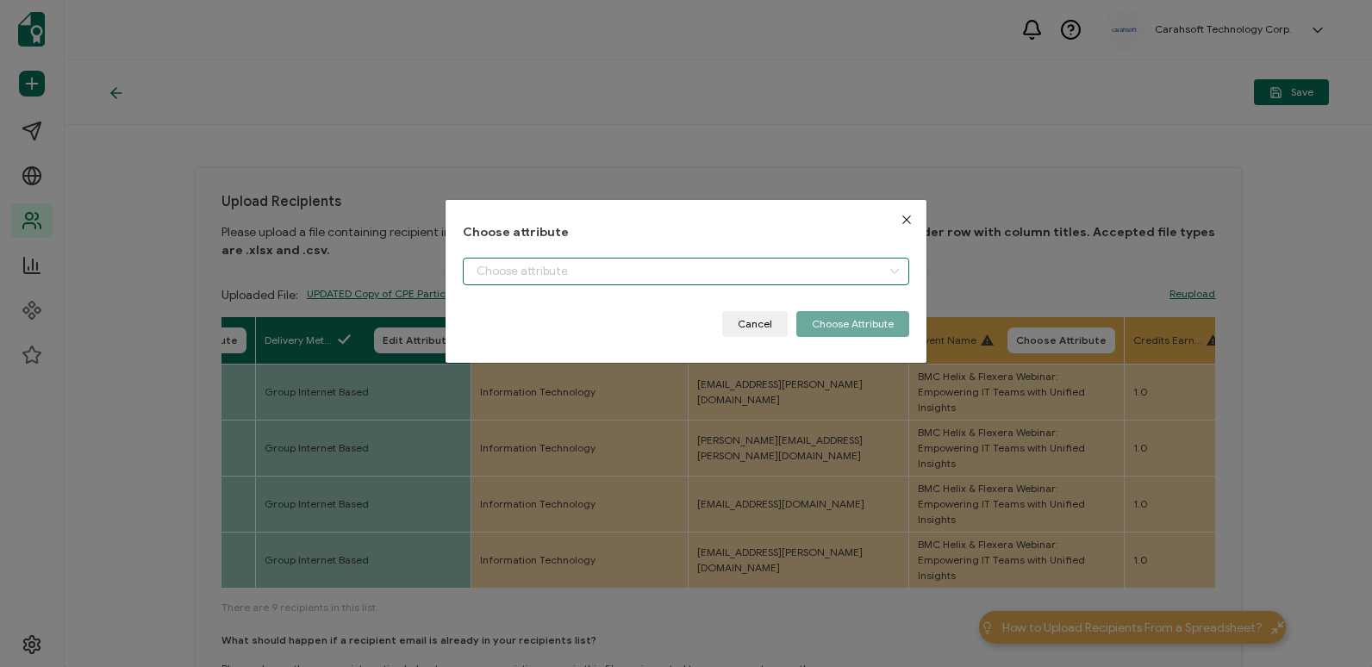
click at [742, 280] on input "dialog" at bounding box center [686, 272] width 446 height 28
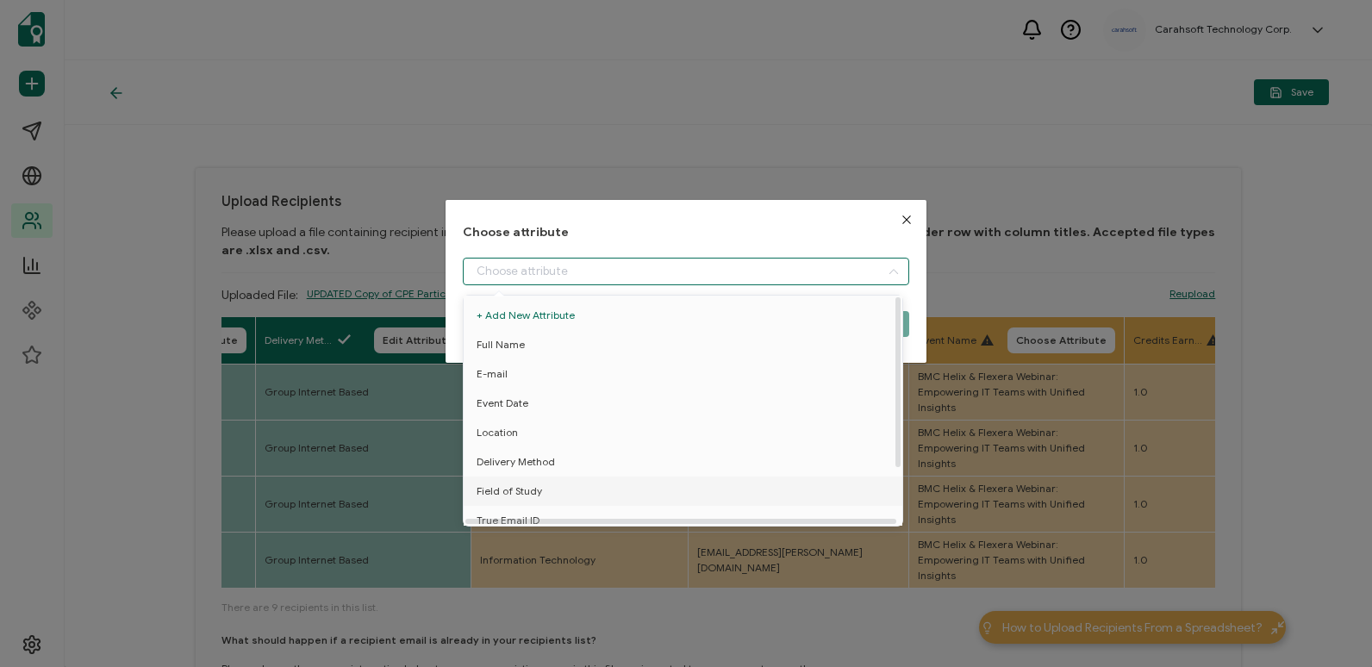
click at [758, 487] on li "Field of Study" at bounding box center [685, 491] width 453 height 29
type input "Field of Study"
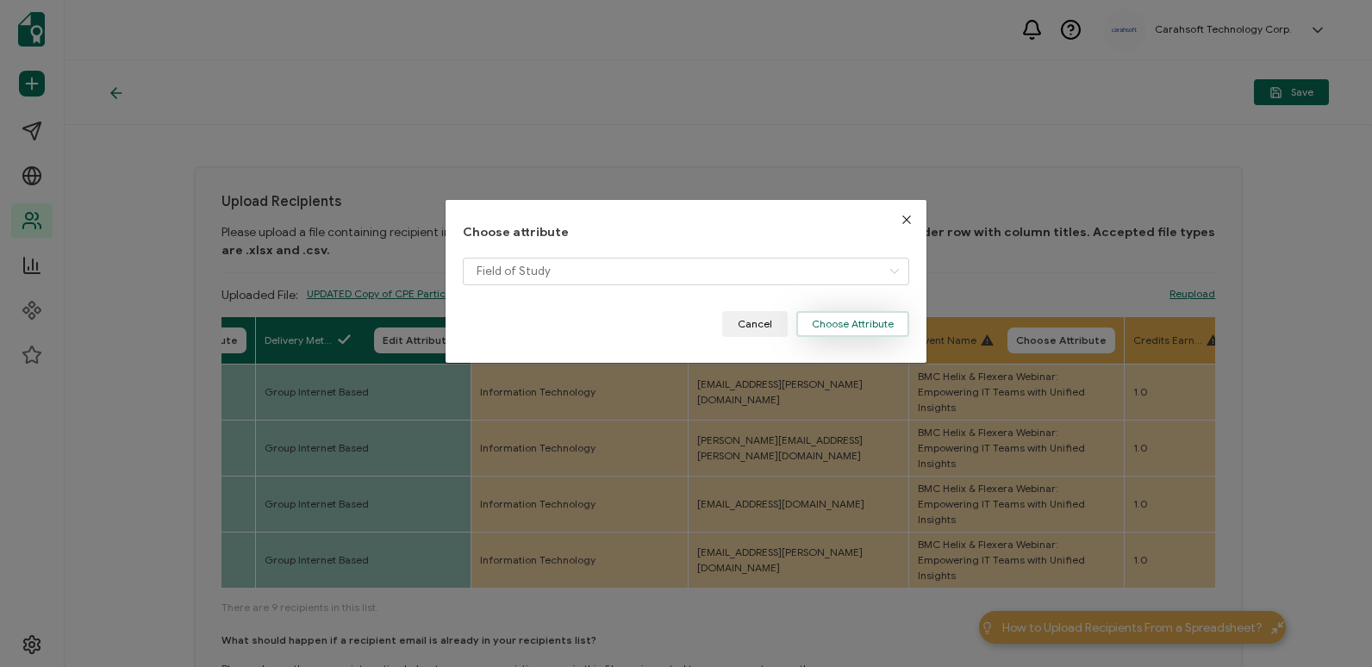
click at [830, 314] on button "Choose Attribute" at bounding box center [852, 324] width 113 height 26
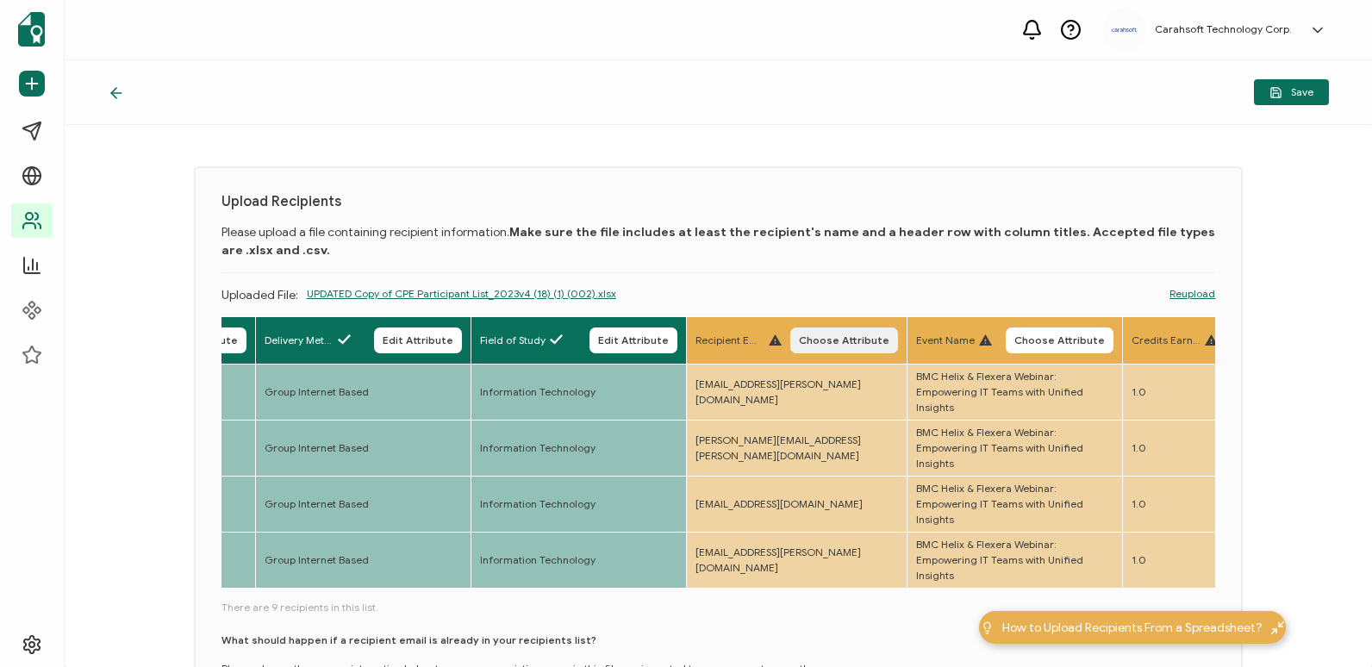
click at [889, 340] on span "Choose Attribute" at bounding box center [844, 340] width 90 height 10
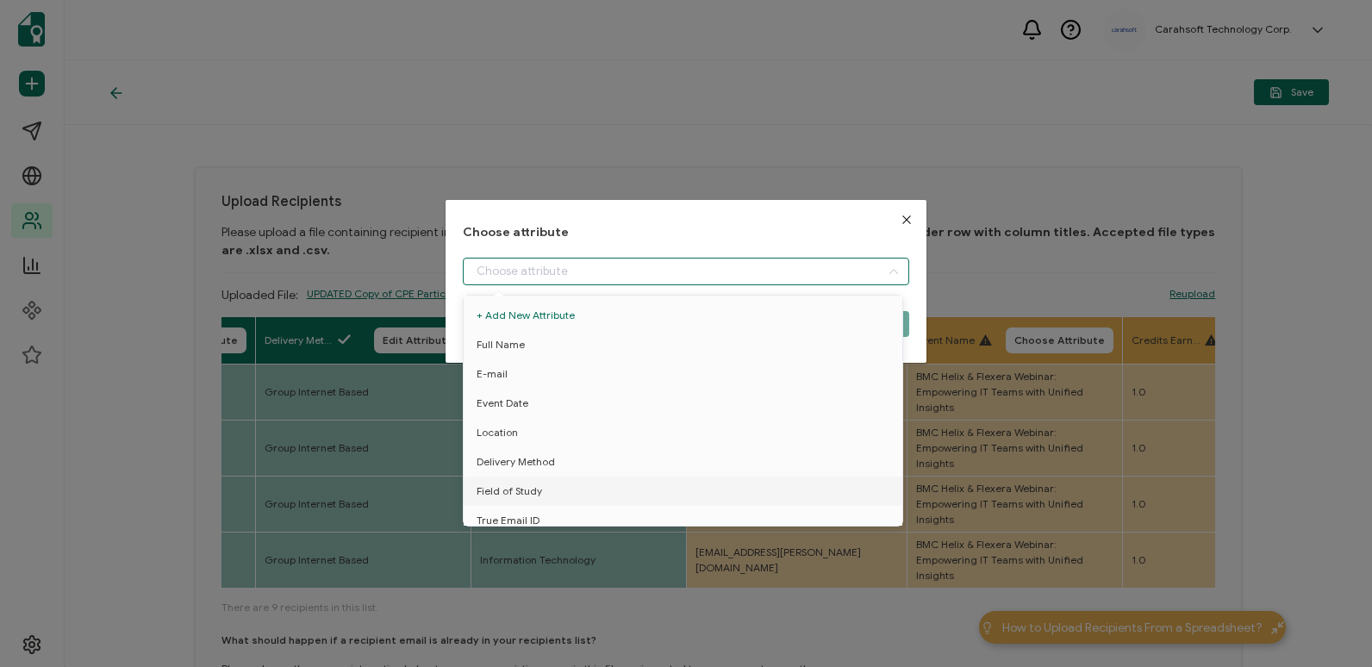
click at [791, 263] on input "dialog" at bounding box center [686, 272] width 446 height 28
click at [762, 508] on li "True Email ID" at bounding box center [685, 520] width 453 height 29
type input "True Email ID"
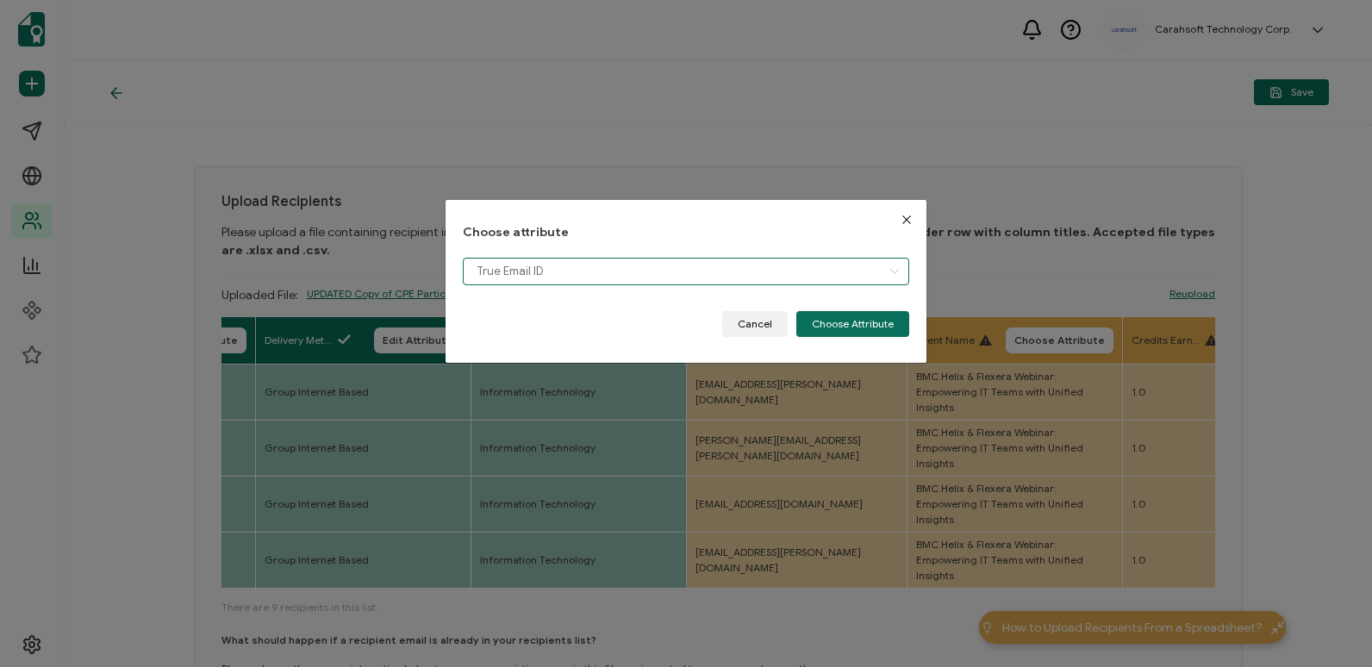
scroll to position [12, 0]
click at [835, 321] on button "Choose Attribute" at bounding box center [852, 324] width 113 height 26
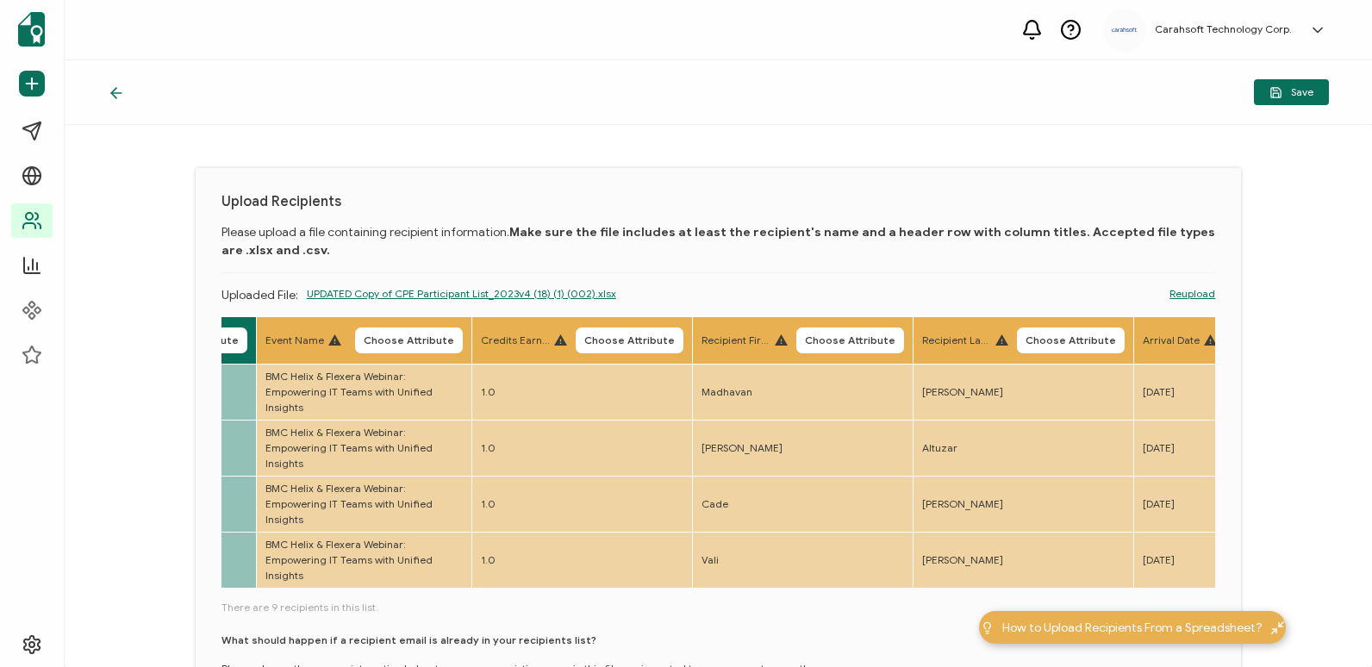
scroll to position [0, 1519]
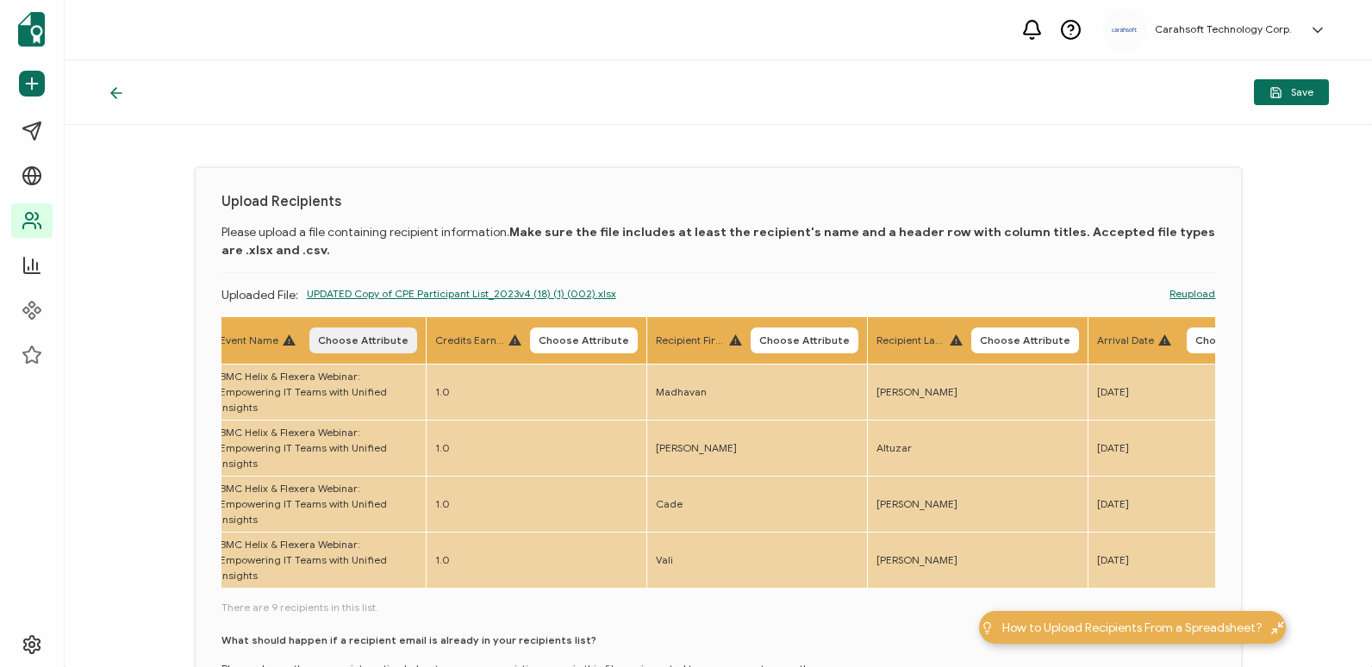
click at [408, 342] on span "Choose Attribute" at bounding box center [363, 340] width 90 height 10
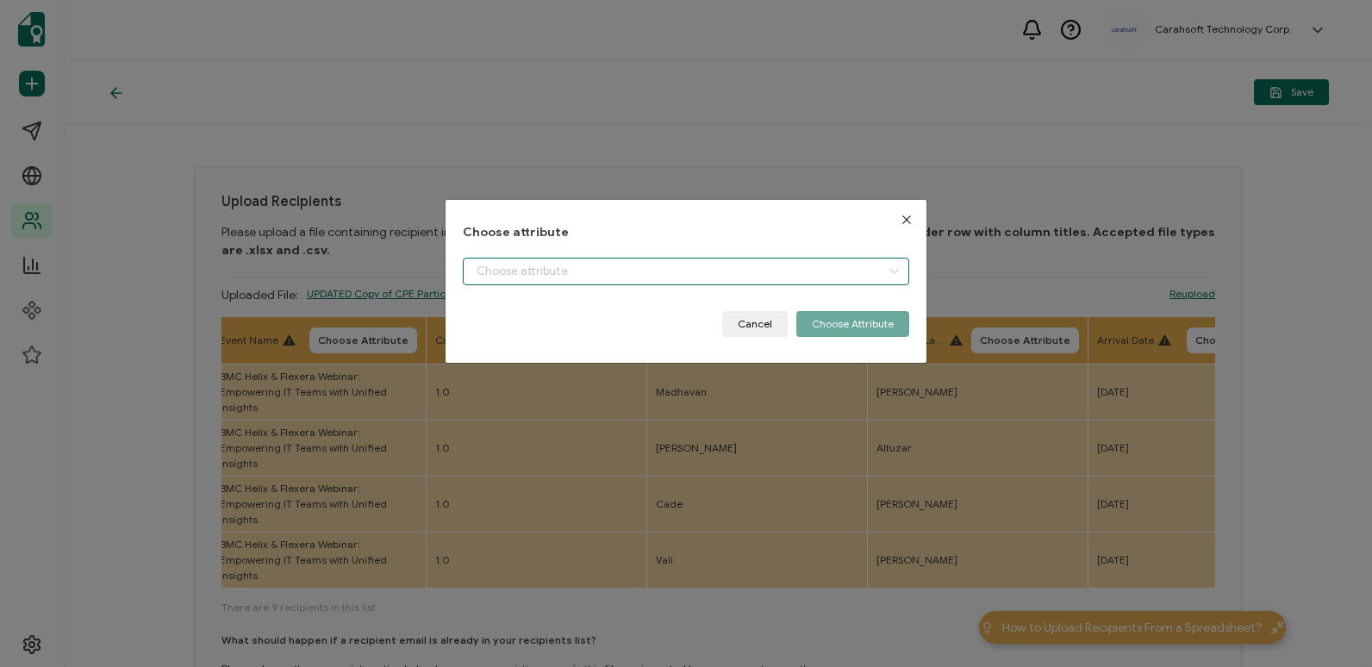
click at [736, 271] on input "dialog" at bounding box center [686, 272] width 446 height 28
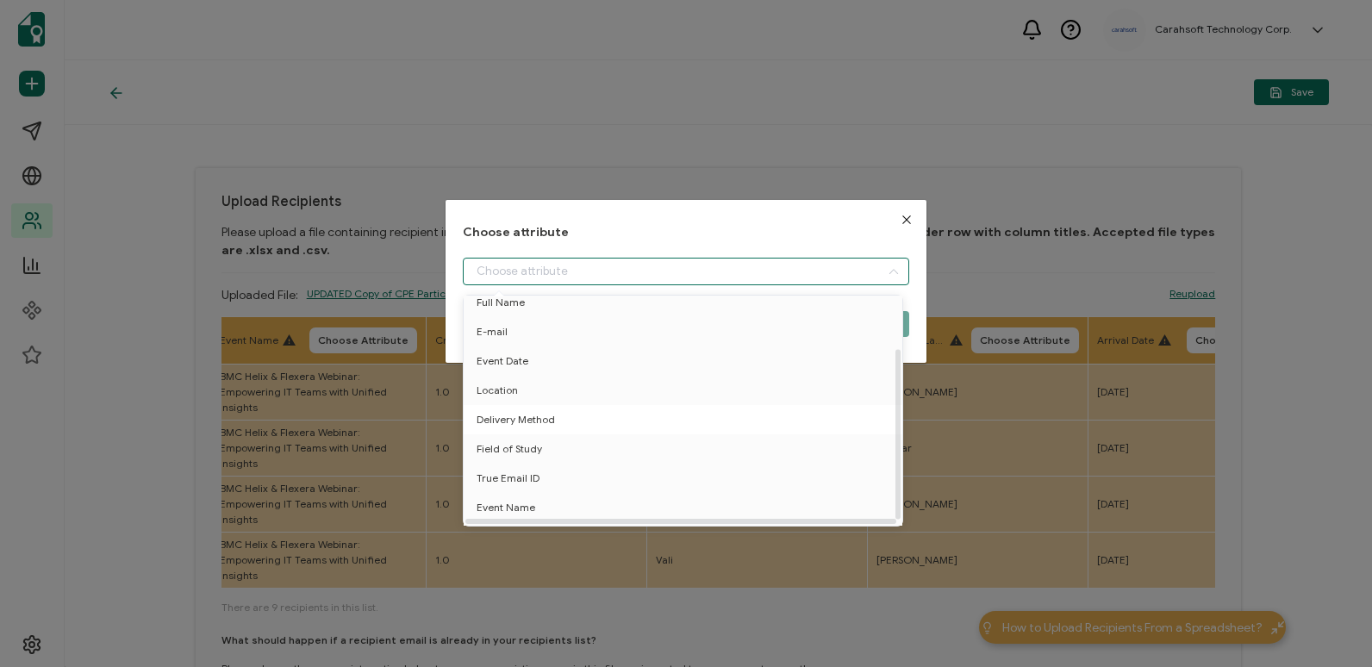
scroll to position [76, 0]
click at [717, 477] on li "Event Name" at bounding box center [685, 482] width 453 height 29
type input "Event Name"
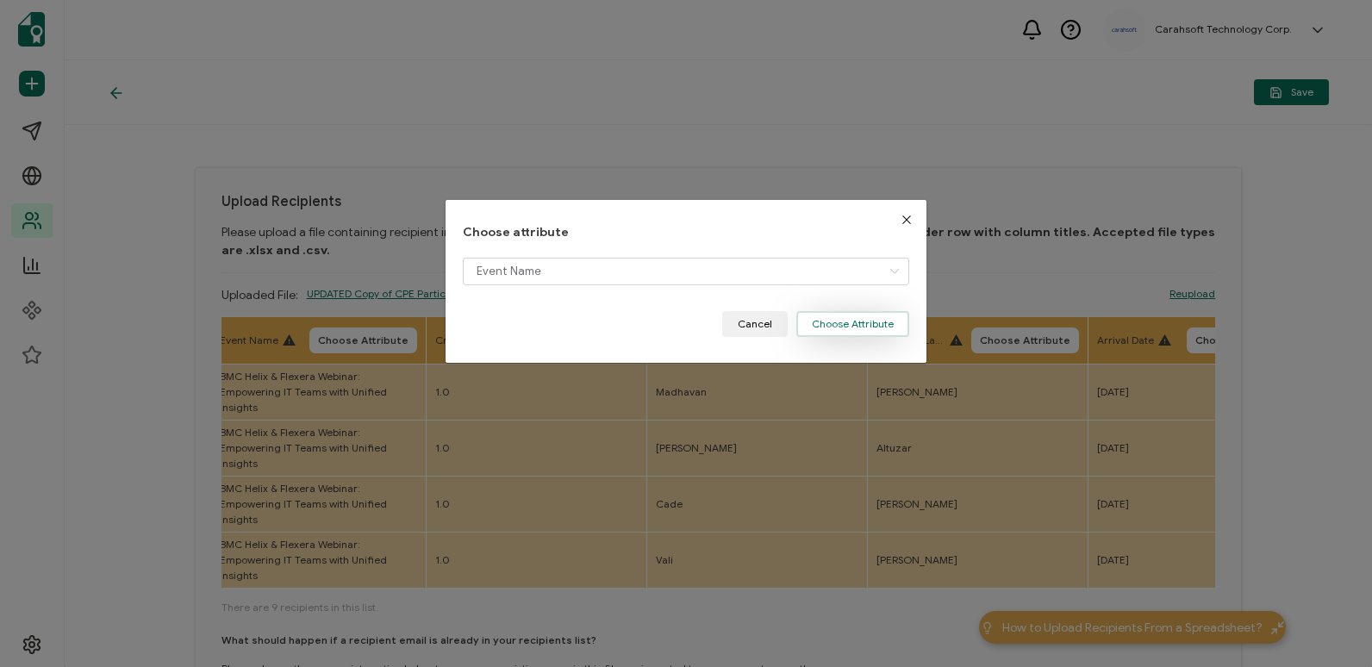
click at [870, 335] on button "Choose Attribute" at bounding box center [852, 324] width 113 height 26
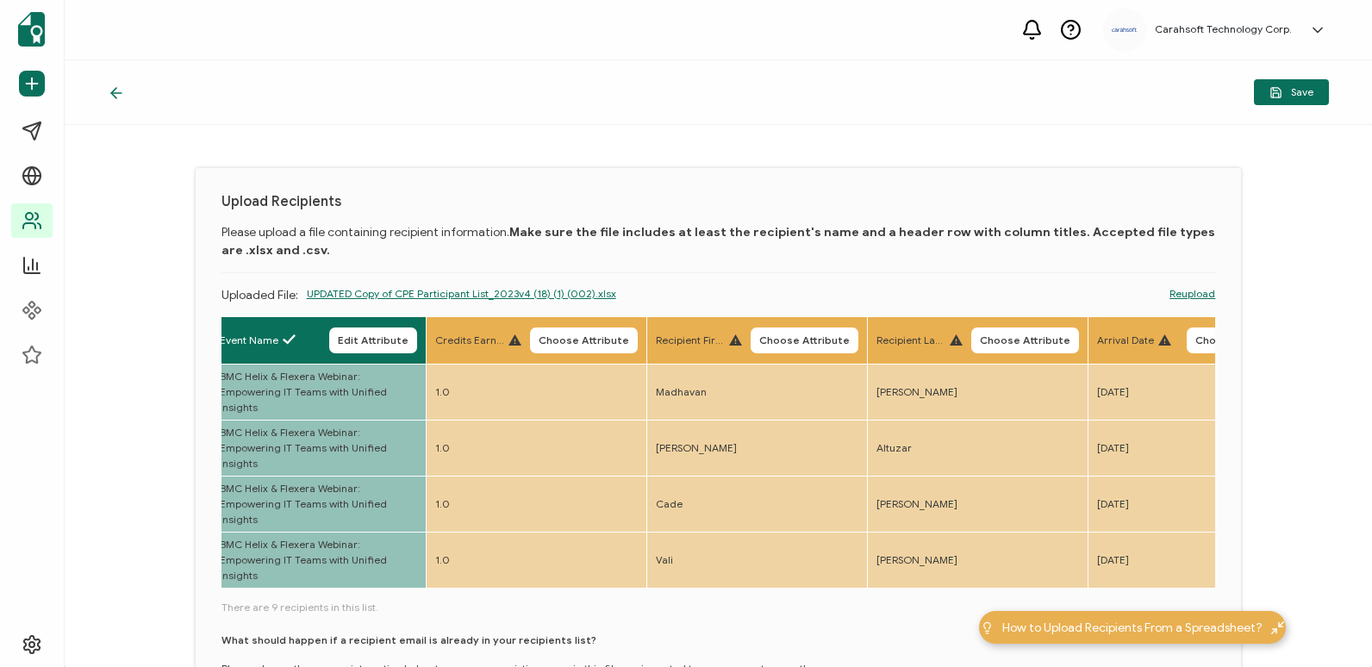
click at [631, 326] on th "Credits Earned Choose Attribute" at bounding box center [536, 340] width 221 height 47
click at [629, 338] on span "Choose Attribute" at bounding box center [584, 340] width 90 height 10
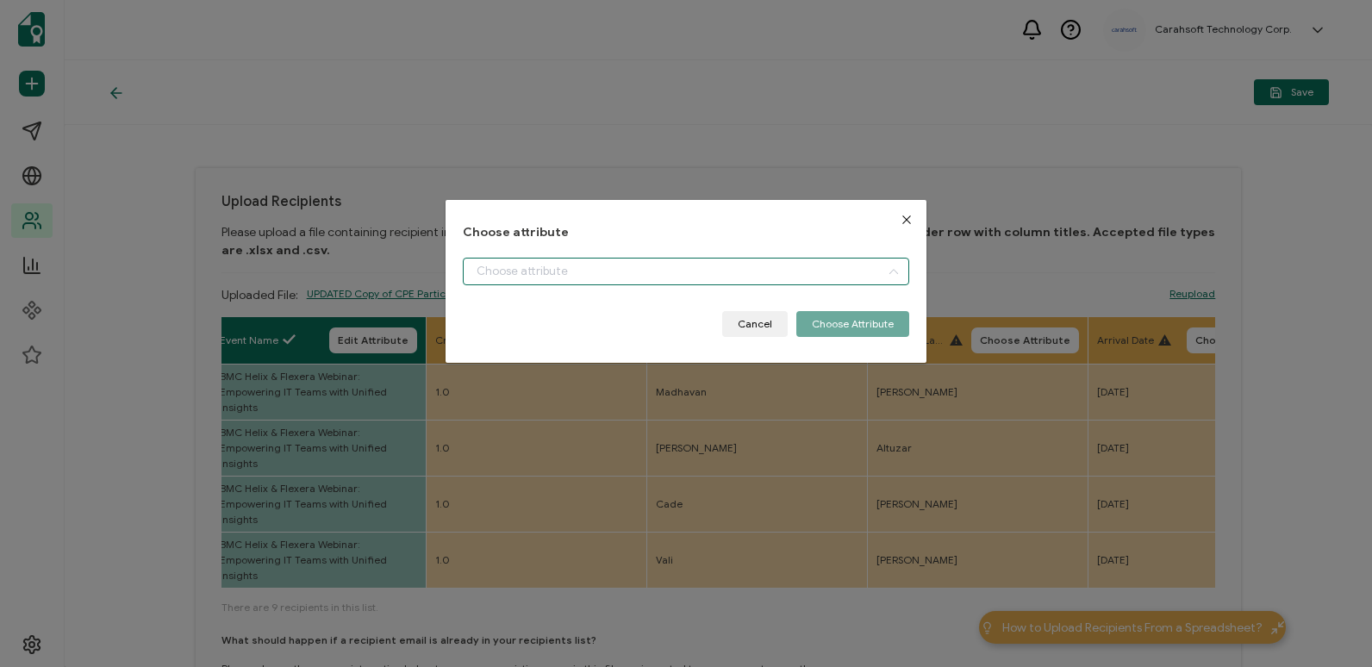
click at [850, 272] on input "dialog" at bounding box center [686, 272] width 446 height 28
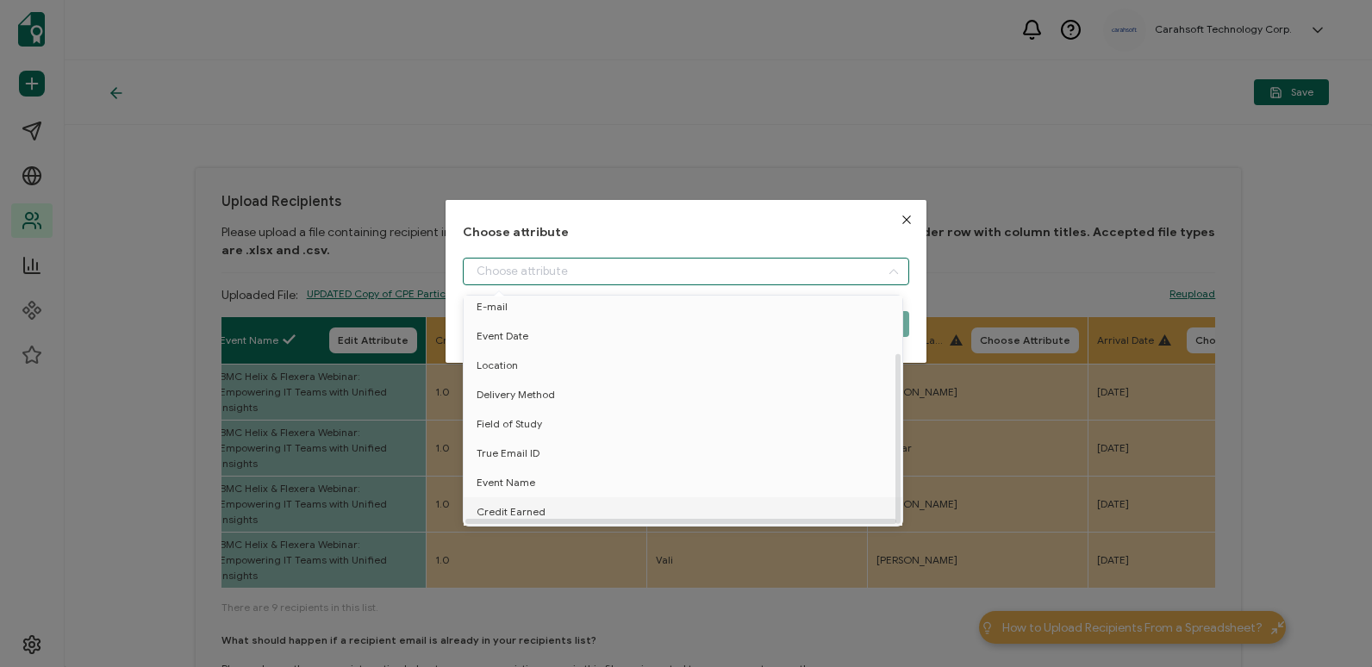
click at [781, 497] on li "Credit Earned" at bounding box center [685, 511] width 453 height 29
type input "Credit Earned"
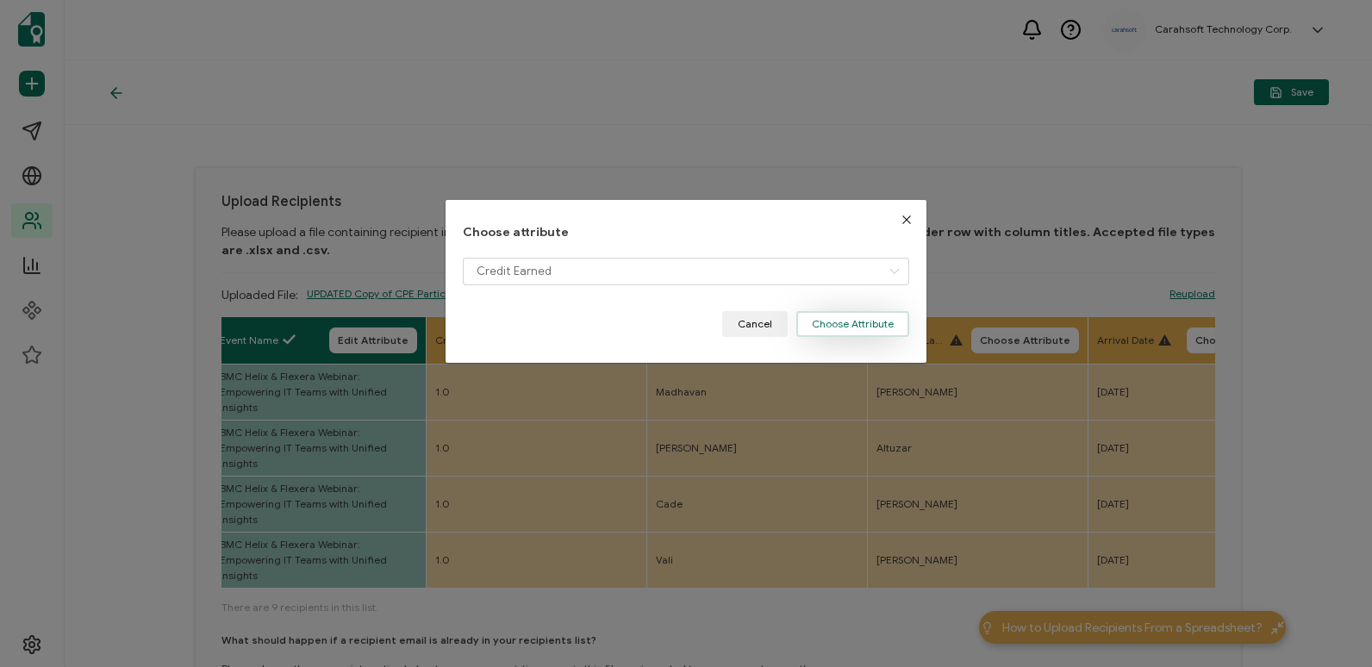
click at [817, 333] on button "Choose Attribute" at bounding box center [852, 324] width 113 height 26
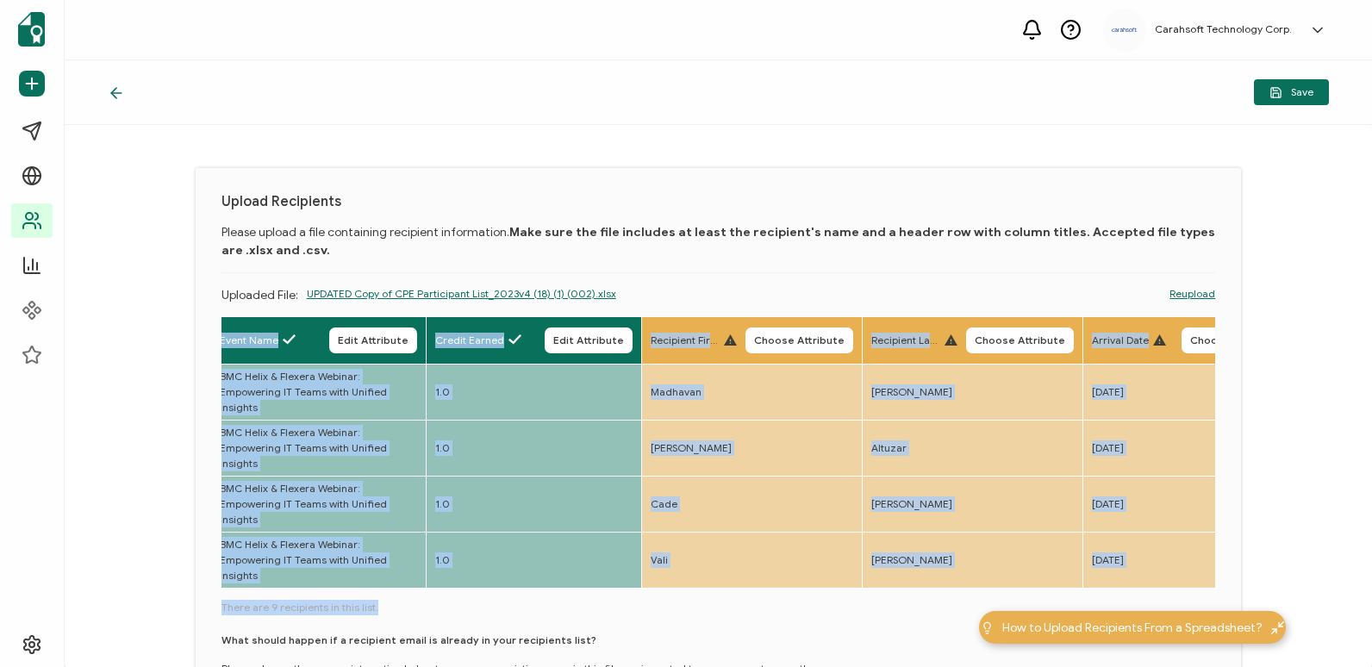
drag, startPoint x: 631, startPoint y: 533, endPoint x: 518, endPoint y: 533, distance: 112.9
click at [518, 533] on div "Full Name Edit Attribute E-mail Edit Attribute Event Date Edit Attribute Locati…" at bounding box center [718, 533] width 995 height 435
click at [1279, 354] on div "Upload Recipients Please upload a file containing recipient information. Make s…" at bounding box center [718, 396] width 1307 height 542
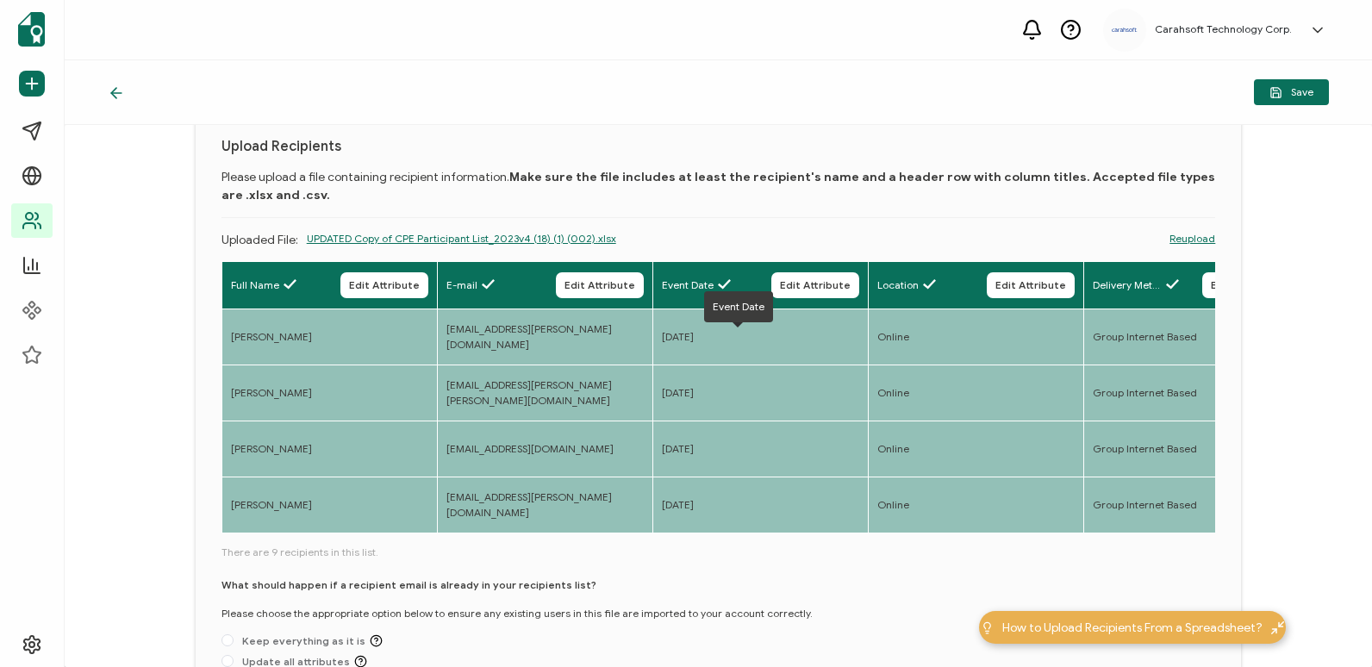
scroll to position [139, 0]
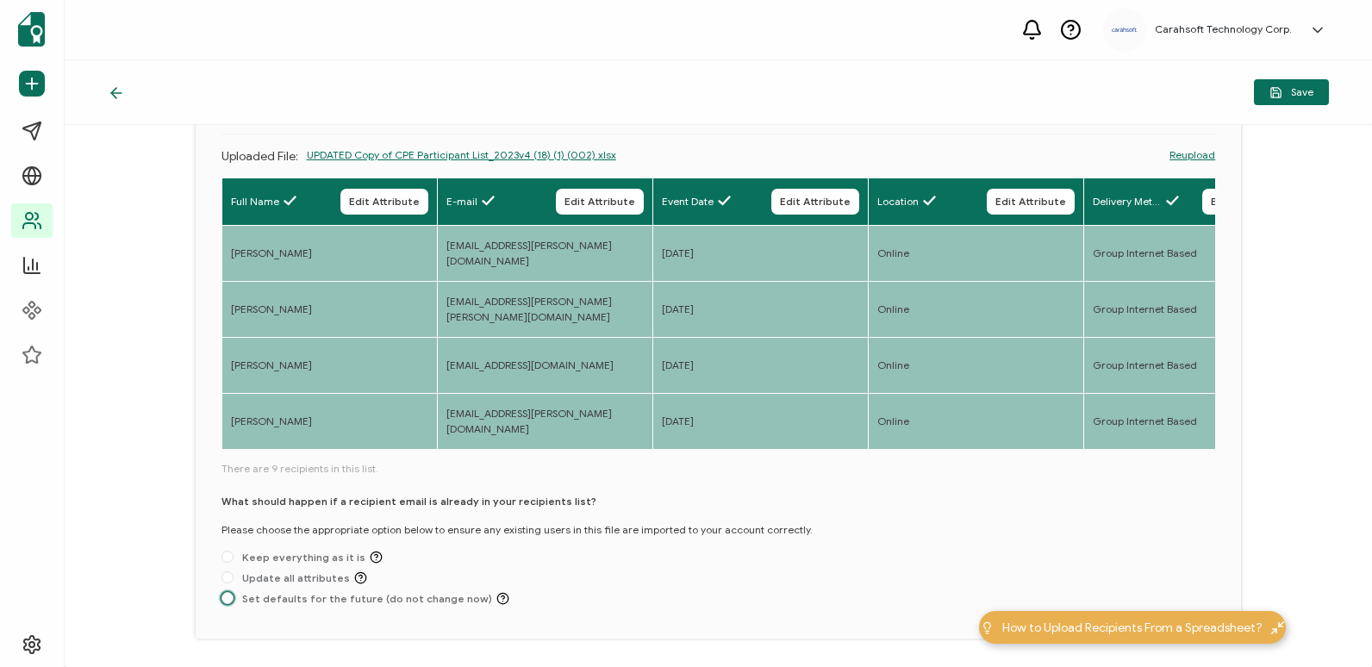
click at [374, 592] on span "Set defaults for the future (do not change now)" at bounding box center [372, 598] width 276 height 13
click at [234, 592] on input "Set defaults for the future (do not change now)" at bounding box center [227, 599] width 12 height 14
radio input "true"
click at [1316, 100] on button "Save" at bounding box center [1291, 92] width 75 height 26
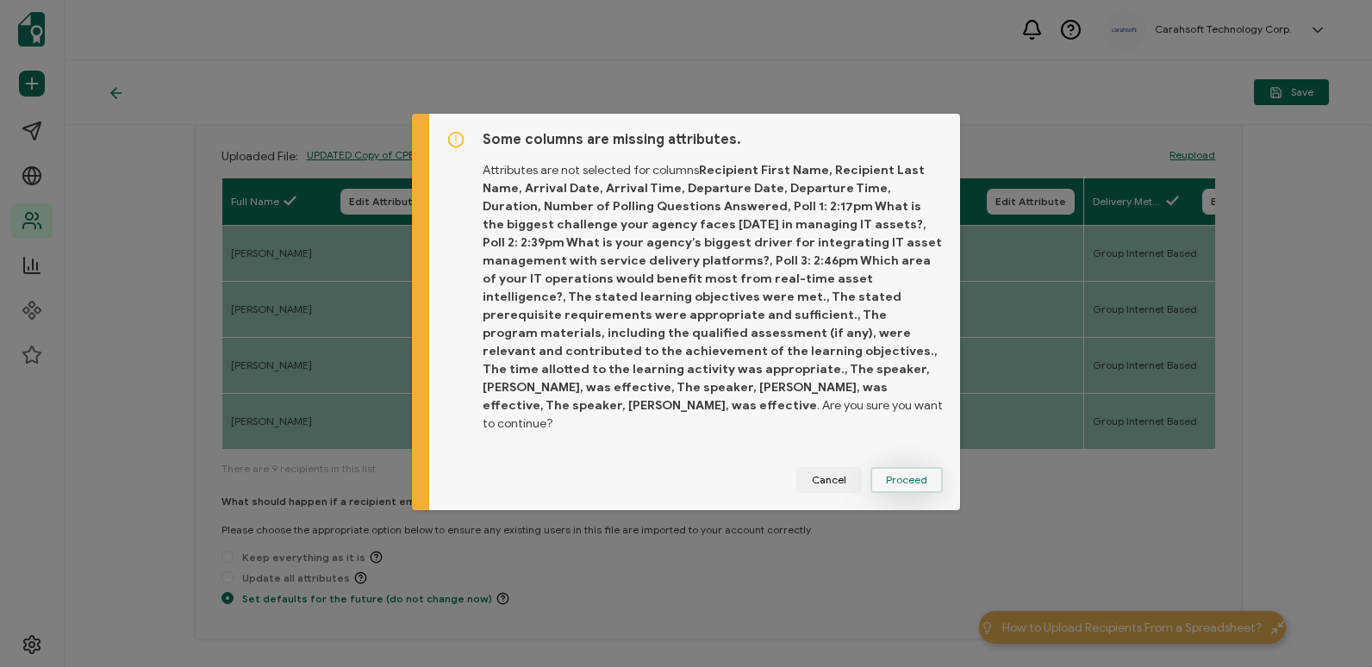
click at [887, 475] on span "Proceed" at bounding box center [906, 480] width 41 height 10
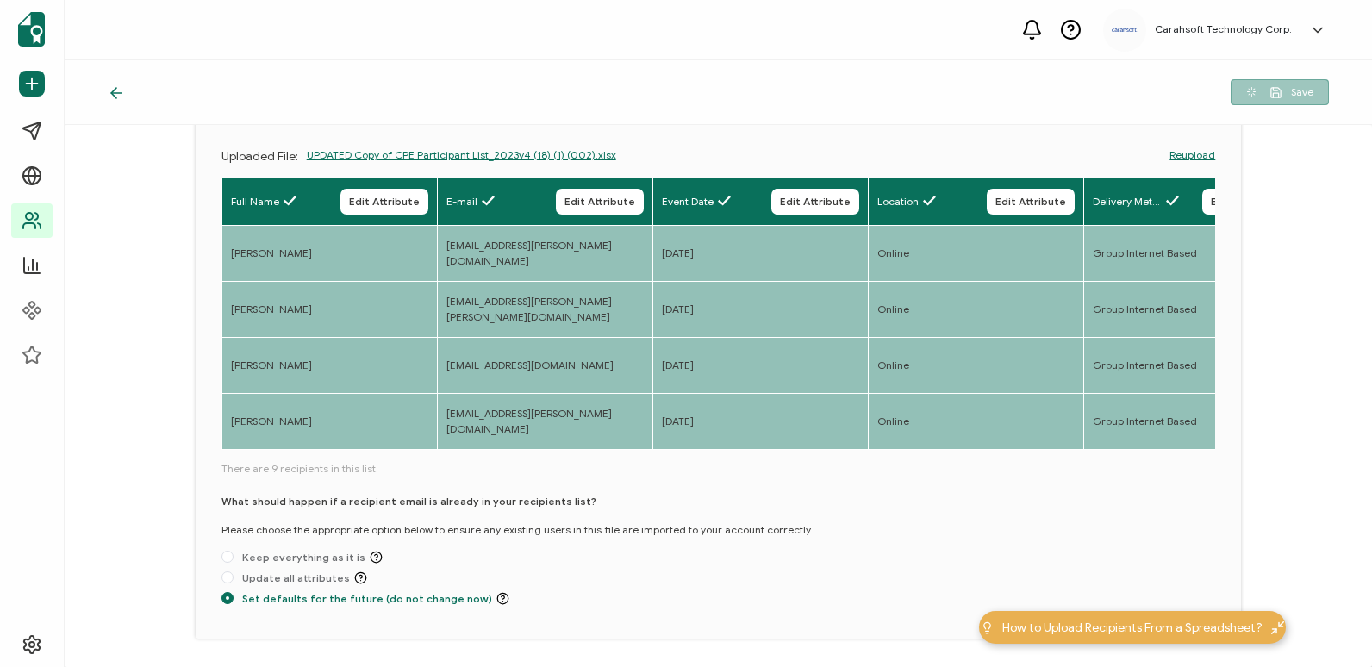
scroll to position [3, 0]
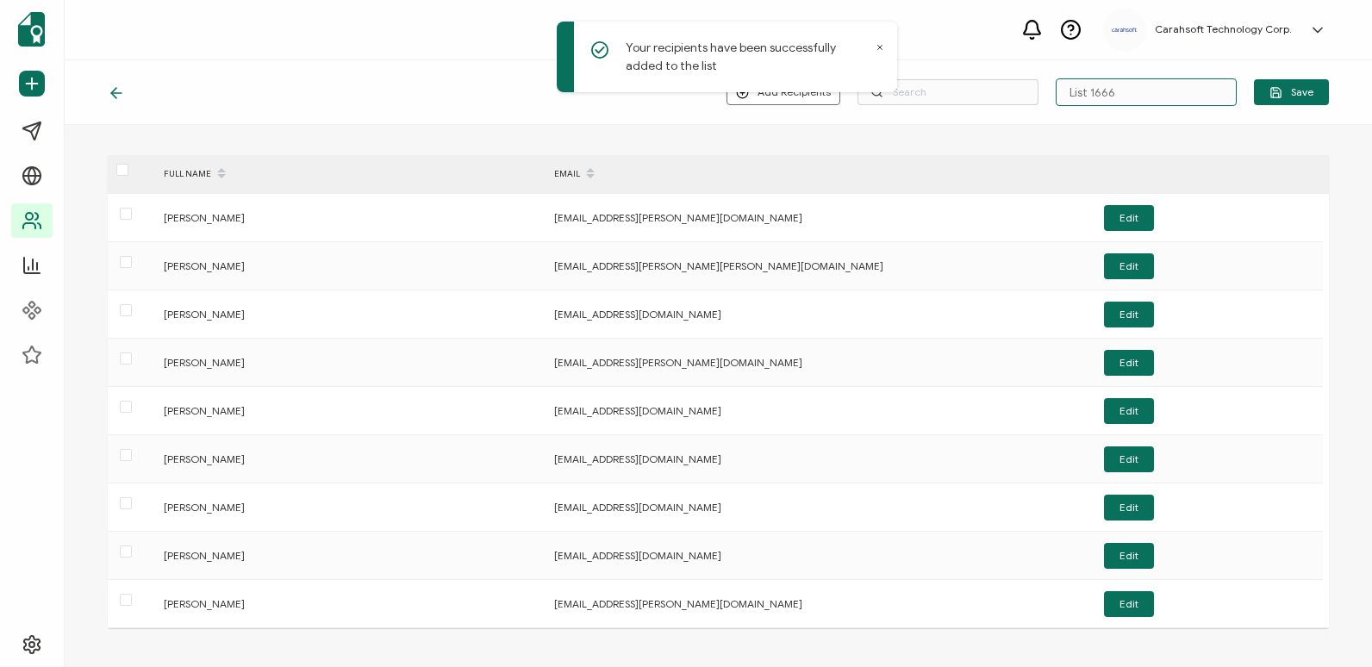
click at [1166, 90] on input "List 1666" at bounding box center [1146, 92] width 181 height 28
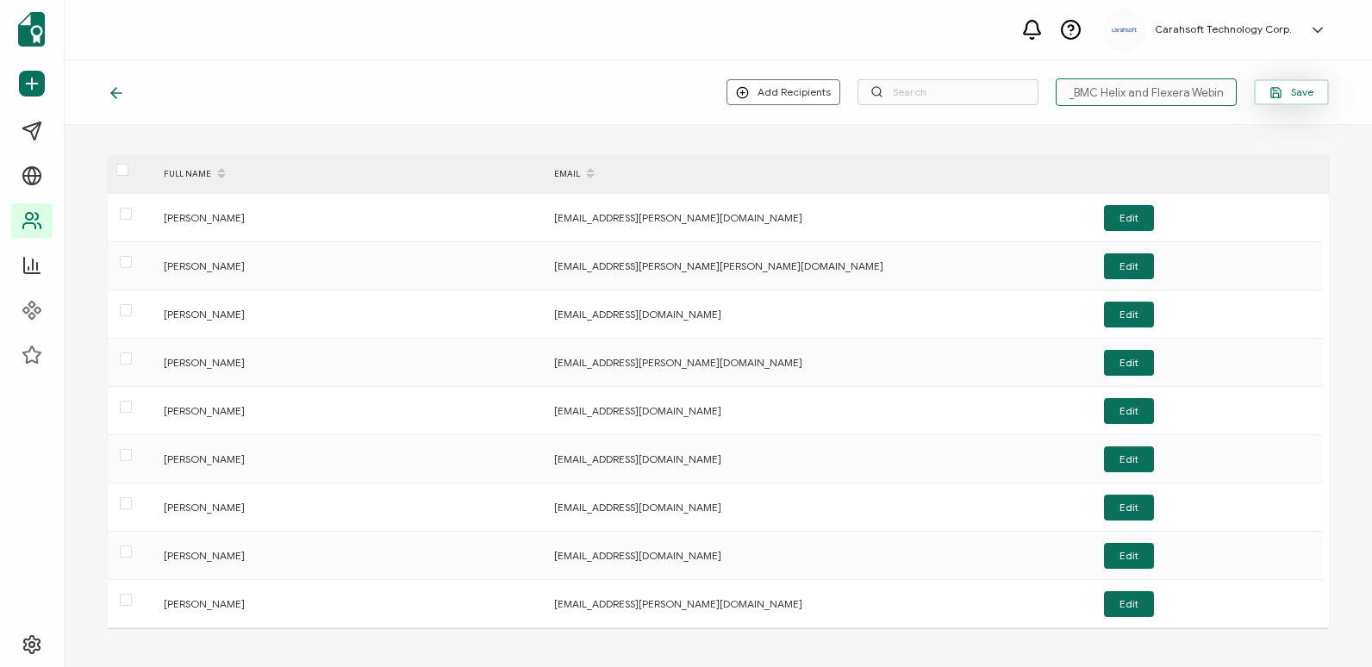
type input "9-17-2025_71631_BMC Helix and Flexera Webinar"
click at [1300, 93] on span "Save" at bounding box center [1291, 92] width 44 height 13
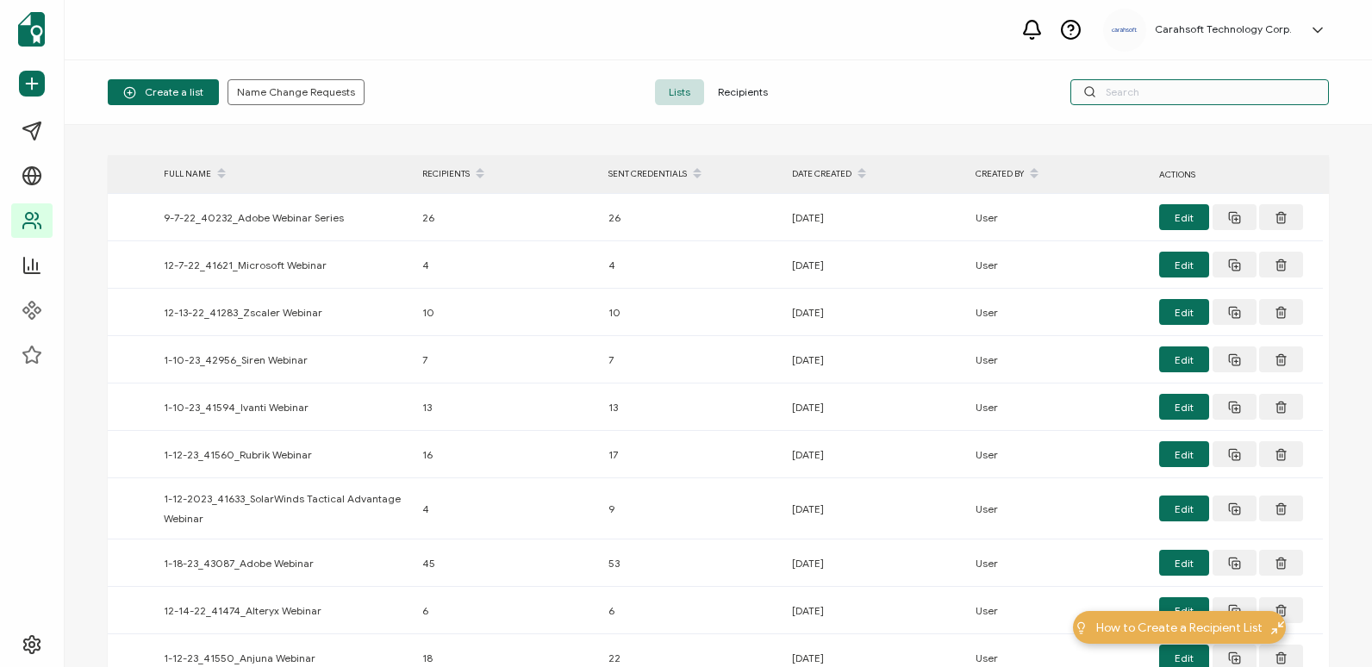
click at [1159, 98] on input "text" at bounding box center [1199, 92] width 259 height 26
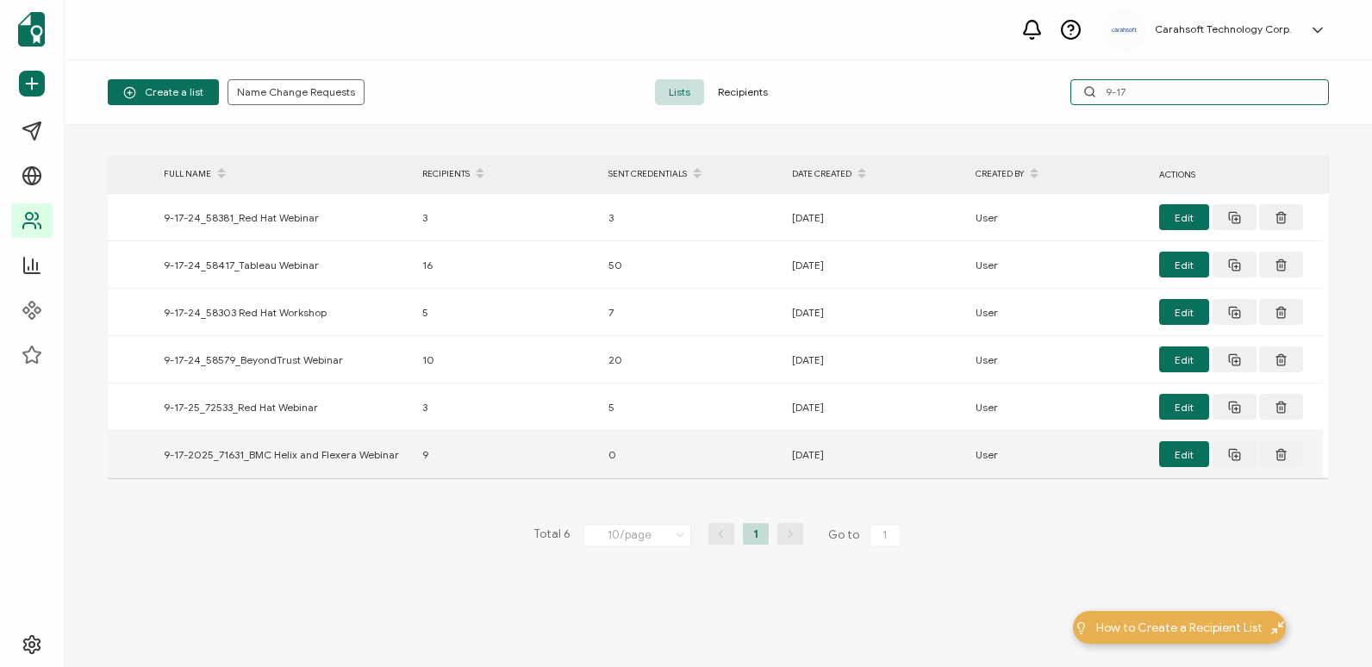
type input "9-17"
click at [165, 460] on div "9-17-2025_71631_BMC Helix and Flexera Webinar" at bounding box center [284, 455] width 259 height 20
click at [1163, 450] on button "Edit" at bounding box center [1184, 454] width 50 height 26
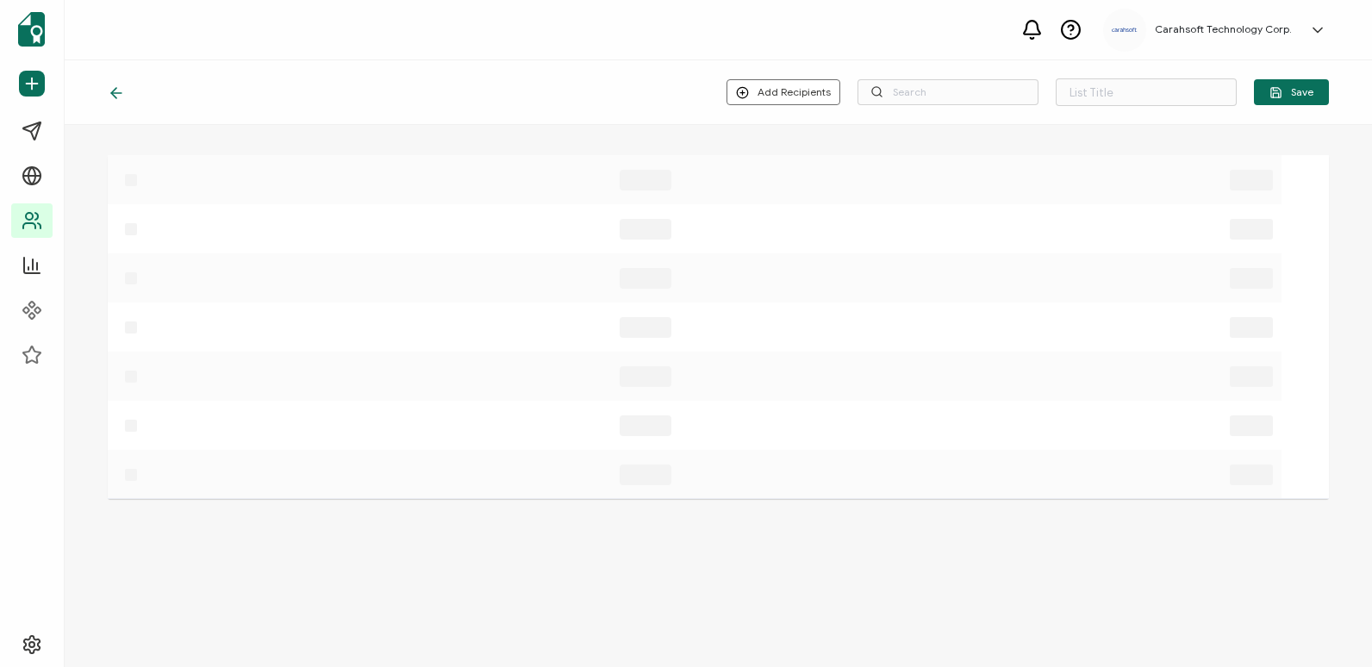
type input "9-17-2025_71631_BMC Helix and Flexera Webinar"
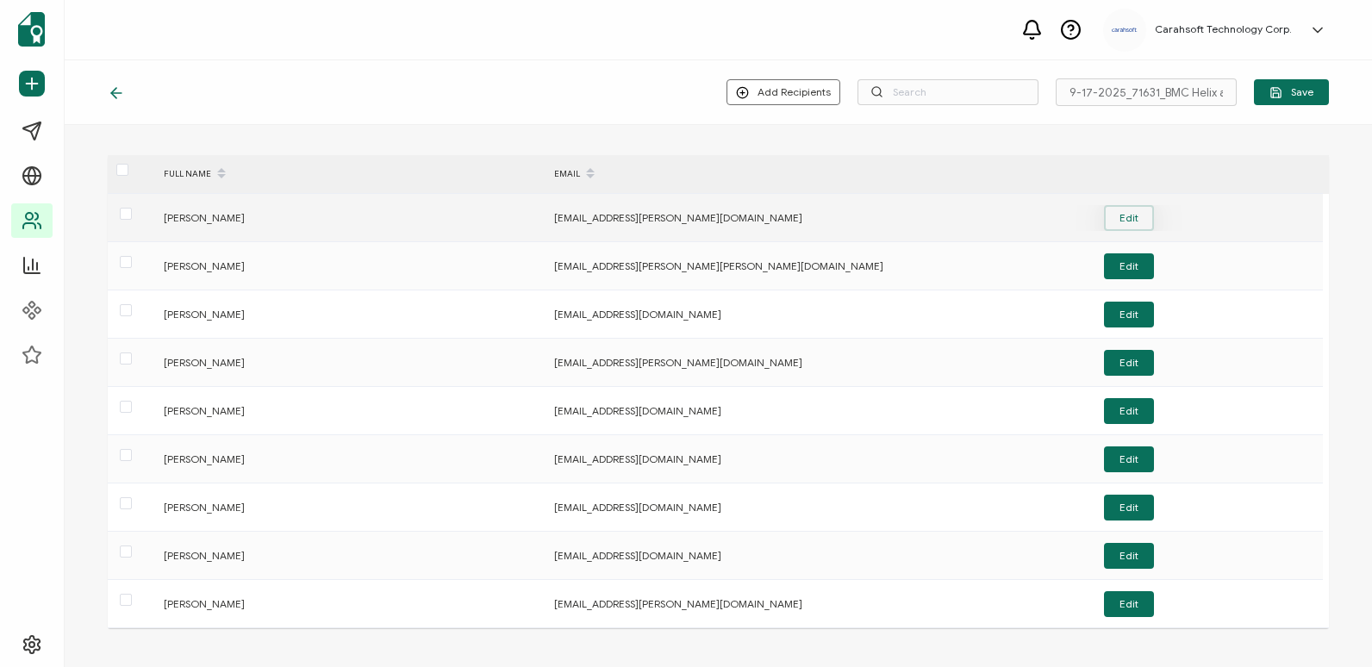
click at [1142, 208] on button "Edit" at bounding box center [1129, 218] width 50 height 26
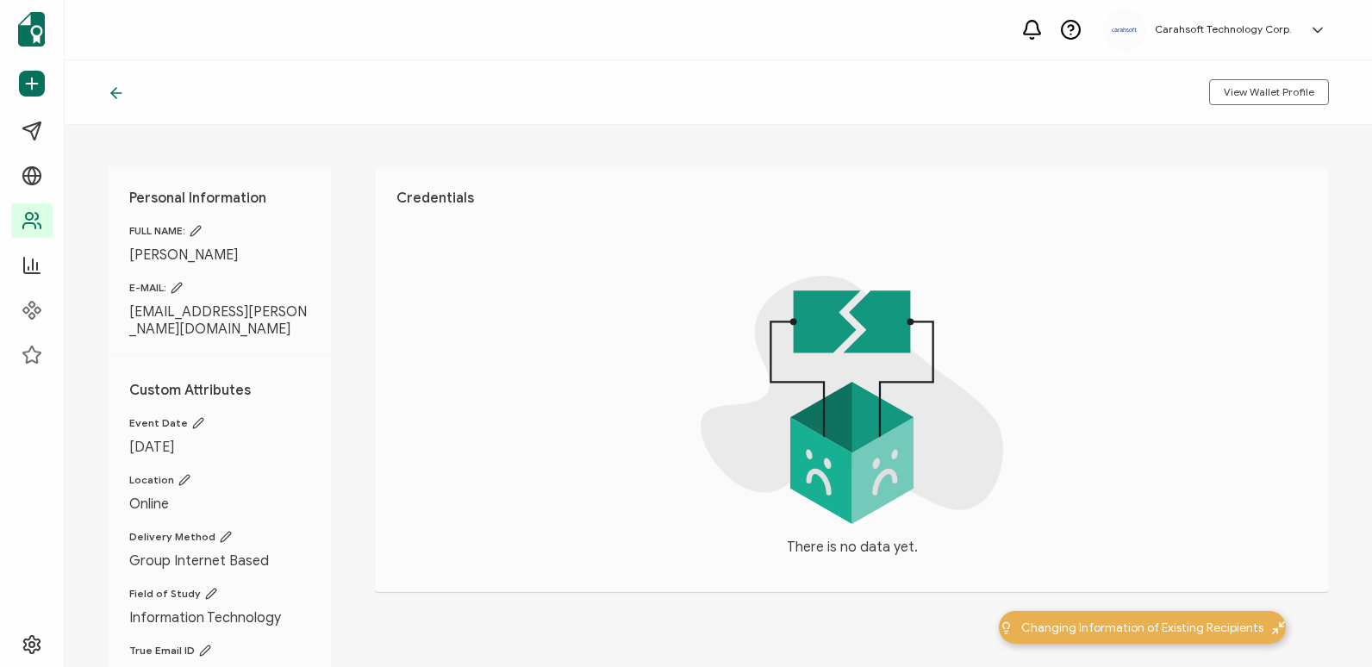
click at [193, 235] on icon at bounding box center [195, 231] width 10 height 10
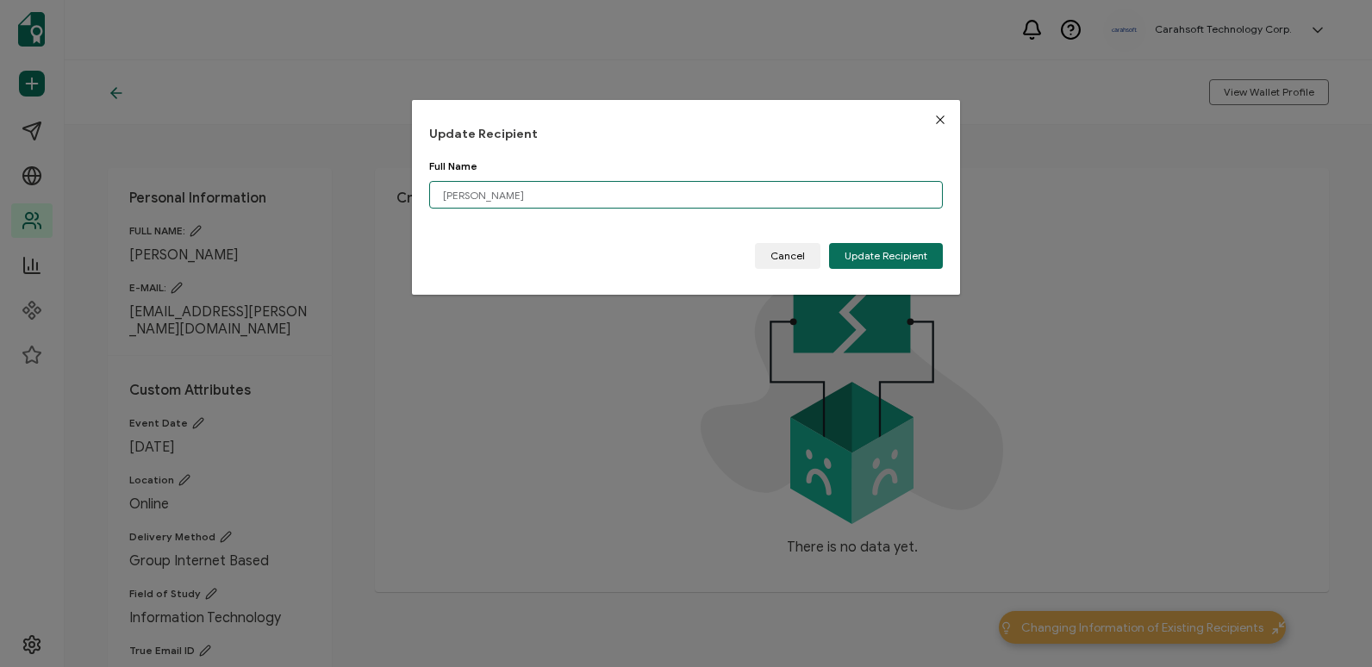
click at [490, 197] on input "[PERSON_NAME]" at bounding box center [686, 195] width 514 height 28
type input "[PERSON_NAME]"
click at [880, 244] on button "Update Recipient" at bounding box center [886, 256] width 114 height 26
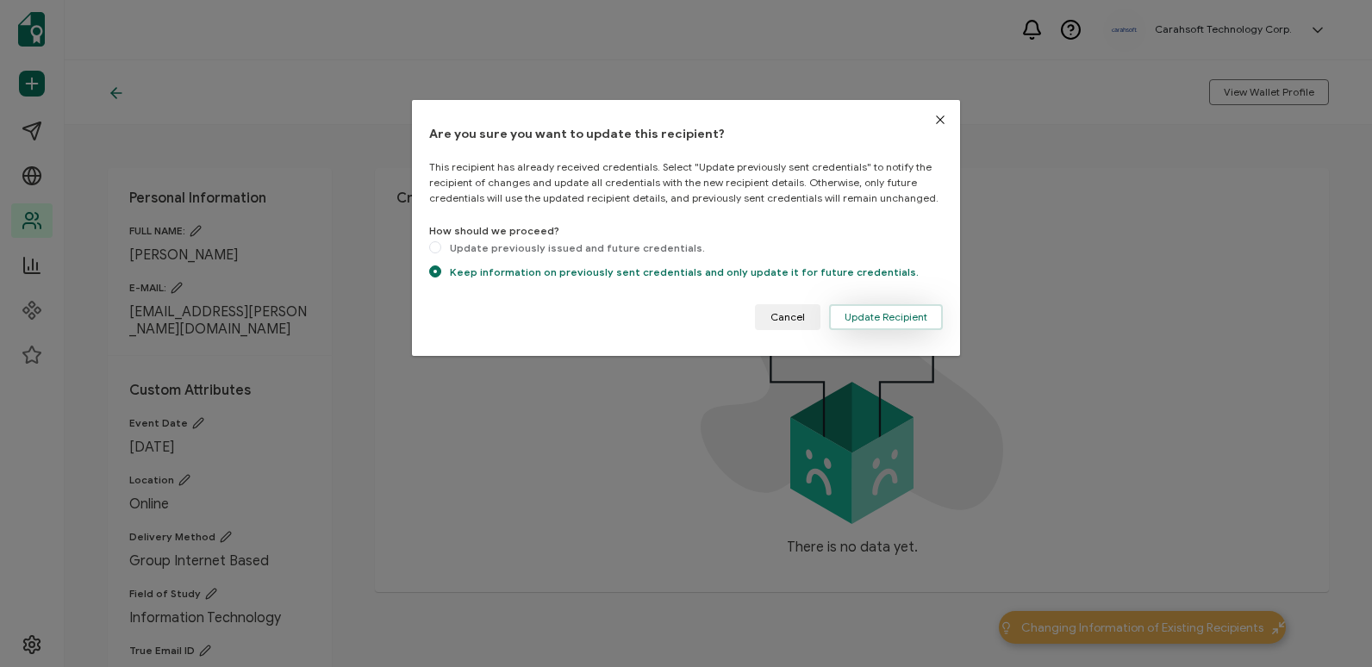
click at [885, 316] on span "Update Recipient" at bounding box center [886, 317] width 83 height 10
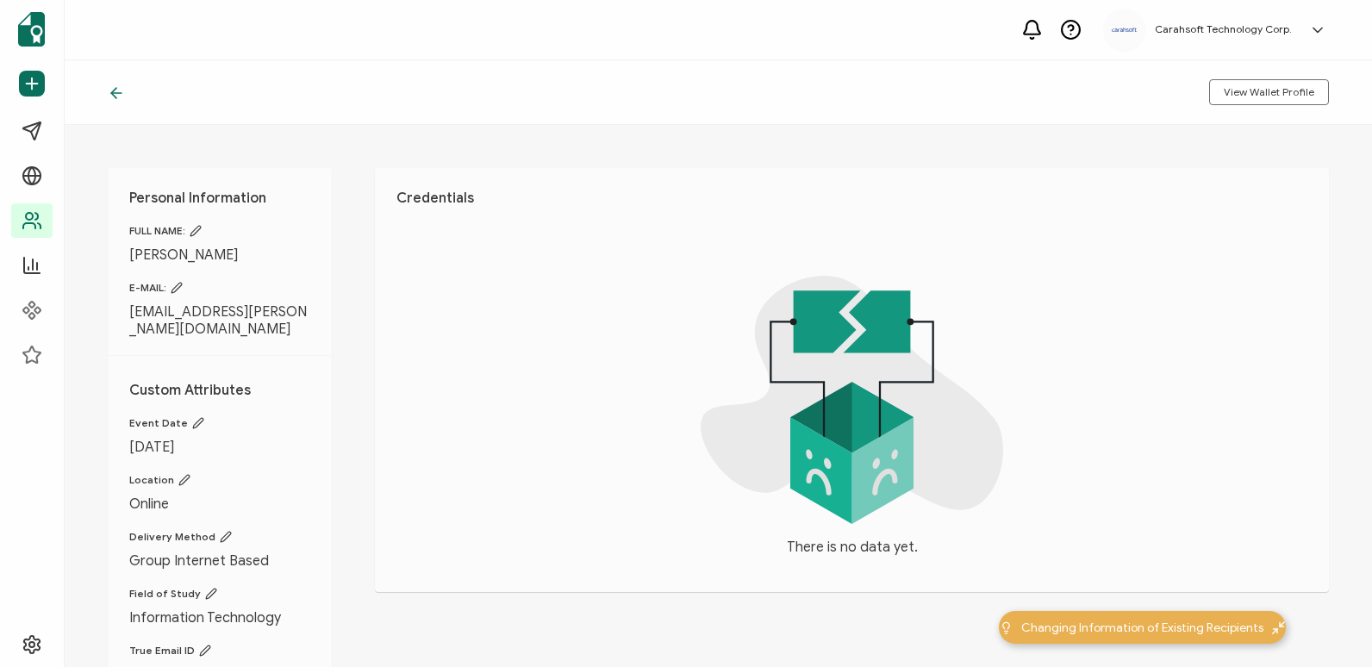
click at [115, 100] on icon at bounding box center [116, 92] width 17 height 17
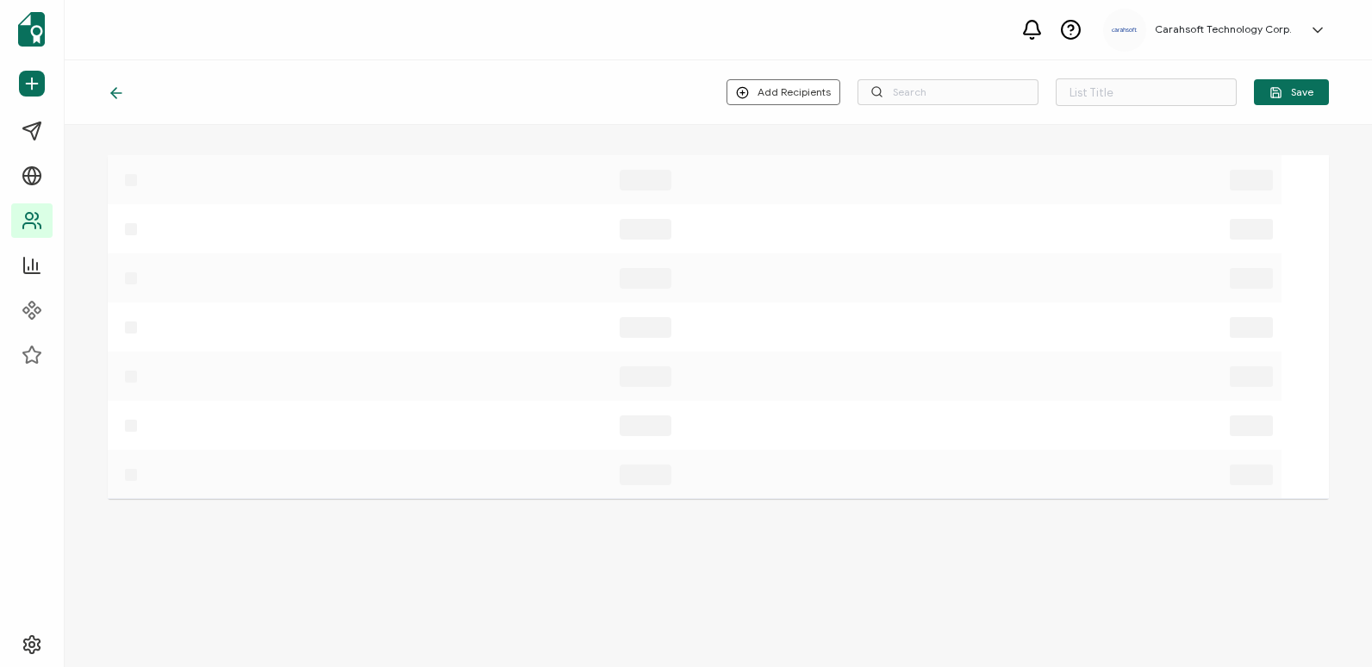
type input "9-17-2025_71631_BMC Helix and Flexera Webinar"
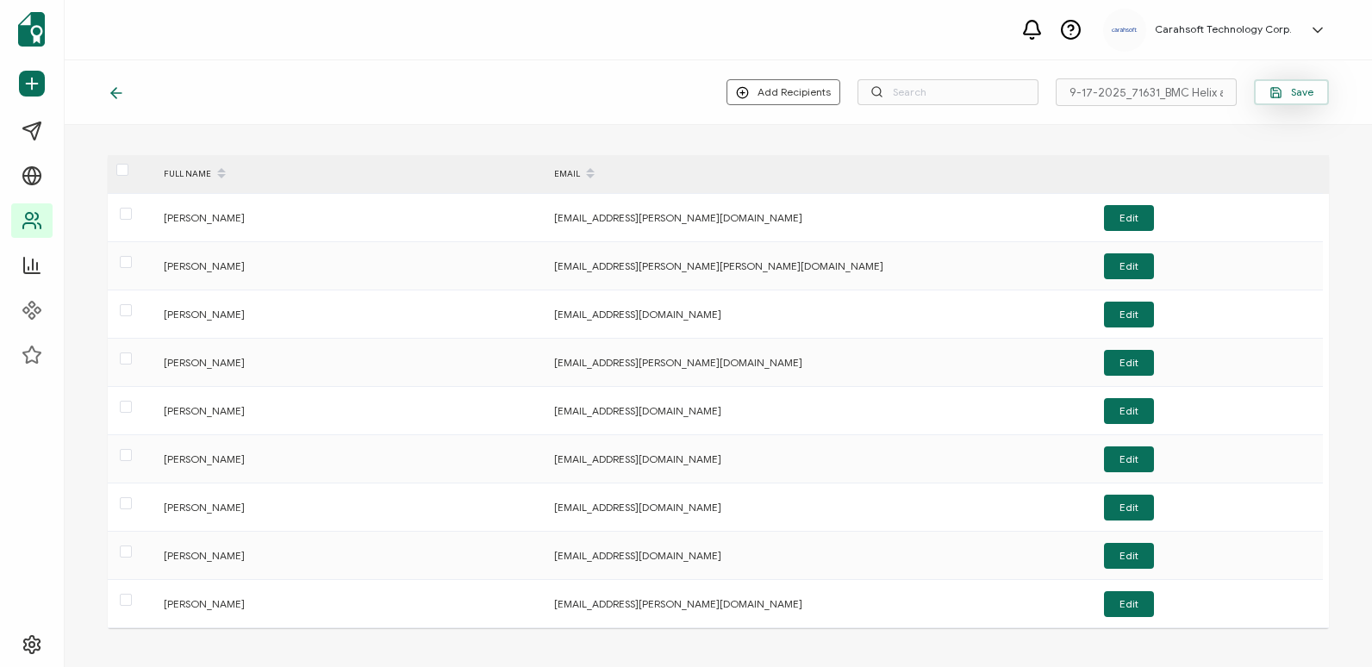
click at [1294, 84] on button "Save" at bounding box center [1291, 92] width 75 height 26
